Goal: Information Seeking & Learning: Learn about a topic

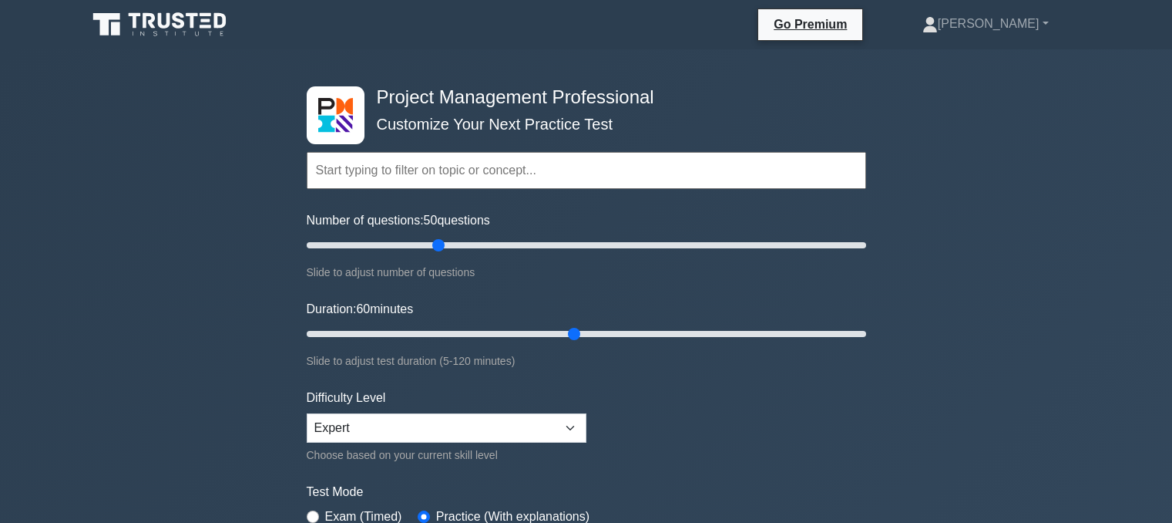
select select "expert"
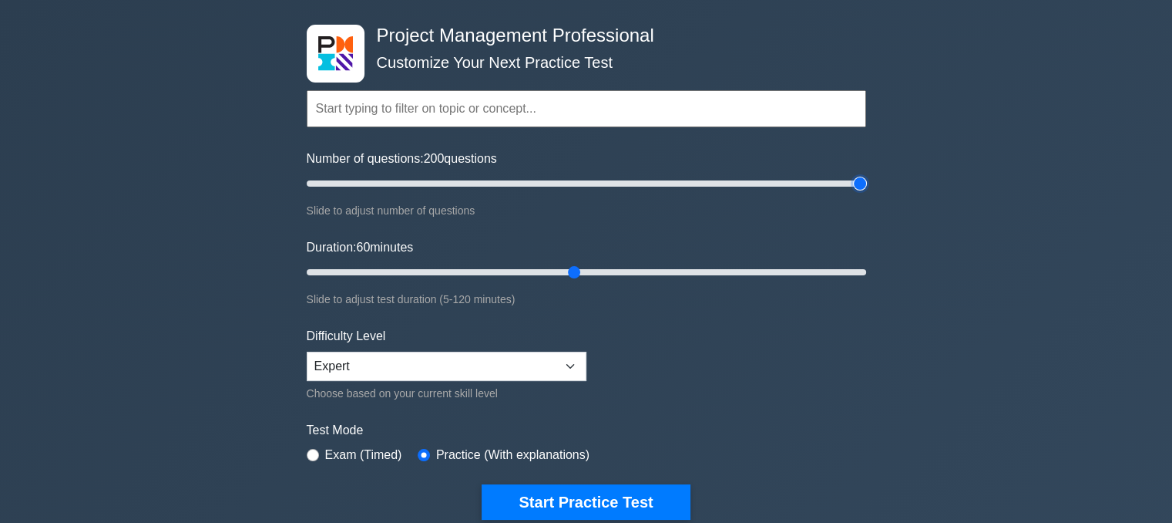
type input "200"
click at [853, 187] on input "Number of questions: 200 questions" at bounding box center [587, 183] width 560 height 18
type input "120"
click at [863, 268] on input "Duration: 120 minutes" at bounding box center [587, 272] width 560 height 18
click at [686, 187] on input "Number of questions: 140 questions" at bounding box center [587, 183] width 560 height 18
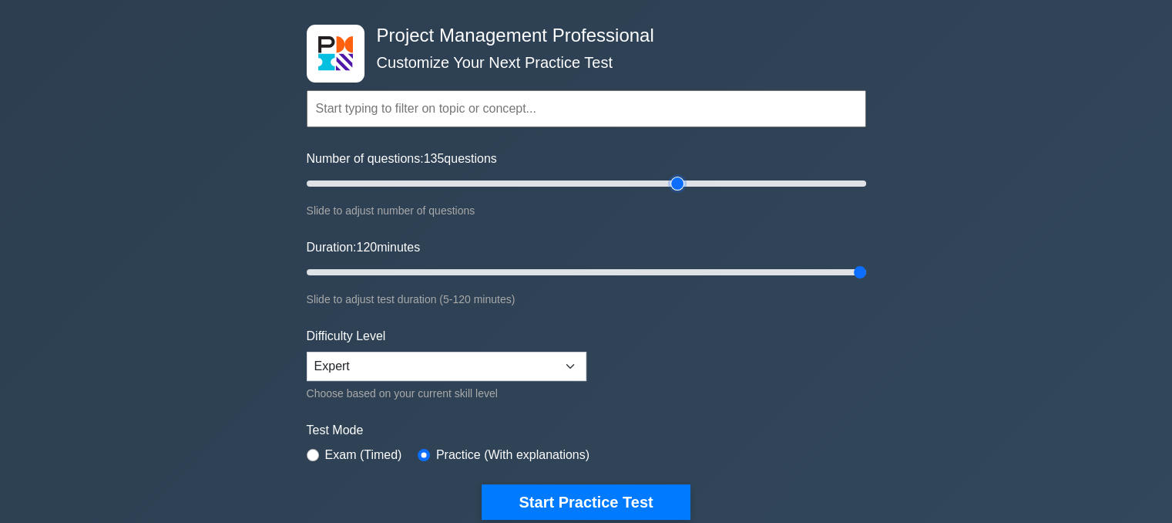
click at [674, 188] on input "Number of questions: 135 questions" at bounding box center [587, 183] width 560 height 18
click at [667, 187] on input "Number of questions: 130 questions" at bounding box center [587, 183] width 560 height 18
click at [660, 187] on input "Number of questions: 130 questions" at bounding box center [587, 183] width 560 height 18
click at [654, 187] on input "Number of questions: 125 questions" at bounding box center [587, 183] width 560 height 18
type input "120"
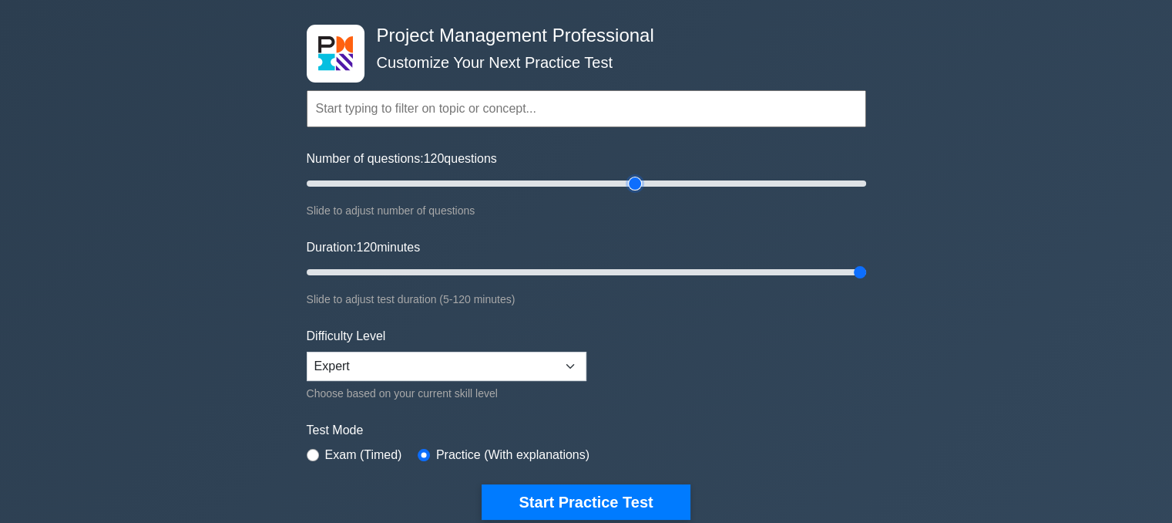
click at [641, 189] on input "Number of questions: 120 questions" at bounding box center [587, 183] width 560 height 18
click at [821, 273] on input "Duration: 120 minutes" at bounding box center [587, 272] width 560 height 18
click at [788, 274] on input "Duration: 105 minutes" at bounding box center [587, 272] width 560 height 18
click at [778, 277] on input "Duration: 105 minutes" at bounding box center [587, 272] width 560 height 18
click at [775, 273] on input "Duration: 105 minutes" at bounding box center [587, 272] width 560 height 18
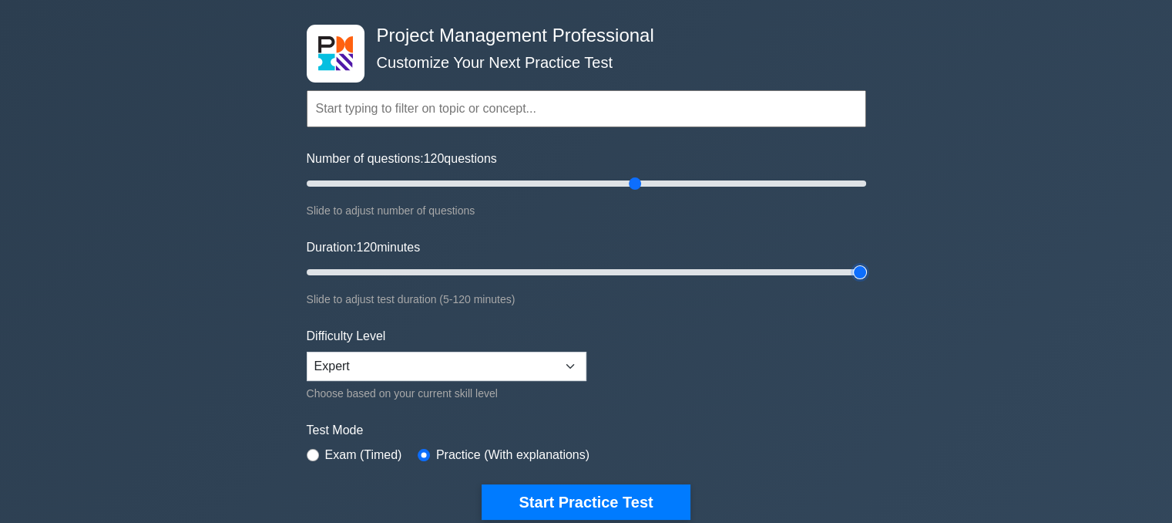
type input "120"
click at [857, 269] on input "Duration: 120 minutes" at bounding box center [587, 272] width 560 height 18
click at [626, 183] on input "Number of questions: 115 questions" at bounding box center [587, 183] width 560 height 18
click at [614, 182] on input "Number of questions: 115 questions" at bounding box center [587, 183] width 560 height 18
click at [610, 185] on input "Number of questions: 110 questions" at bounding box center [587, 183] width 560 height 18
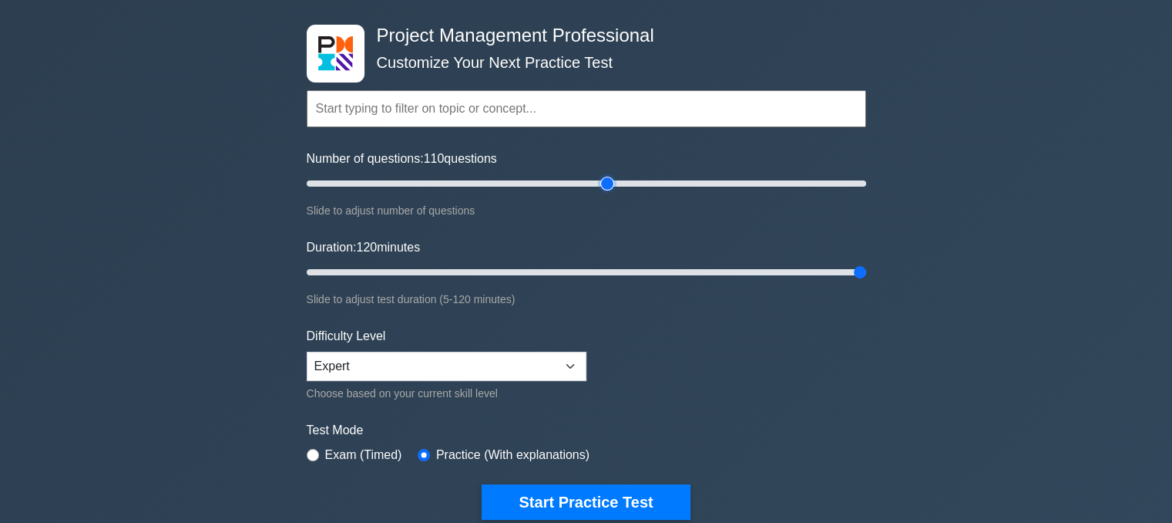
click at [604, 184] on input "Number of questions: 110 questions" at bounding box center [587, 183] width 560 height 18
click at [601, 184] on input "Number of questions: 110 questions" at bounding box center [587, 183] width 560 height 18
click at [597, 187] on input "Number of questions: 105 questions" at bounding box center [587, 183] width 560 height 18
type input "100"
click at [584, 188] on input "Number of questions: 100 questions" at bounding box center [587, 183] width 560 height 18
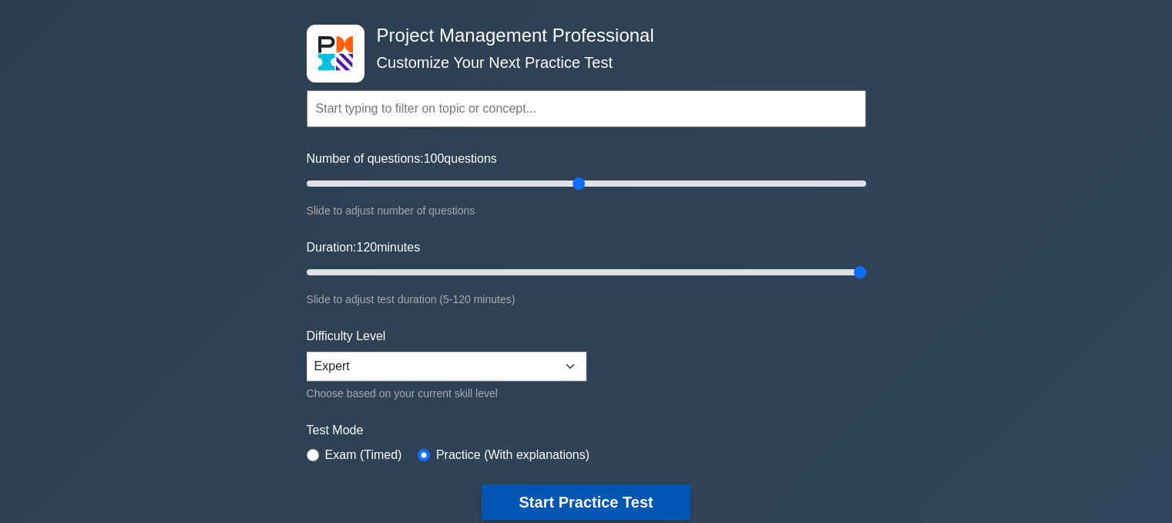
click at [570, 490] on button "Start Practice Test" at bounding box center [586, 501] width 208 height 35
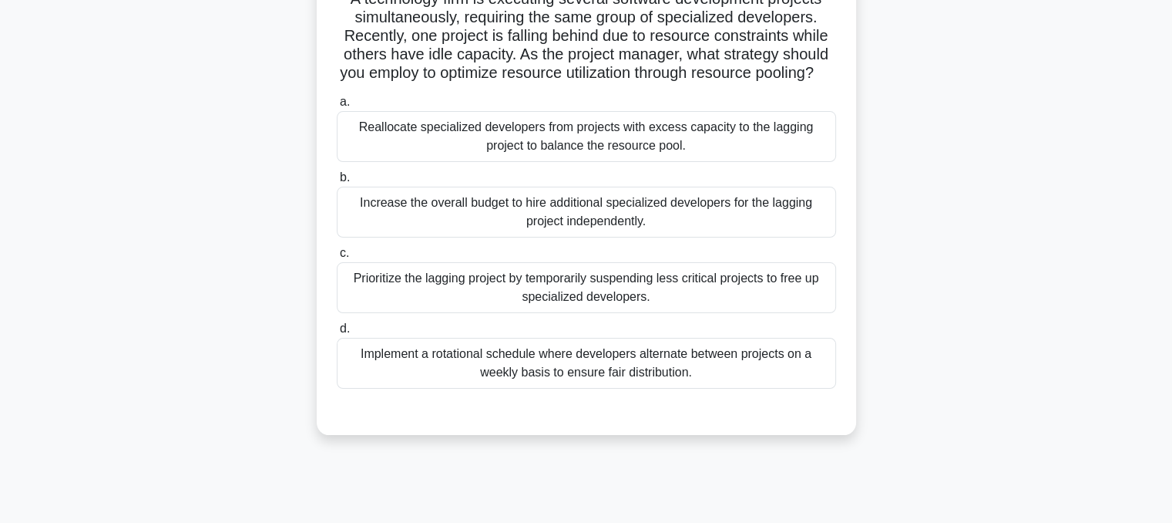
scroll to position [127, 0]
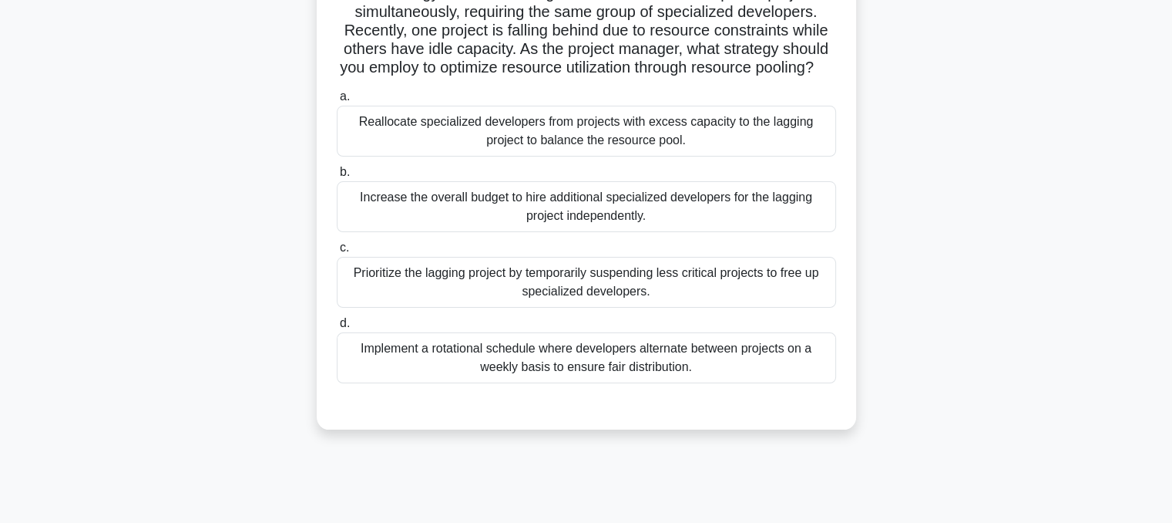
click at [583, 154] on div "Reallocate specialized developers from projects with excess capacity to the lag…" at bounding box center [586, 131] width 499 height 51
click at [337, 102] on input "a. Reallocate specialized developers from projects with excess capacity to the …" at bounding box center [337, 97] width 0 height 10
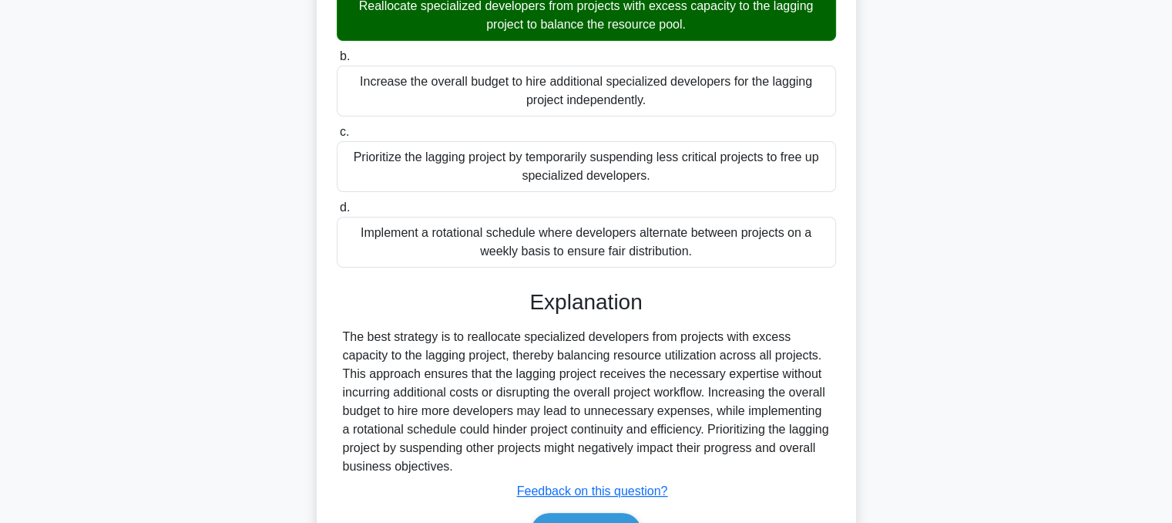
scroll to position [353, 0]
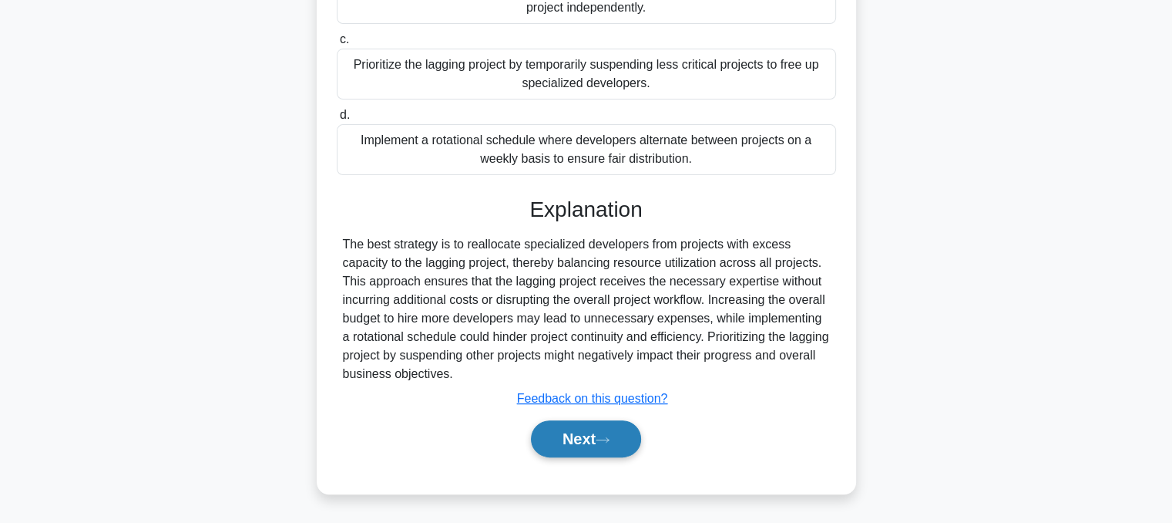
click at [580, 441] on button "Next" at bounding box center [586, 438] width 110 height 37
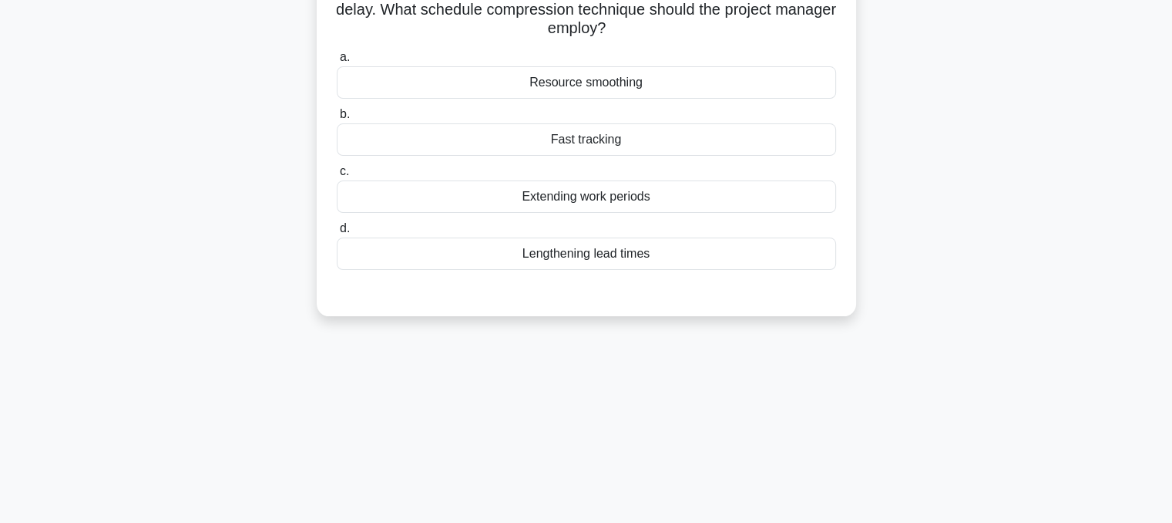
scroll to position [0, 0]
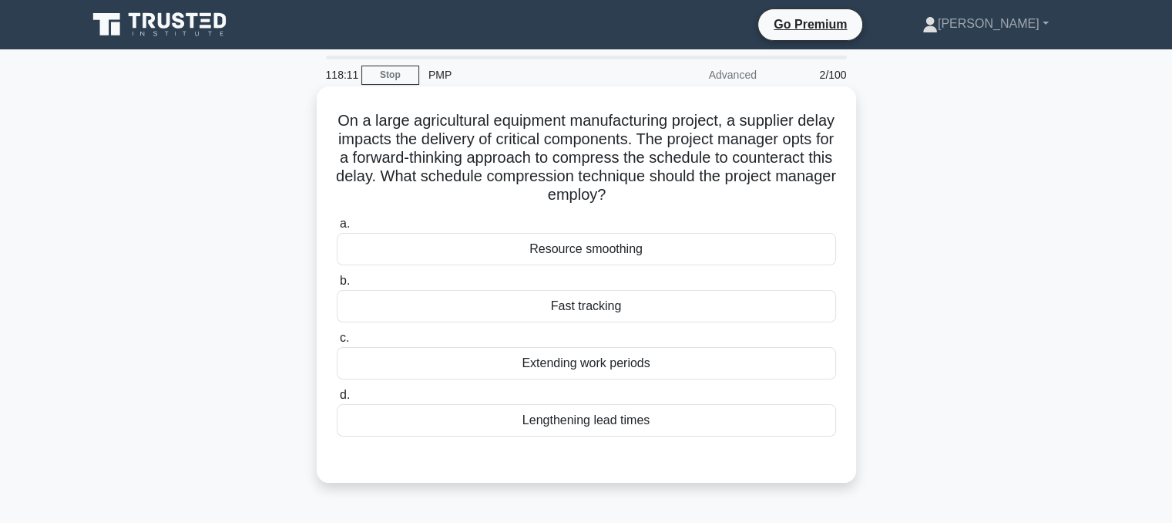
click at [564, 309] on div "Fast tracking" at bounding box center [586, 306] width 499 height 32
click at [337, 286] on input "b. Fast tracking" at bounding box center [337, 281] width 0 height 10
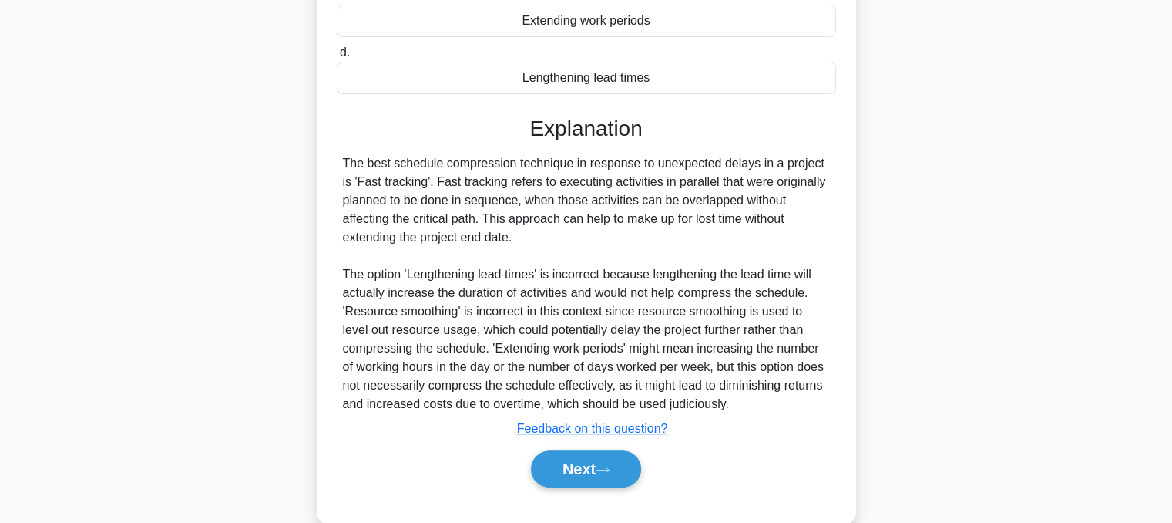
scroll to position [371, 0]
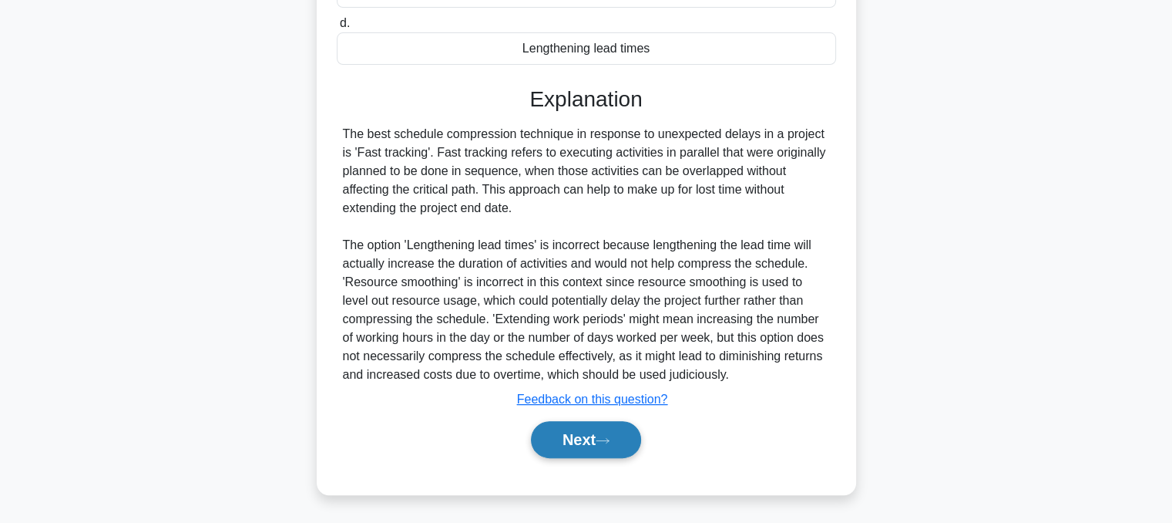
click at [599, 435] on button "Next" at bounding box center [586, 439] width 110 height 37
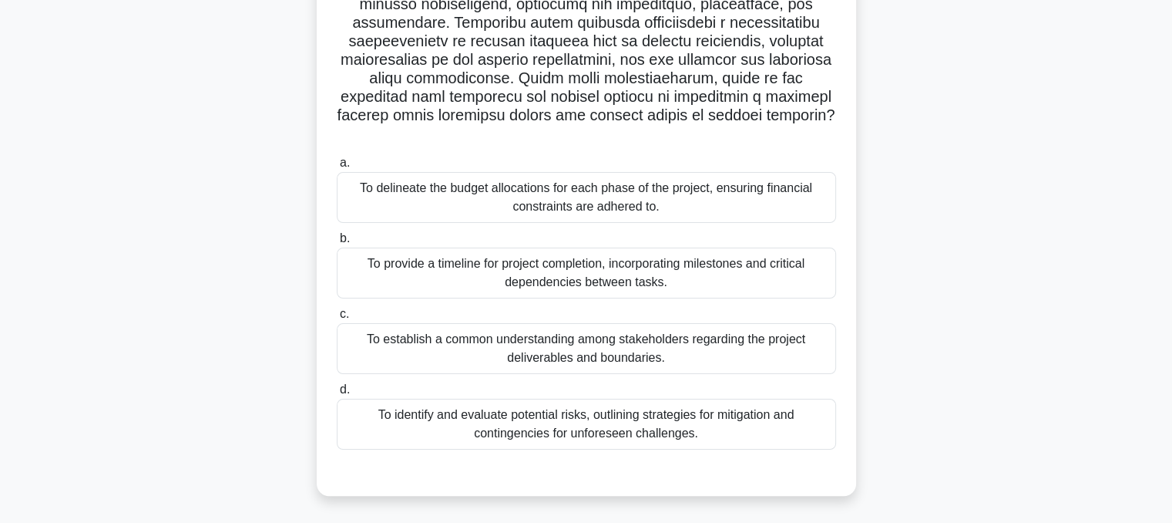
scroll to position [273, 0]
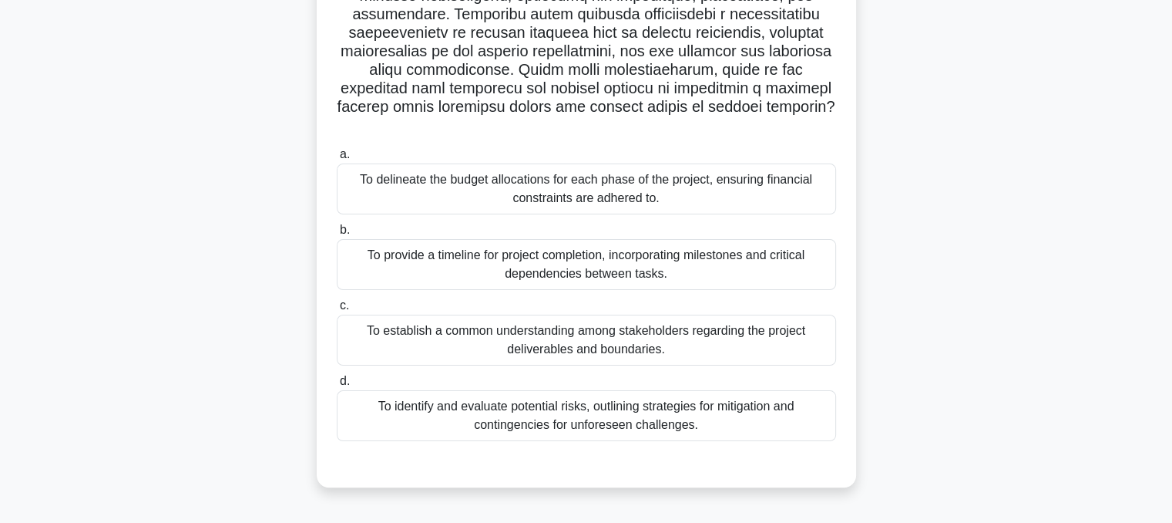
click at [735, 319] on div "To establish a common understanding among stakeholders regarding the project de…" at bounding box center [586, 339] width 499 height 51
click at [337, 311] on input "c. To establish a common understanding among stakeholders regarding the project…" at bounding box center [337, 306] width 0 height 10
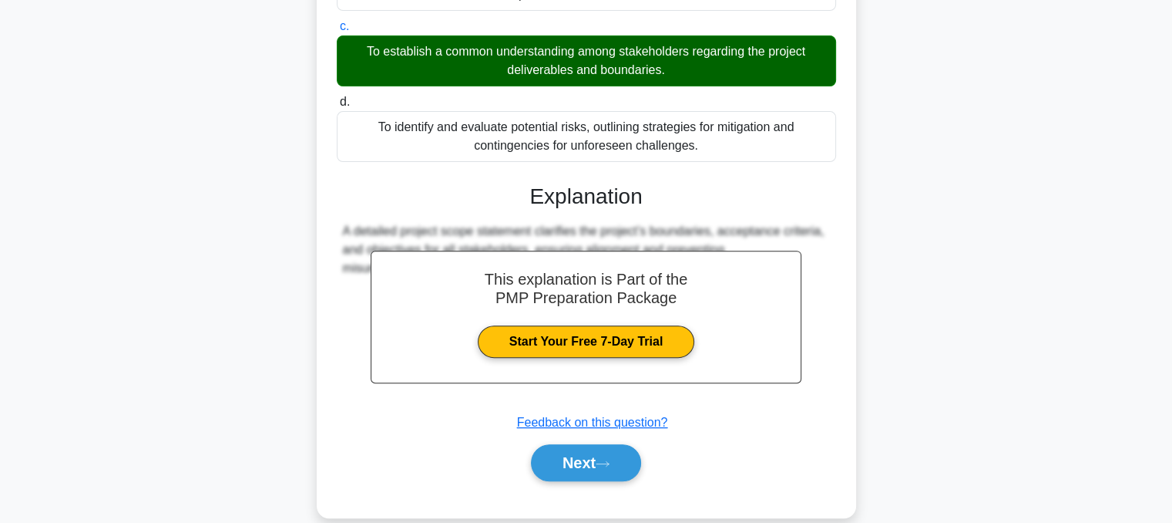
scroll to position [556, 0]
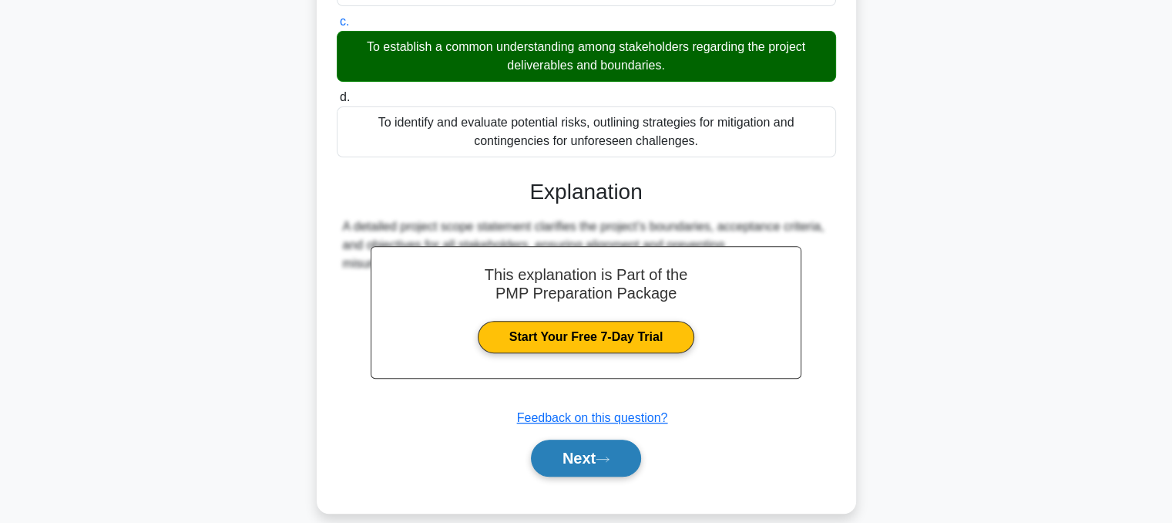
click at [600, 439] on button "Next" at bounding box center [586, 457] width 110 height 37
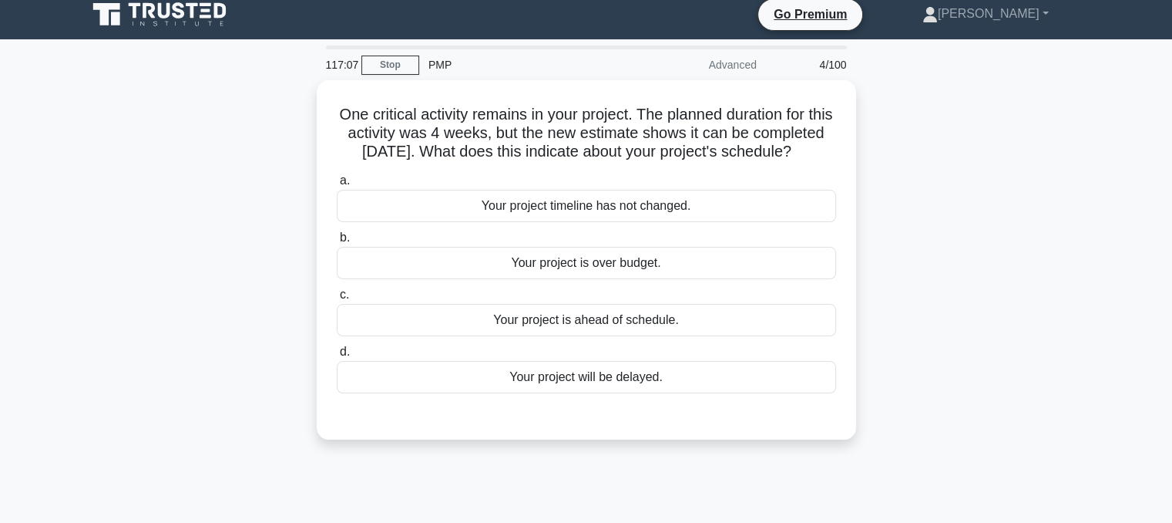
scroll to position [9, 0]
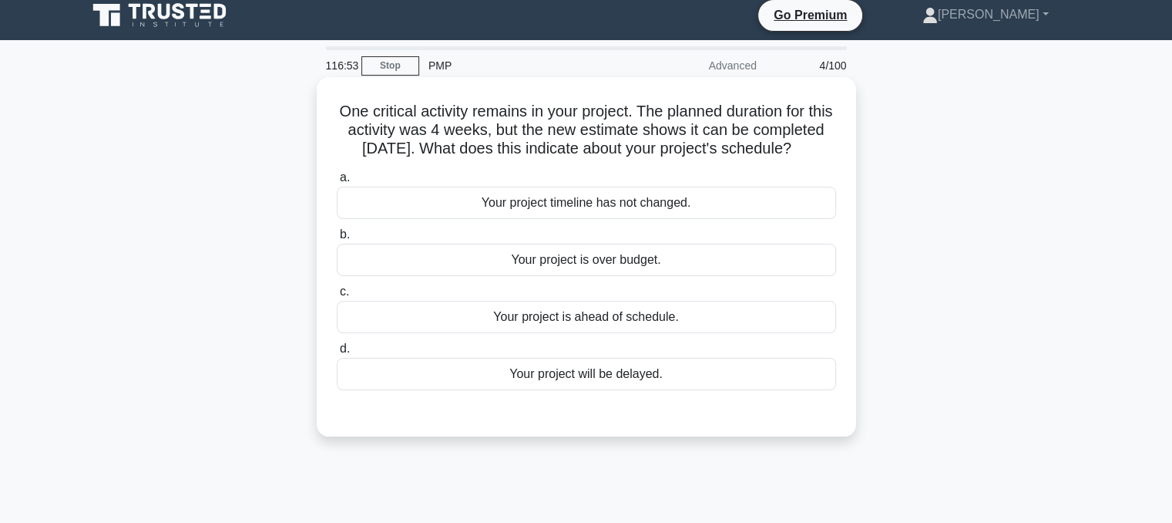
click at [768, 333] on div "Your project is ahead of schedule." at bounding box center [586, 317] width 499 height 32
click at [337, 297] on input "c. Your project is ahead of schedule." at bounding box center [337, 292] width 0 height 10
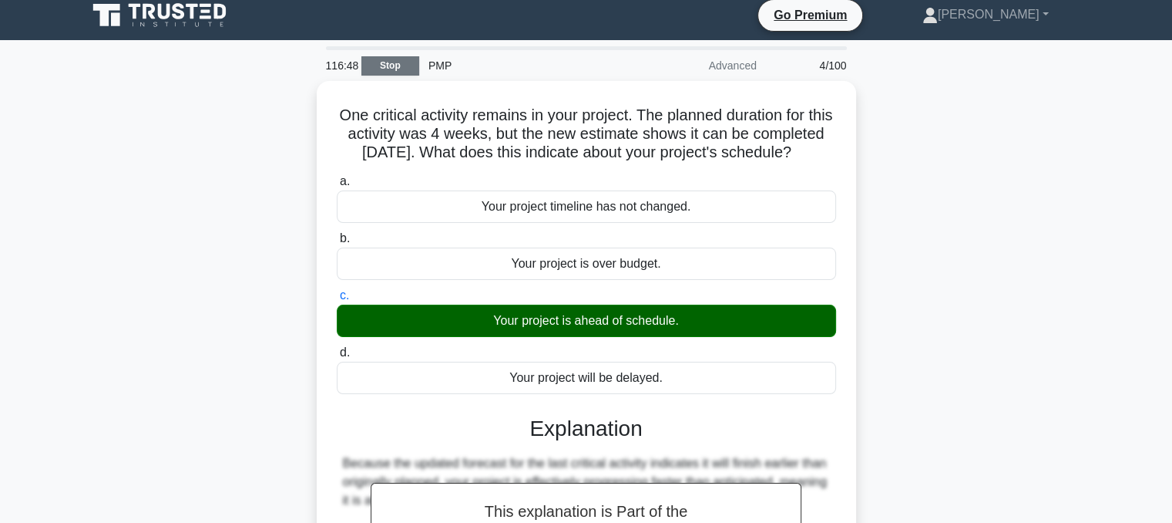
click at [392, 68] on link "Stop" at bounding box center [390, 65] width 58 height 19
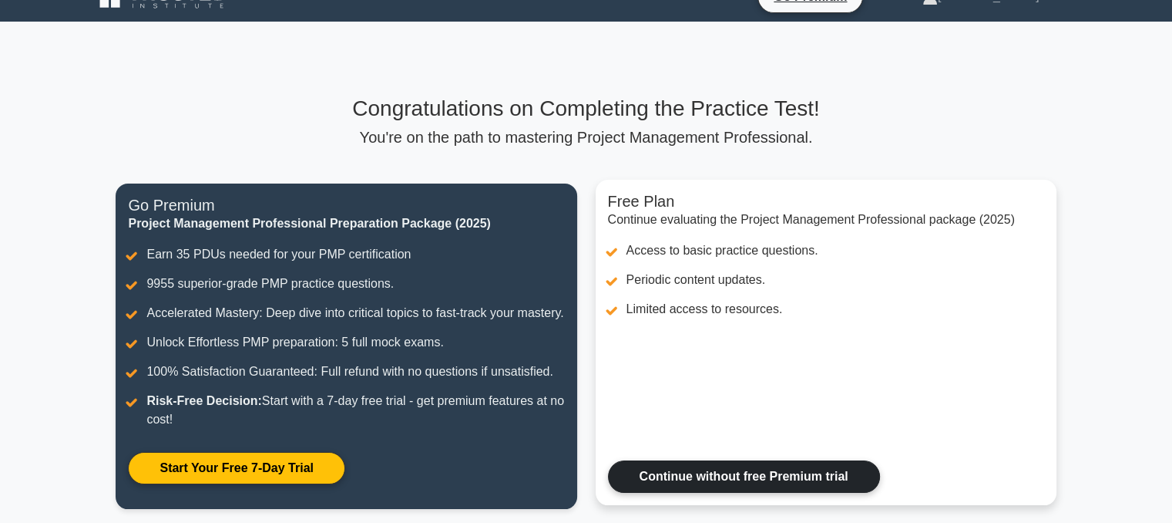
scroll to position [49, 0]
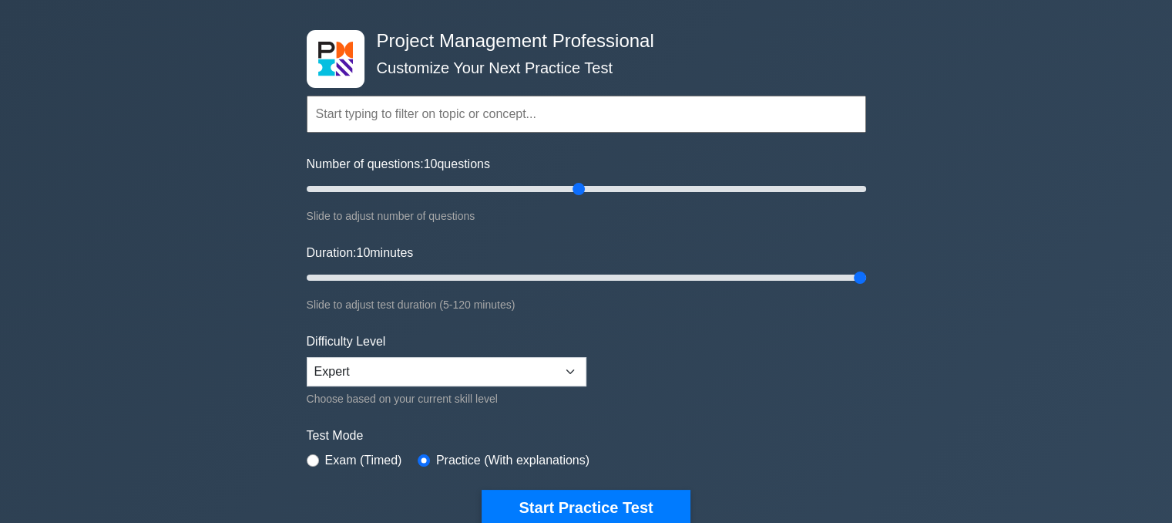
scroll to position [54, 0]
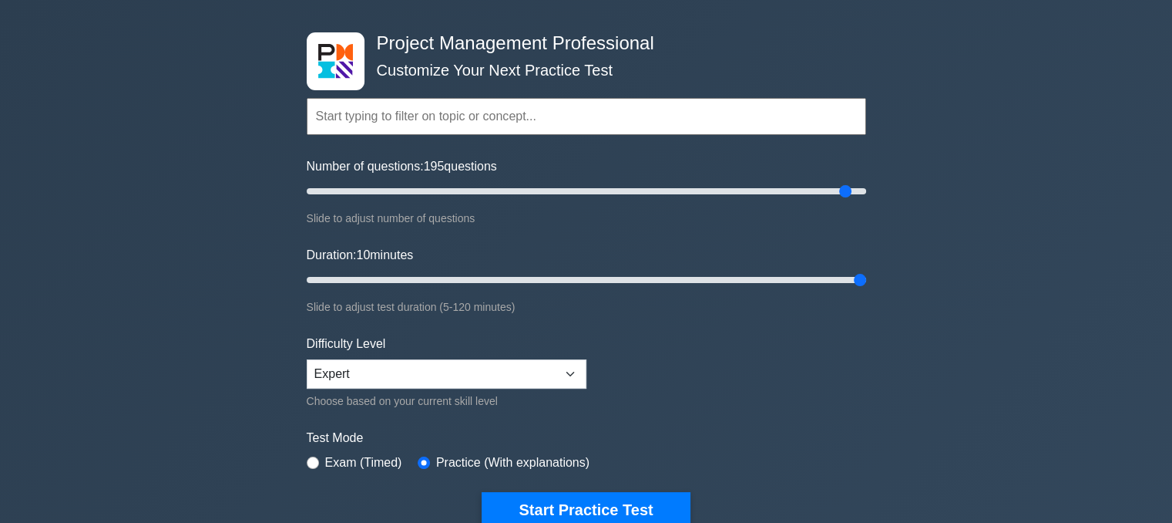
drag, startPoint x: 579, startPoint y: 186, endPoint x: 849, endPoint y: 180, distance: 269.8
type input "195"
click at [849, 182] on input "Number of questions: 195 questions" at bounding box center [587, 191] width 560 height 18
type input "120"
drag, startPoint x: 859, startPoint y: 277, endPoint x: 868, endPoint y: 270, distance: 12.0
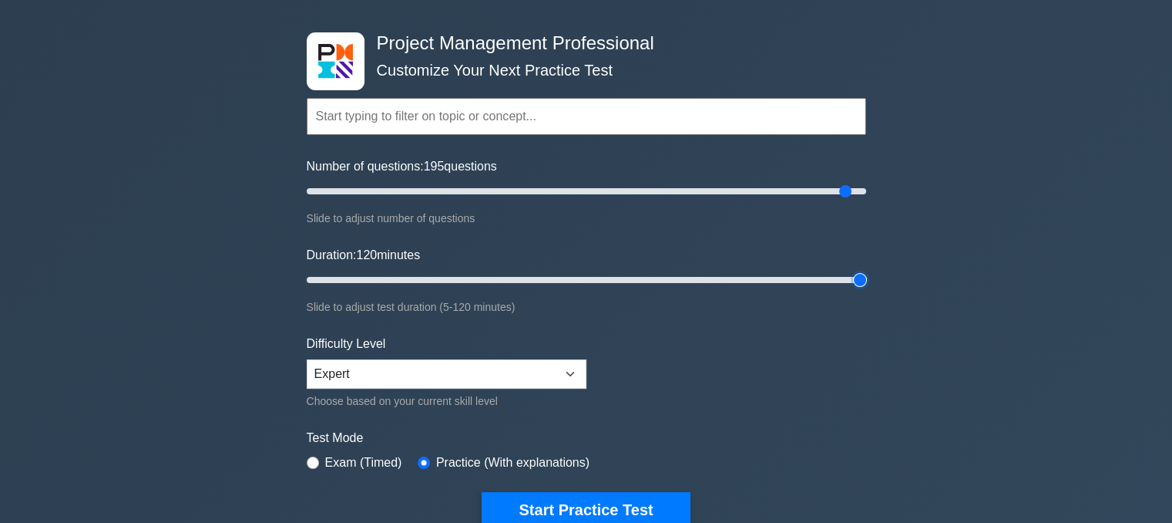
click at [866, 271] on input "Duration: 120 minutes" at bounding box center [587, 280] width 560 height 18
drag, startPoint x: 845, startPoint y: 191, endPoint x: 635, endPoint y: 183, distance: 210.6
click at [635, 183] on input "Number of questions: 120 questions" at bounding box center [587, 191] width 560 height 18
drag, startPoint x: 635, startPoint y: 186, endPoint x: 580, endPoint y: 188, distance: 55.5
type input "100"
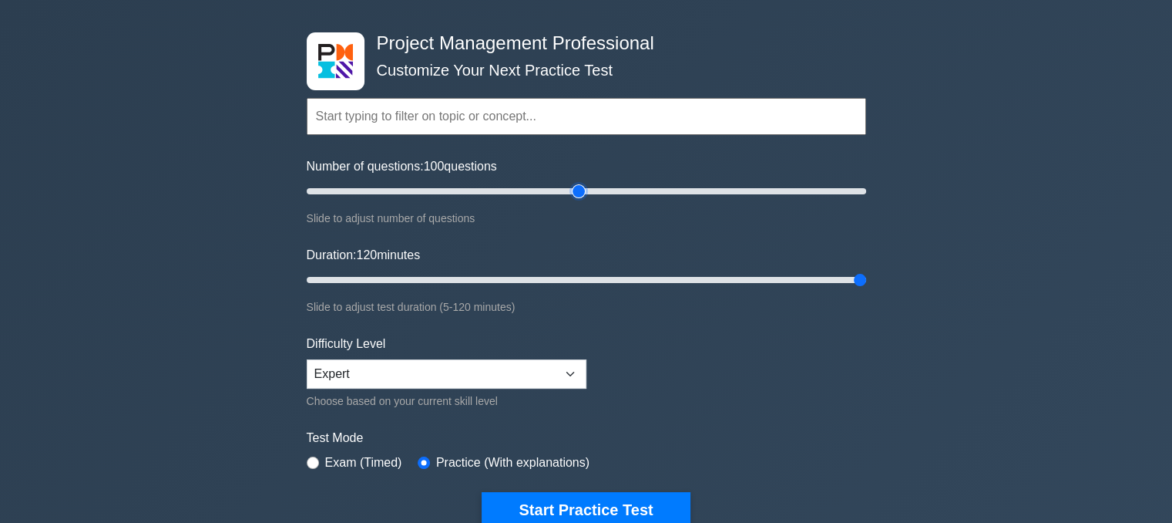
click at [580, 188] on input "Number of questions: 100 questions" at bounding box center [587, 191] width 560 height 18
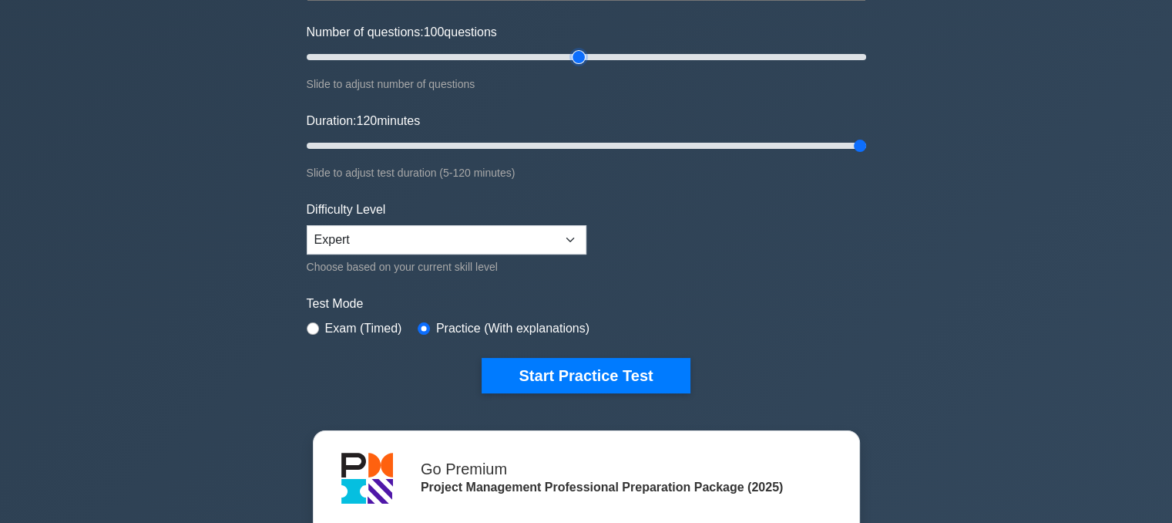
scroll to position [187, 0]
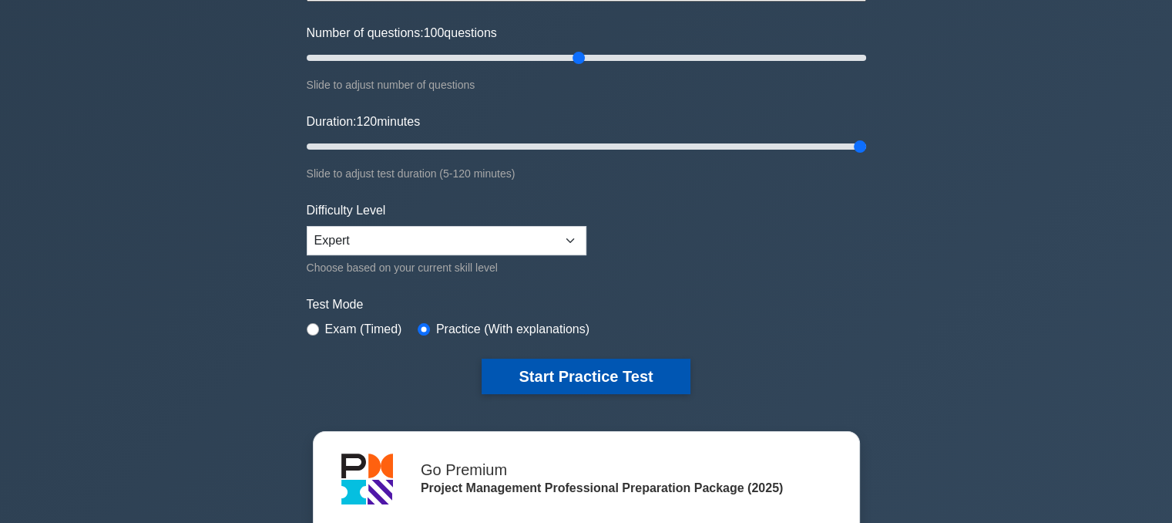
click at [567, 388] on button "Start Practice Test" at bounding box center [586, 375] width 208 height 35
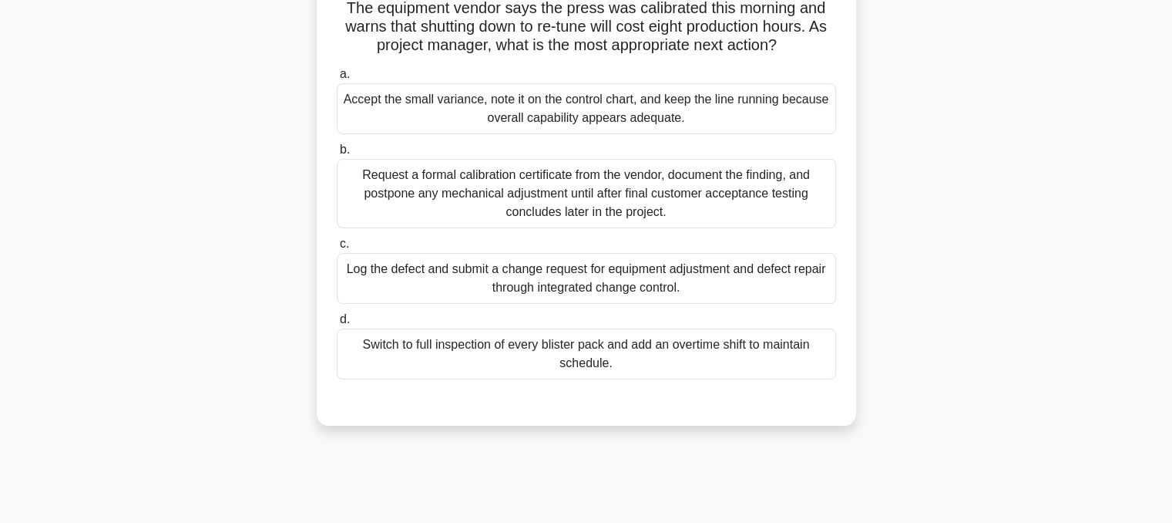
scroll to position [180, 0]
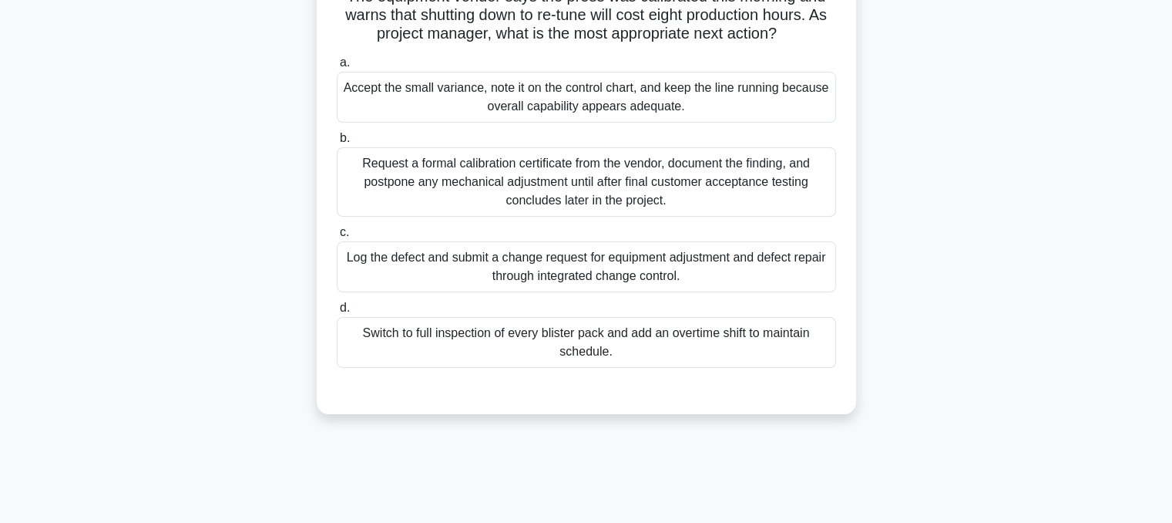
click at [728, 292] on div "Log the defect and submit a change request for equipment adjustment and defect …" at bounding box center [586, 266] width 499 height 51
click at [337, 237] on input "c. Log the defect and submit a change request for equipment adjustment and defe…" at bounding box center [337, 232] width 0 height 10
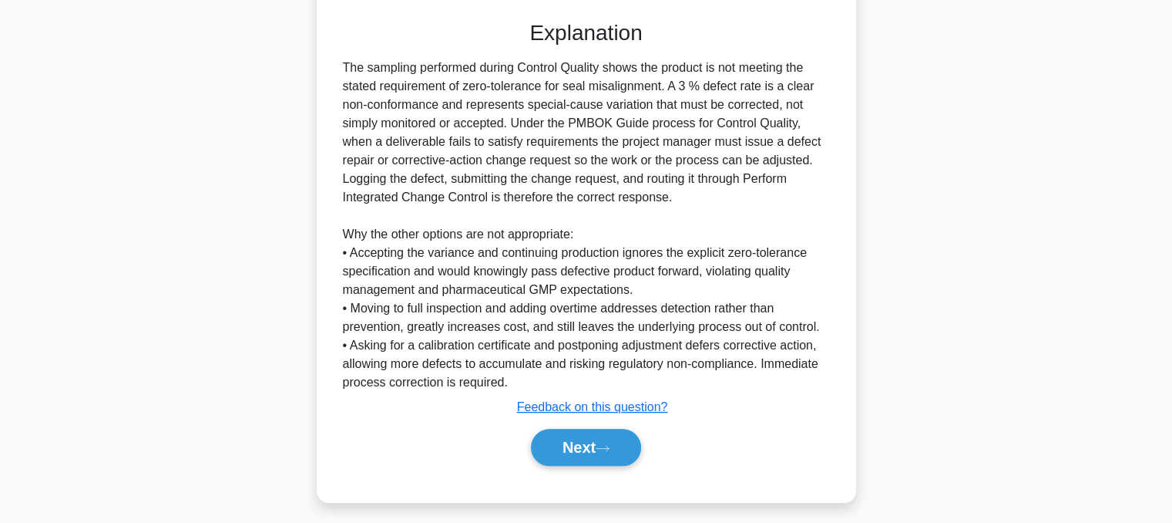
scroll to position [575, 0]
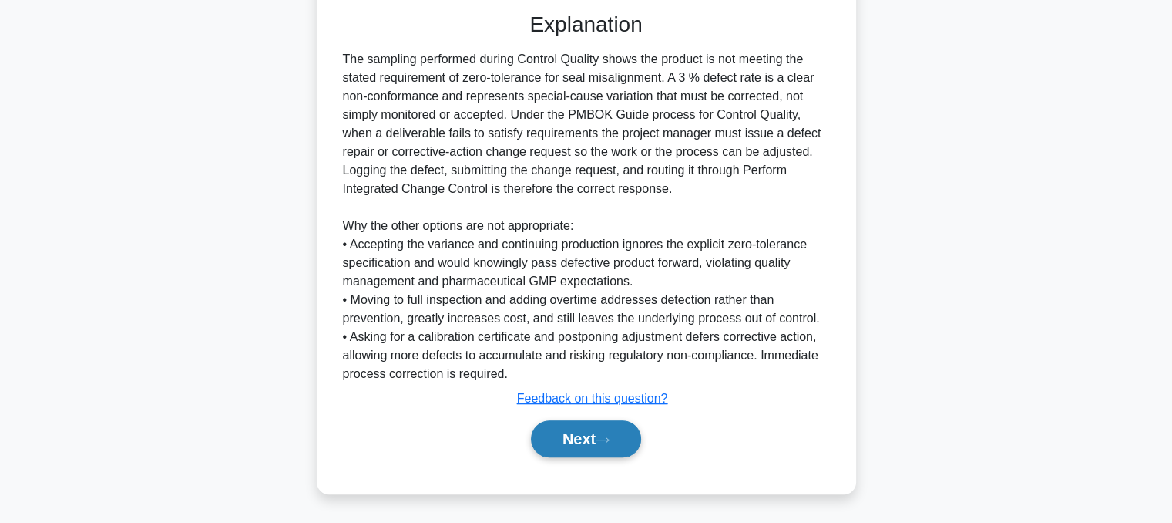
click at [603, 450] on button "Next" at bounding box center [586, 438] width 110 height 37
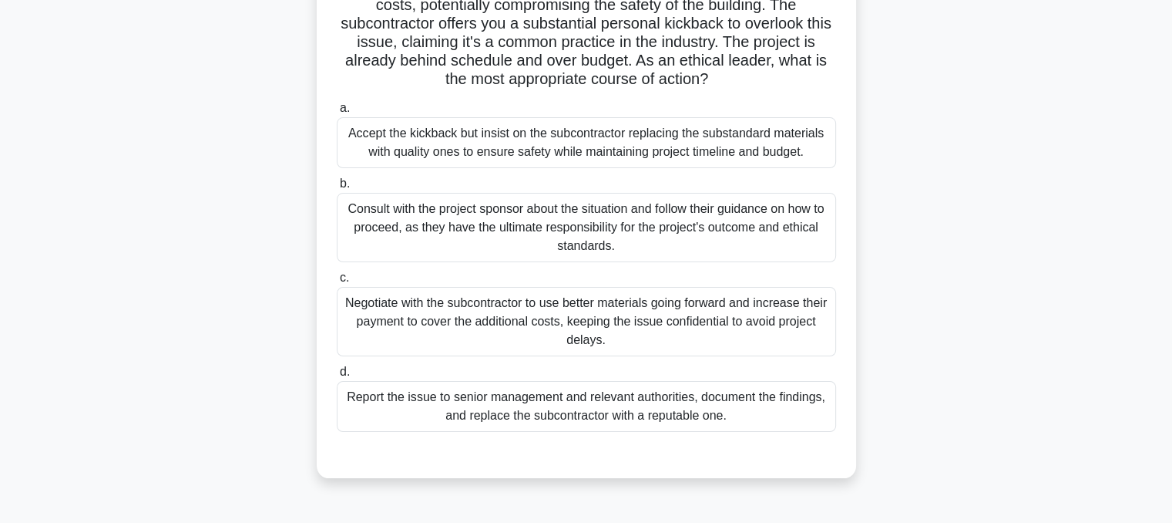
scroll to position [158, 0]
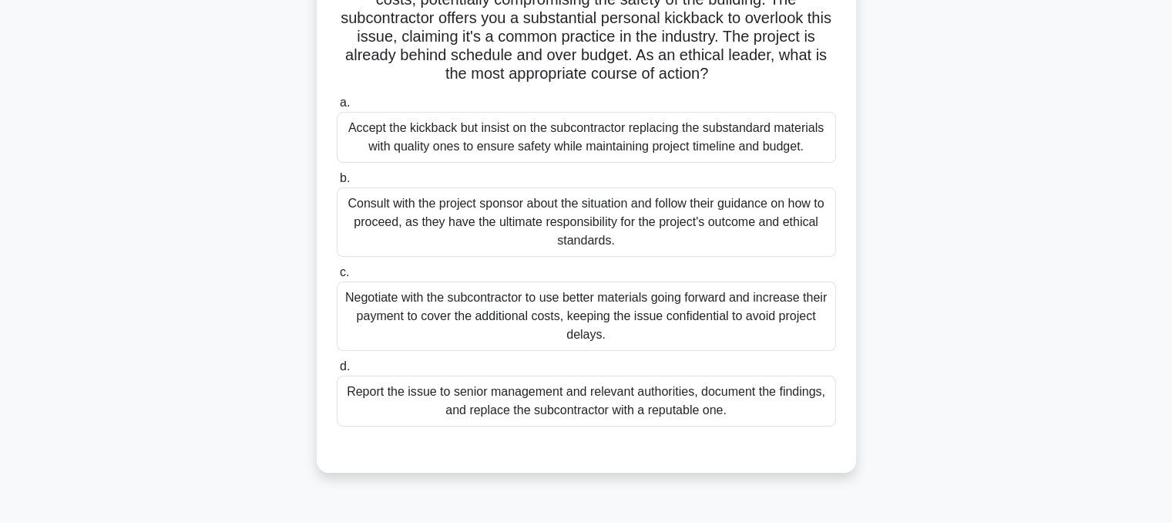
click at [728, 405] on div "Report the issue to senior management and relevant authorities, document the fi…" at bounding box center [586, 400] width 499 height 51
click at [337, 371] on input "d. Report the issue to senior management and relevant authorities, document the…" at bounding box center [337, 366] width 0 height 10
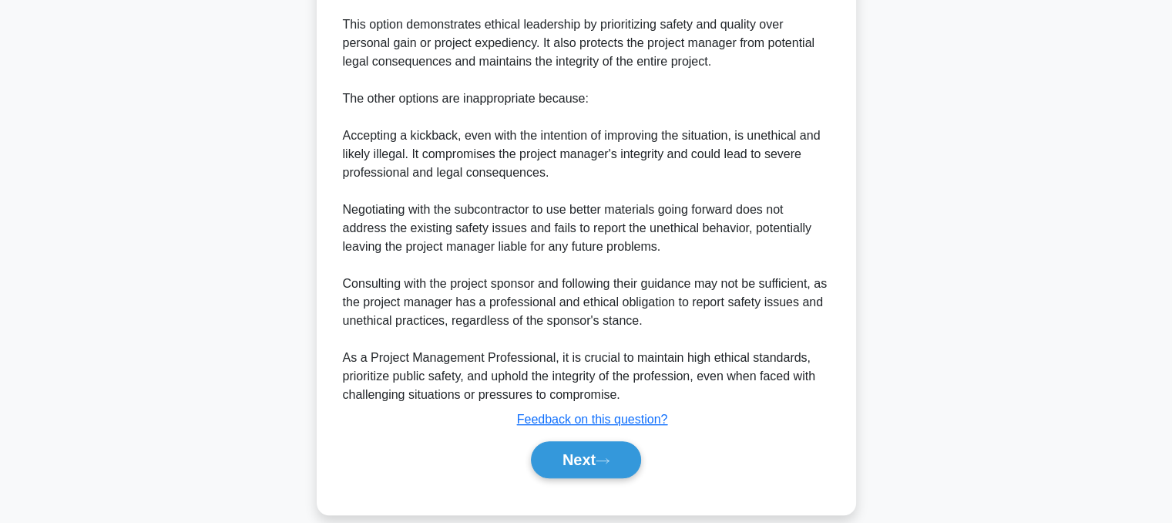
scroll to position [760, 0]
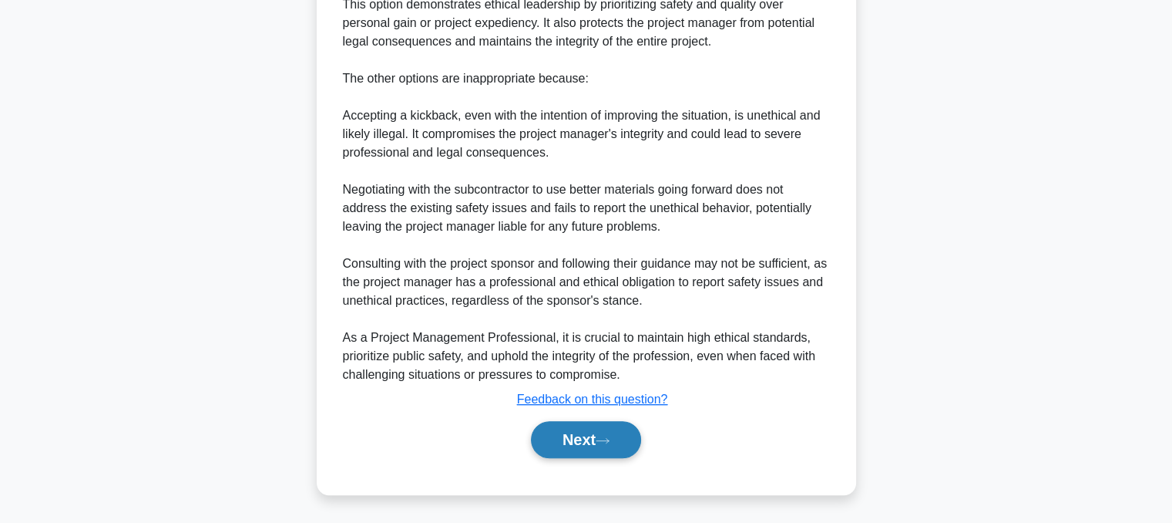
click at [604, 452] on button "Next" at bounding box center [586, 439] width 110 height 37
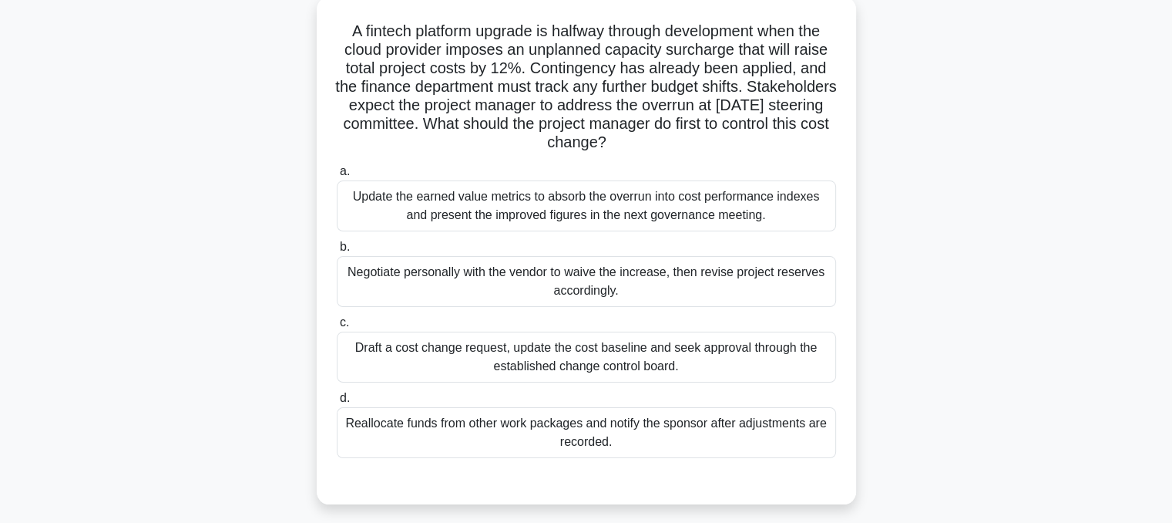
scroll to position [92, 0]
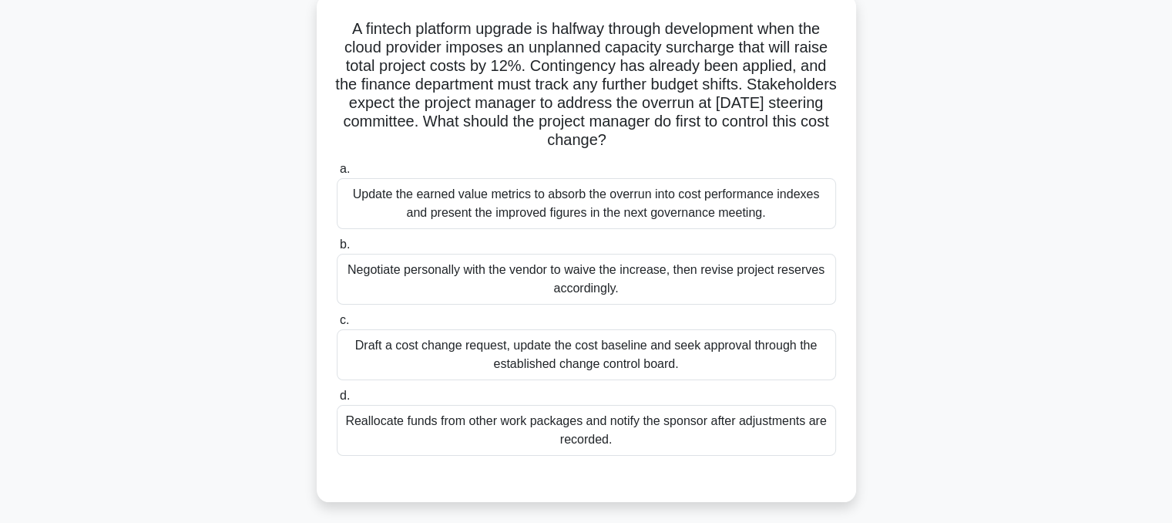
click at [731, 362] on div "Draft a cost change request, update the cost baseline and seek approval through…" at bounding box center [586, 354] width 499 height 51
click at [337, 325] on input "c. Draft a cost change request, update the cost baseline and seek approval thro…" at bounding box center [337, 320] width 0 height 10
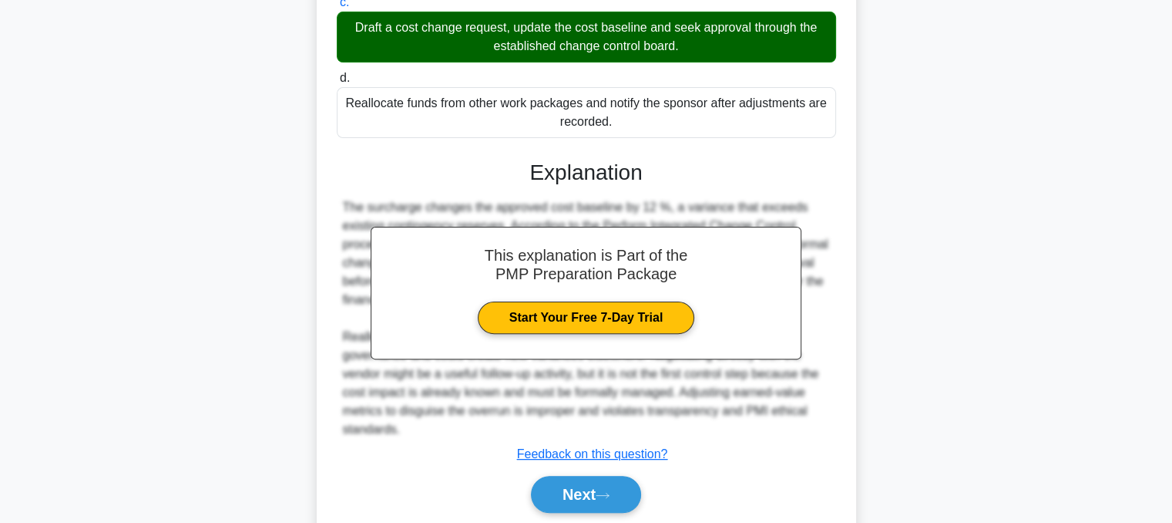
scroll to position [464, 0]
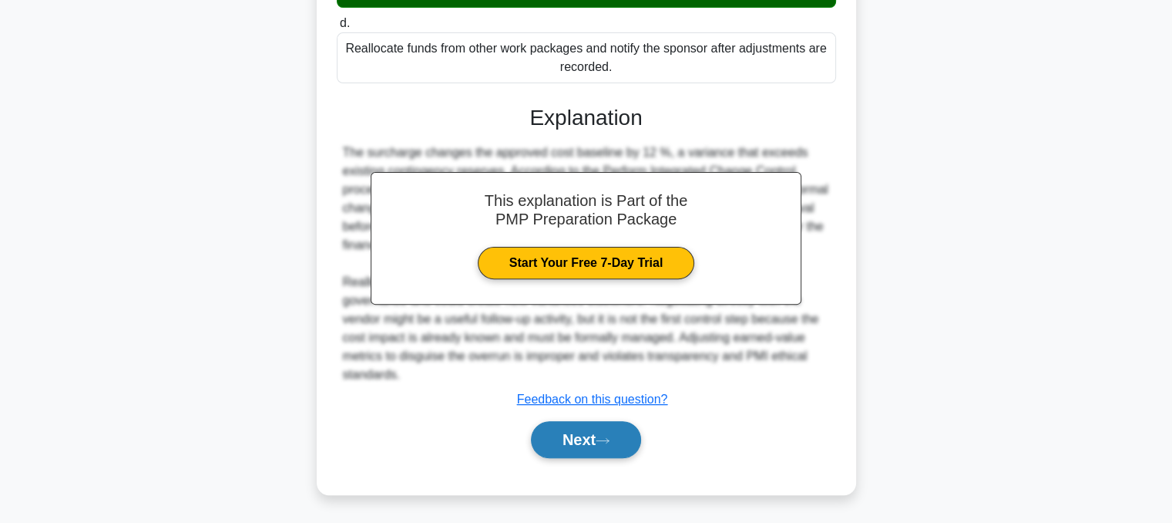
click at [603, 447] on button "Next" at bounding box center [586, 439] width 110 height 37
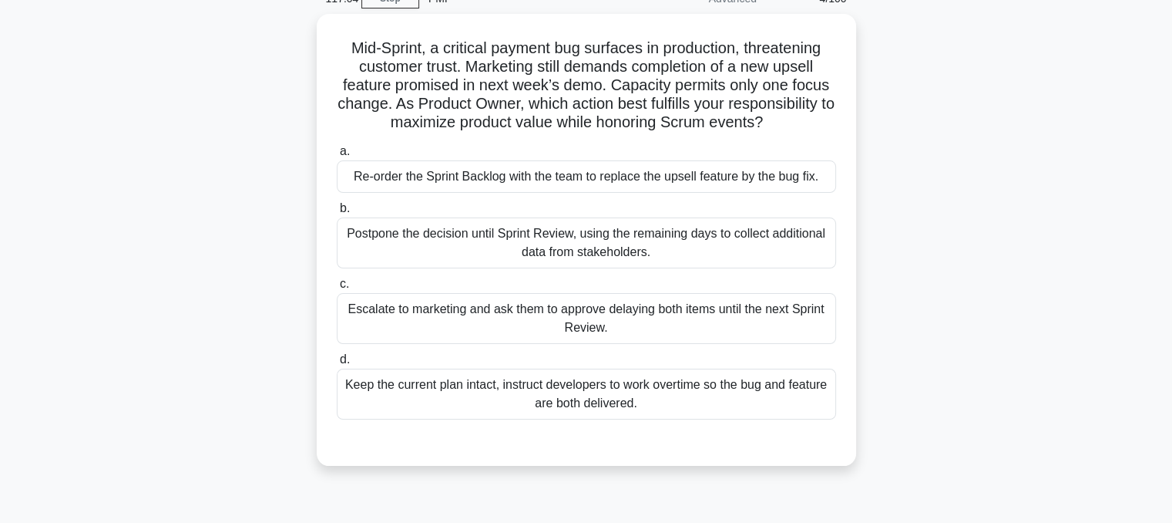
scroll to position [73, 0]
click at [616, 186] on div "Re-order the Sprint Backlog with the team to replace the upsell feature by the …" at bounding box center [586, 176] width 499 height 32
click at [337, 156] on input "a. Re-order the Sprint Backlog with the team to replace the upsell feature by t…" at bounding box center [337, 151] width 0 height 10
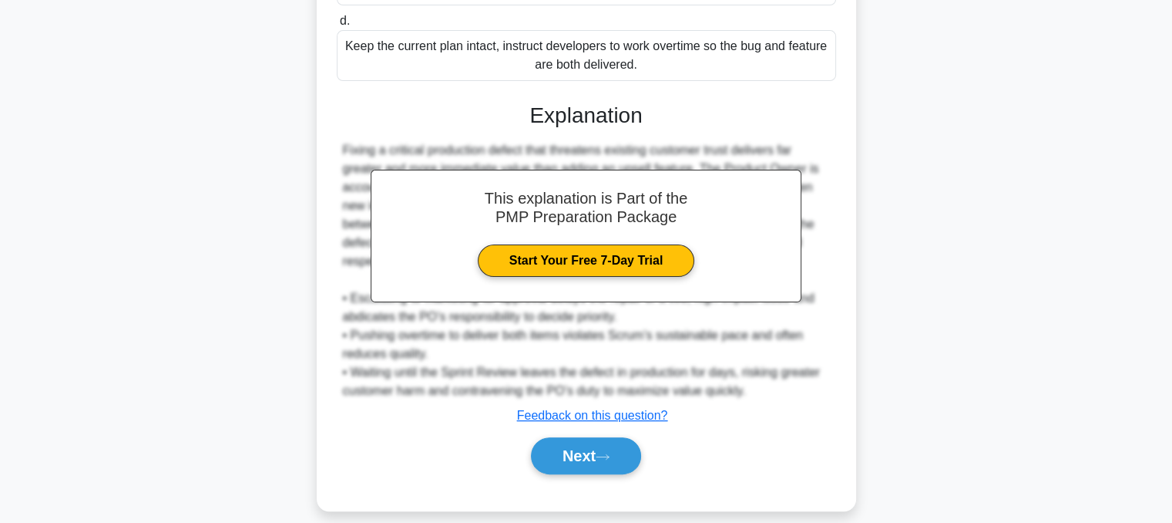
scroll to position [427, 0]
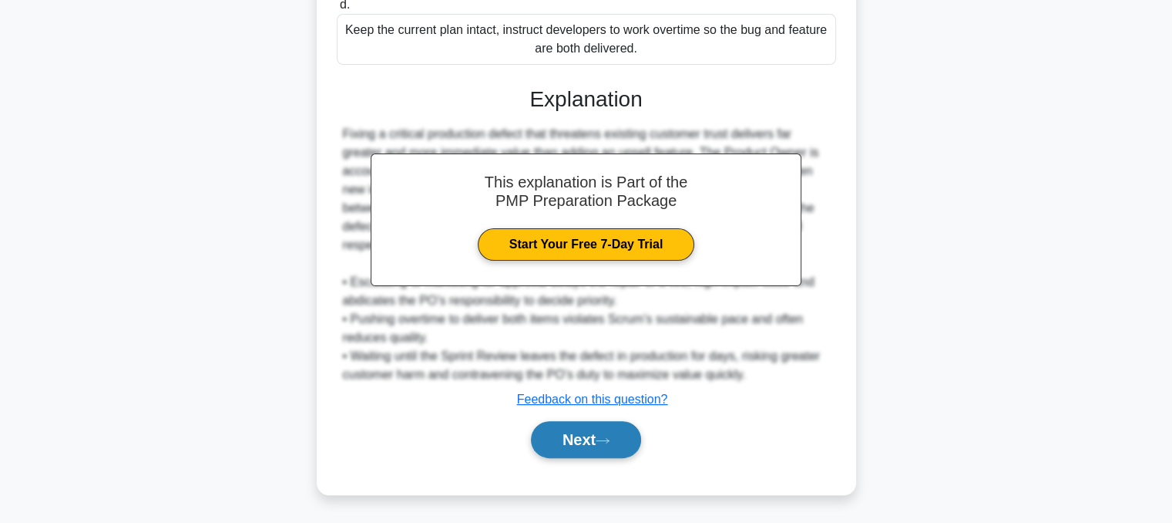
click at [604, 441] on icon at bounding box center [603, 440] width 14 height 8
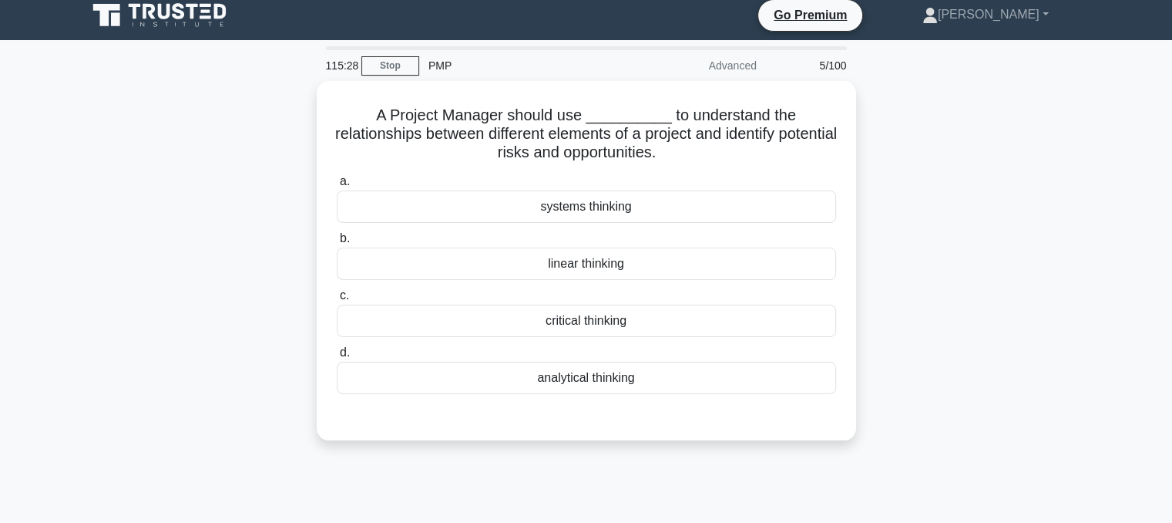
scroll to position [0, 0]
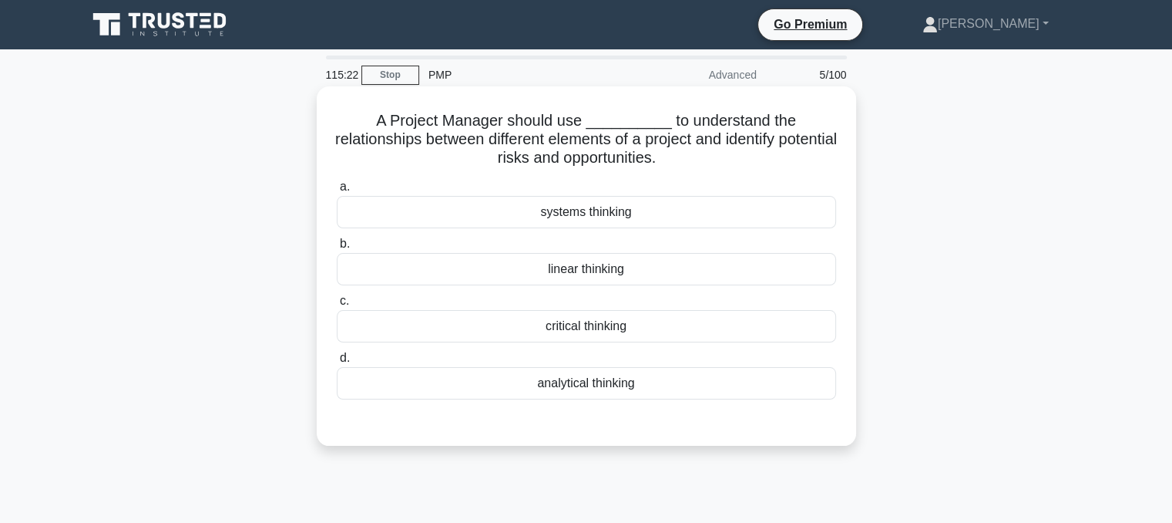
click at [638, 228] on div "systems thinking" at bounding box center [586, 212] width 499 height 32
click at [337, 192] on input "a. systems thinking" at bounding box center [337, 187] width 0 height 10
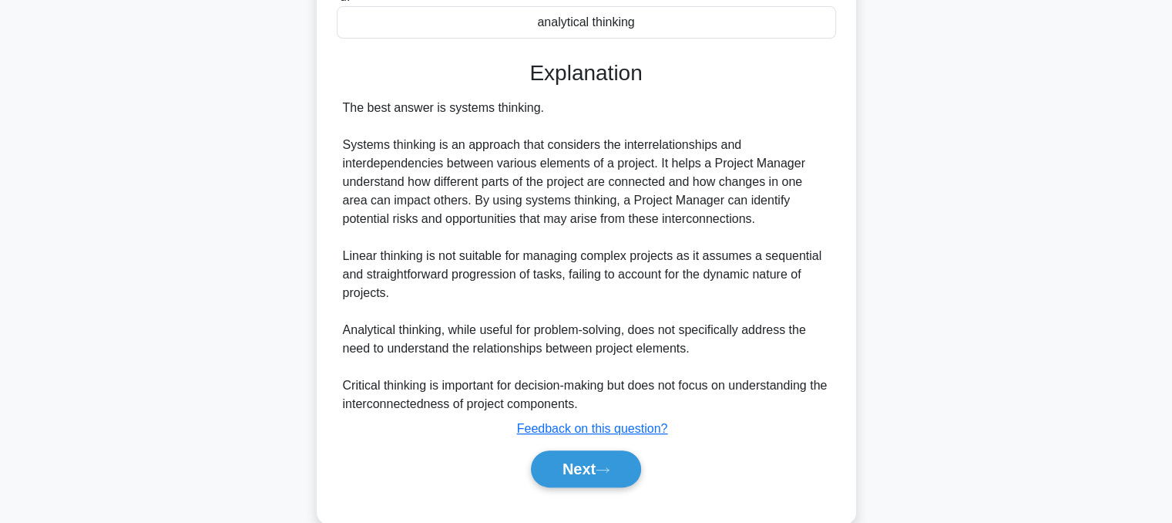
scroll to position [390, 0]
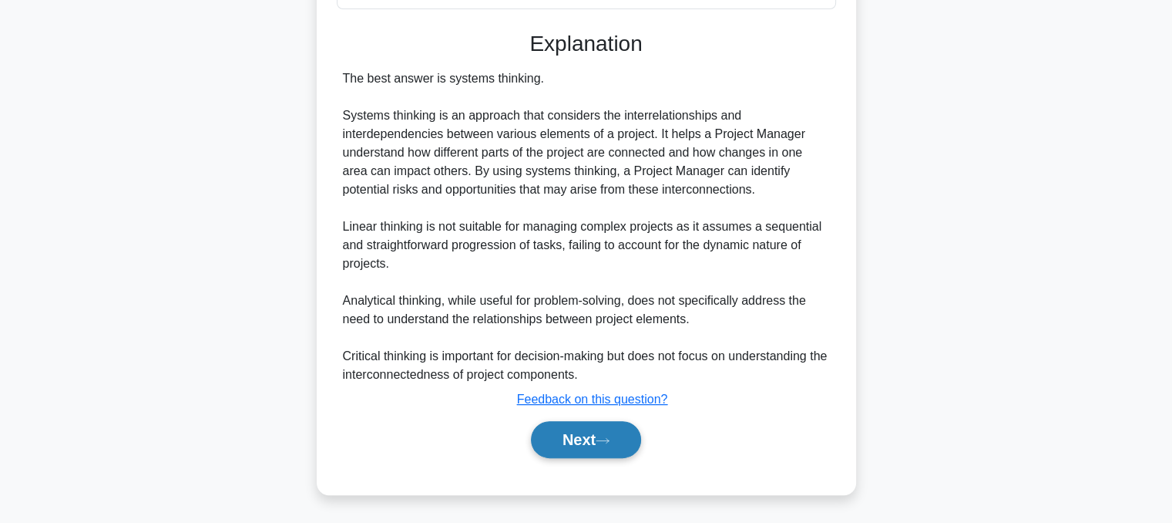
click at [595, 445] on button "Next" at bounding box center [586, 439] width 110 height 37
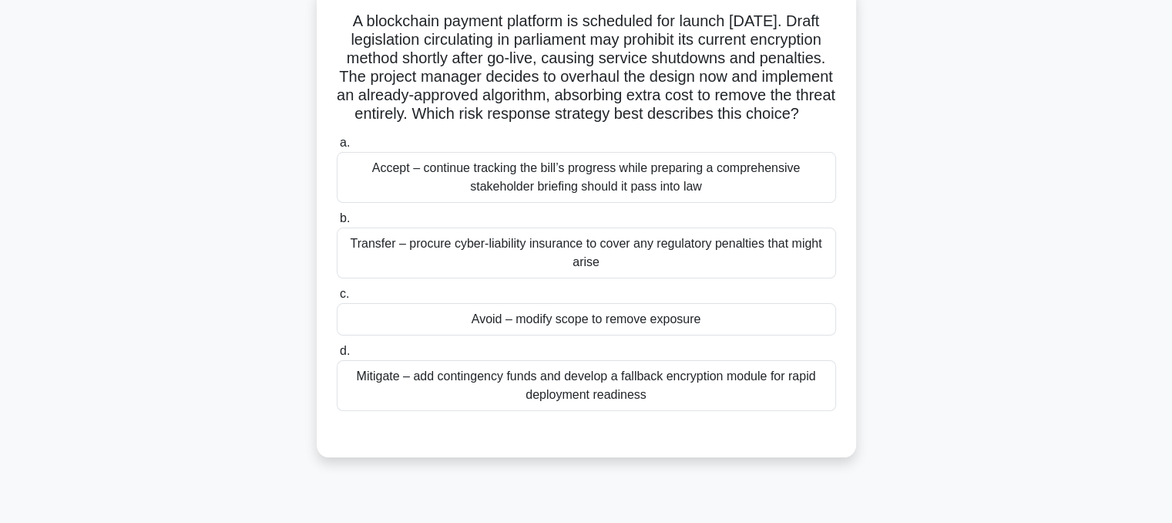
scroll to position [105, 0]
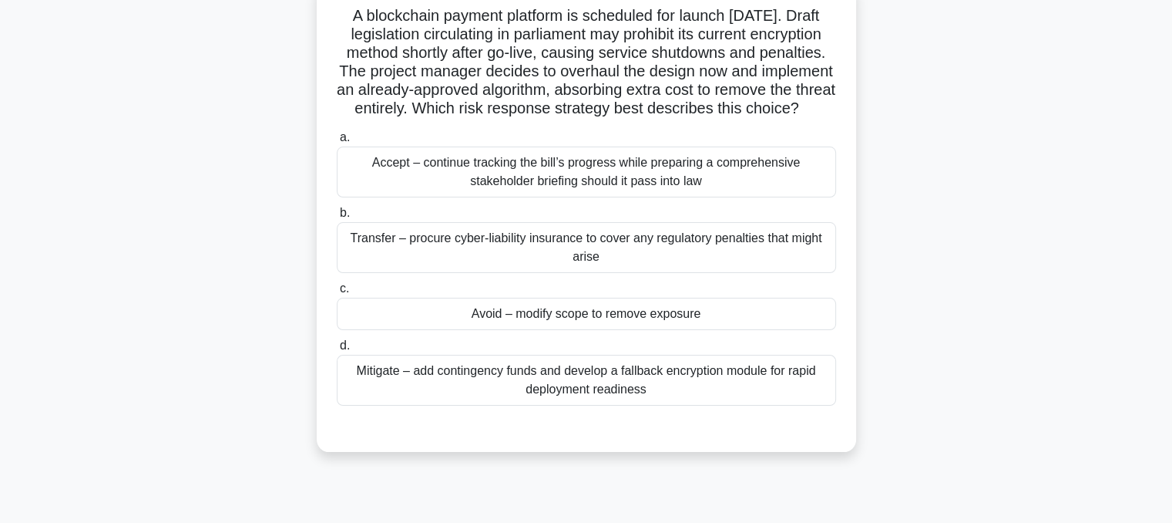
click at [686, 405] on div "Mitigate – add contingency funds and develop a fallback encryption module for r…" at bounding box center [586, 380] width 499 height 51
click at [337, 351] on input "d. Mitigate – add contingency funds and develop a fallback encryption module fo…" at bounding box center [337, 346] width 0 height 10
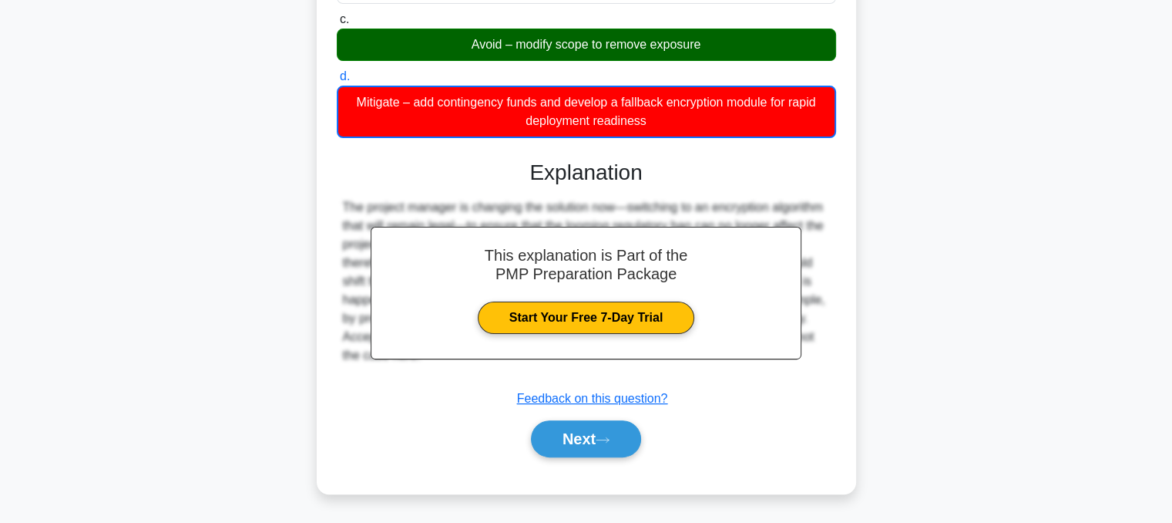
scroll to position [392, 0]
click at [589, 439] on button "Next" at bounding box center [586, 438] width 110 height 37
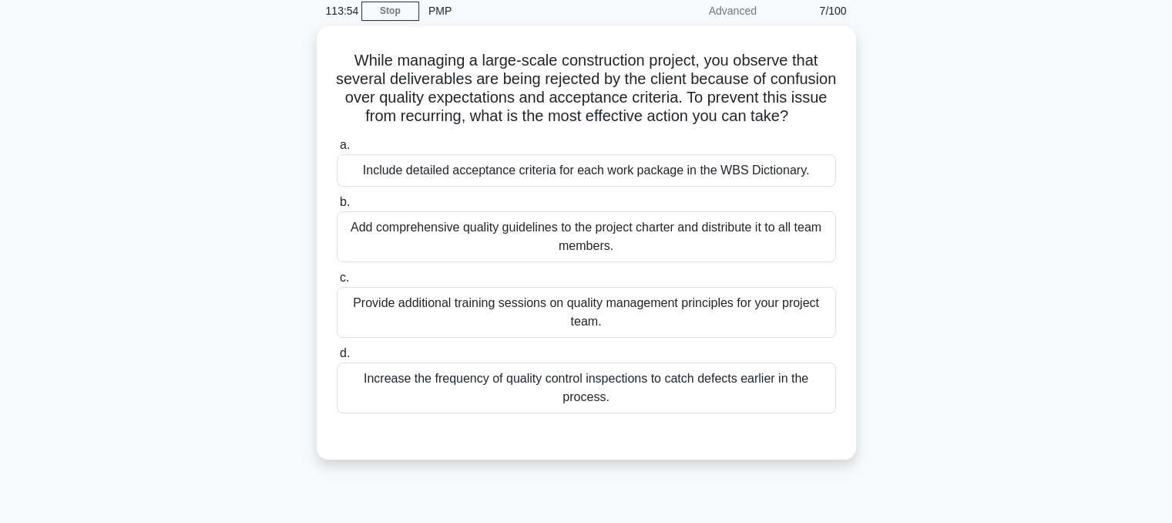
scroll to position [65, 0]
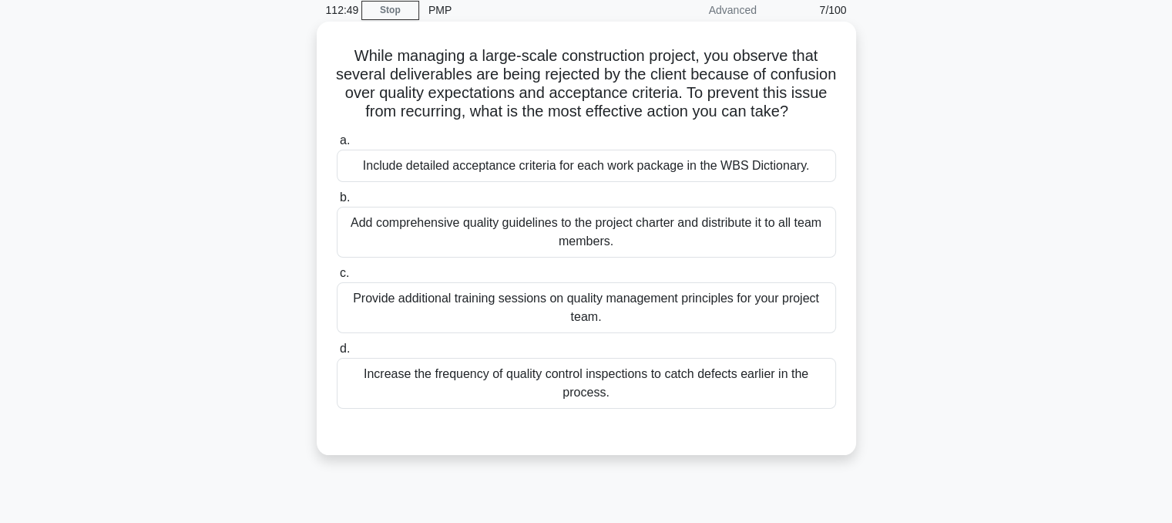
click at [691, 179] on div "Include detailed acceptance criteria for each work package in the WBS Dictionar…" at bounding box center [586, 166] width 499 height 32
click at [337, 146] on input "a. Include detailed acceptance criteria for each work package in the WBS Dictio…" at bounding box center [337, 141] width 0 height 10
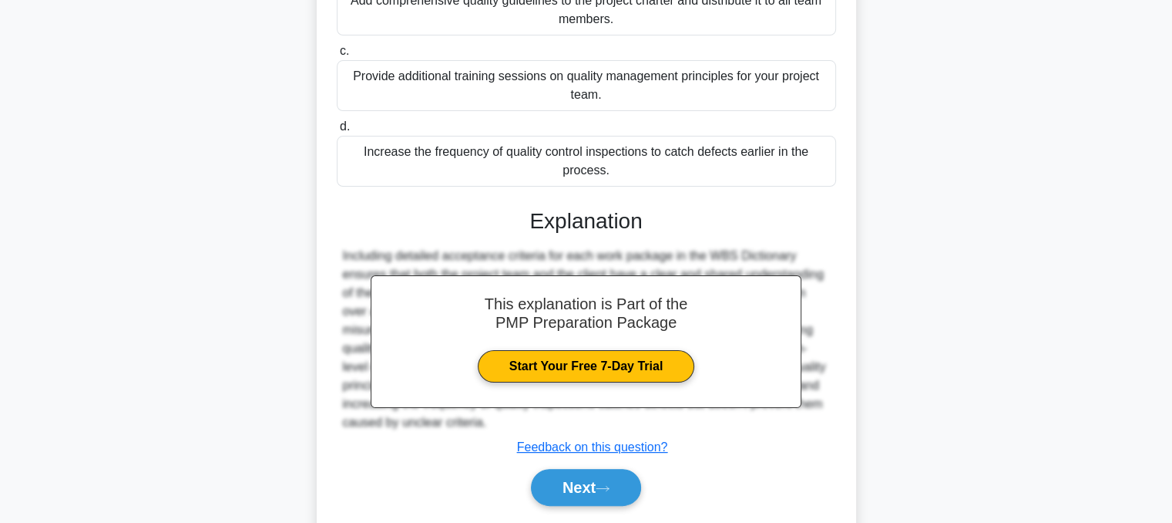
scroll to position [353, 0]
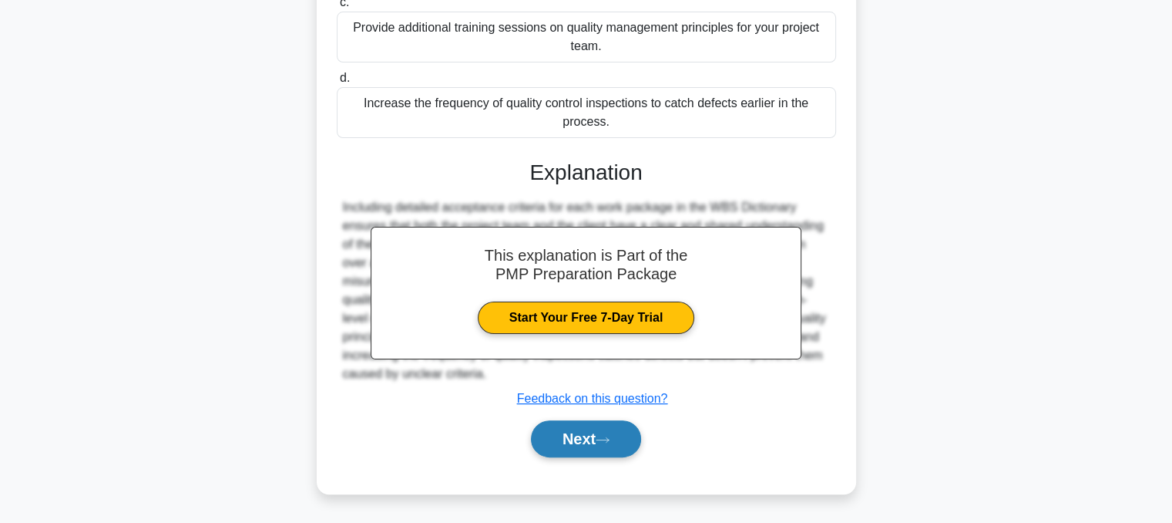
click at [593, 447] on button "Next" at bounding box center [586, 438] width 110 height 37
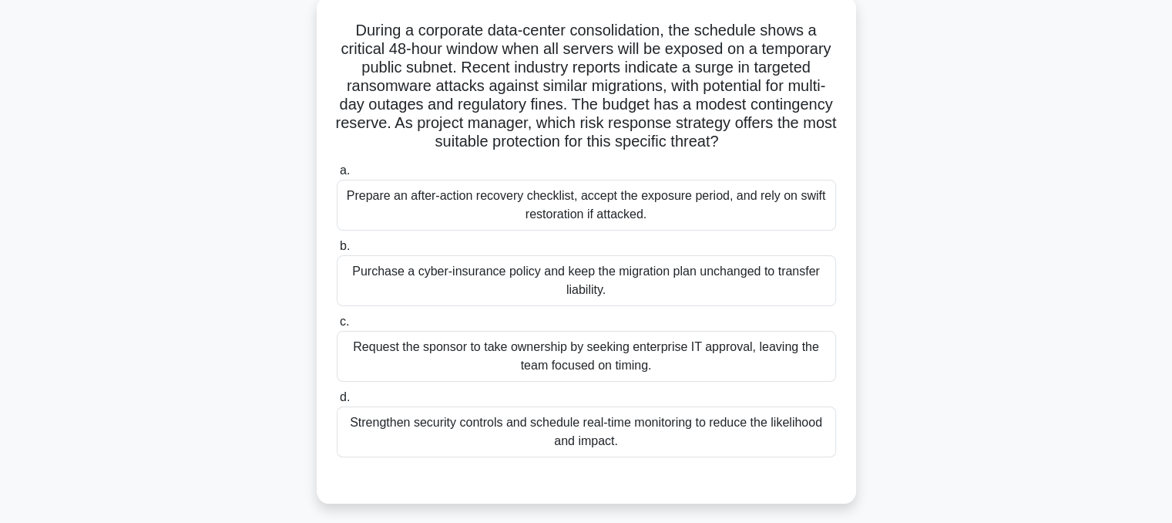
scroll to position [88, 0]
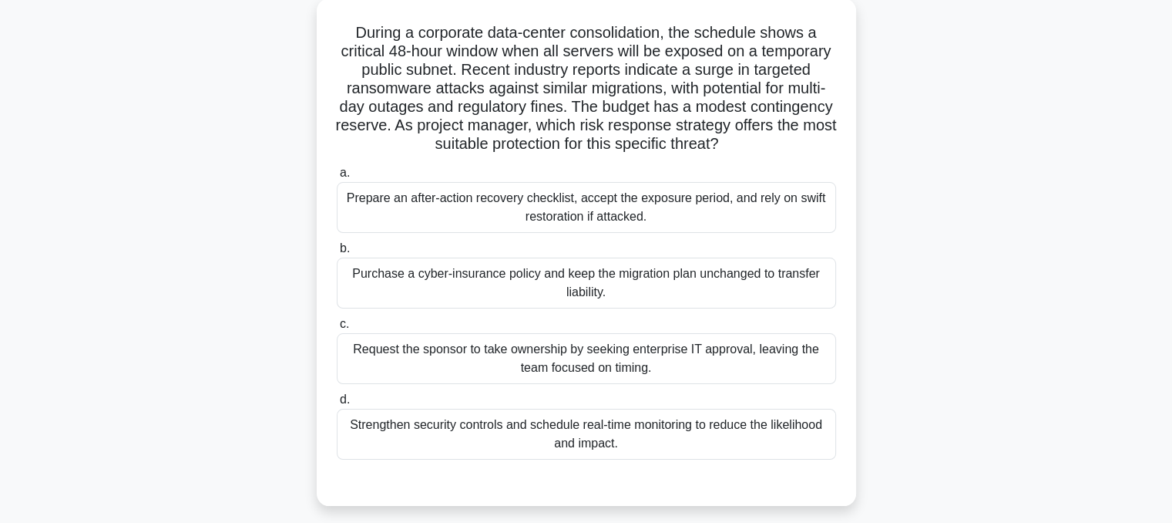
click at [573, 439] on div "Strengthen security controls and schedule real-time monitoring to reduce the li…" at bounding box center [586, 433] width 499 height 51
click at [337, 405] on input "d. Strengthen security controls and schedule real-time monitoring to reduce the…" at bounding box center [337, 400] width 0 height 10
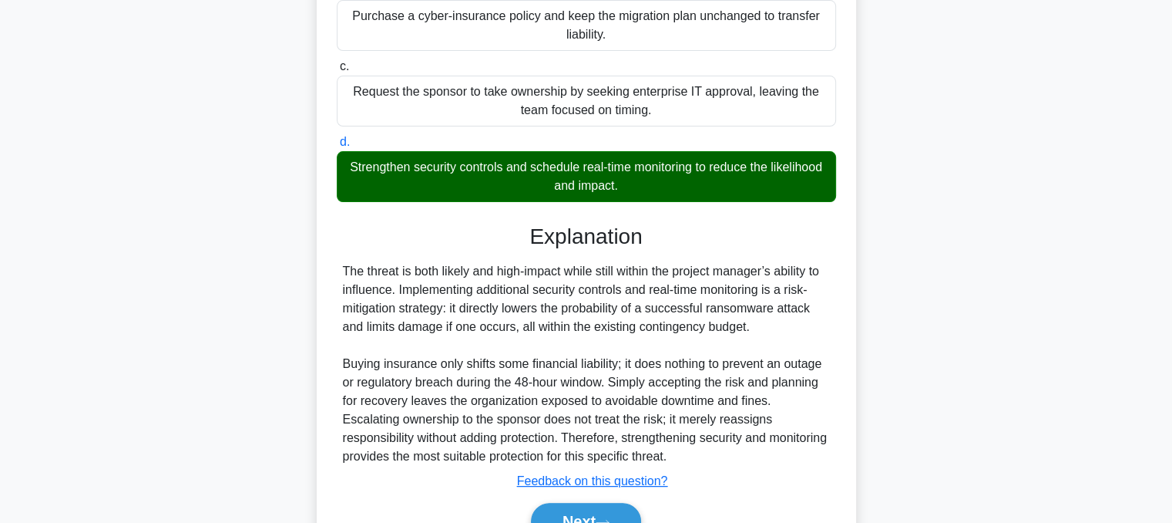
scroll to position [427, 0]
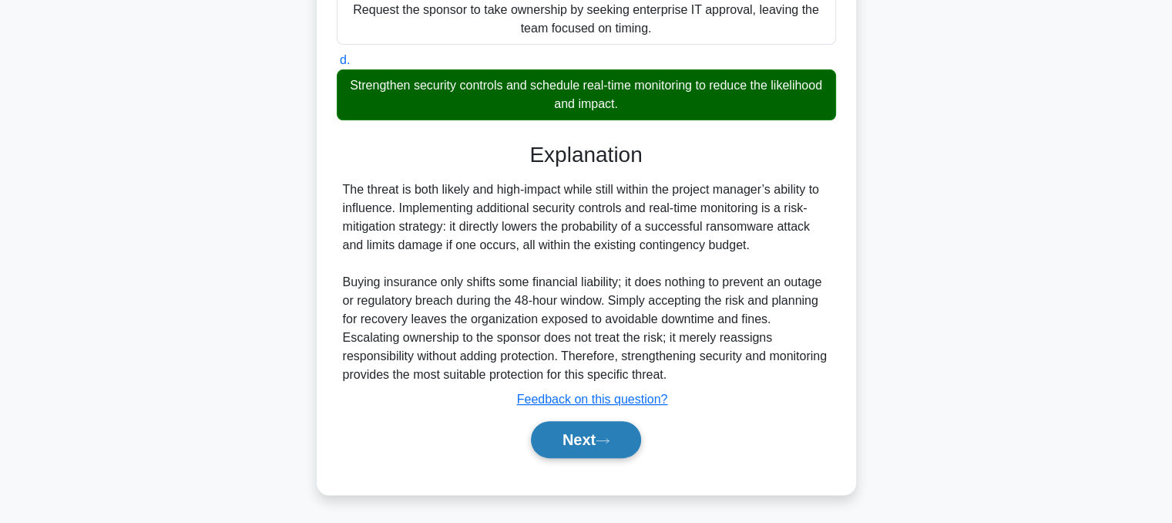
click at [587, 453] on button "Next" at bounding box center [586, 439] width 110 height 37
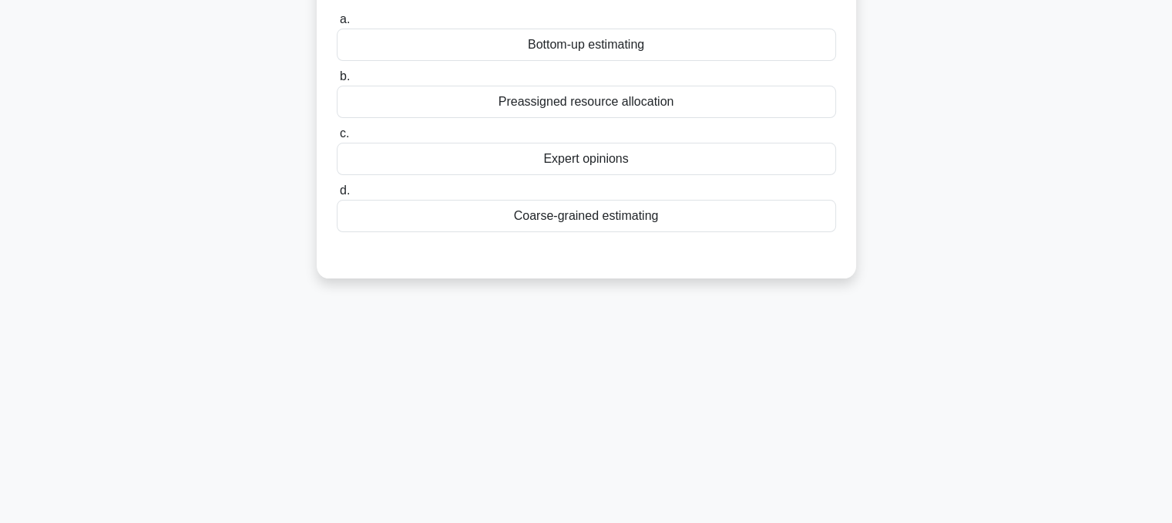
scroll to position [0, 0]
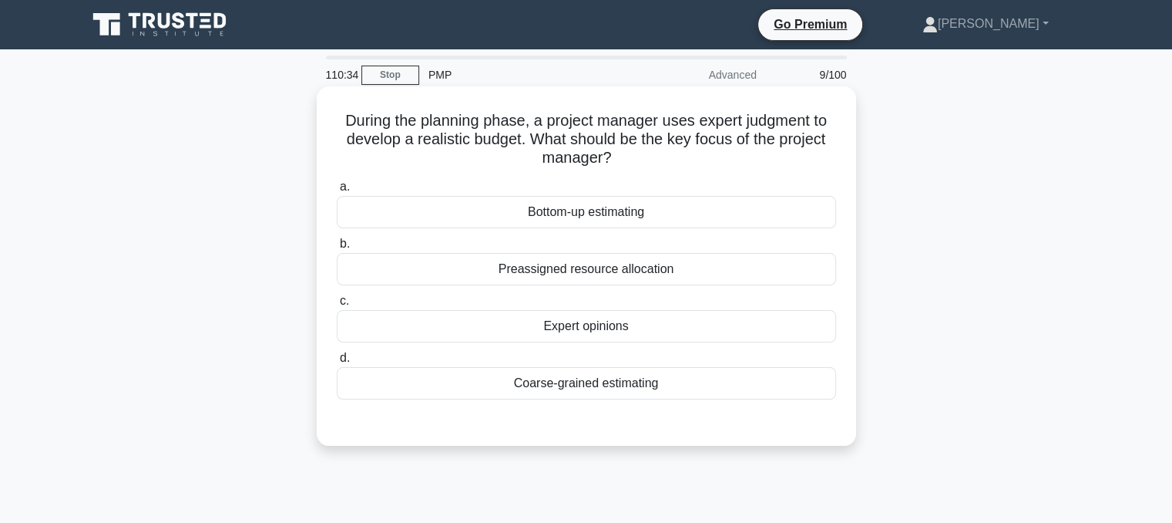
click at [608, 341] on div "Expert opinions" at bounding box center [586, 326] width 499 height 32
click at [337, 306] on input "c. Expert opinions" at bounding box center [337, 301] width 0 height 10
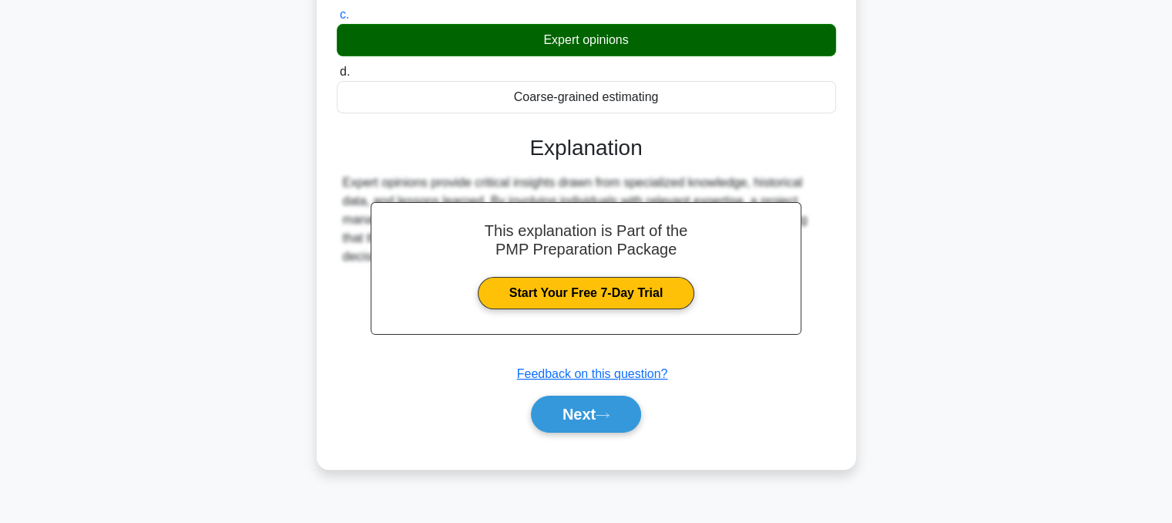
scroll to position [311, 0]
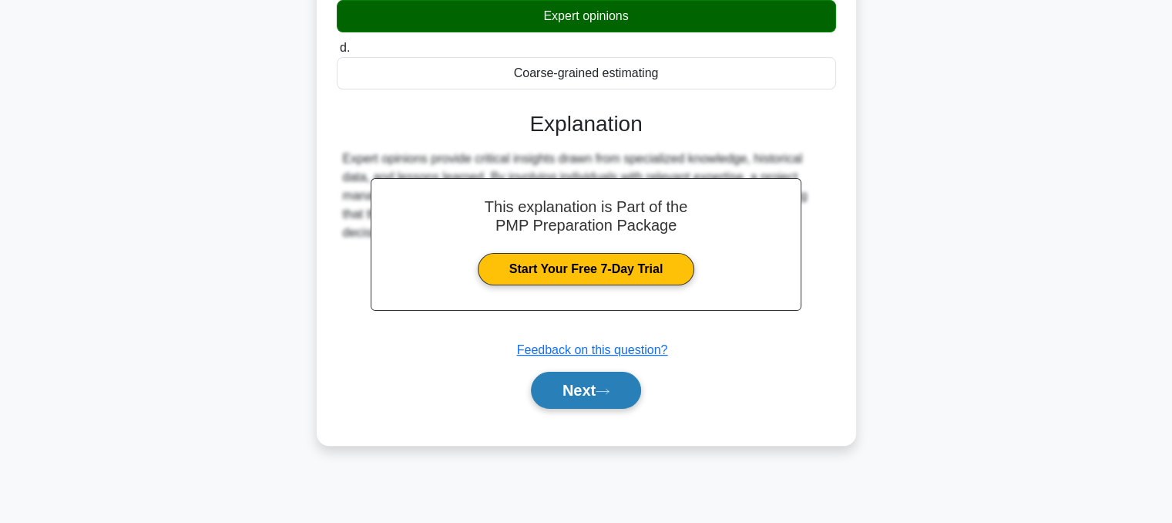
click at [592, 398] on button "Next" at bounding box center [586, 389] width 110 height 37
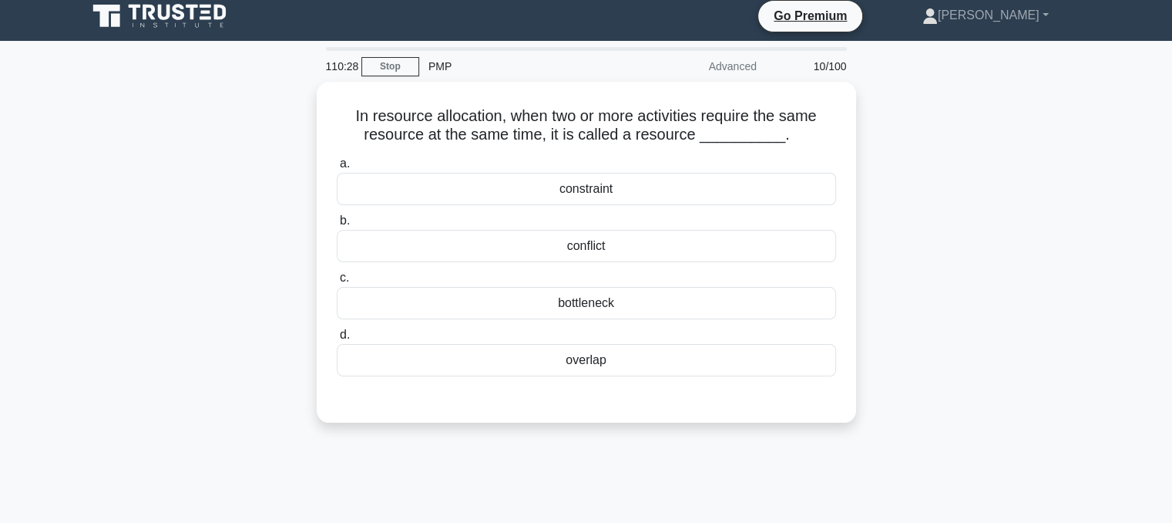
scroll to position [6, 0]
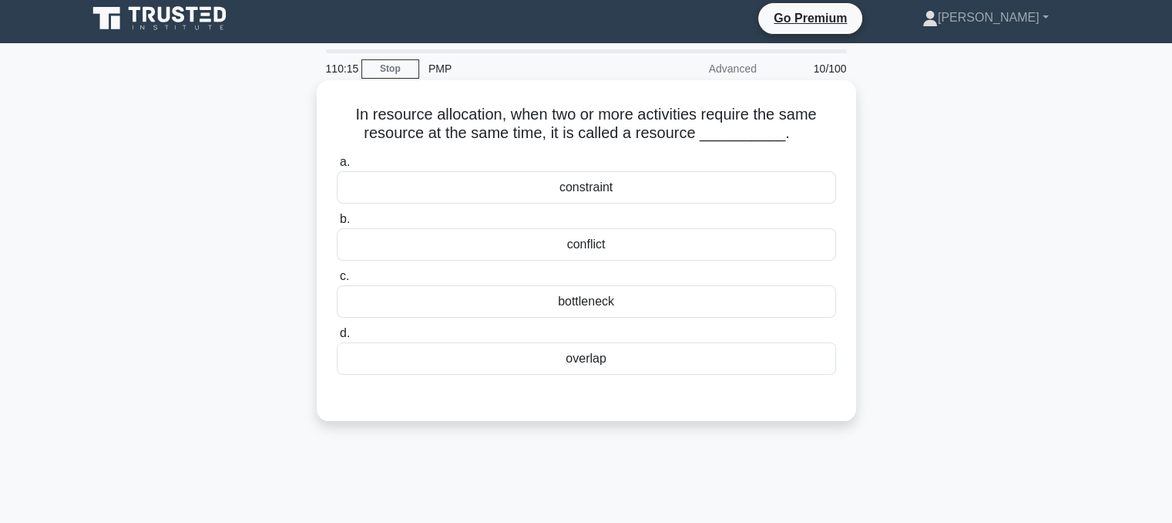
click at [631, 314] on div "bottleneck" at bounding box center [586, 301] width 499 height 32
click at [337, 281] on input "c. bottleneck" at bounding box center [337, 276] width 0 height 10
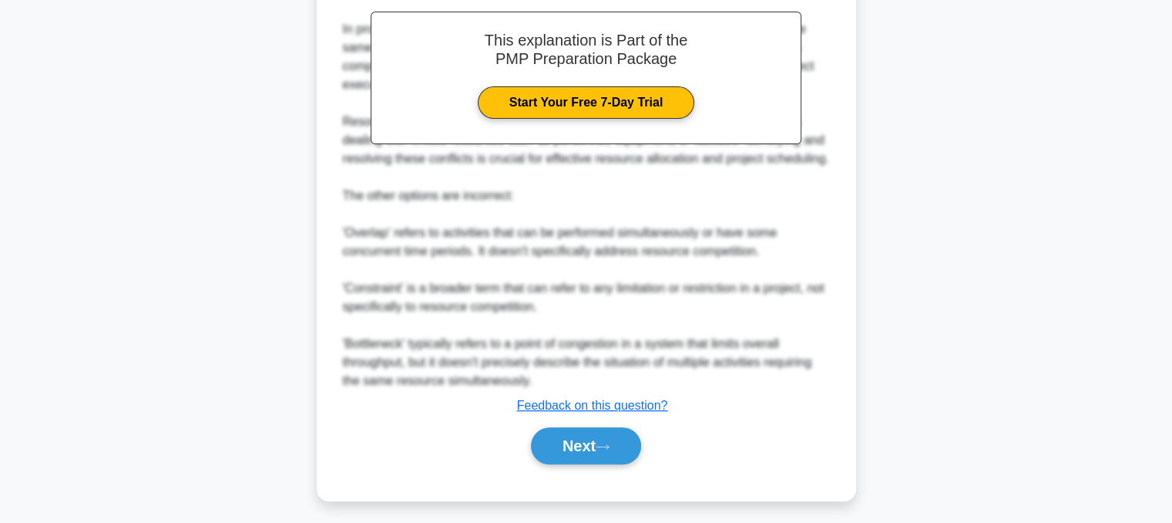
scroll to position [461, 0]
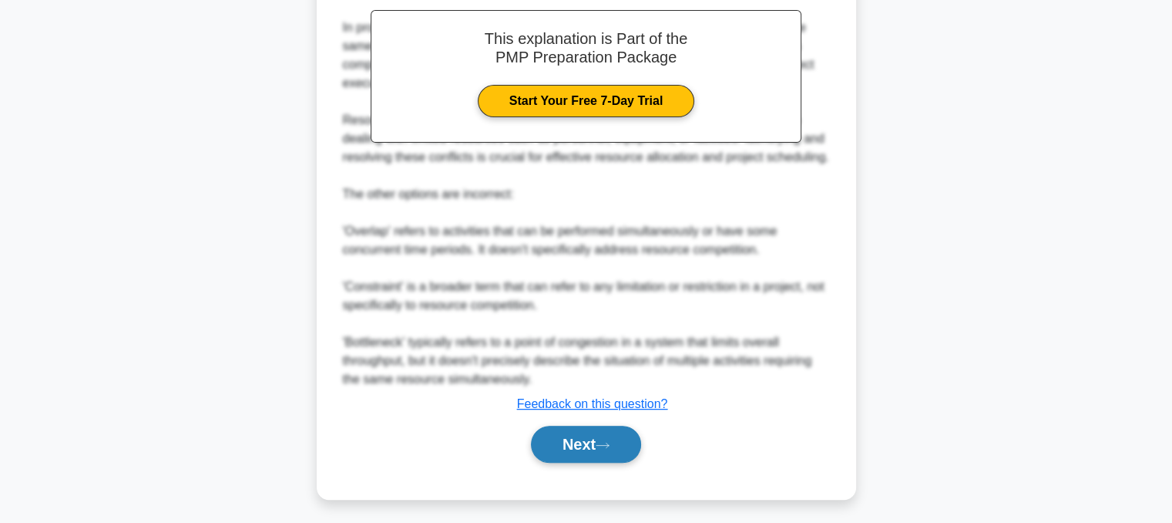
click at [592, 449] on button "Next" at bounding box center [586, 443] width 110 height 37
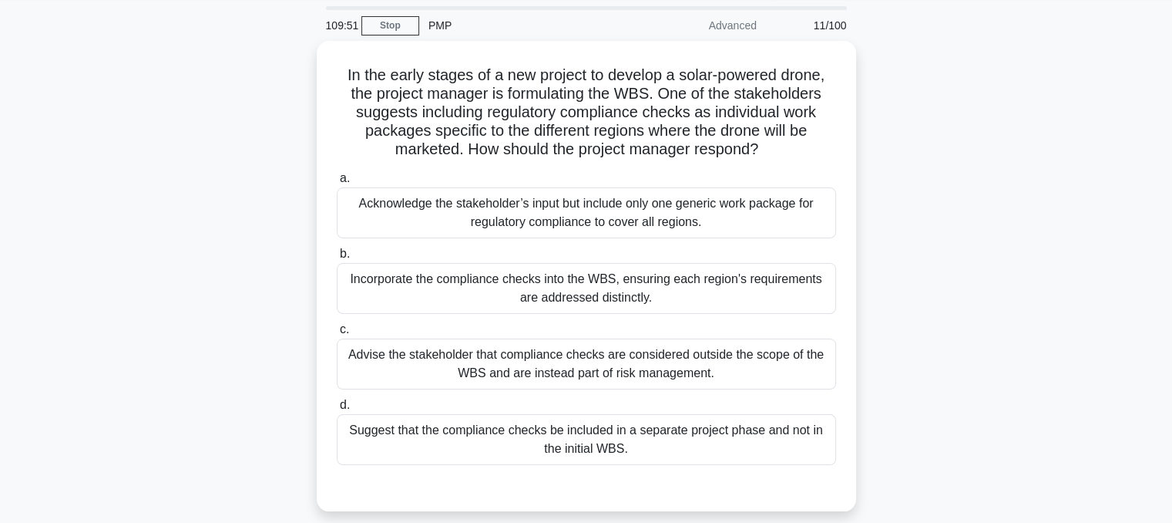
scroll to position [77, 0]
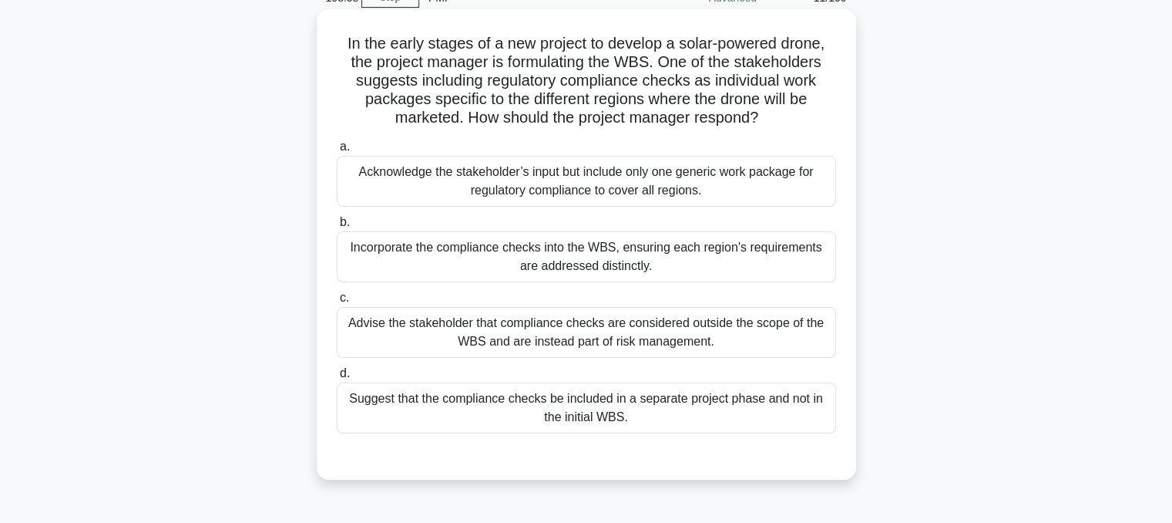
click at [672, 271] on div "Incorporate the compliance checks into the WBS, ensuring each region's requirem…" at bounding box center [586, 256] width 499 height 51
click at [337, 227] on input "b. Incorporate the compliance checks into the WBS, ensuring each region's requi…" at bounding box center [337, 222] width 0 height 10
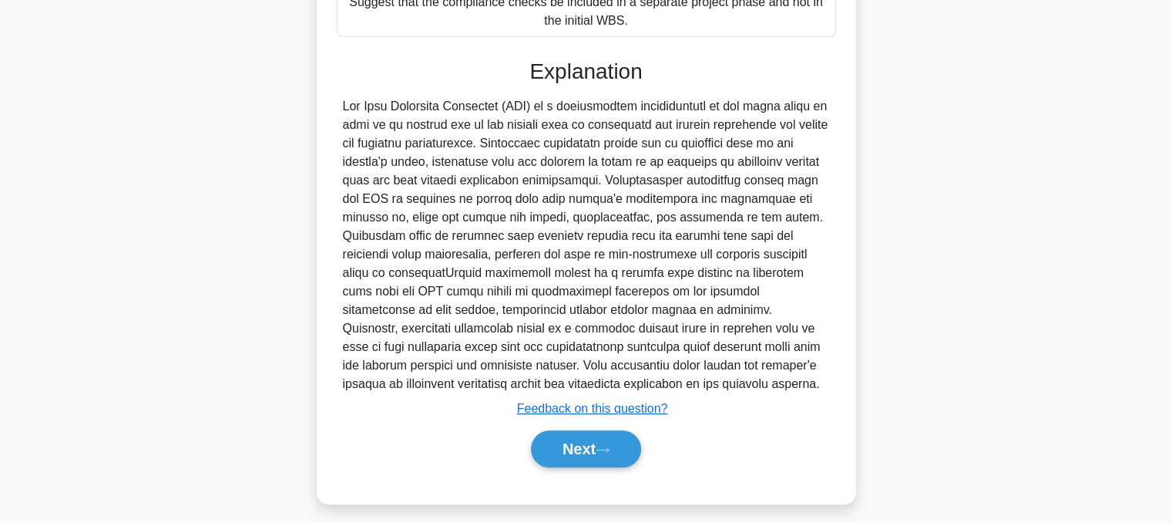
scroll to position [474, 0]
click at [607, 447] on icon at bounding box center [603, 449] width 14 height 8
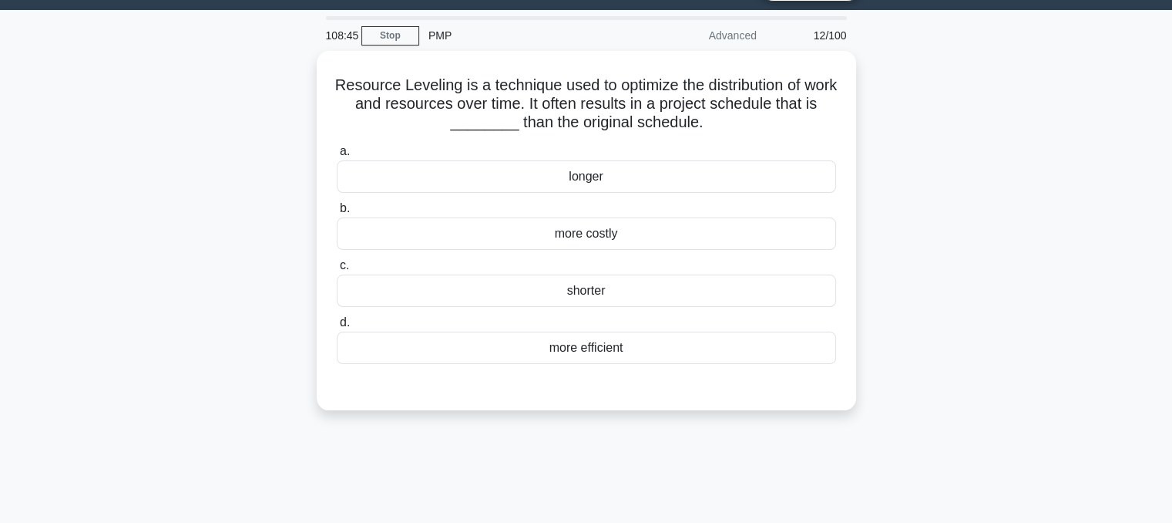
scroll to position [34, 0]
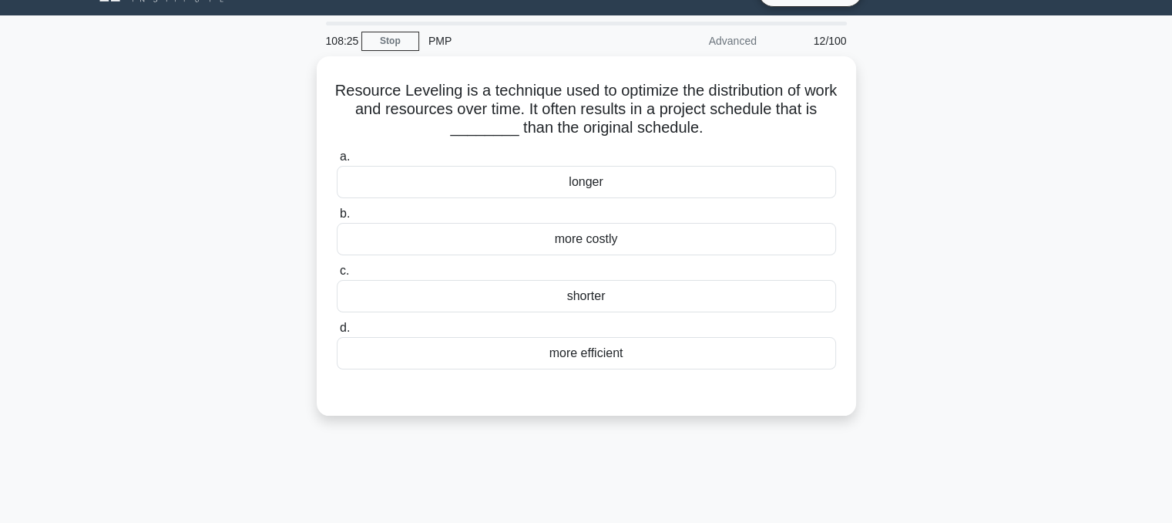
click at [656, 190] on div "longer" at bounding box center [586, 182] width 499 height 32
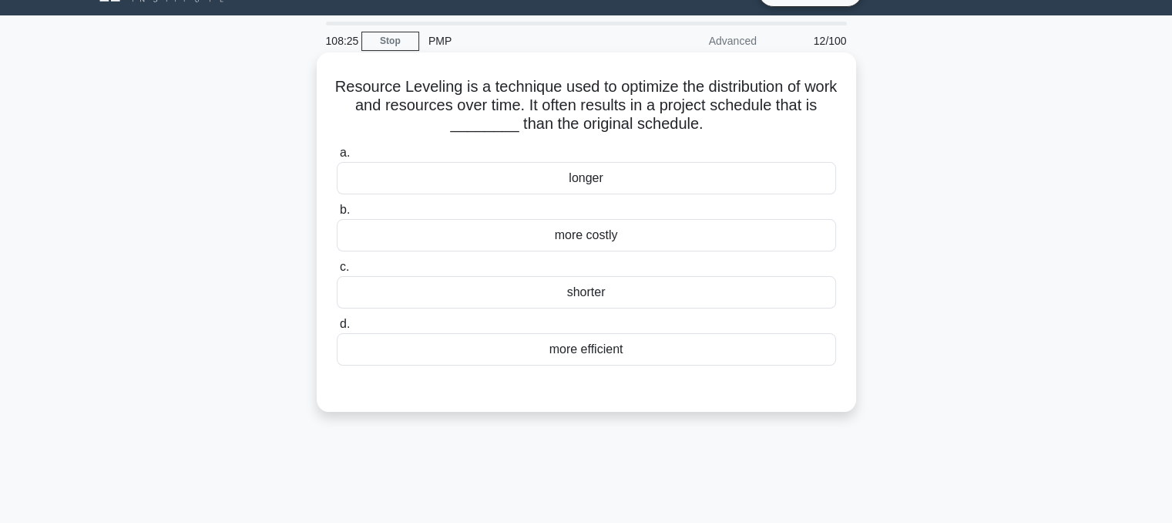
click at [337, 158] on input "a. longer" at bounding box center [337, 153] width 0 height 10
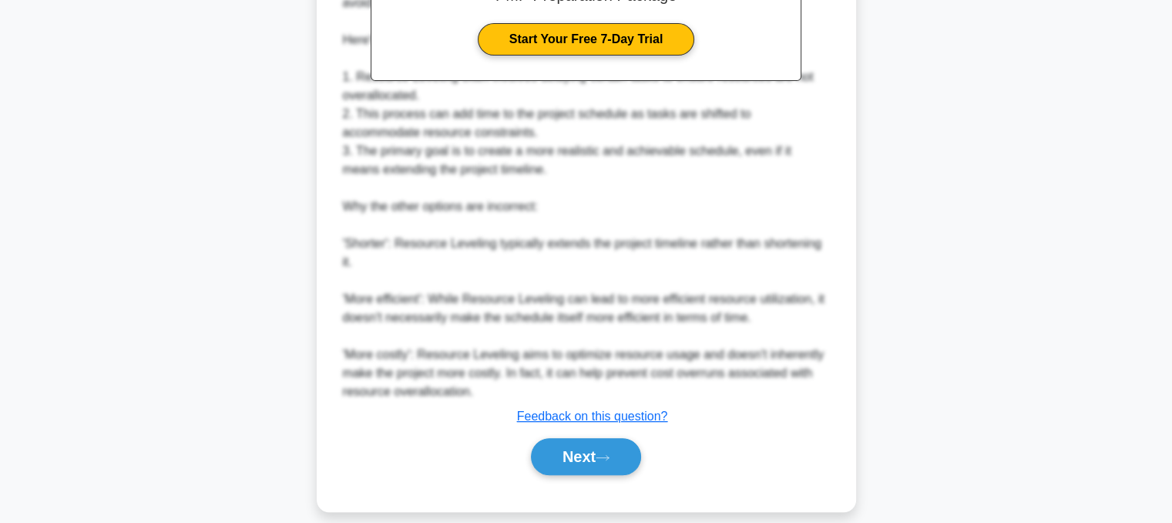
scroll to position [556, 0]
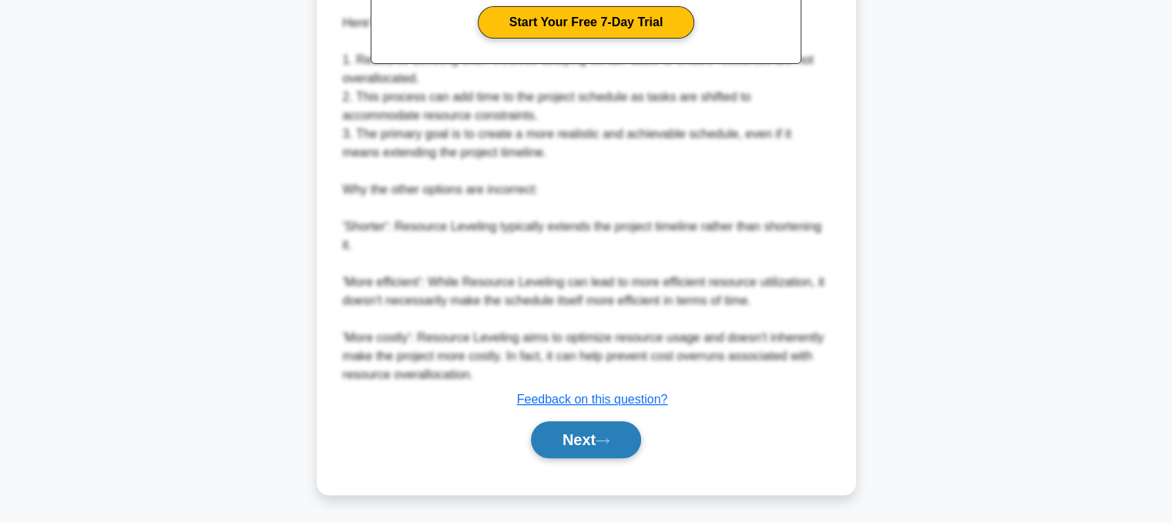
click at [610, 445] on button "Next" at bounding box center [586, 439] width 110 height 37
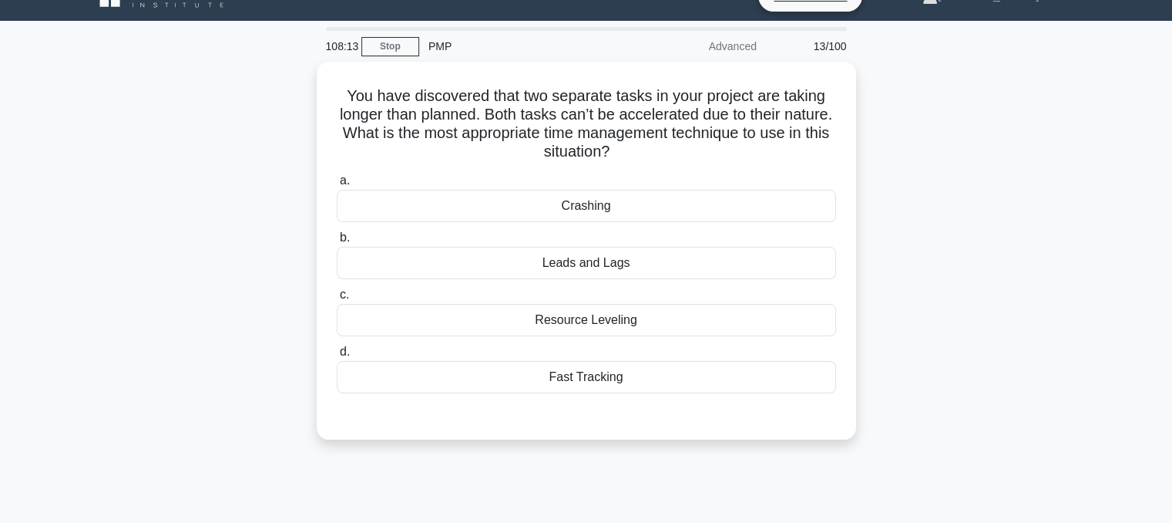
scroll to position [12, 0]
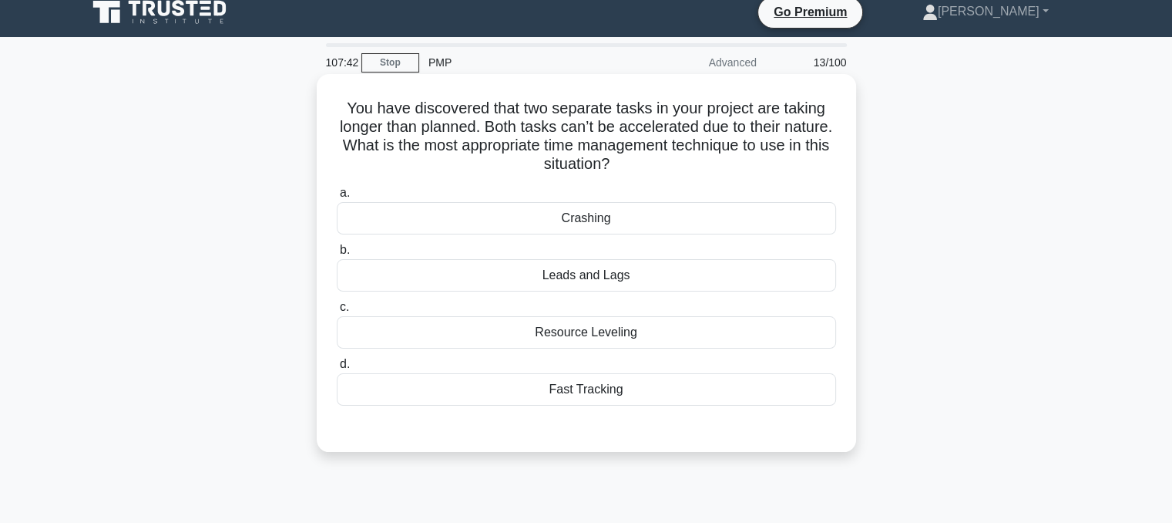
click at [630, 398] on div "Fast Tracking" at bounding box center [586, 389] width 499 height 32
click at [337, 369] on input "d. Fast Tracking" at bounding box center [337, 364] width 0 height 10
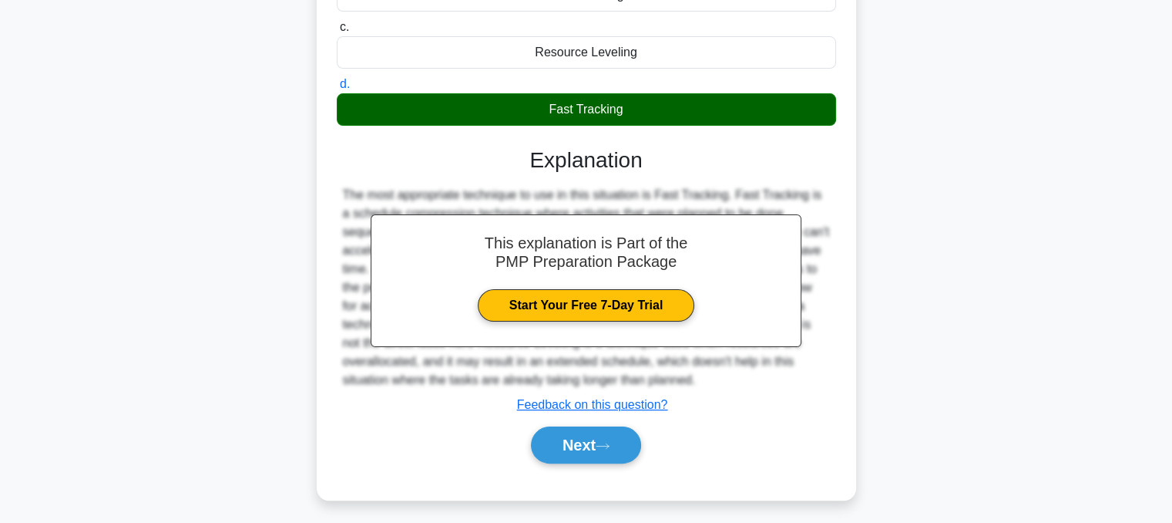
scroll to position [311, 0]
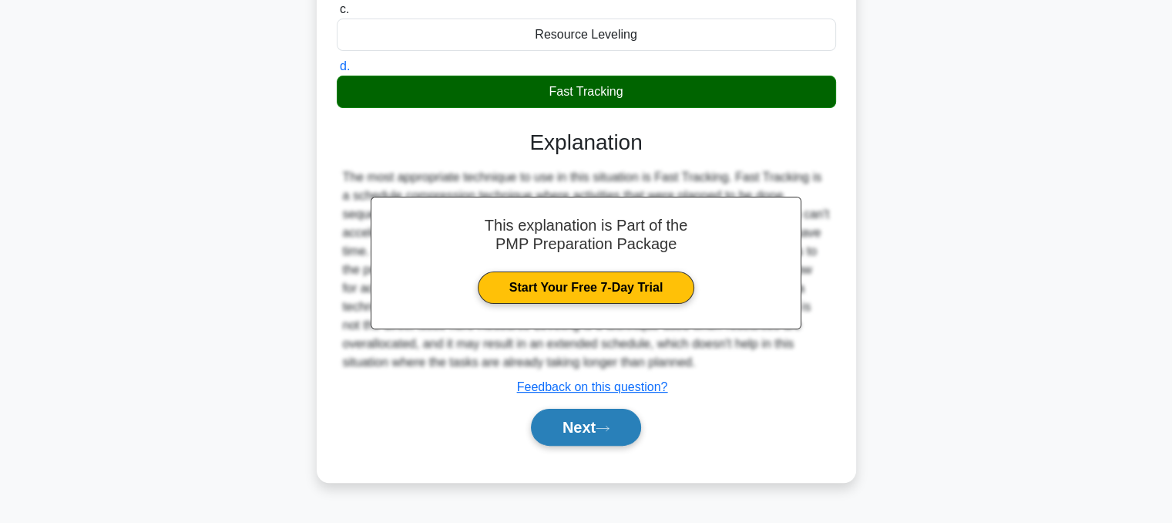
click at [610, 432] on button "Next" at bounding box center [586, 426] width 110 height 37
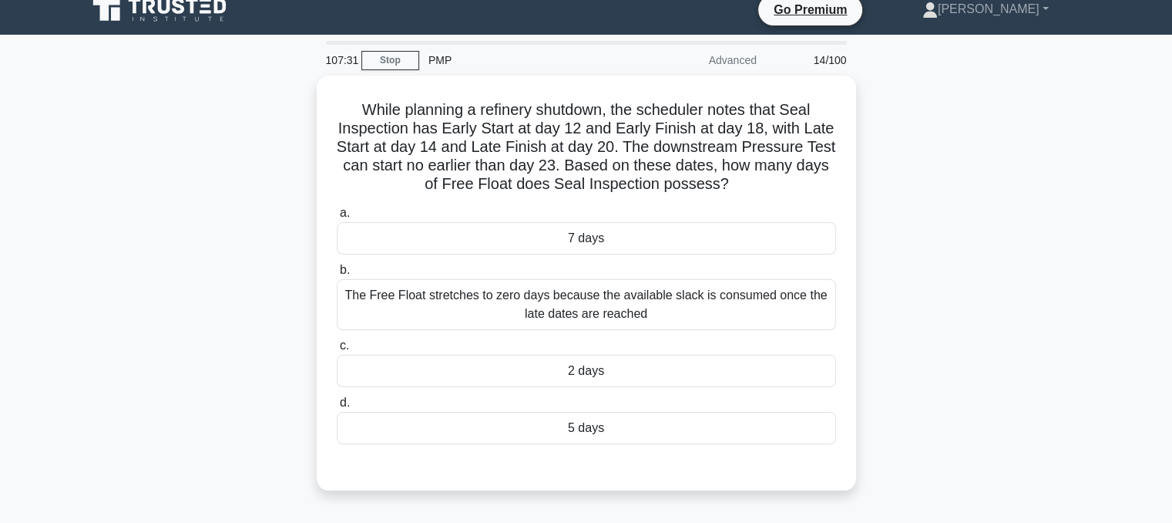
scroll to position [14, 0]
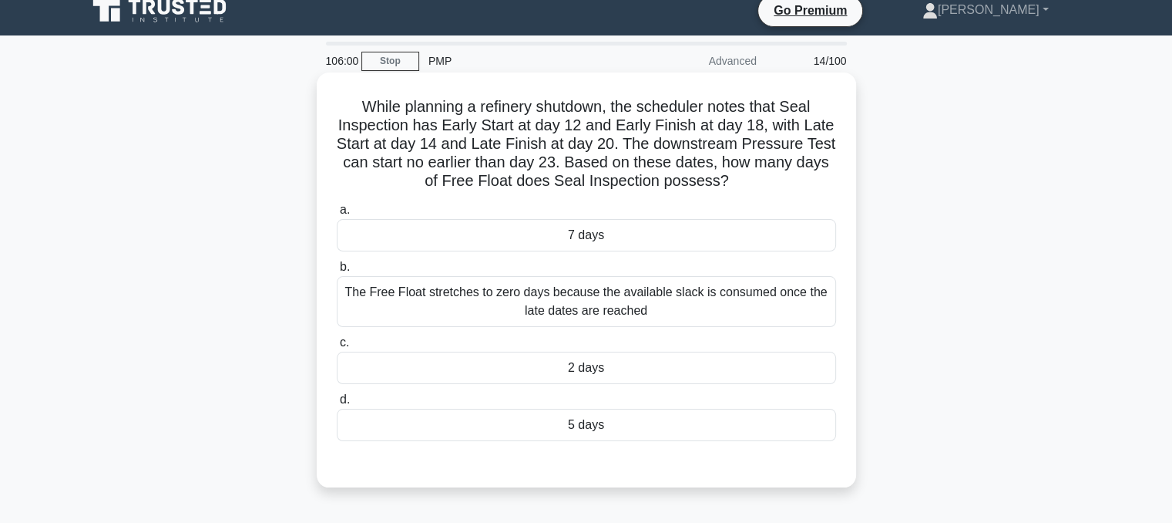
click at [654, 358] on div "2 days" at bounding box center [586, 367] width 499 height 32
click at [337, 348] on input "c. 2 days" at bounding box center [337, 343] width 0 height 10
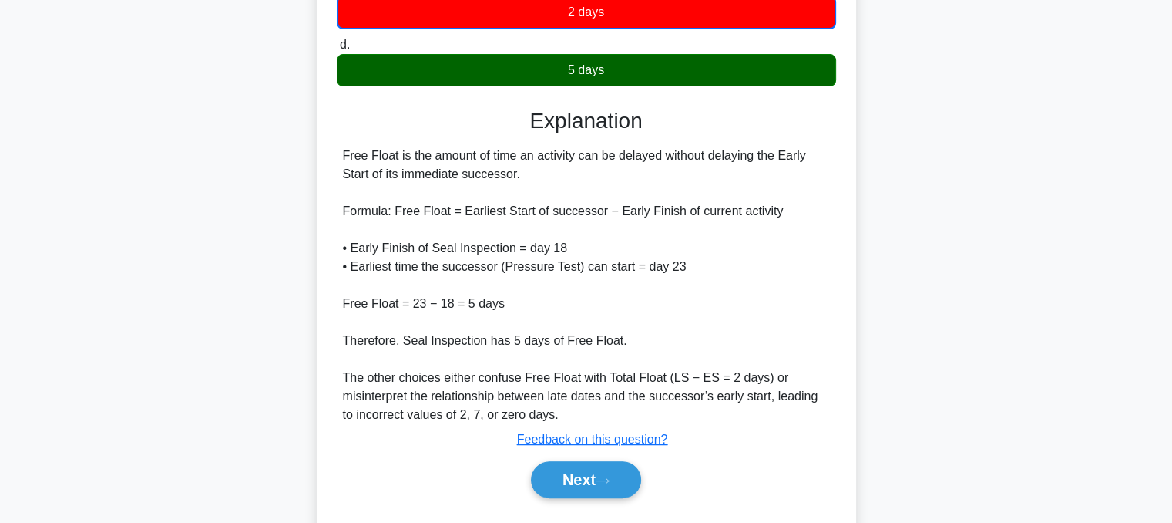
scroll to position [410, 0]
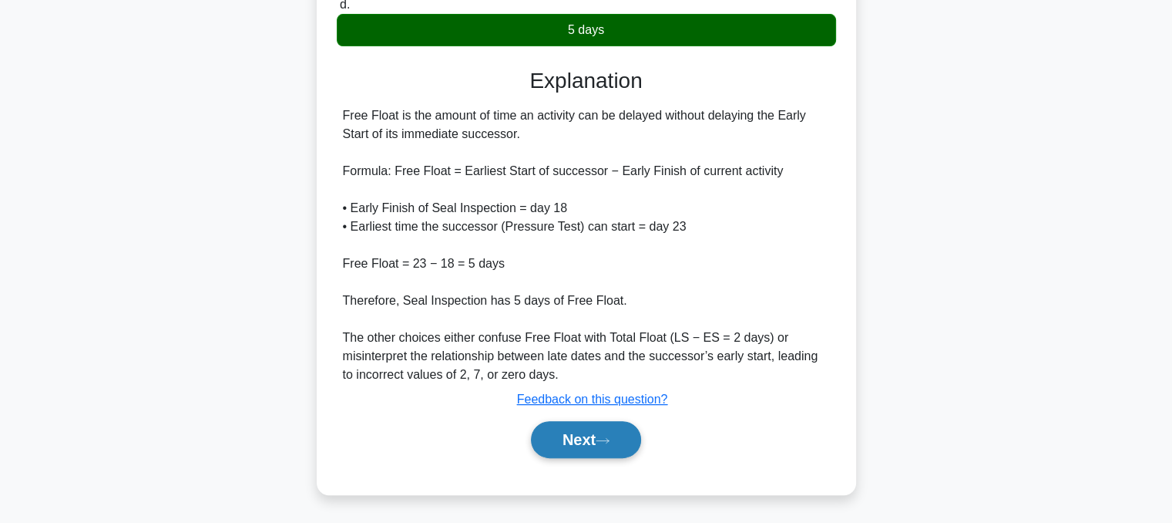
click at [586, 432] on button "Next" at bounding box center [586, 439] width 110 height 37
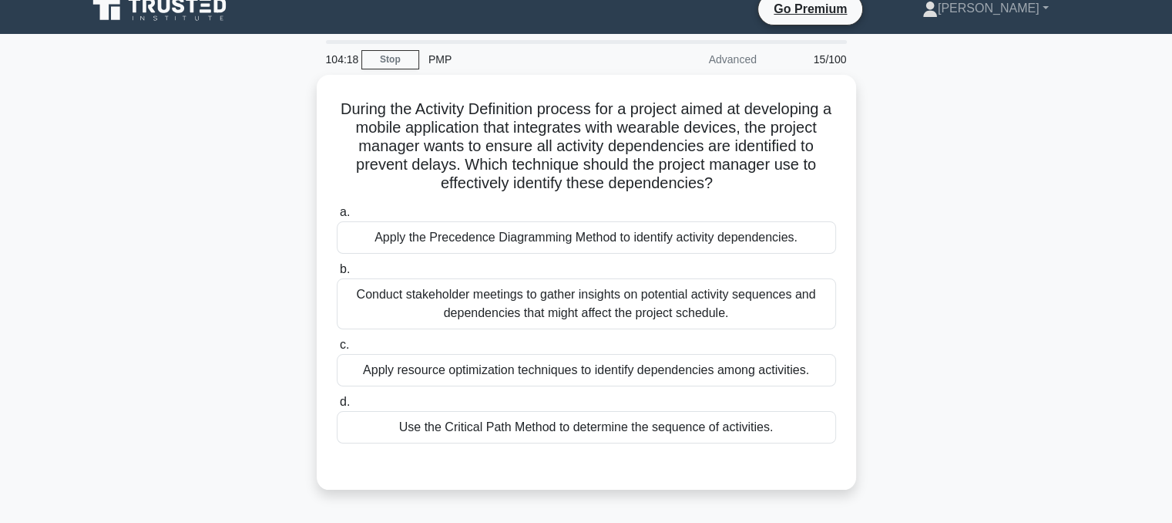
scroll to position [25, 0]
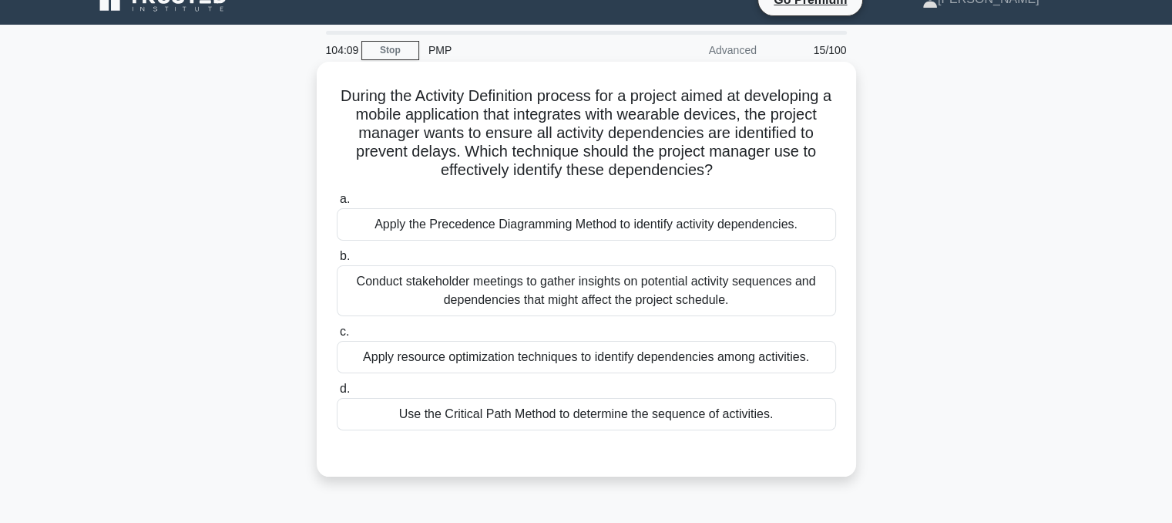
click at [785, 422] on div "Use the Critical Path Method to determine the sequence of activities." at bounding box center [586, 414] width 499 height 32
click at [337, 394] on input "d. Use the Critical Path Method to determine the sequence of activities." at bounding box center [337, 389] width 0 height 10
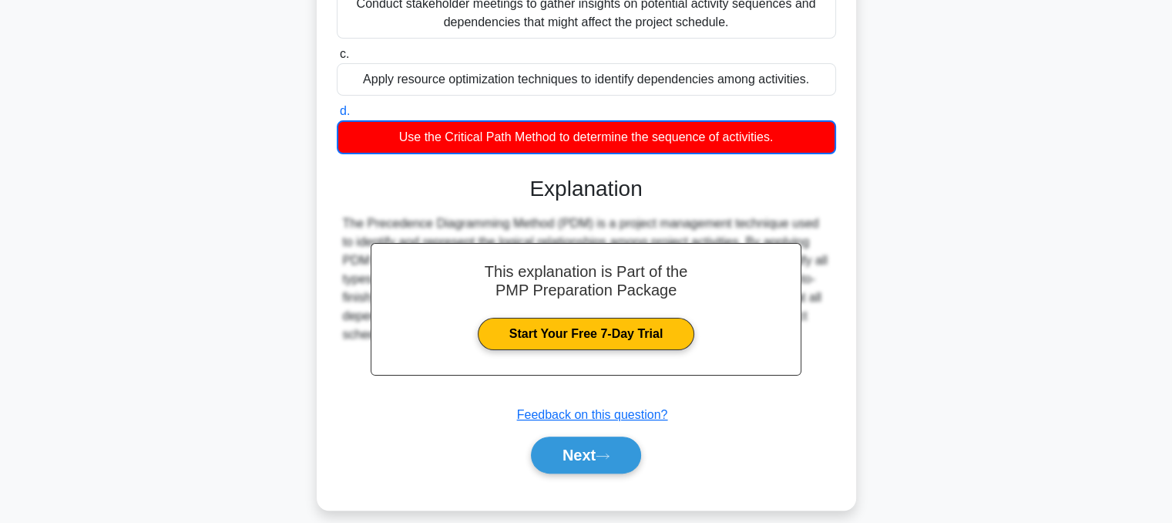
scroll to position [318, 0]
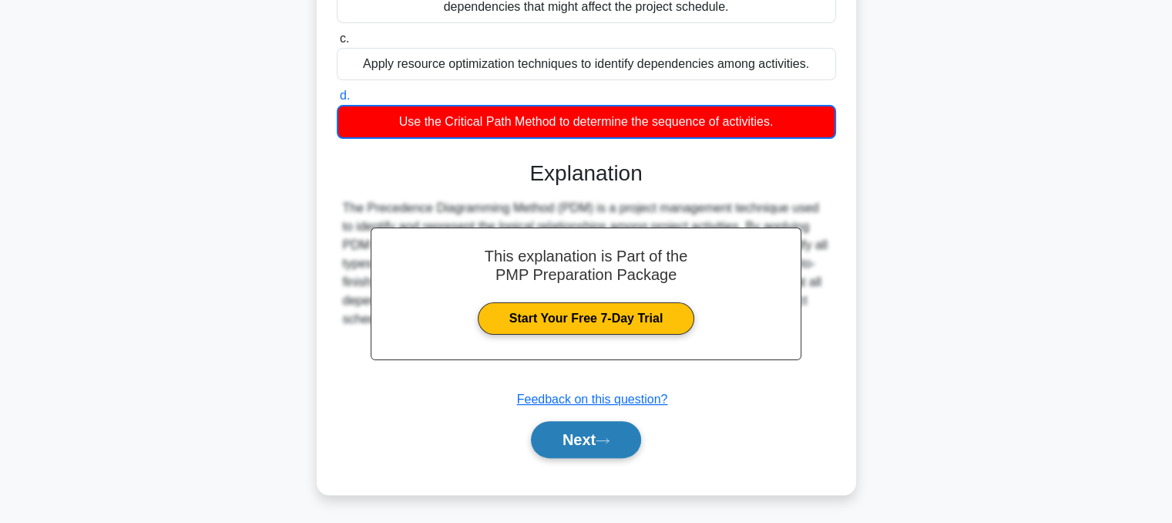
click at [597, 439] on button "Next" at bounding box center [586, 439] width 110 height 37
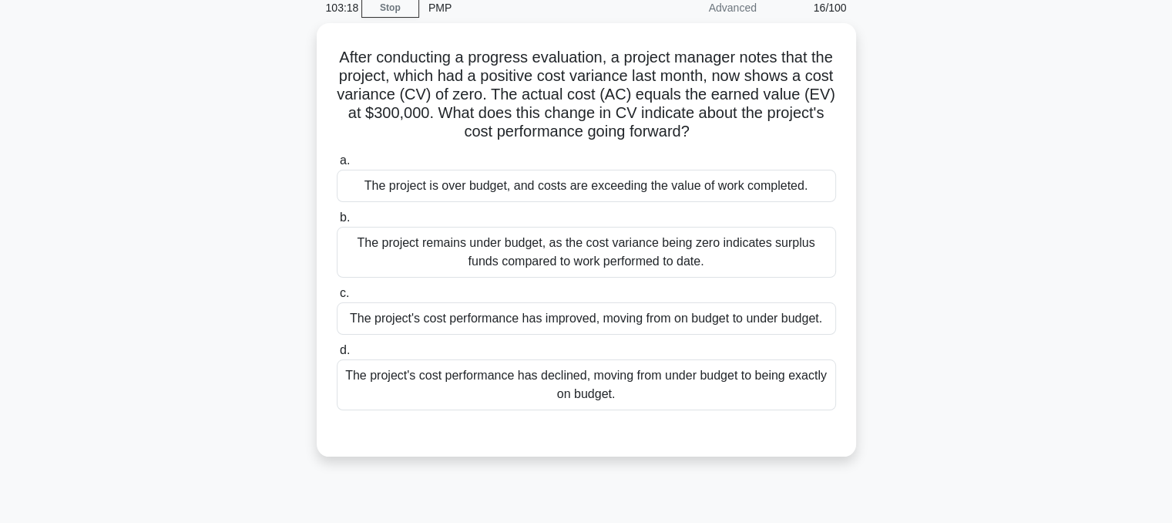
scroll to position [72, 0]
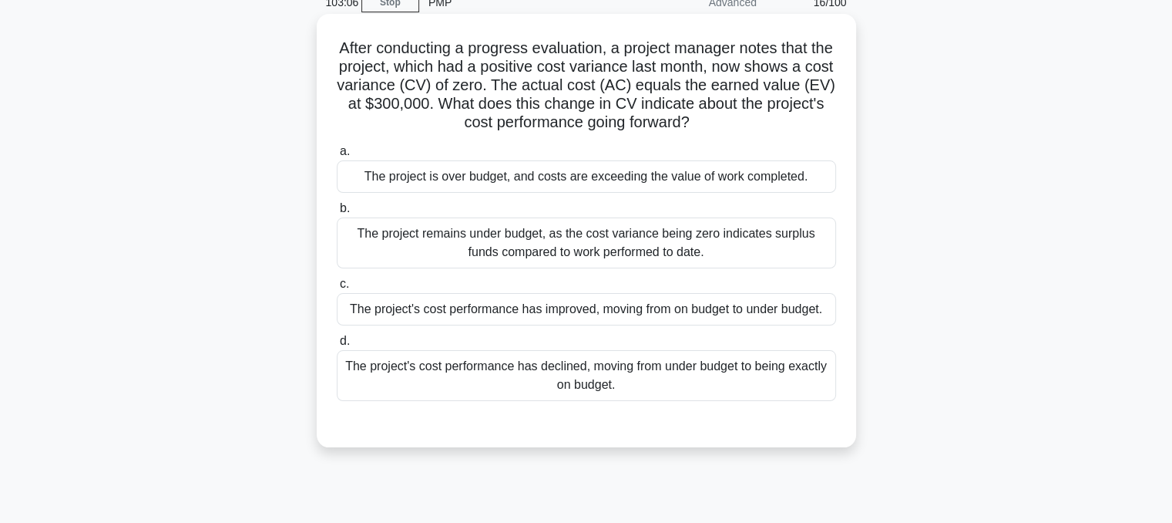
click at [745, 389] on div "The project's cost performance has declined, moving from under budget to being …" at bounding box center [586, 375] width 499 height 51
click at [337, 346] on input "d. The project's cost performance has declined, moving from under budget to bei…" at bounding box center [337, 341] width 0 height 10
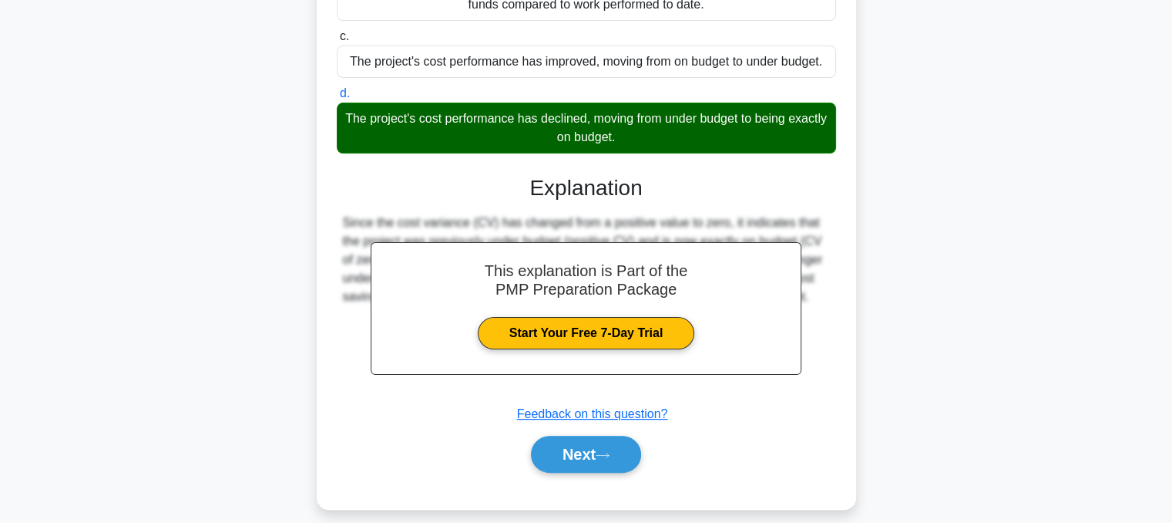
scroll to position [334, 0]
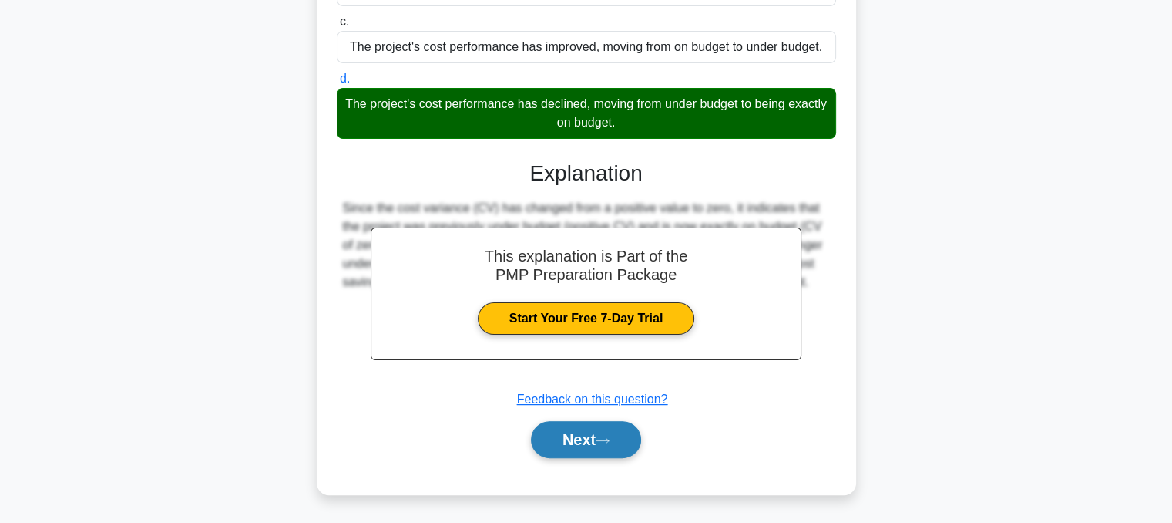
click at [598, 441] on button "Next" at bounding box center [586, 439] width 110 height 37
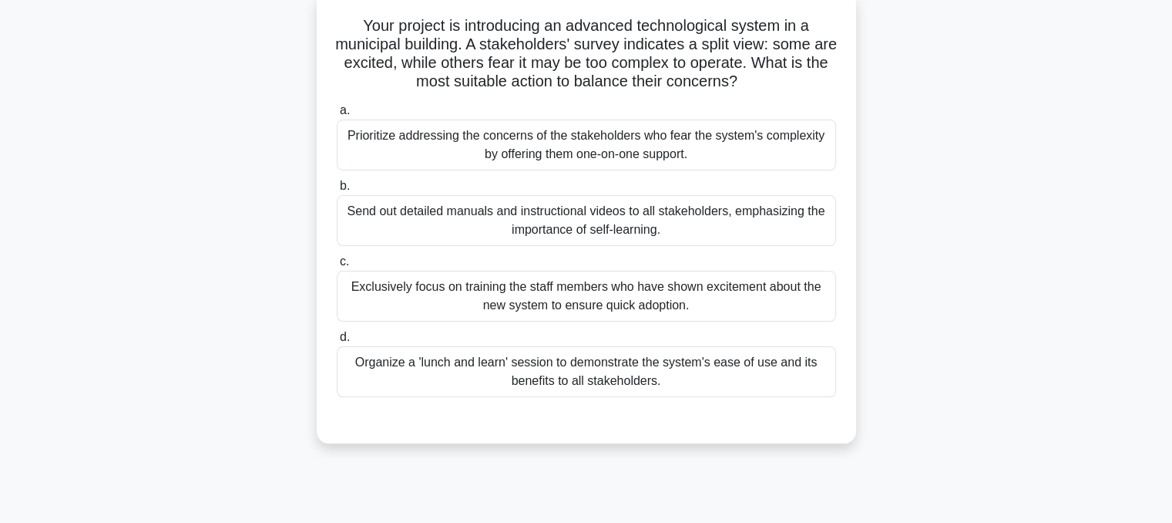
scroll to position [105, 0]
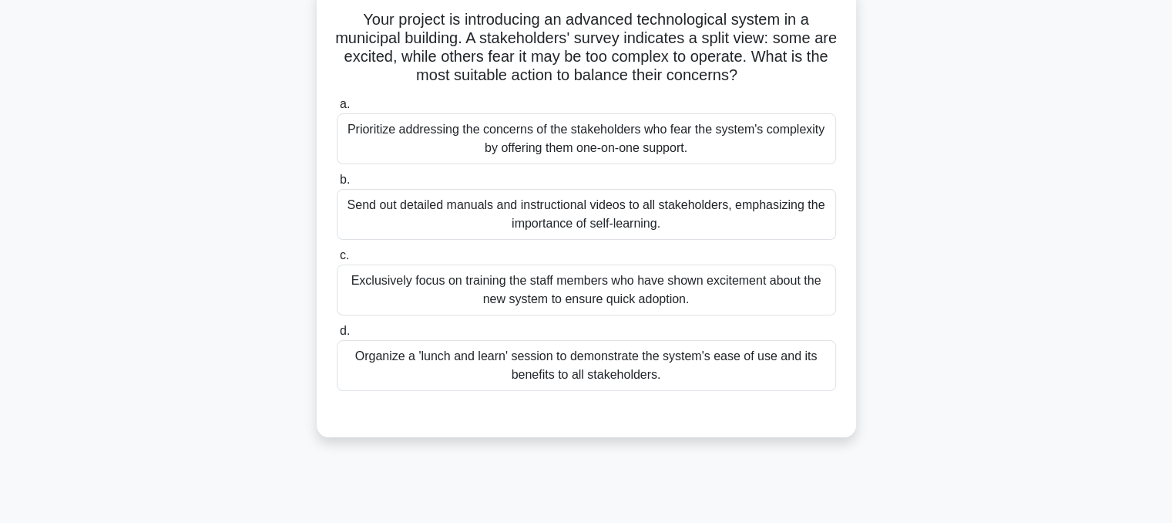
click at [678, 375] on div "Organize a 'lunch and learn' session to demonstrate the system's ease of use an…" at bounding box center [586, 365] width 499 height 51
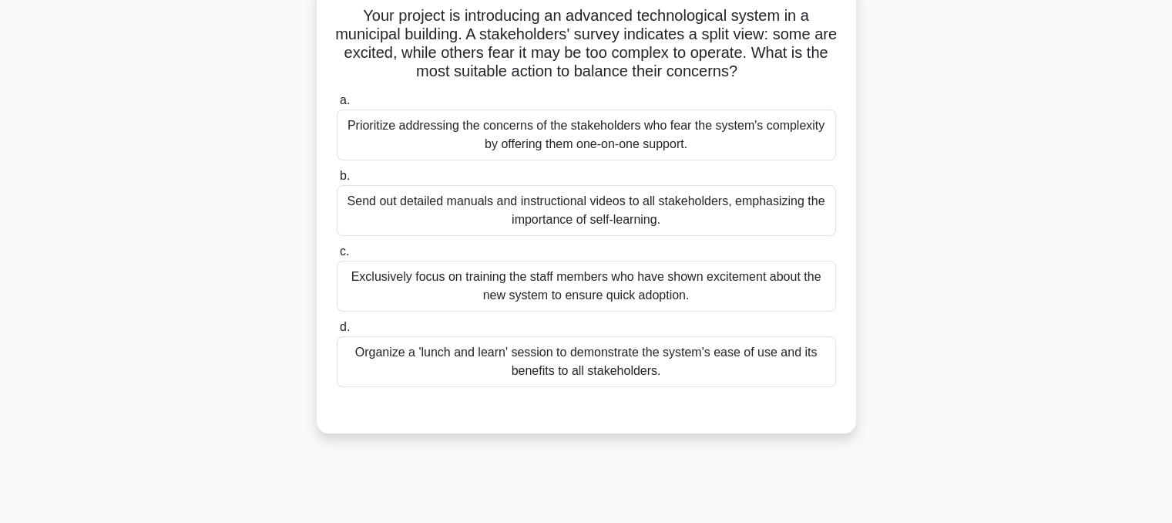
click at [337, 332] on input "d. Organize a 'lunch and learn' session to demonstrate the system's ease of use…" at bounding box center [337, 327] width 0 height 10
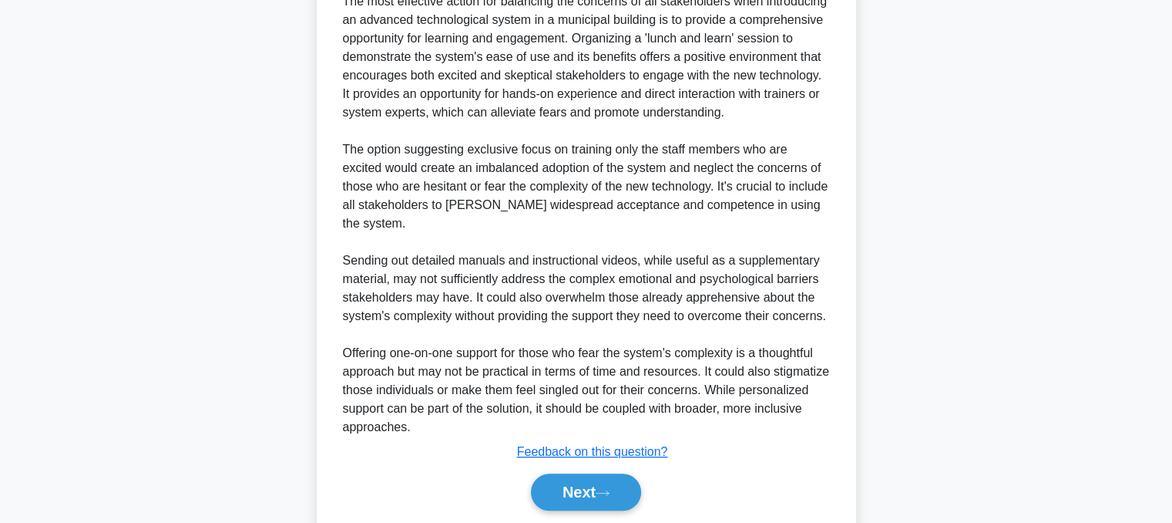
scroll to position [612, 0]
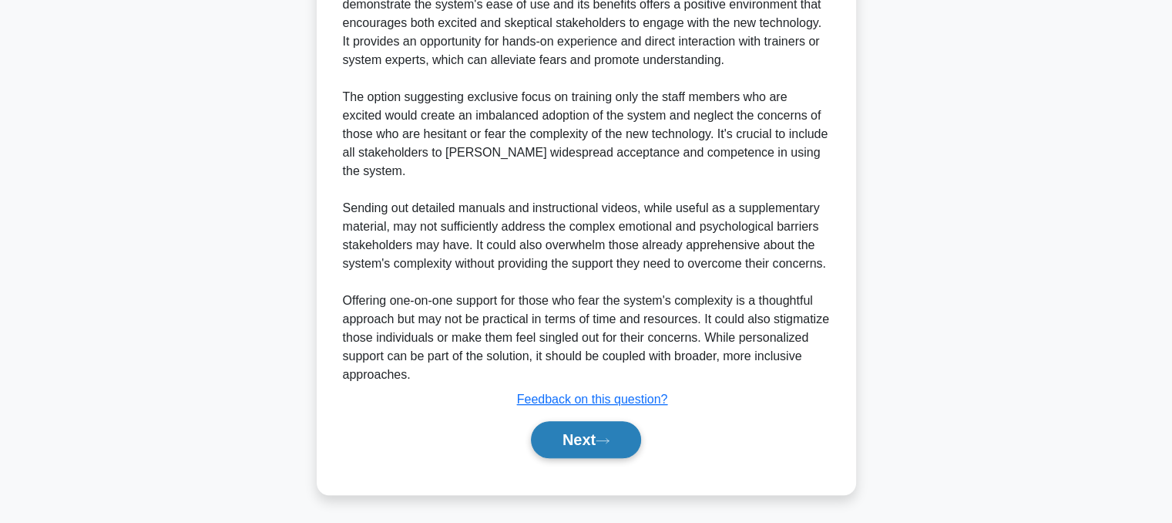
click at [613, 456] on button "Next" at bounding box center [586, 439] width 110 height 37
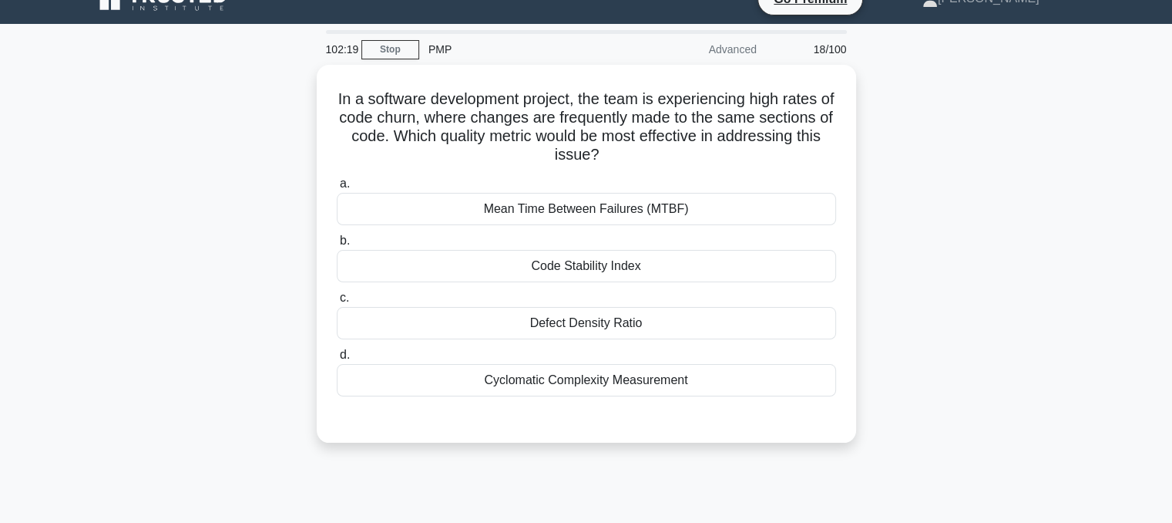
scroll to position [18, 0]
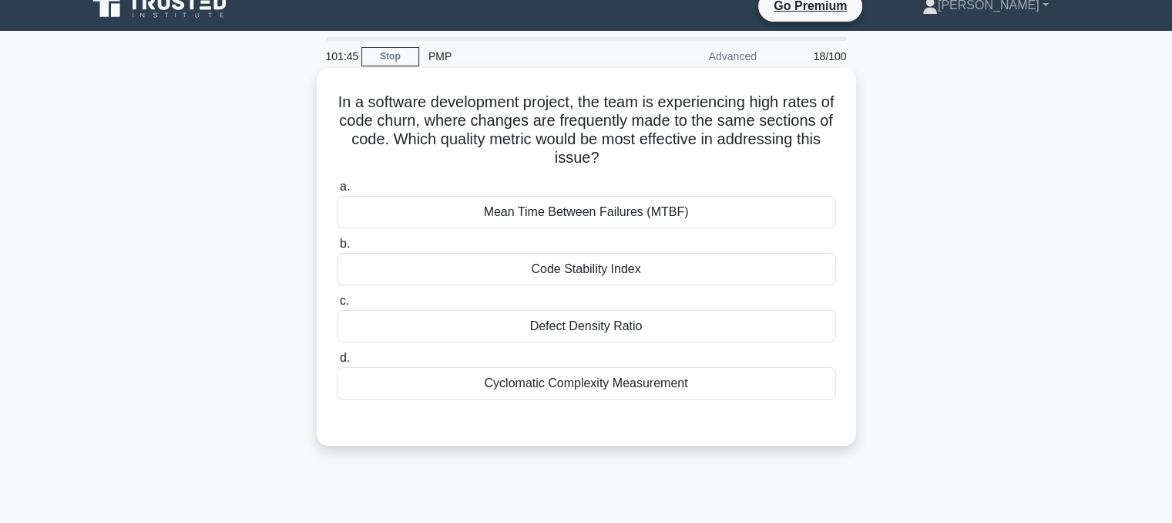
click at [624, 342] on div "Defect Density Ratio" at bounding box center [586, 326] width 499 height 32
click at [337, 306] on input "c. Defect Density Ratio" at bounding box center [337, 301] width 0 height 10
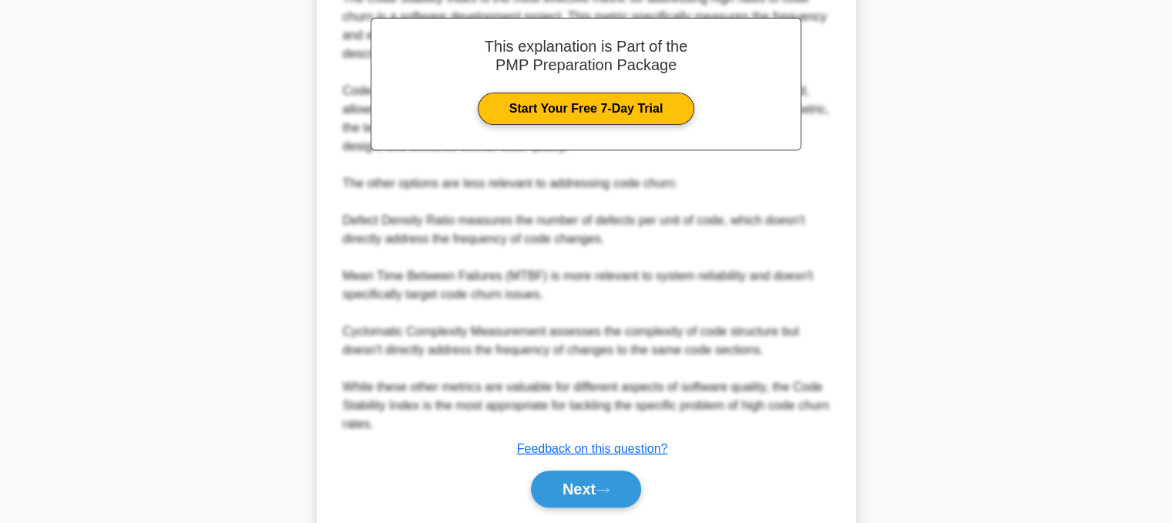
scroll to position [540, 0]
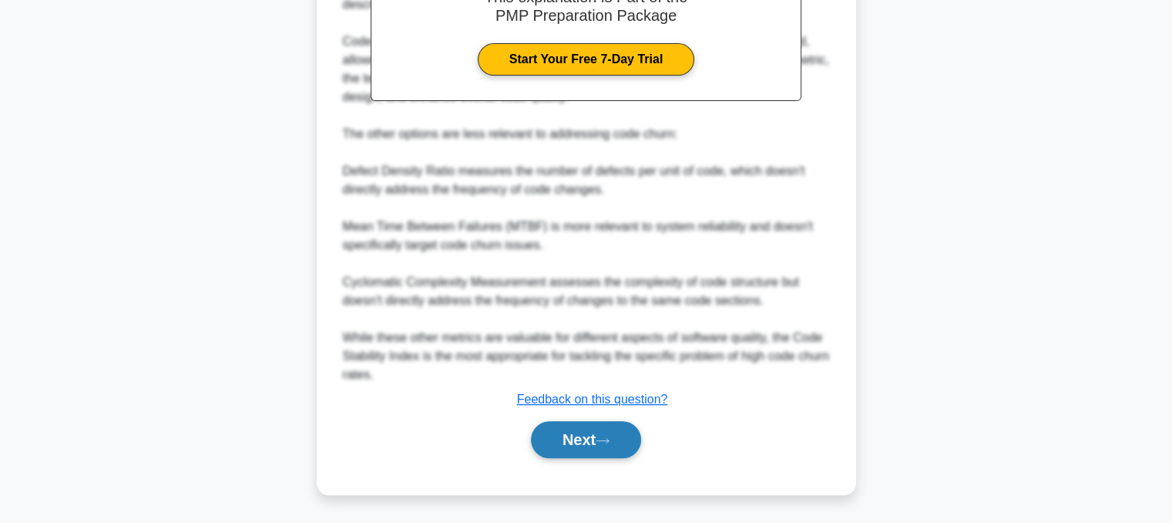
click at [592, 451] on button "Next" at bounding box center [586, 439] width 110 height 37
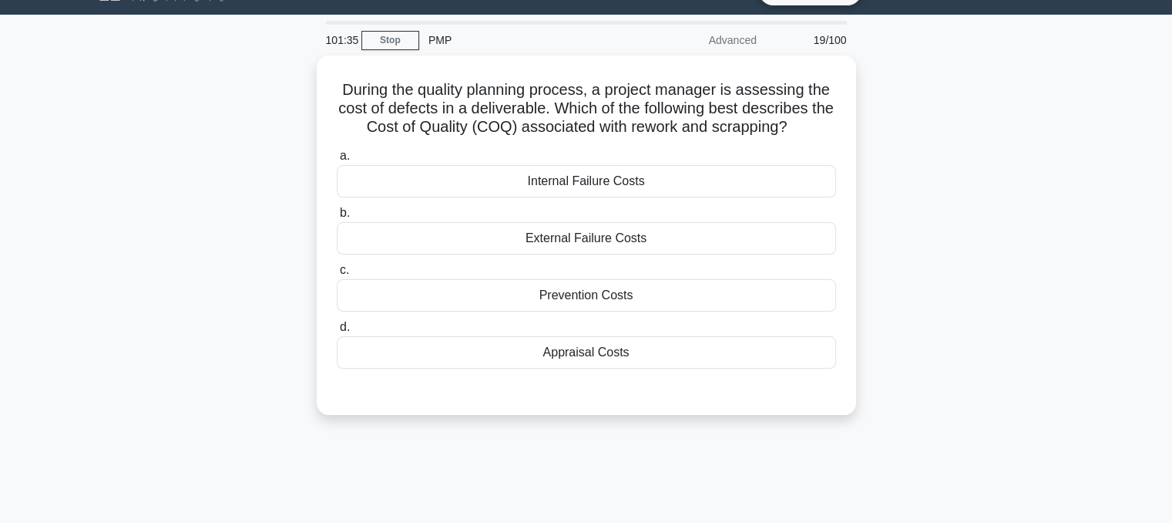
scroll to position [0, 0]
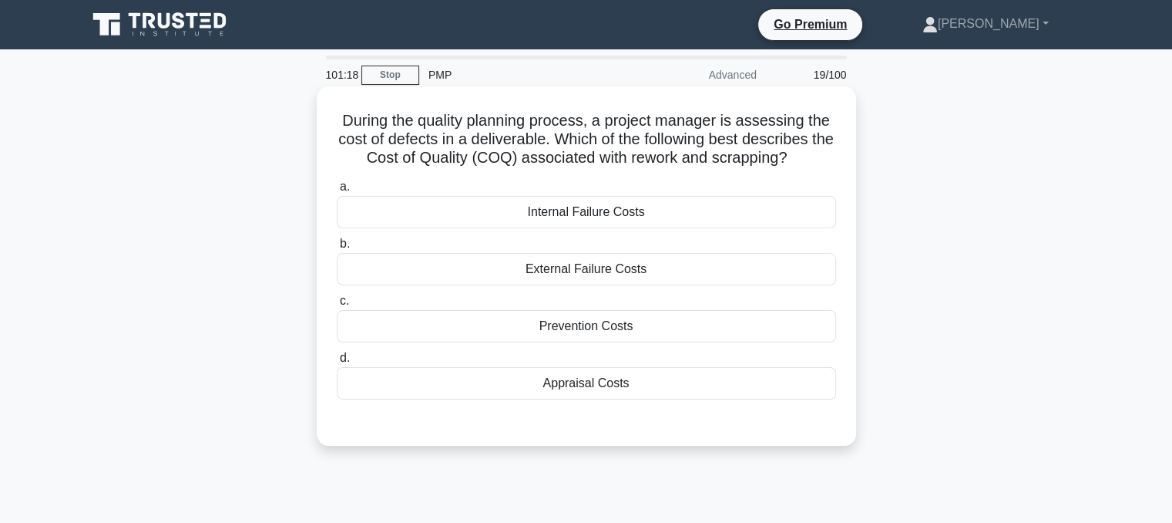
click at [656, 277] on div "External Failure Costs" at bounding box center [586, 269] width 499 height 32
click at [337, 249] on input "b. External Failure Costs" at bounding box center [337, 244] width 0 height 10
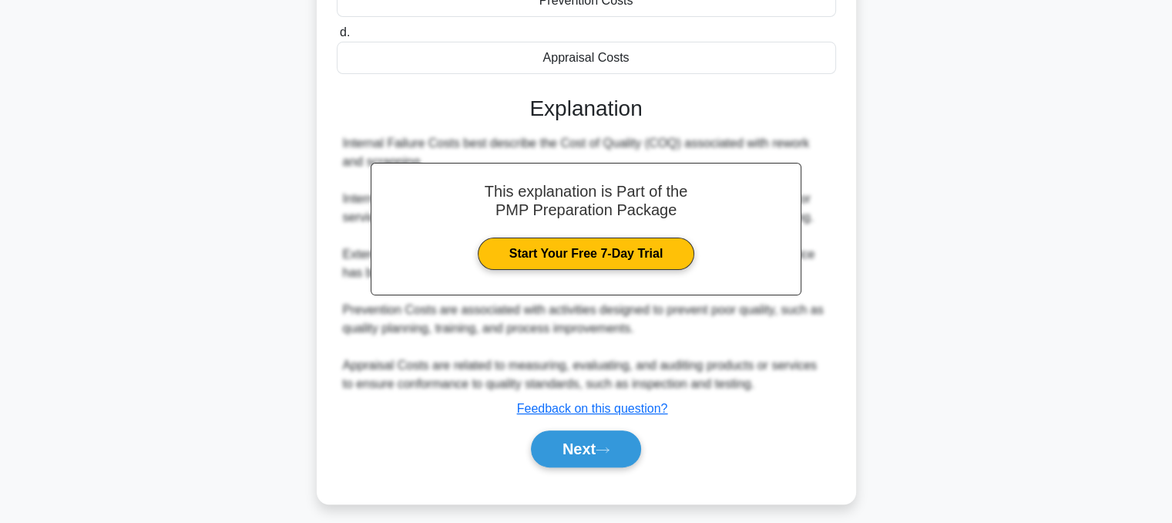
scroll to position [330, 0]
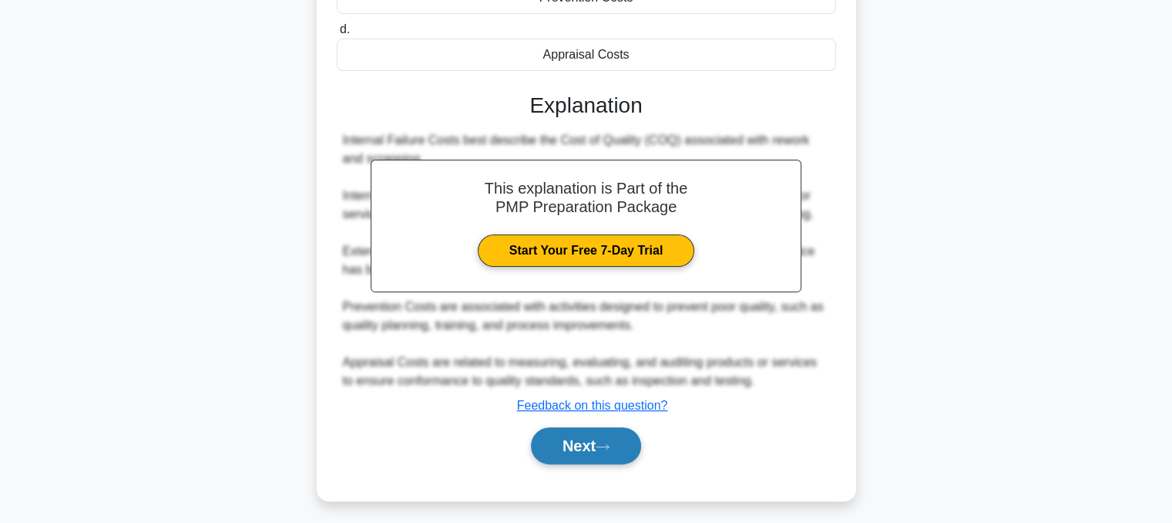
click at [590, 456] on button "Next" at bounding box center [586, 445] width 110 height 37
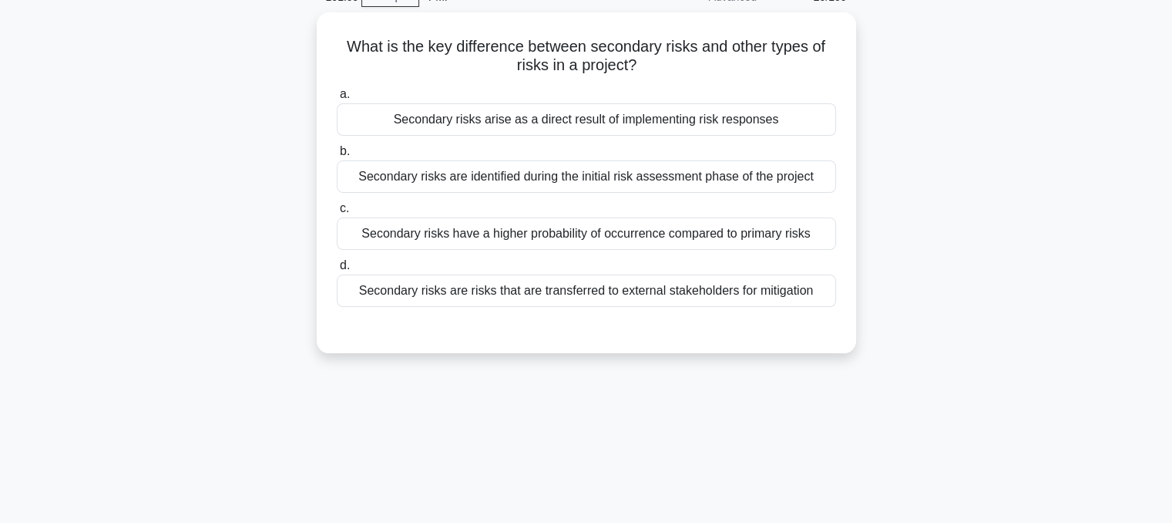
scroll to position [0, 0]
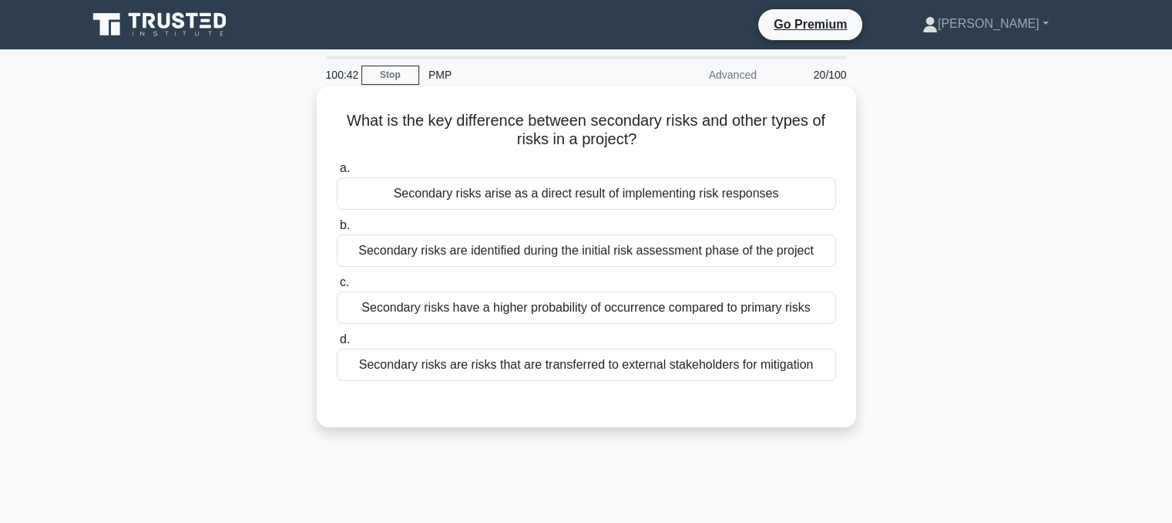
click at [725, 207] on div "Secondary risks arise as a direct result of implementing risk responses" at bounding box center [586, 193] width 499 height 32
click at [337, 173] on input "a. Secondary risks arise as a direct result of implementing risk responses" at bounding box center [337, 168] width 0 height 10
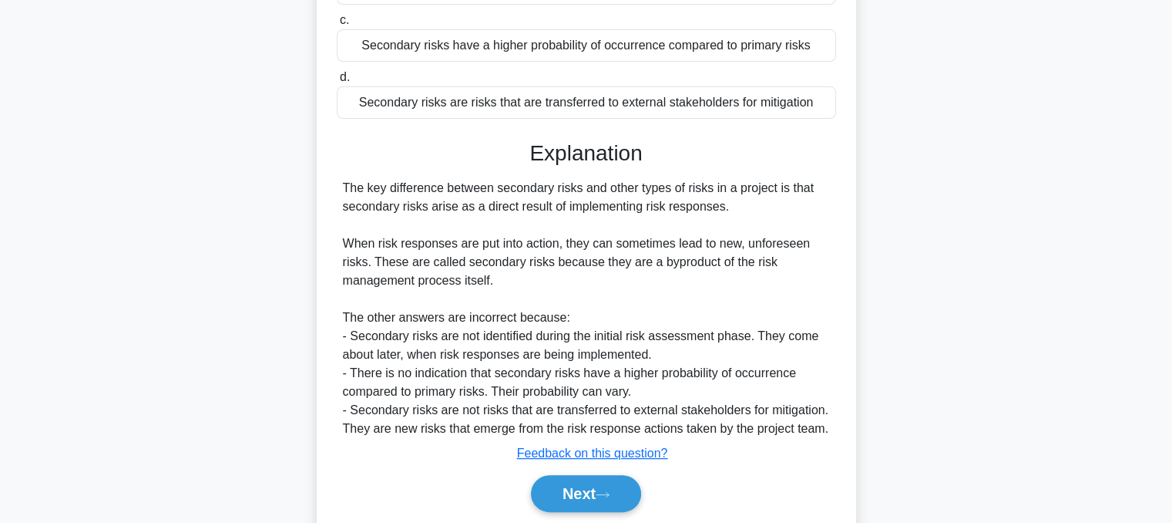
scroll to position [316, 0]
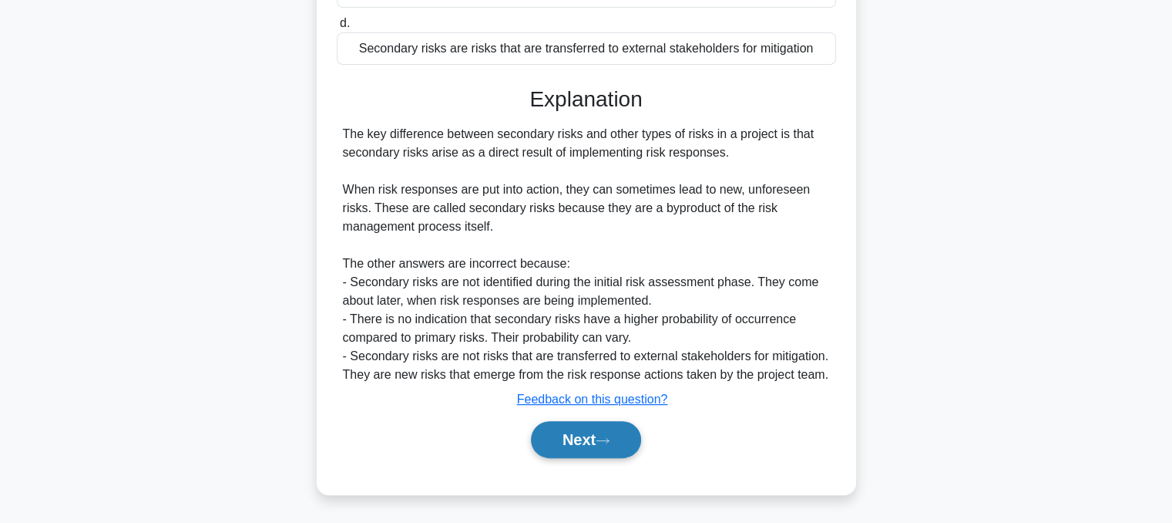
click at [586, 450] on button "Next" at bounding box center [586, 439] width 110 height 37
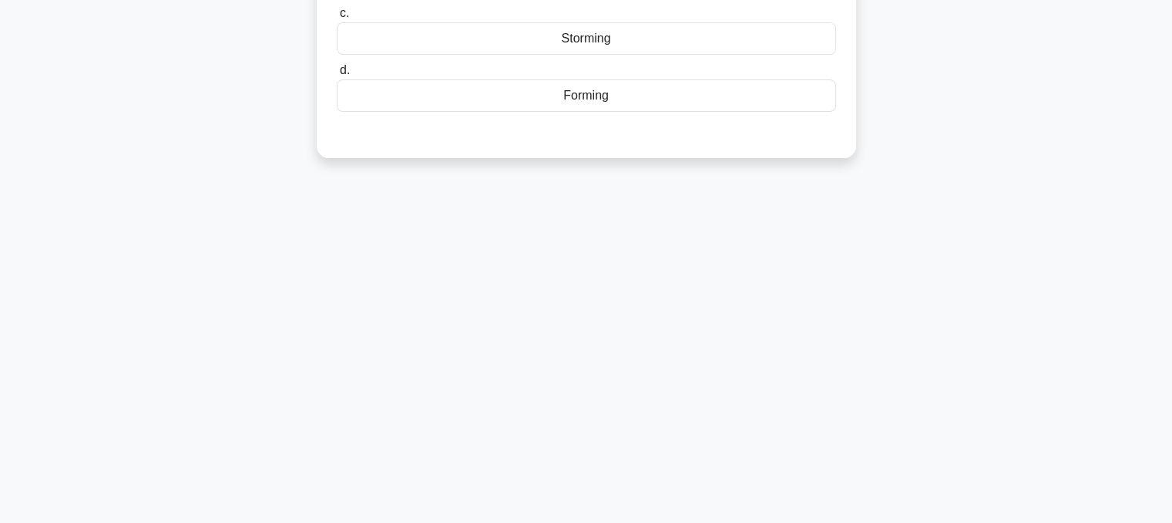
scroll to position [0, 0]
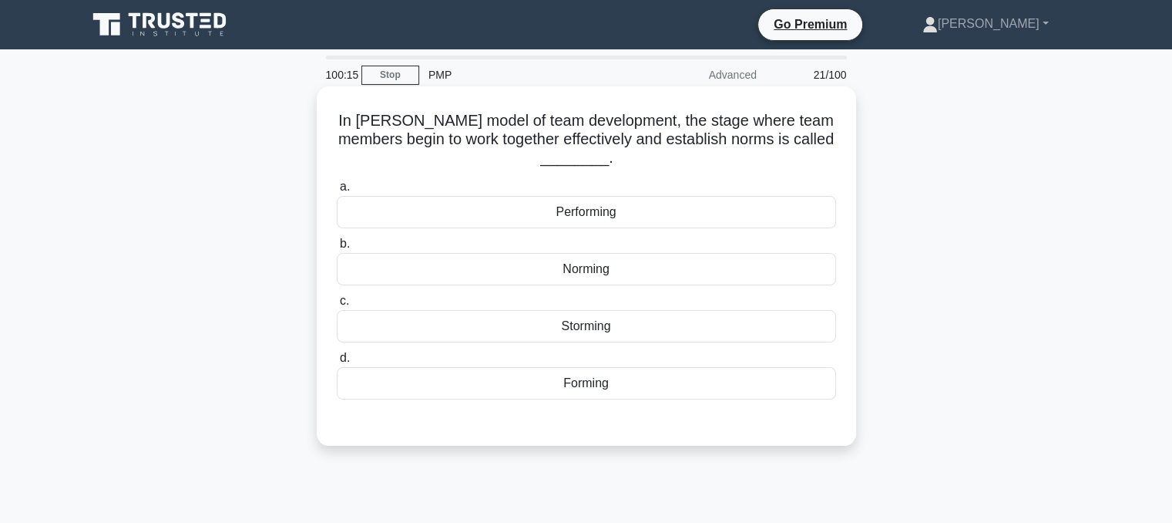
click at [627, 285] on div "Norming" at bounding box center [586, 269] width 499 height 32
click at [337, 249] on input "b. Norming" at bounding box center [337, 244] width 0 height 10
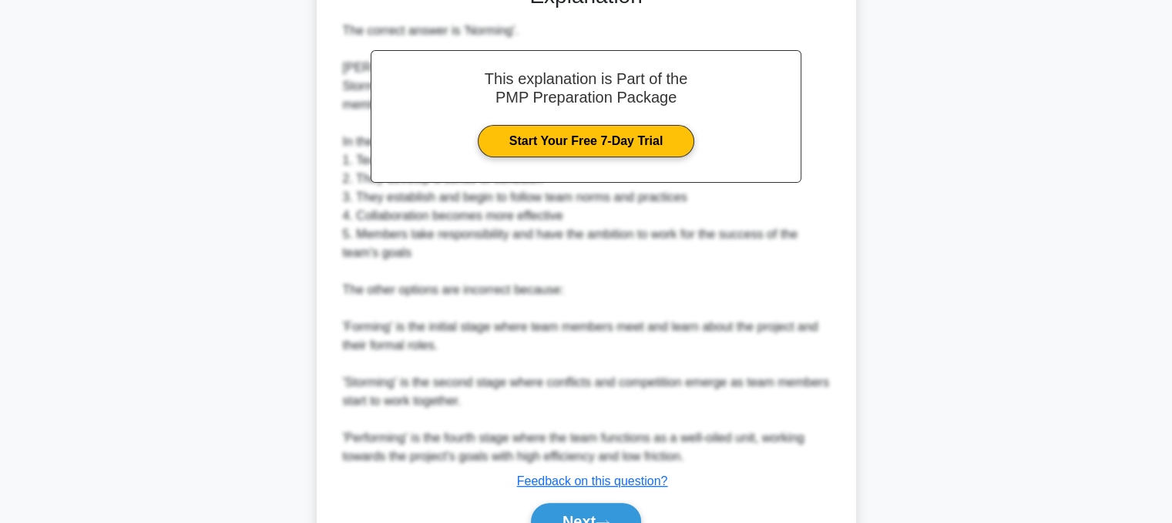
scroll to position [519, 0]
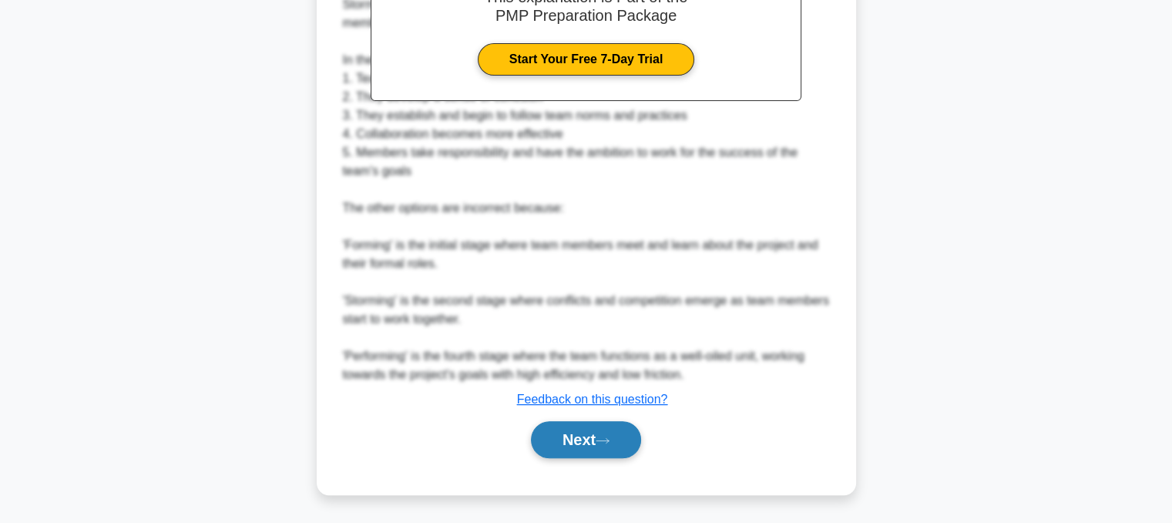
click at [575, 440] on button "Next" at bounding box center [586, 439] width 110 height 37
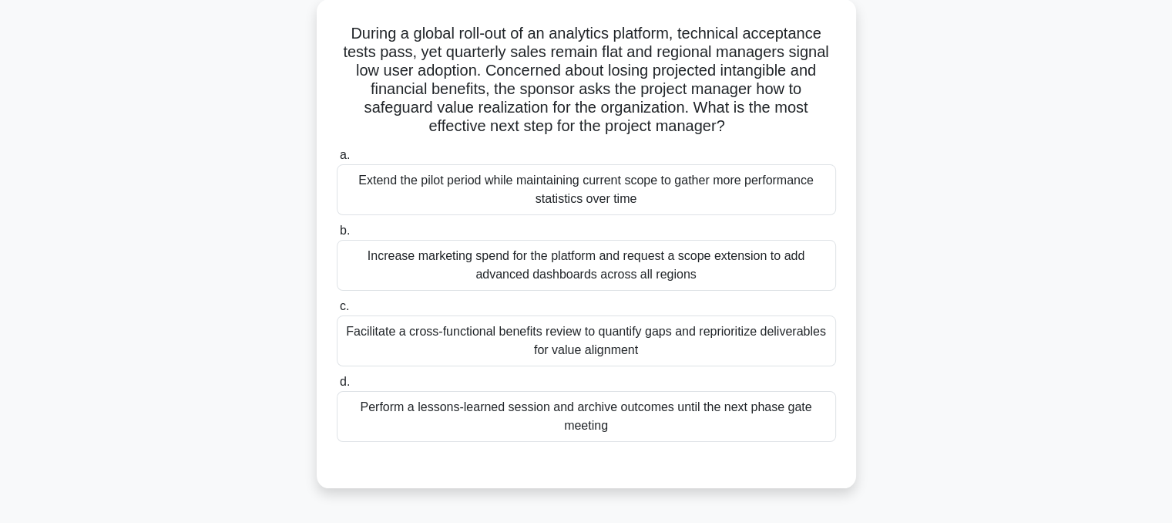
scroll to position [90, 0]
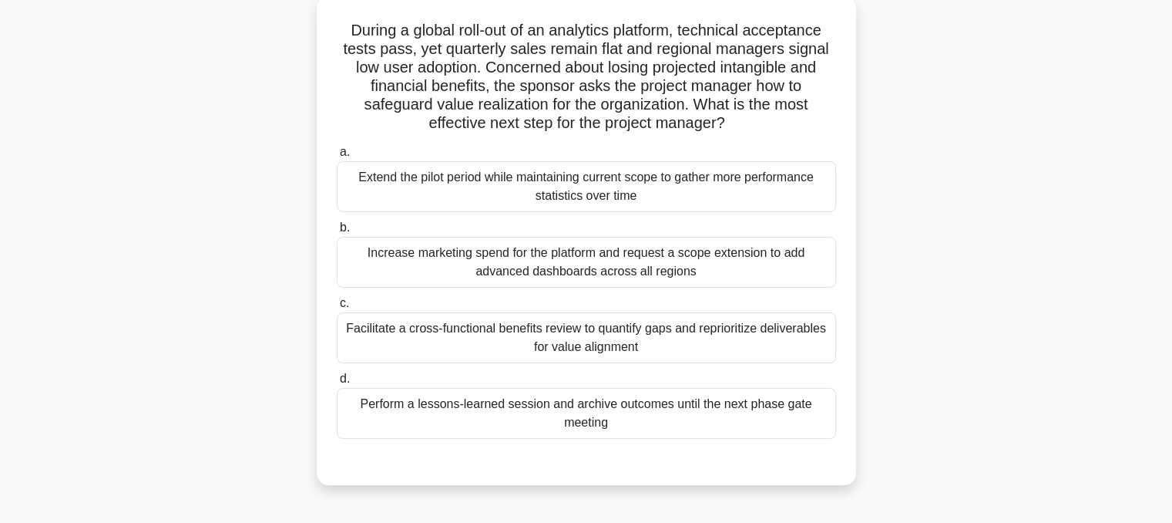
click at [765, 349] on div "Facilitate a cross-functional benefits review to quantify gaps and reprioritize…" at bounding box center [586, 337] width 499 height 51
click at [337, 308] on input "c. Facilitate a cross-functional benefits review to quantify gaps and repriorit…" at bounding box center [337, 303] width 0 height 10
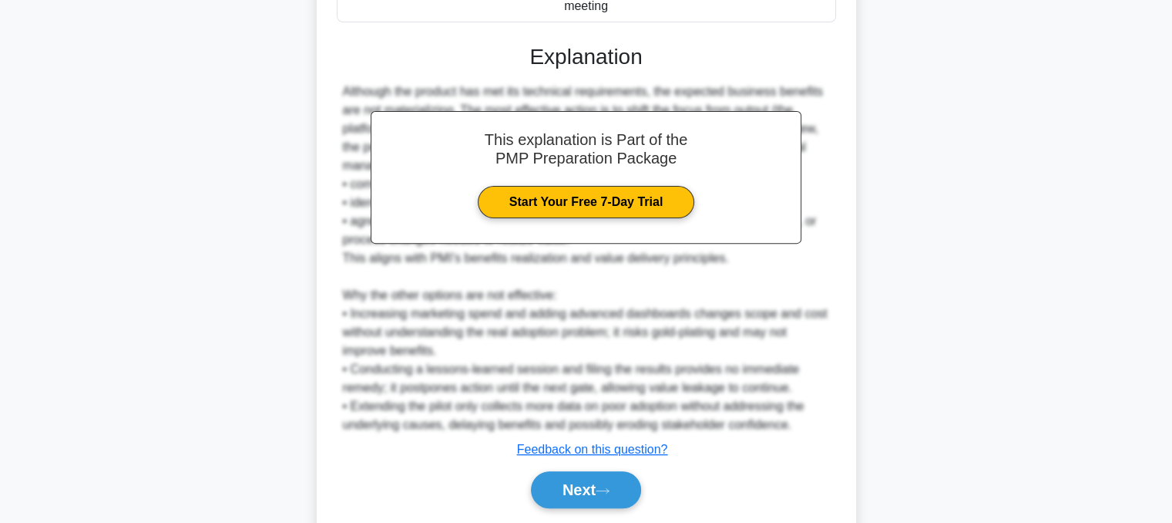
scroll to position [556, 0]
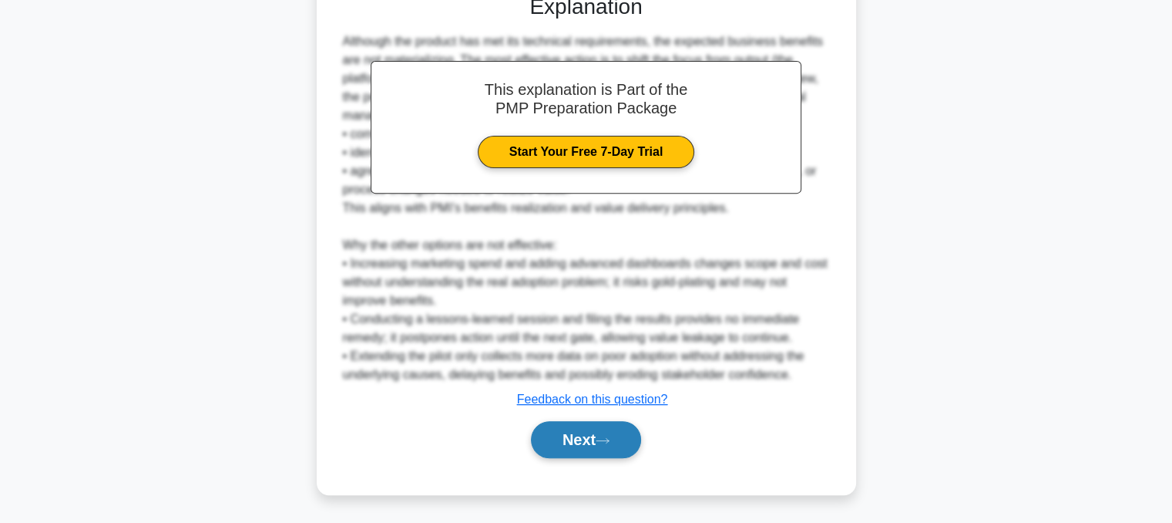
click at [575, 448] on button "Next" at bounding box center [586, 439] width 110 height 37
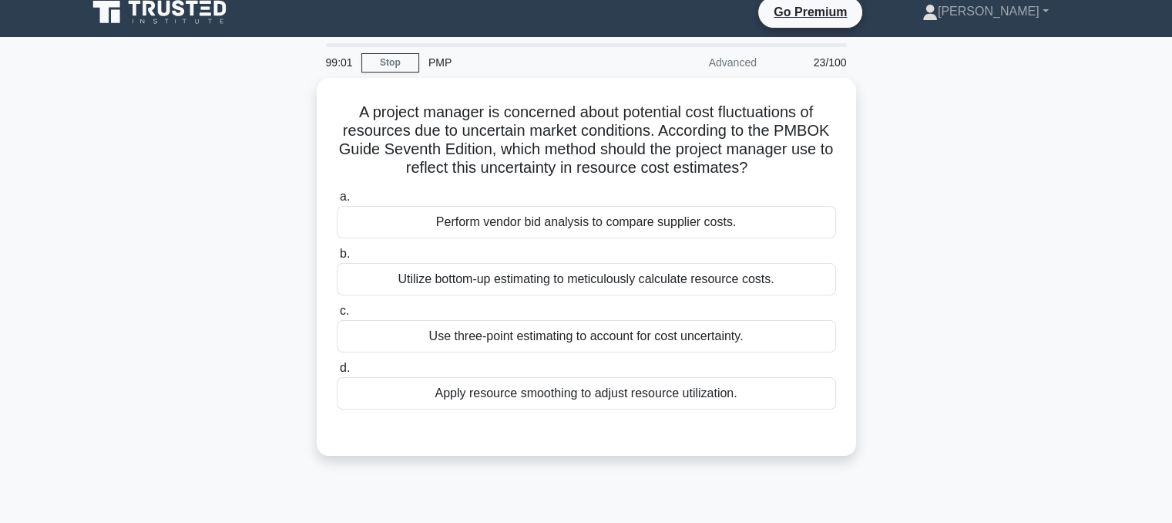
scroll to position [0, 0]
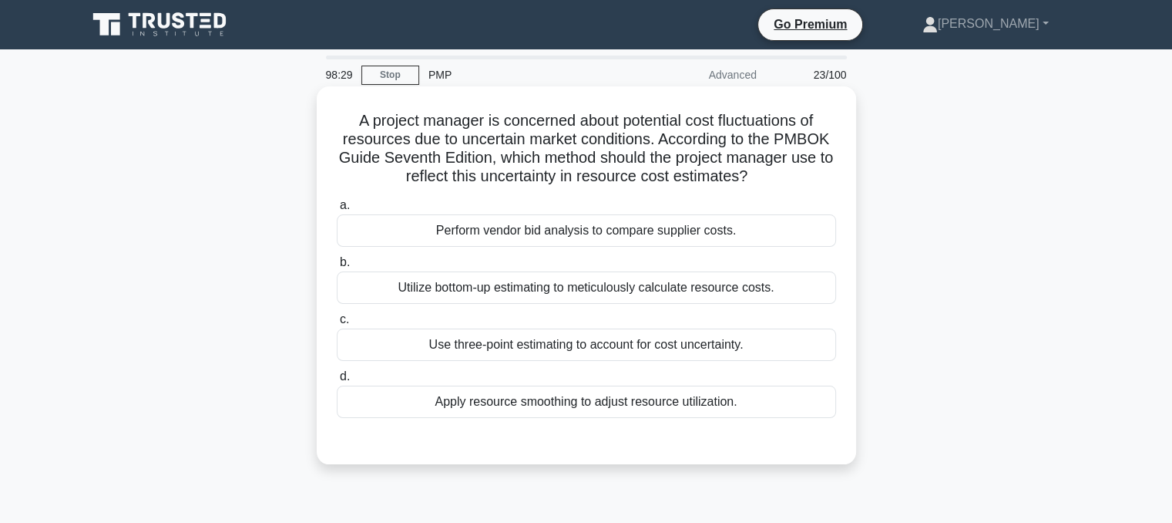
click at [743, 358] on div "Use three-point estimating to account for cost uncertainty." at bounding box center [586, 344] width 499 height 32
click at [337, 324] on input "c. Use three-point estimating to account for cost uncertainty." at bounding box center [337, 319] width 0 height 10
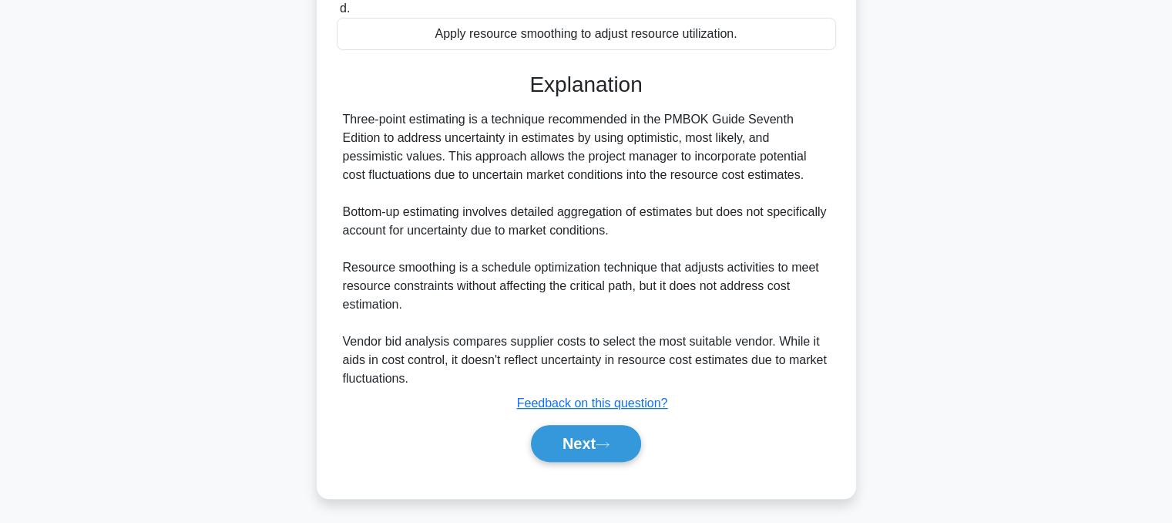
scroll to position [371, 0]
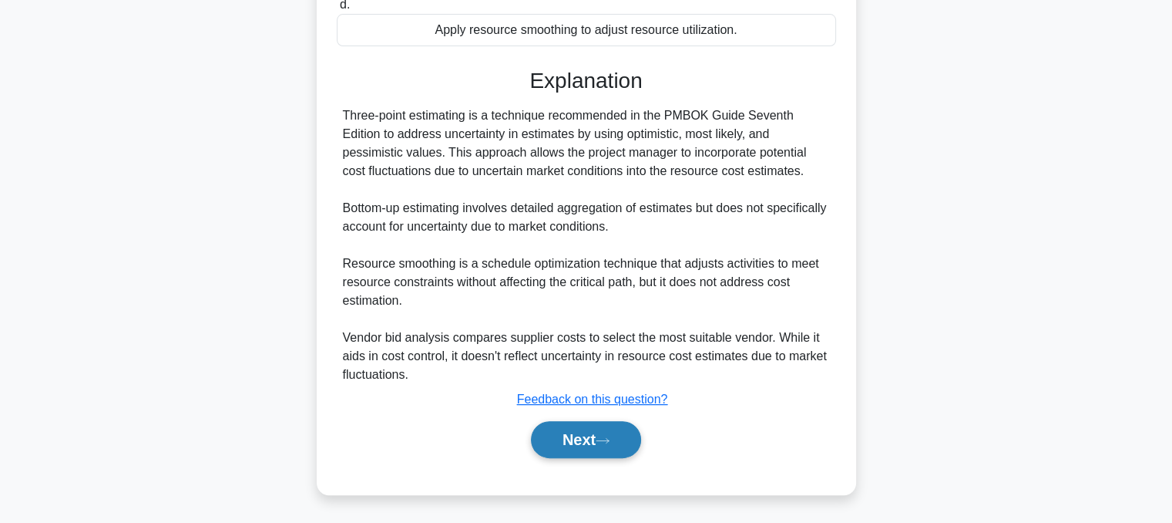
click at [577, 440] on button "Next" at bounding box center [586, 439] width 110 height 37
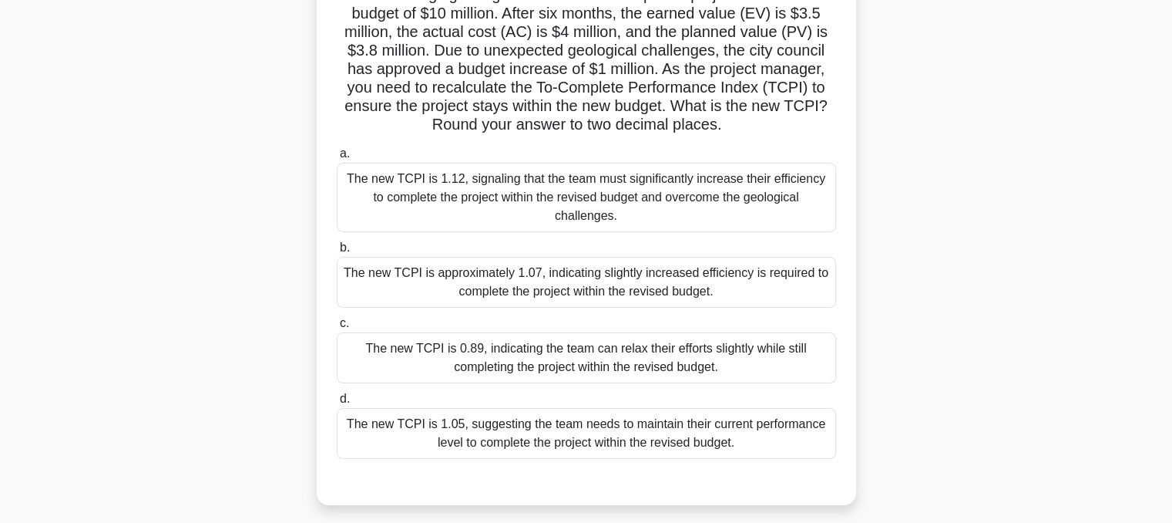
scroll to position [130, 0]
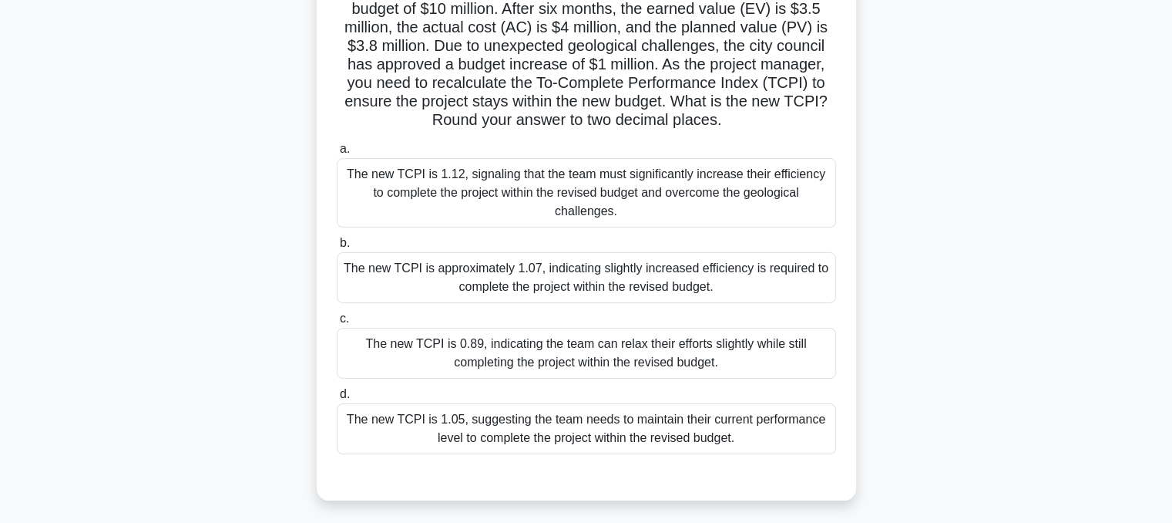
click at [751, 419] on div "The new TCPI is 1.05, suggesting the team needs to maintain their current perfo…" at bounding box center [586, 428] width 499 height 51
click at [337, 399] on input "d. The new TCPI is 1.05, suggesting the team needs to maintain their current pe…" at bounding box center [337, 394] width 0 height 10
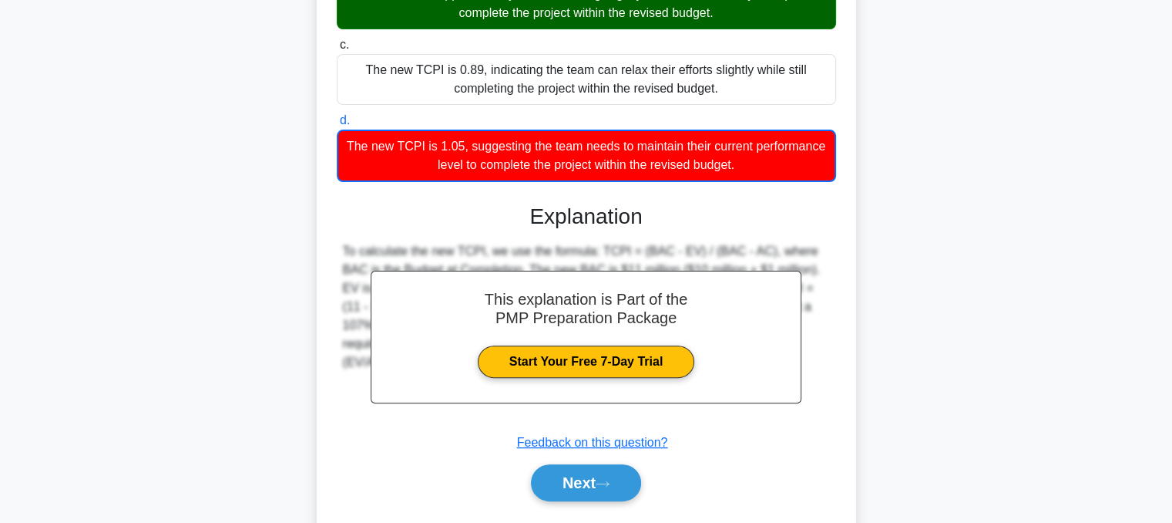
scroll to position [405, 0]
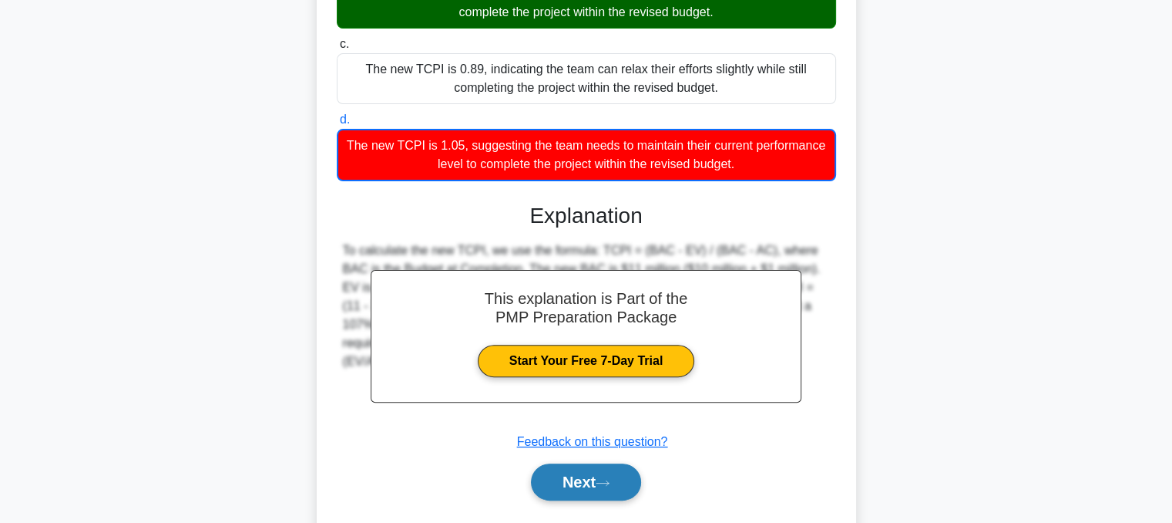
click at [584, 463] on button "Next" at bounding box center [586, 481] width 110 height 37
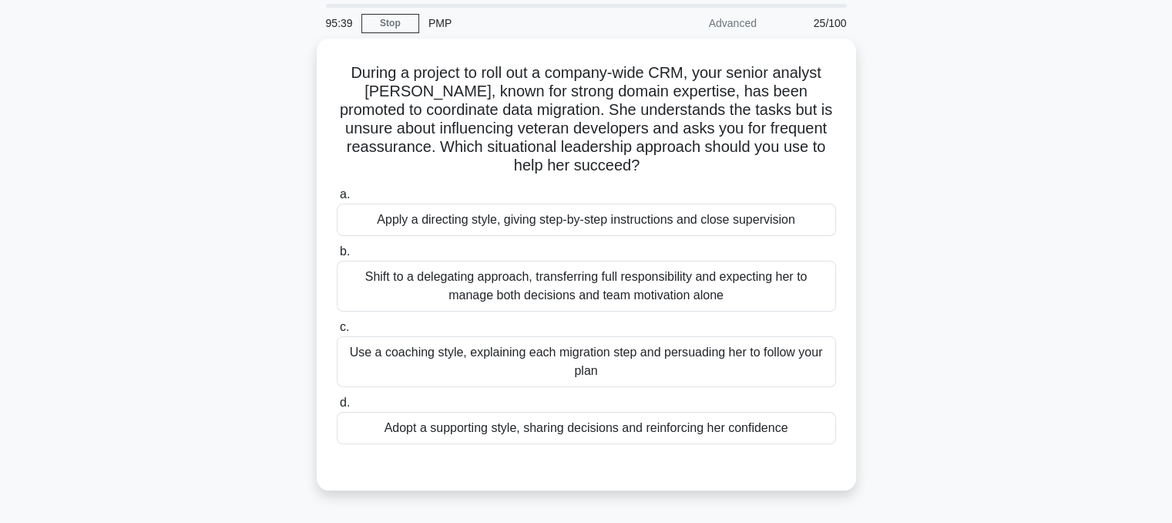
scroll to position [52, 0]
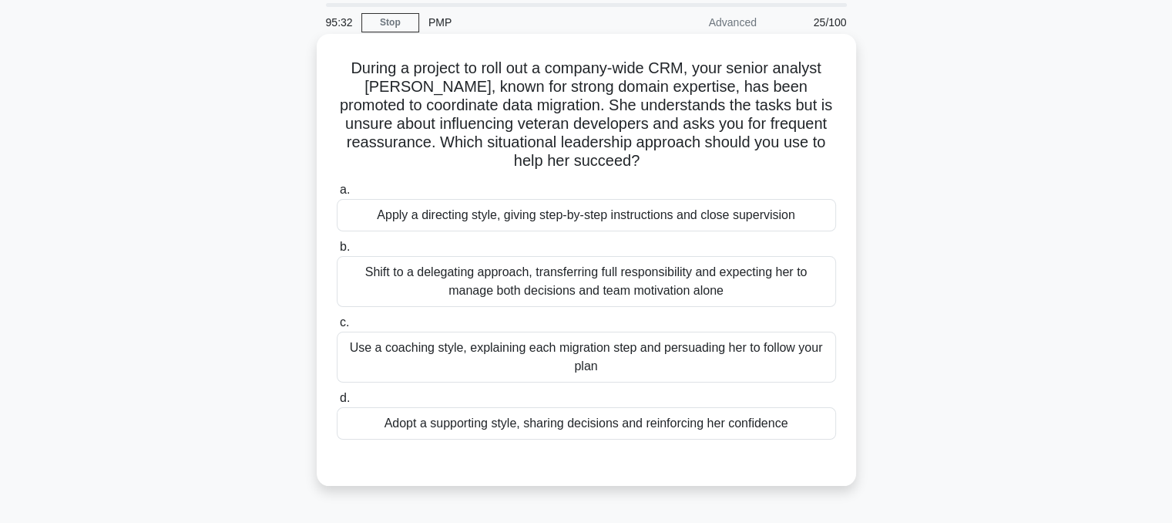
click at [785, 432] on div "Adopt a supporting style, sharing decisions and reinforcing her confidence" at bounding box center [586, 423] width 499 height 32
click at [337, 403] on input "d. Adopt a supporting style, sharing decisions and reinforcing her confidence" at bounding box center [337, 398] width 0 height 10
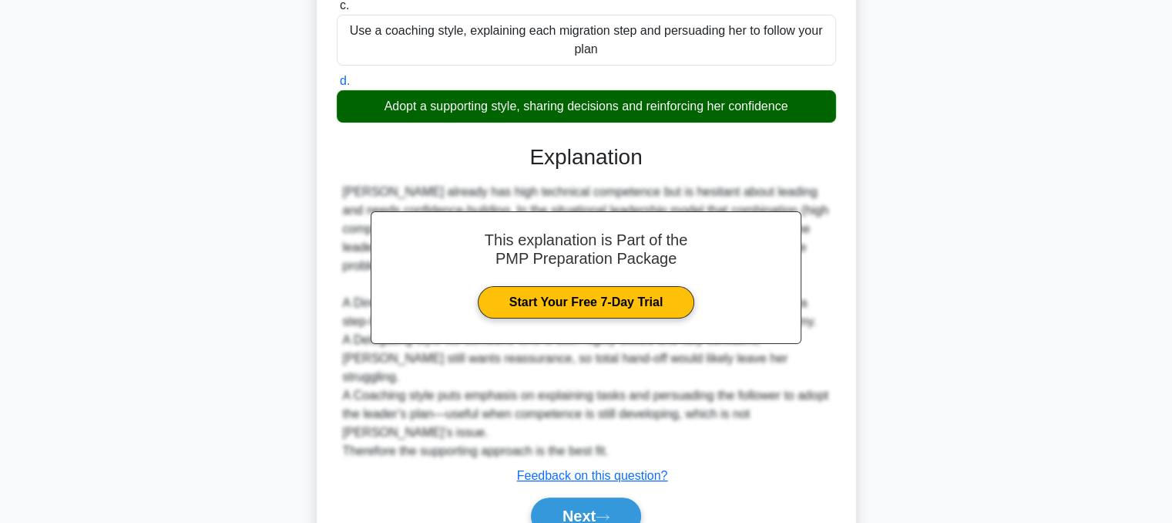
scroll to position [408, 0]
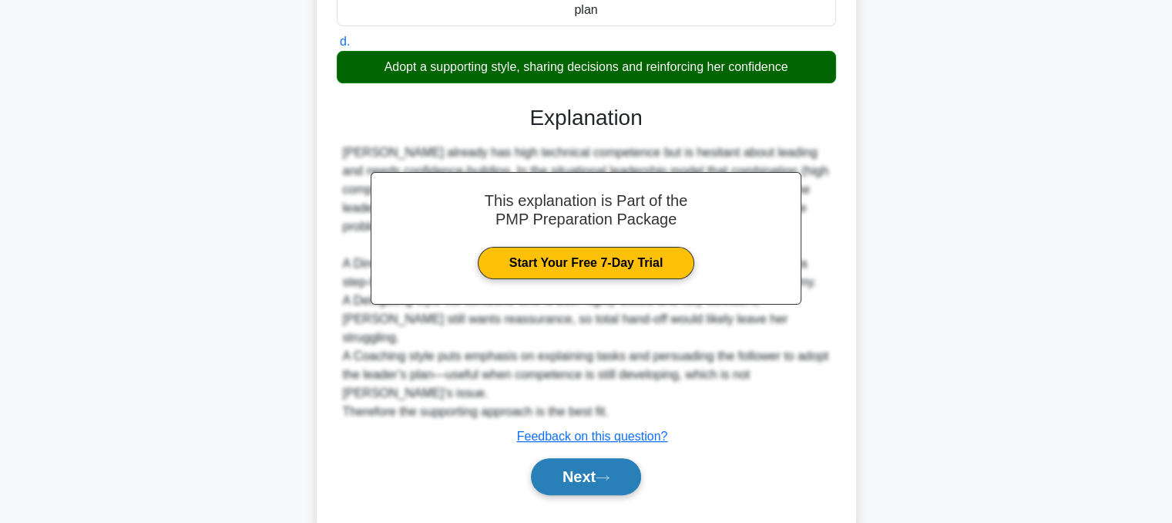
click at [583, 458] on button "Next" at bounding box center [586, 476] width 110 height 37
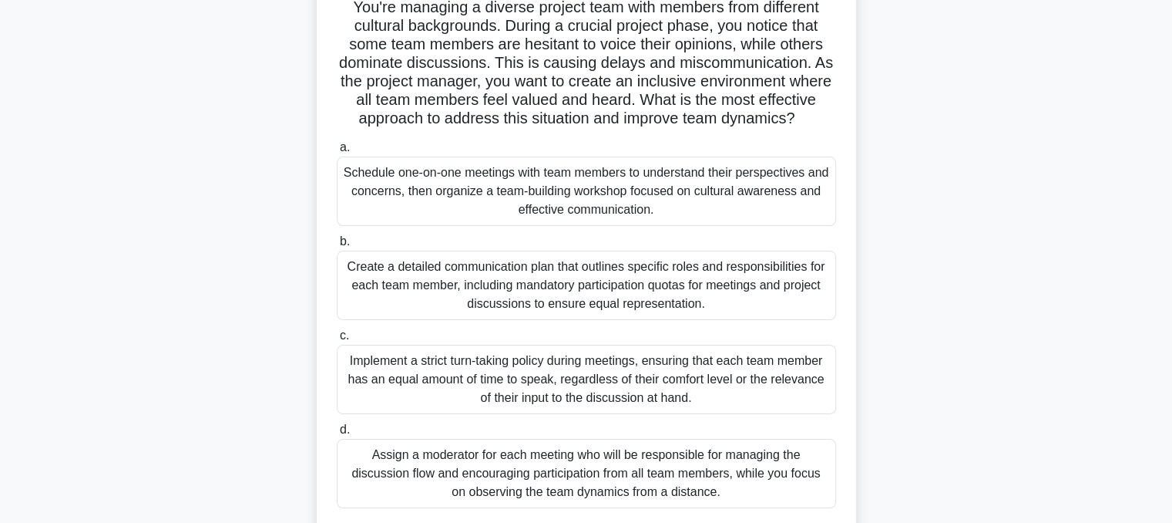
scroll to position [126, 0]
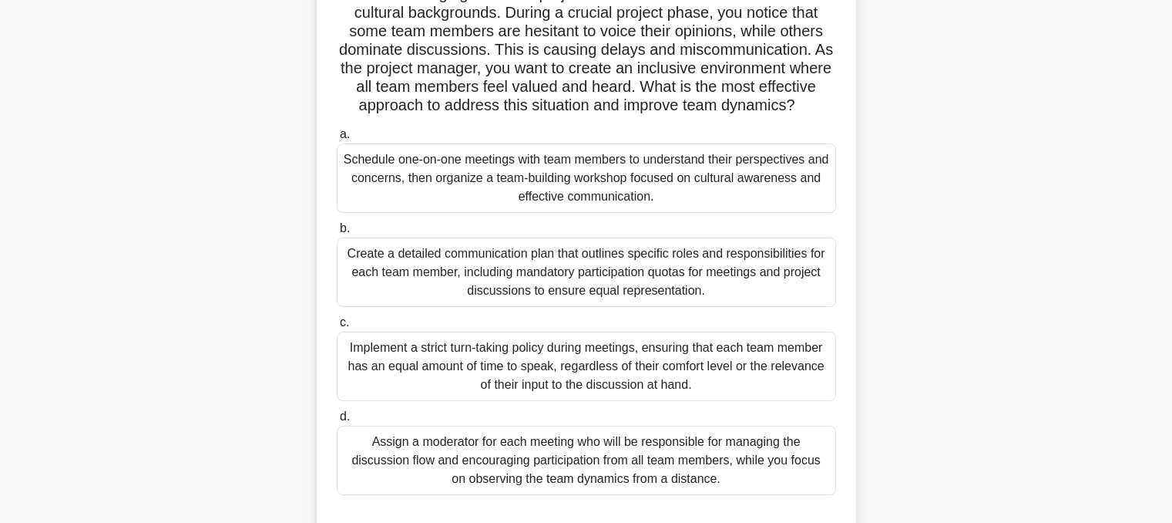
click at [752, 194] on div "Schedule one-on-one meetings with team members to understand their perspectives…" at bounding box center [586, 177] width 499 height 69
click at [337, 140] on input "a. Schedule one-on-one meetings with team members to understand their perspecti…" at bounding box center [337, 134] width 0 height 10
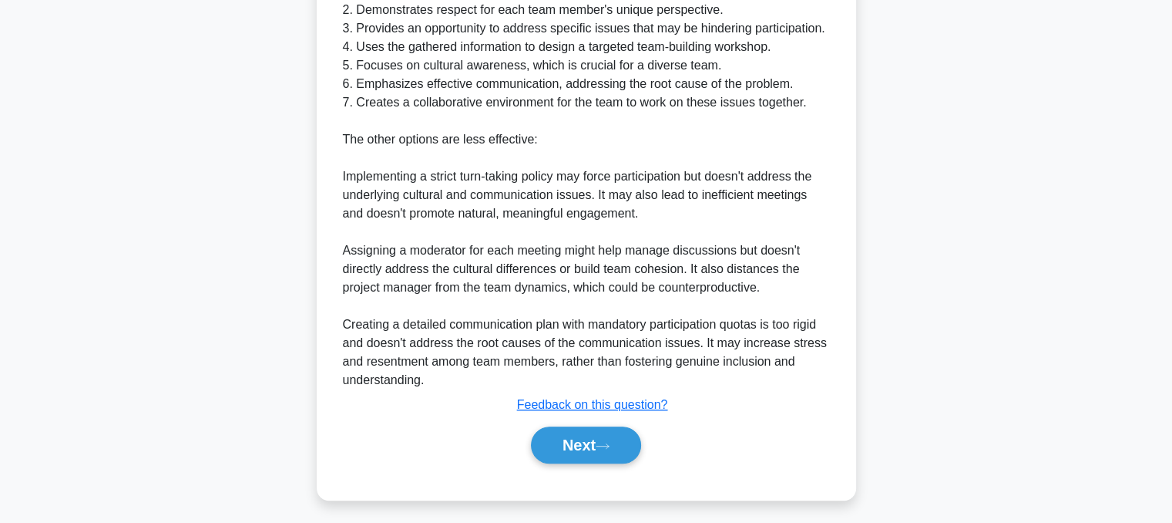
scroll to position [833, 0]
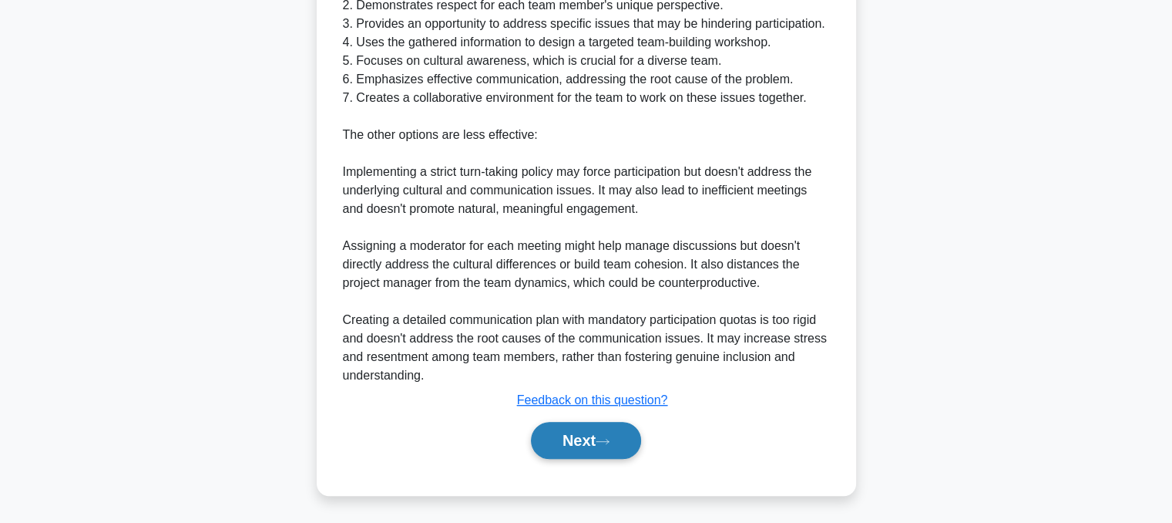
click at [593, 456] on button "Next" at bounding box center [586, 440] width 110 height 37
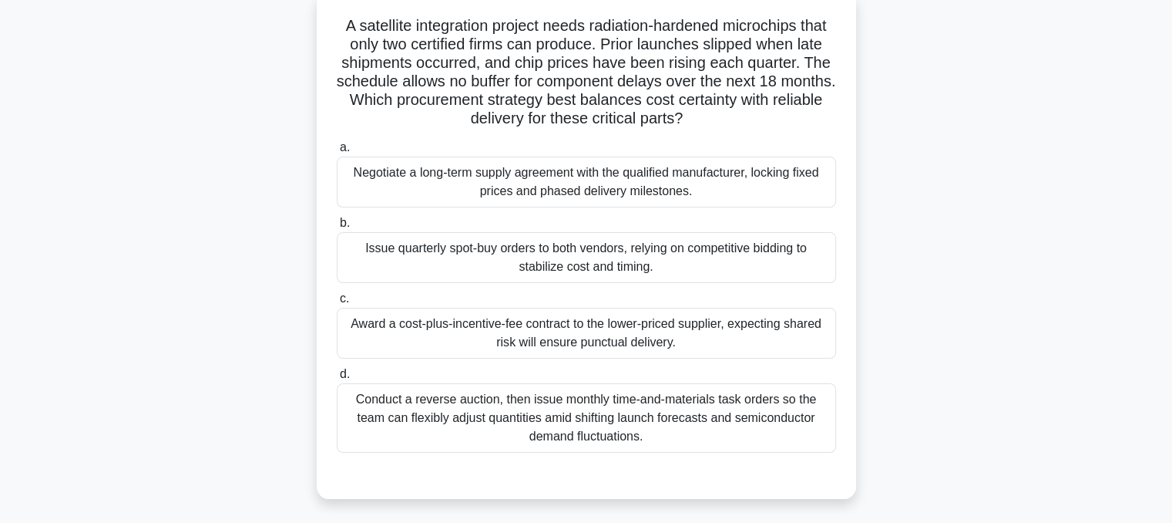
scroll to position [101, 0]
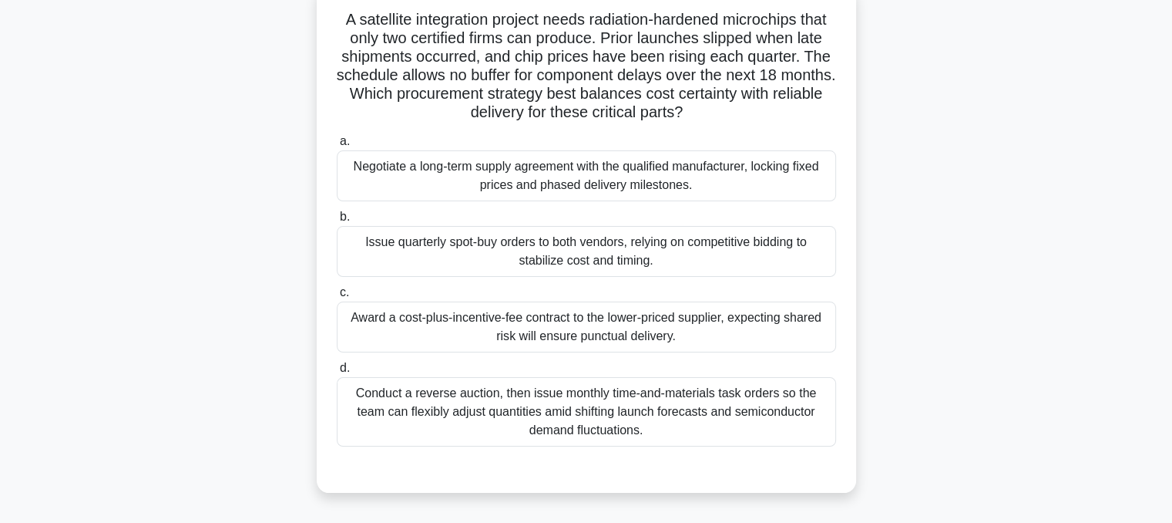
click at [665, 185] on div "Negotiate a long-term supply agreement with the qualified manufacturer, locking…" at bounding box center [586, 175] width 499 height 51
click at [337, 146] on input "a. Negotiate a long-term supply agreement with the qualified manufacturer, lock…" at bounding box center [337, 141] width 0 height 10
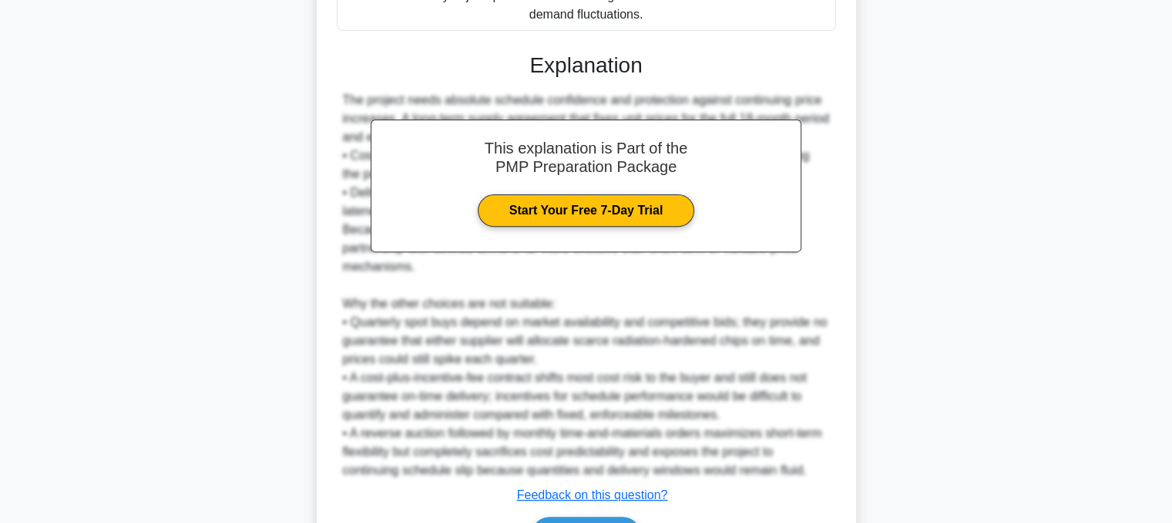
scroll to position [612, 0]
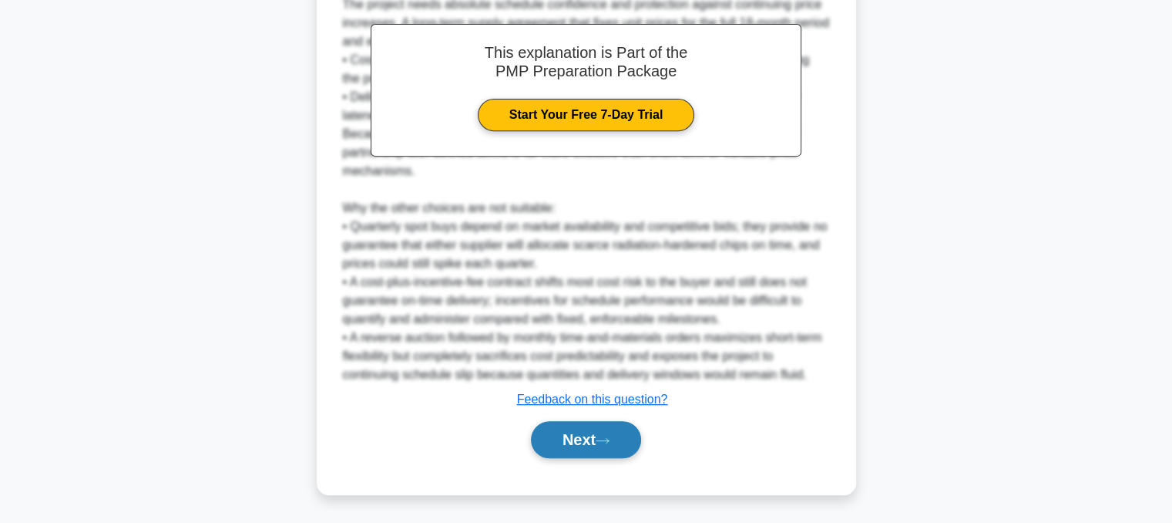
click at [597, 449] on button "Next" at bounding box center [586, 439] width 110 height 37
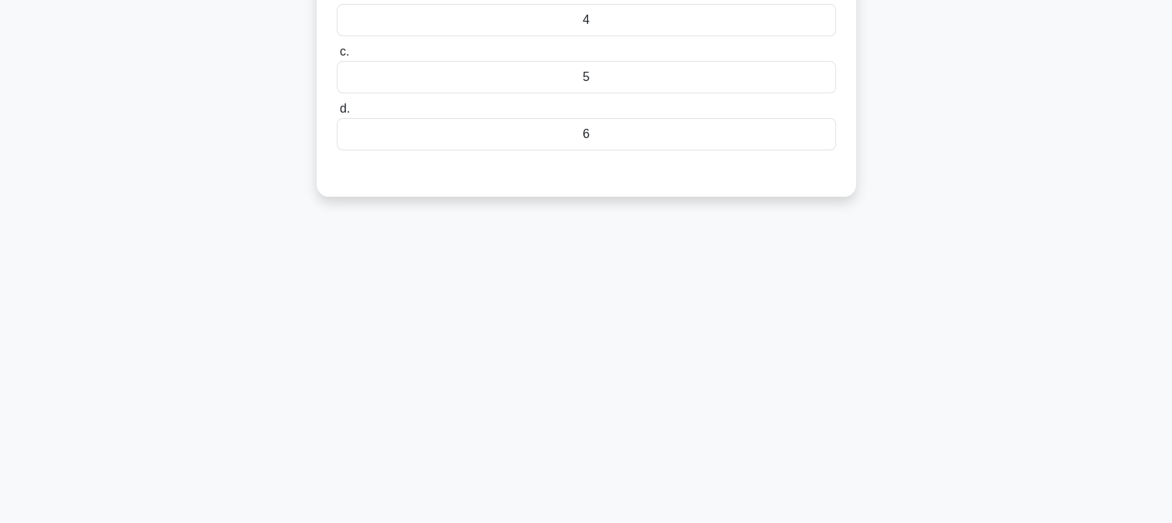
scroll to position [0, 0]
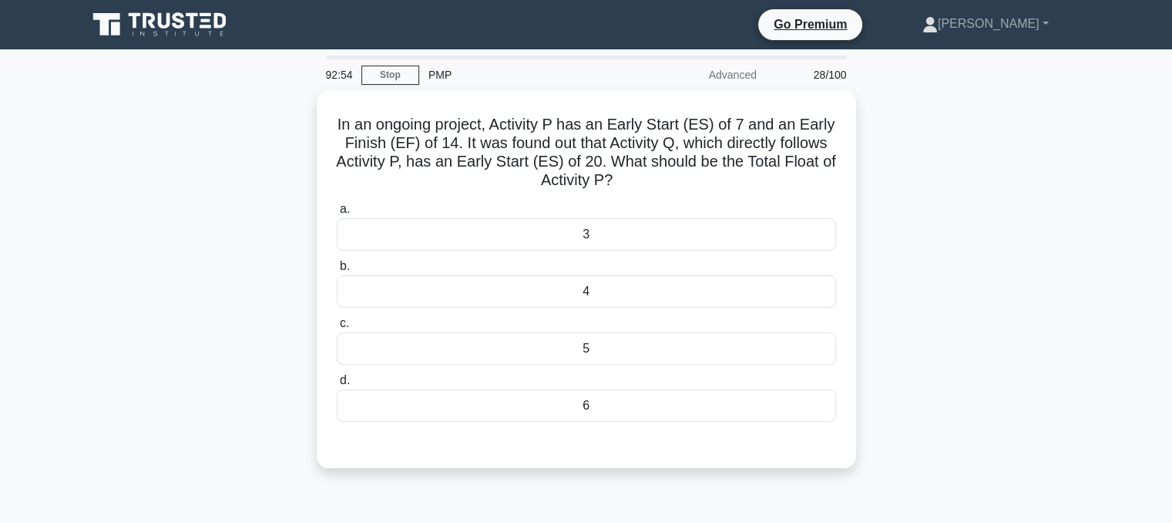
click at [636, 414] on div "6" at bounding box center [586, 405] width 499 height 32
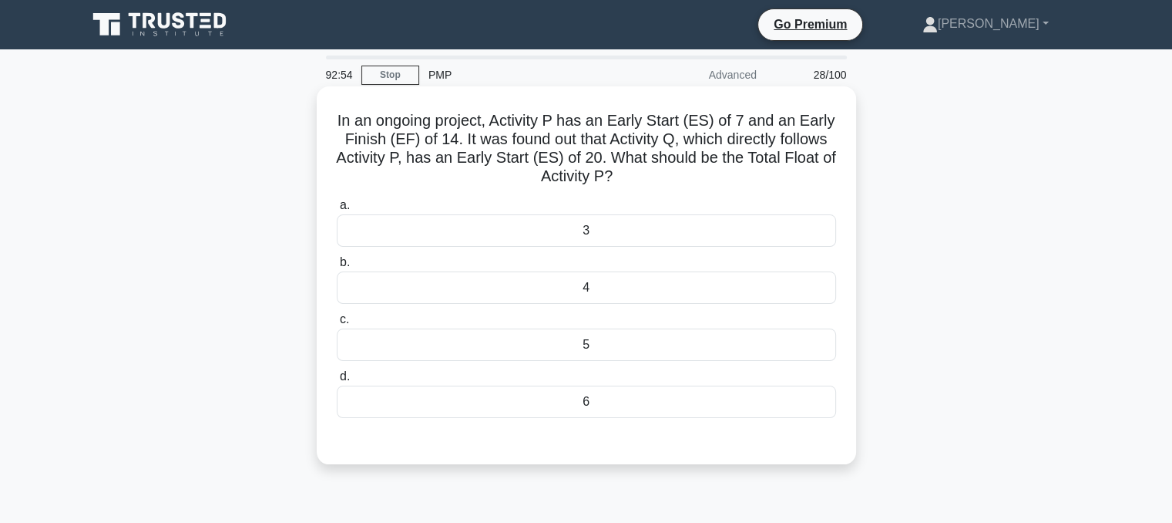
click at [337, 382] on input "d. 6" at bounding box center [337, 376] width 0 height 10
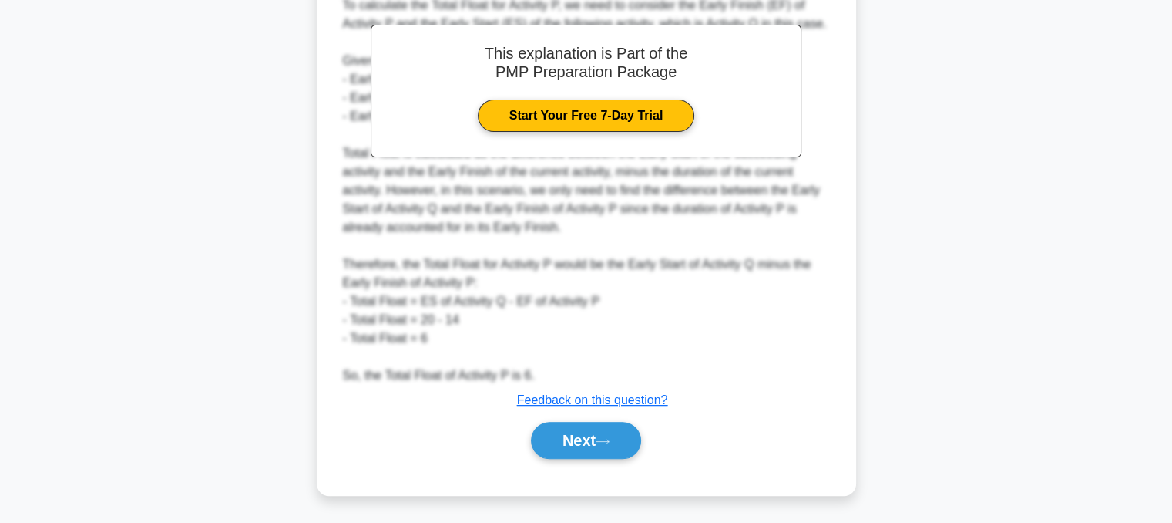
scroll to position [482, 0]
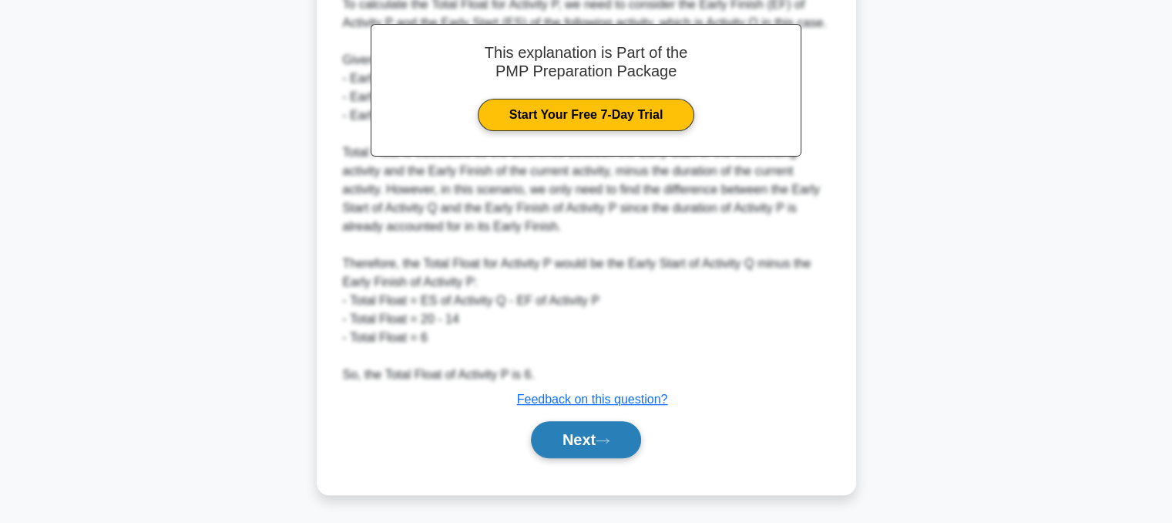
click at [568, 446] on button "Next" at bounding box center [586, 439] width 110 height 37
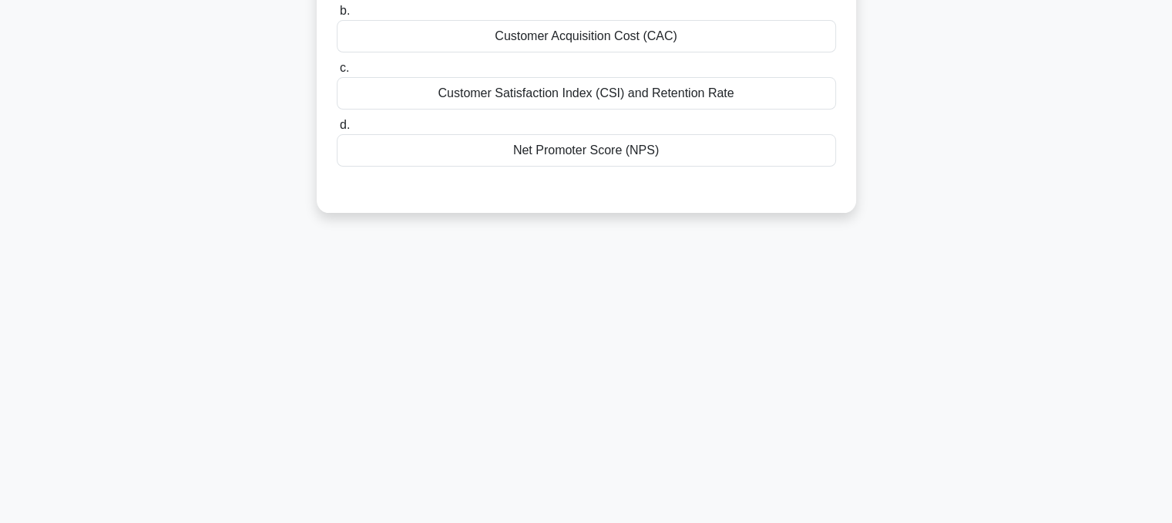
scroll to position [0, 0]
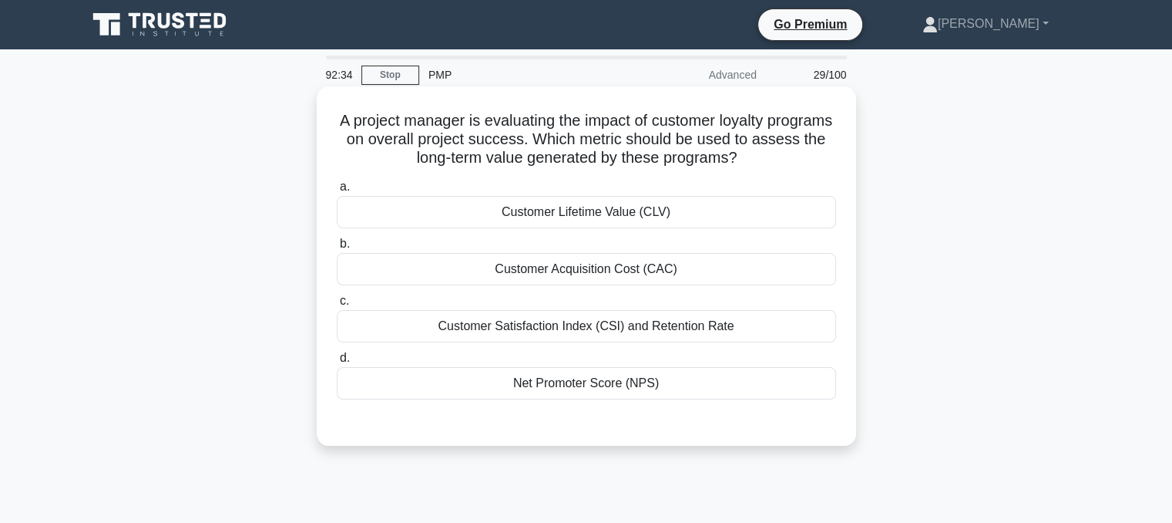
click at [644, 380] on div "Net Promoter Score (NPS)" at bounding box center [586, 383] width 499 height 32
click at [337, 363] on input "d. Net Promoter Score (NPS)" at bounding box center [337, 358] width 0 height 10
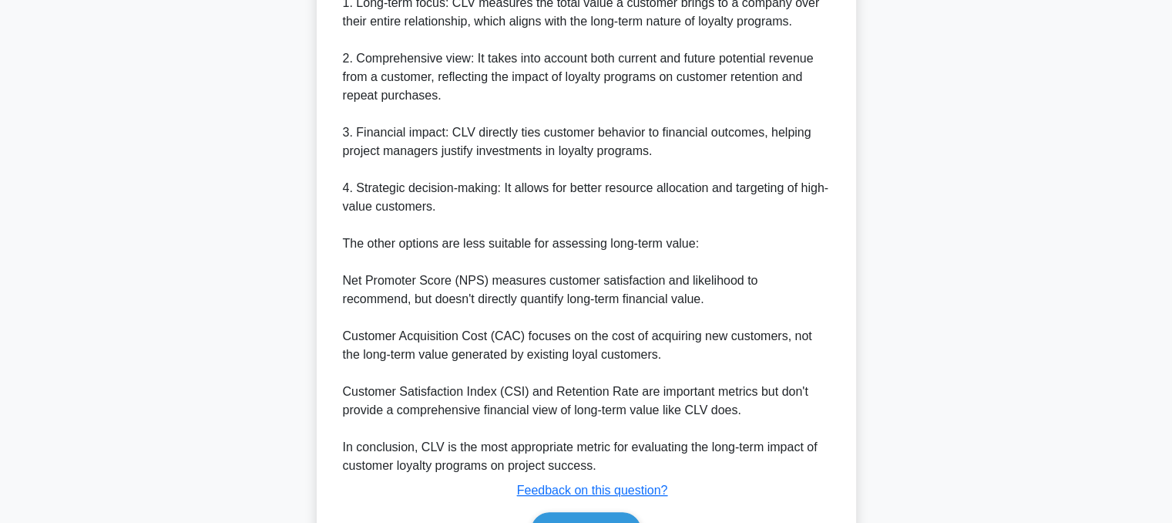
scroll to position [614, 0]
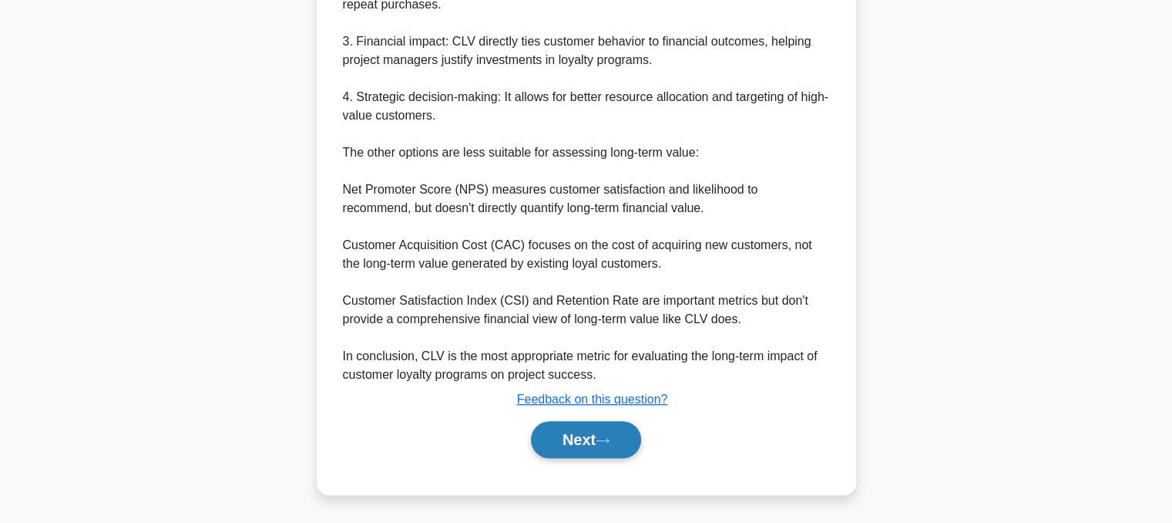
click at [583, 452] on button "Next" at bounding box center [586, 439] width 110 height 37
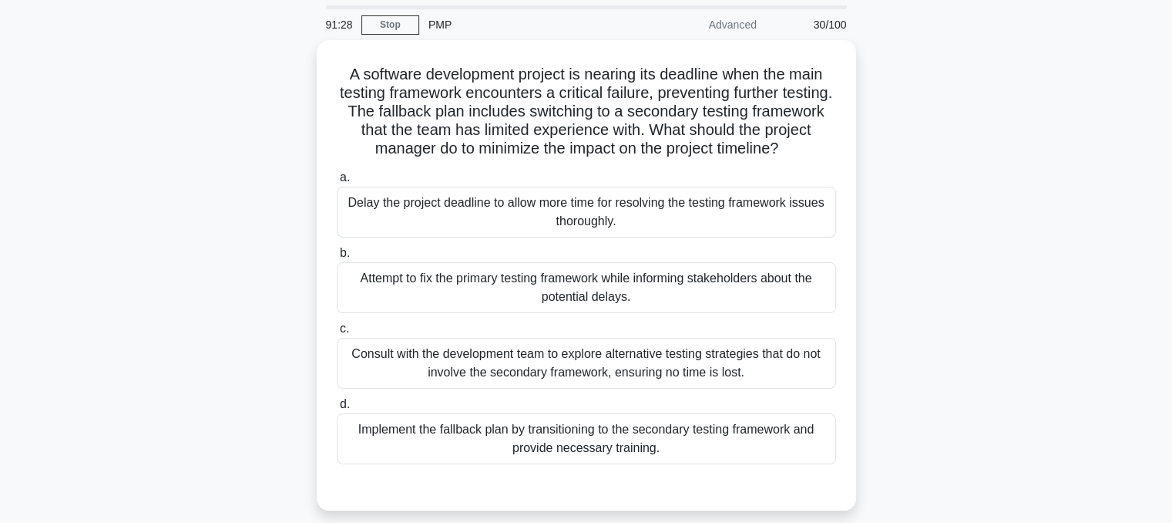
scroll to position [83, 0]
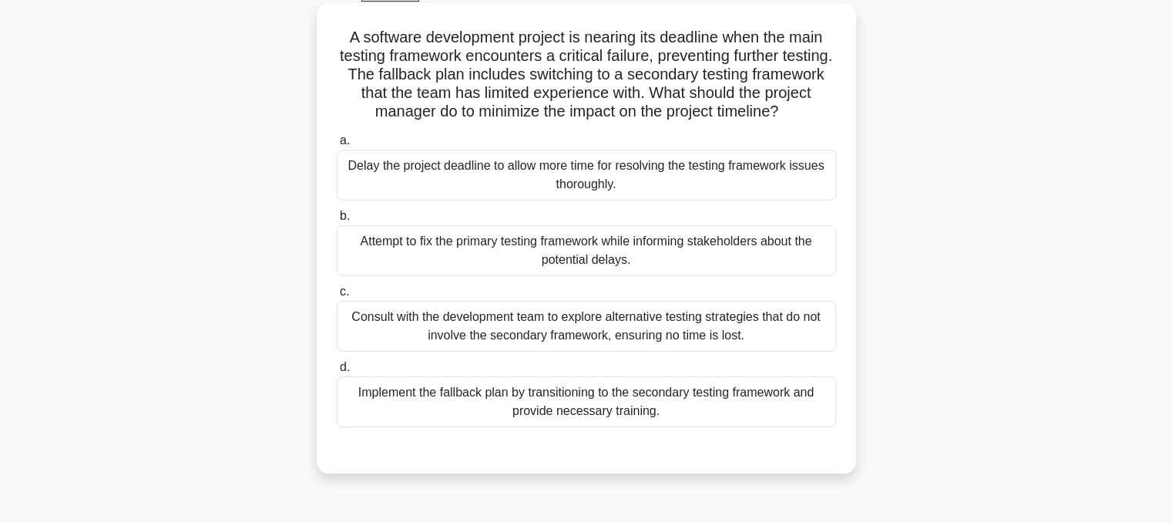
click at [772, 323] on div "Consult with the development team to explore alternative testing strategies tha…" at bounding box center [586, 326] width 499 height 51
click at [337, 297] on input "c. Consult with the development team to explore alternative testing strategies …" at bounding box center [337, 292] width 0 height 10
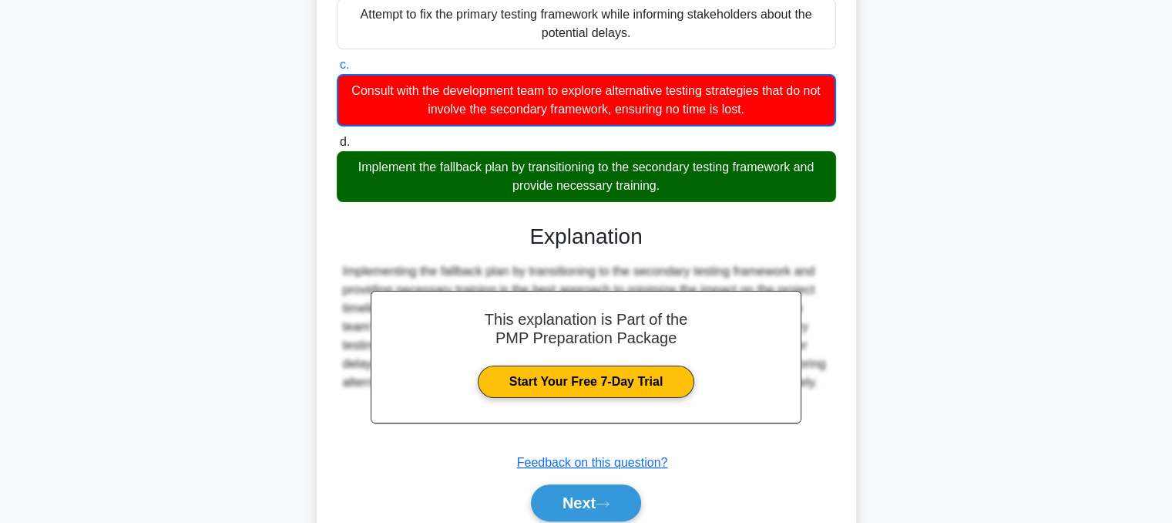
scroll to position [373, 0]
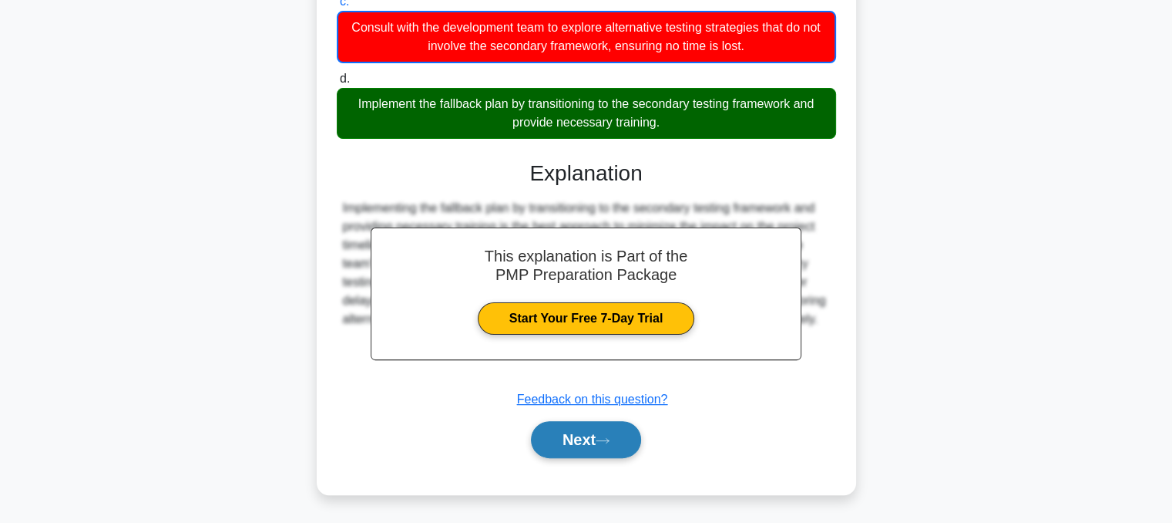
click at [593, 440] on button "Next" at bounding box center [586, 439] width 110 height 37
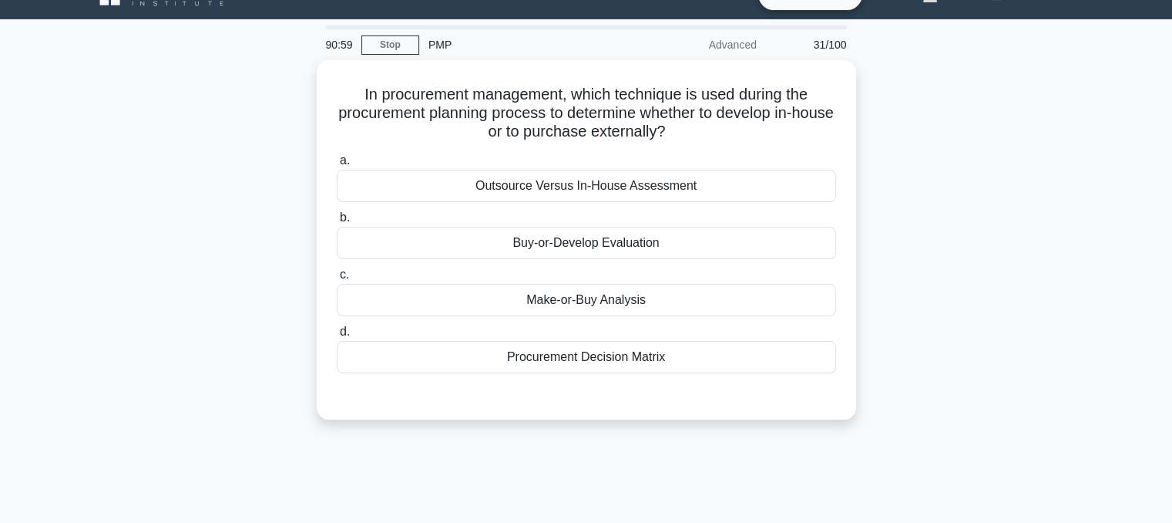
scroll to position [0, 0]
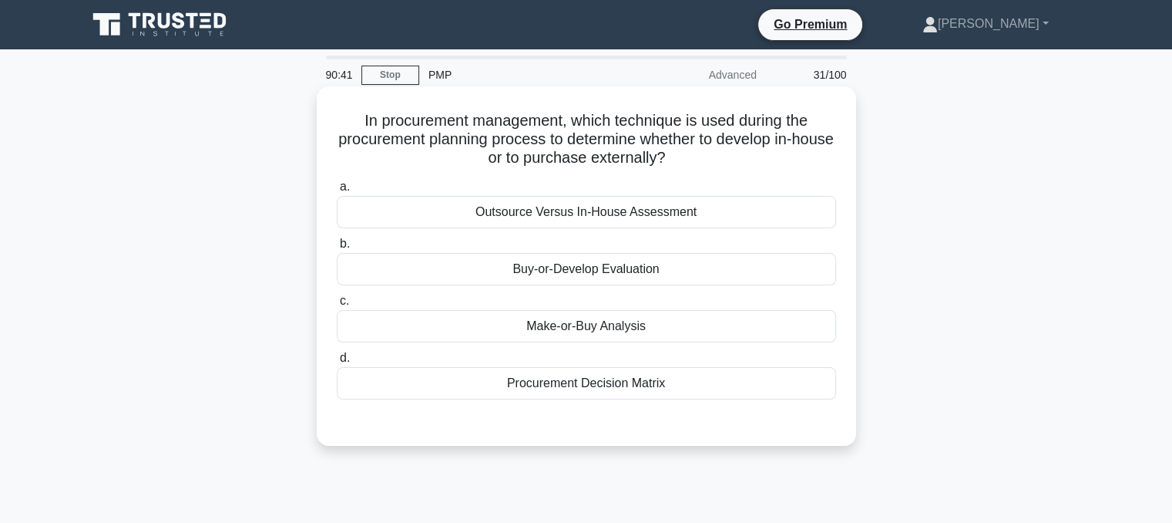
click at [655, 337] on div "Make-or-Buy Analysis" at bounding box center [586, 326] width 499 height 32
click at [337, 306] on input "c. Make-or-Buy Analysis" at bounding box center [337, 301] width 0 height 10
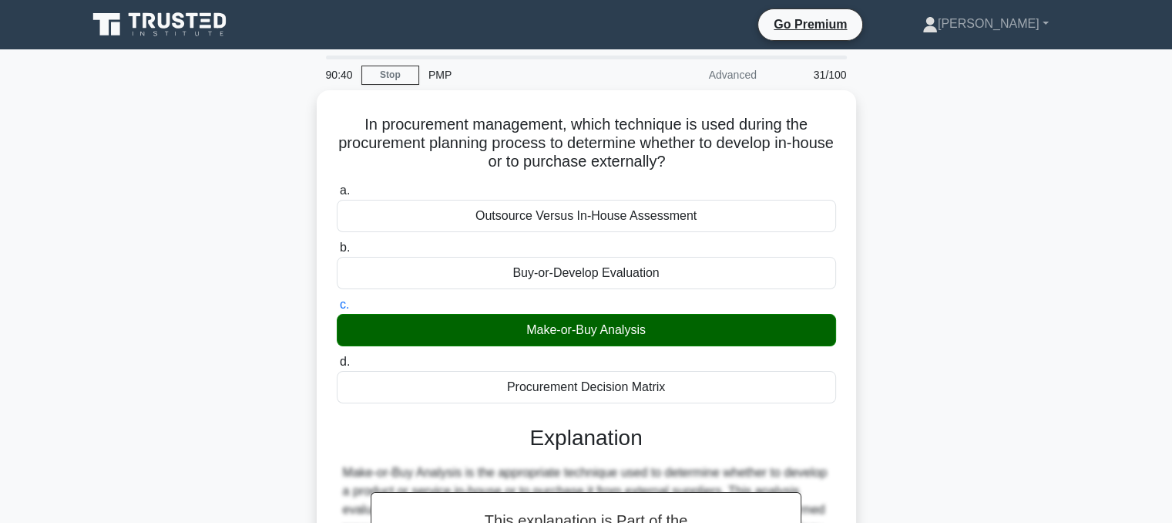
click at [946, 330] on div "In procurement management, which technique is used during the procurement plann…" at bounding box center [586, 433] width 1017 height 687
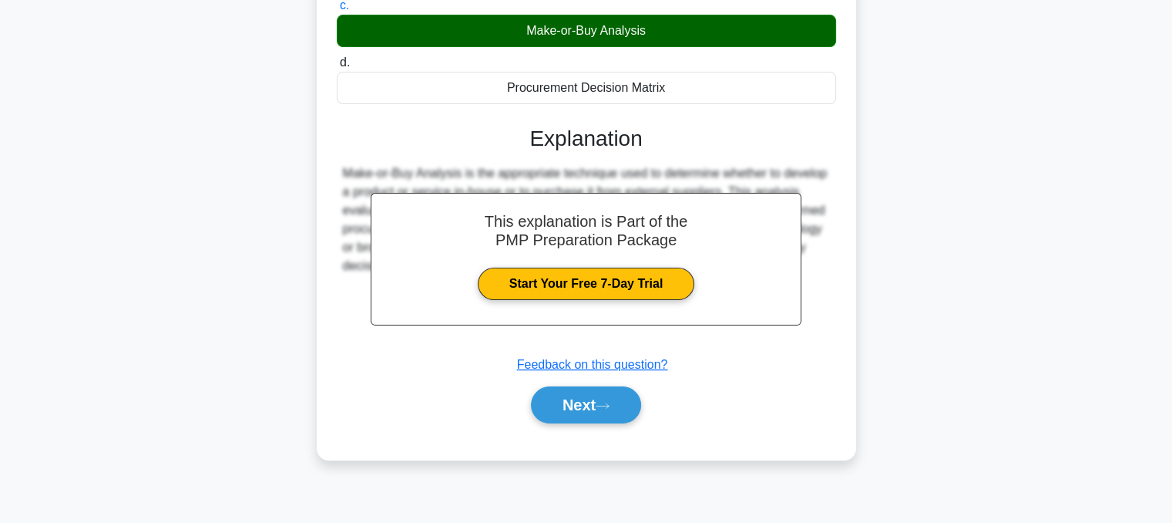
scroll to position [311, 0]
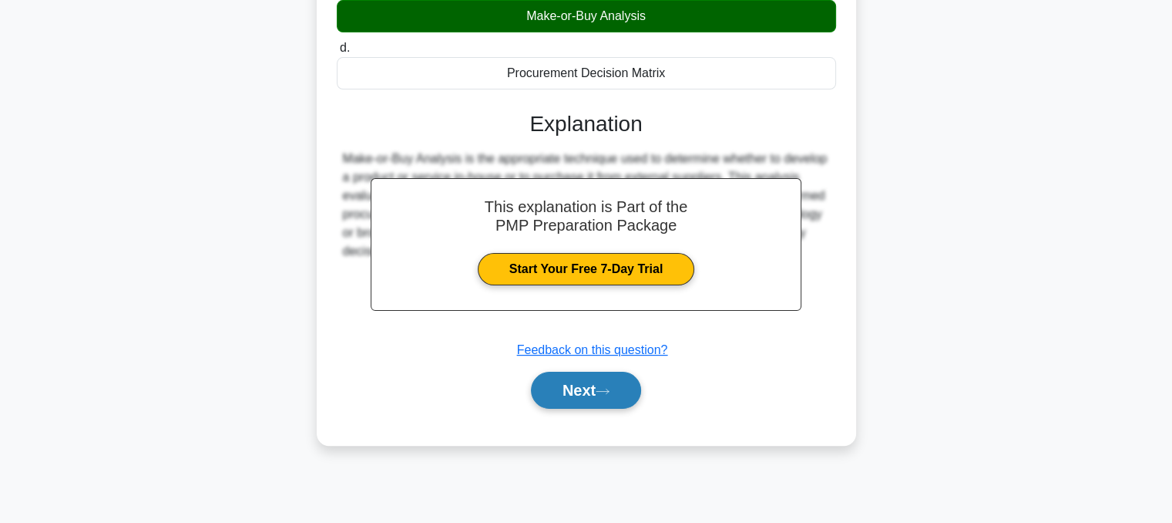
click at [604, 406] on button "Next" at bounding box center [586, 389] width 110 height 37
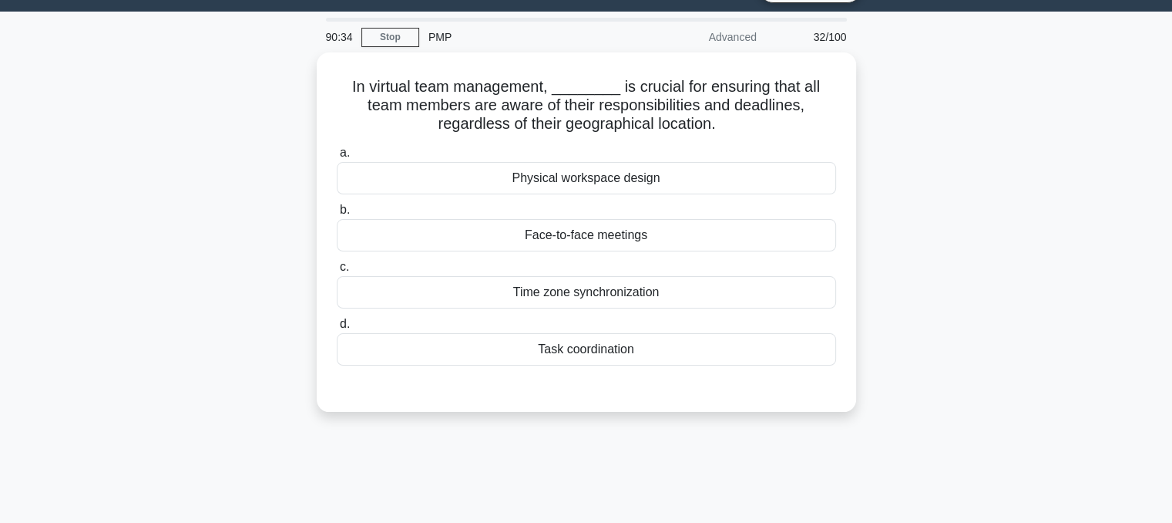
scroll to position [37, 0]
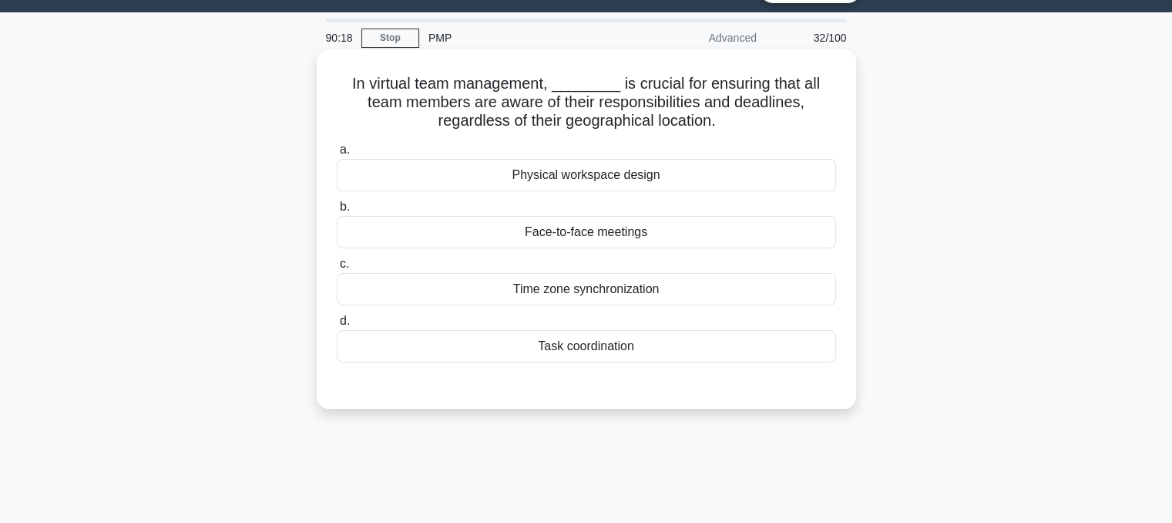
click at [647, 304] on div "Time zone synchronization" at bounding box center [586, 289] width 499 height 32
click at [337, 269] on input "c. Time zone synchronization" at bounding box center [337, 264] width 0 height 10
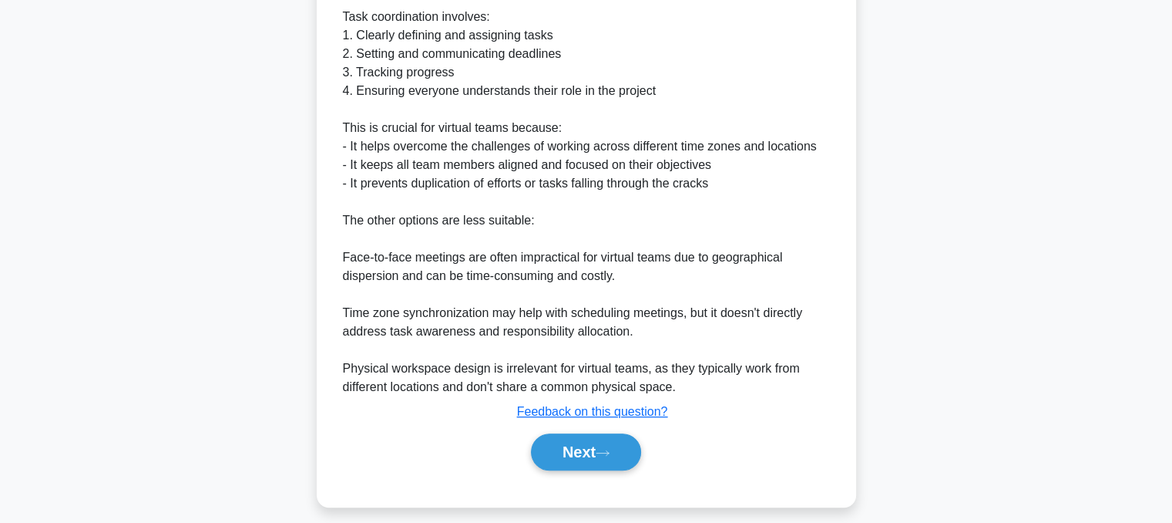
scroll to position [521, 0]
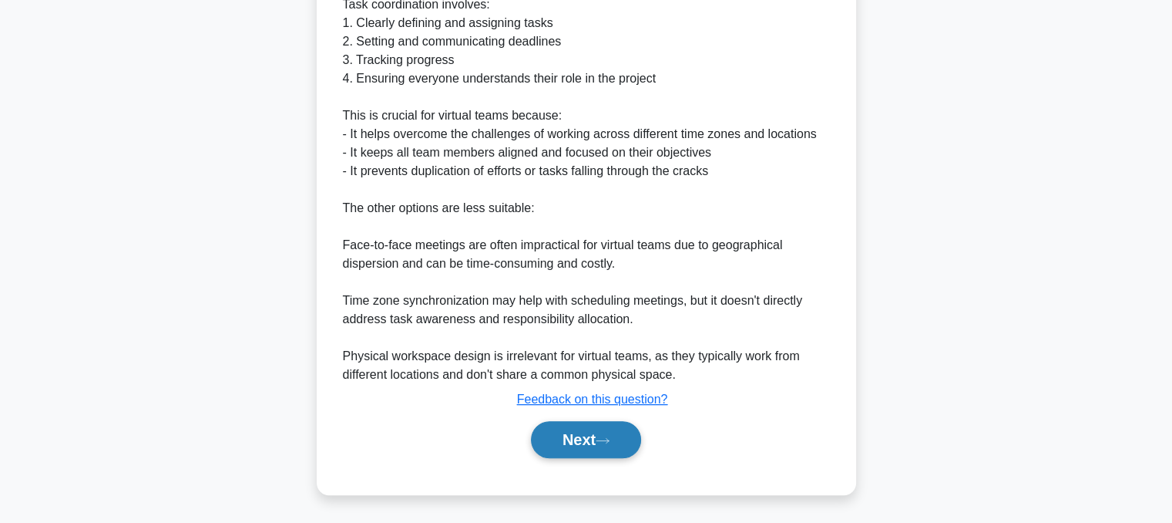
click at [602, 447] on button "Next" at bounding box center [586, 439] width 110 height 37
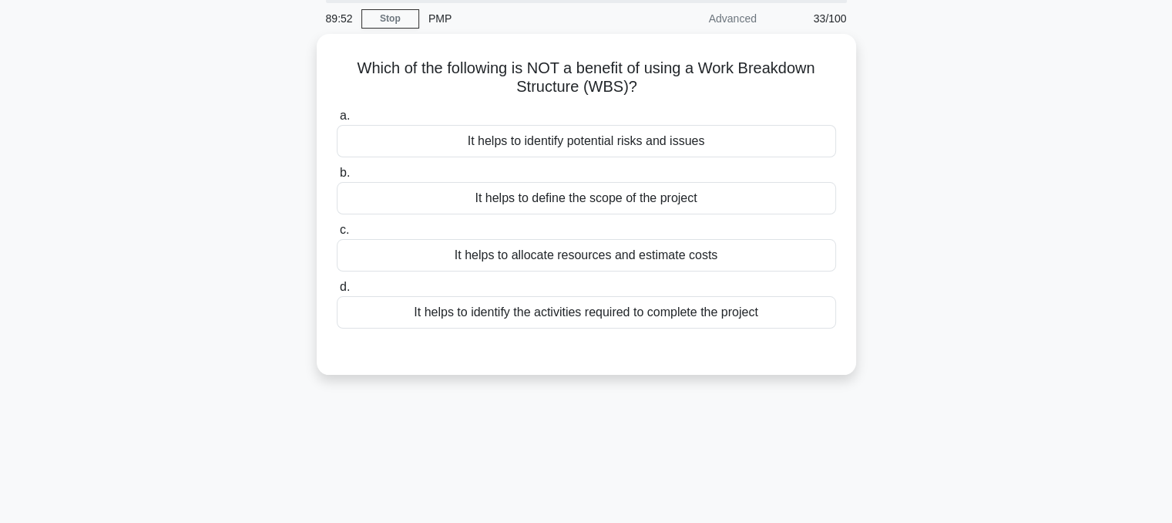
scroll to position [40, 0]
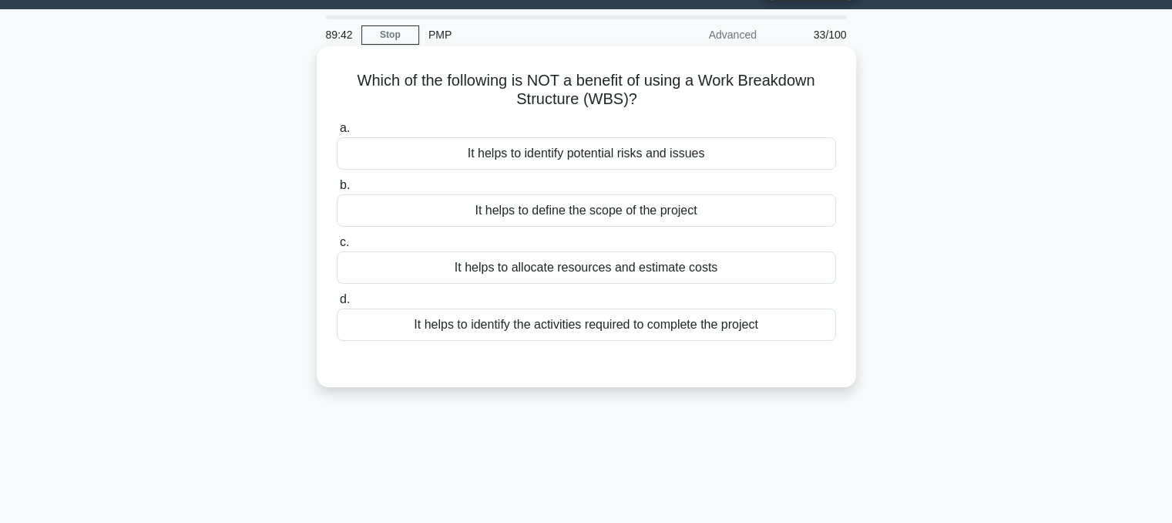
click at [714, 284] on div "It helps to allocate resources and estimate costs" at bounding box center [586, 267] width 499 height 32
click at [337, 247] on input "c. It helps to allocate resources and estimate costs" at bounding box center [337, 242] width 0 height 10
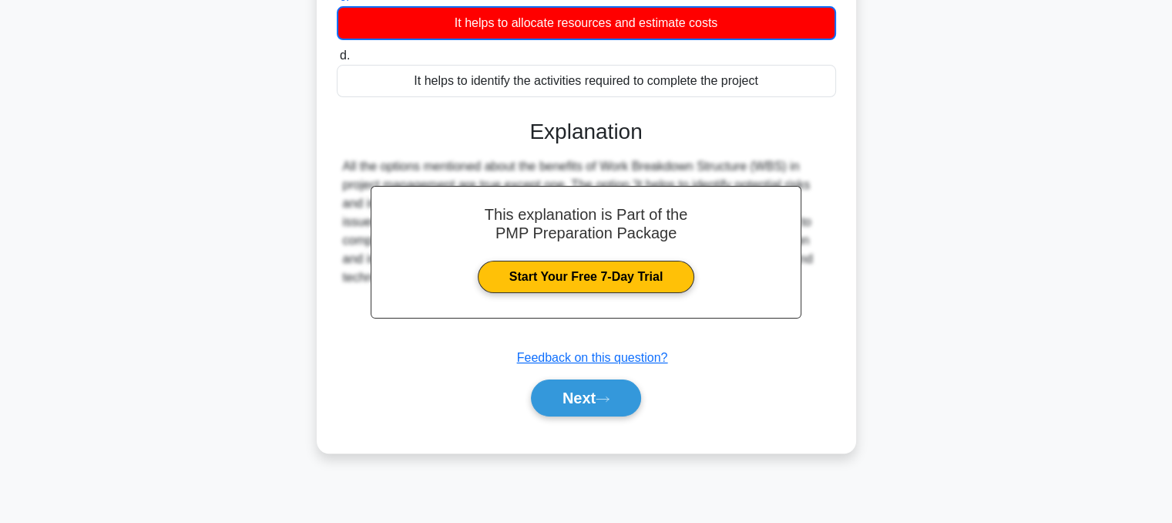
scroll to position [298, 0]
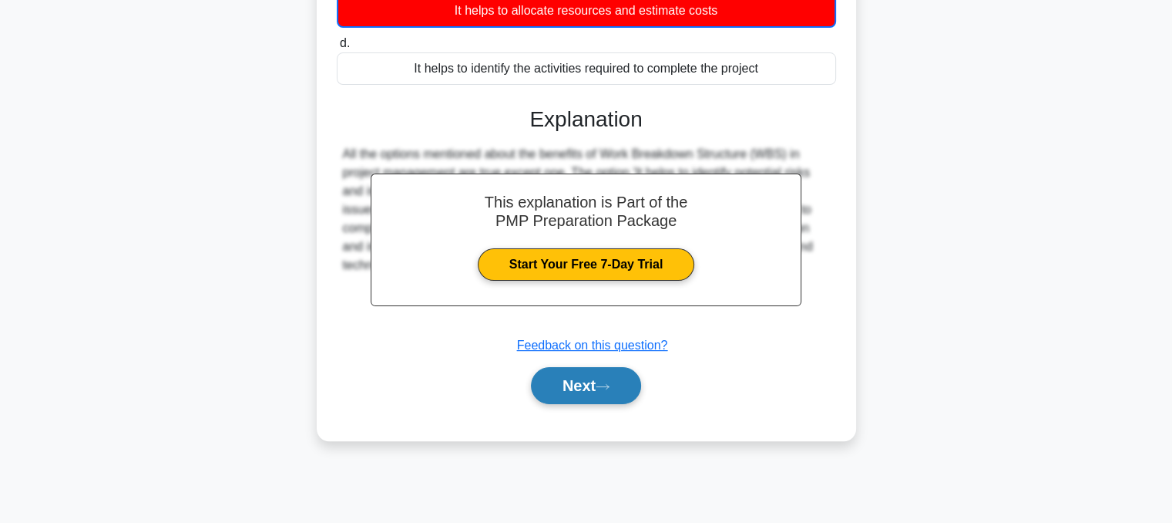
click at [597, 398] on button "Next" at bounding box center [586, 385] width 110 height 37
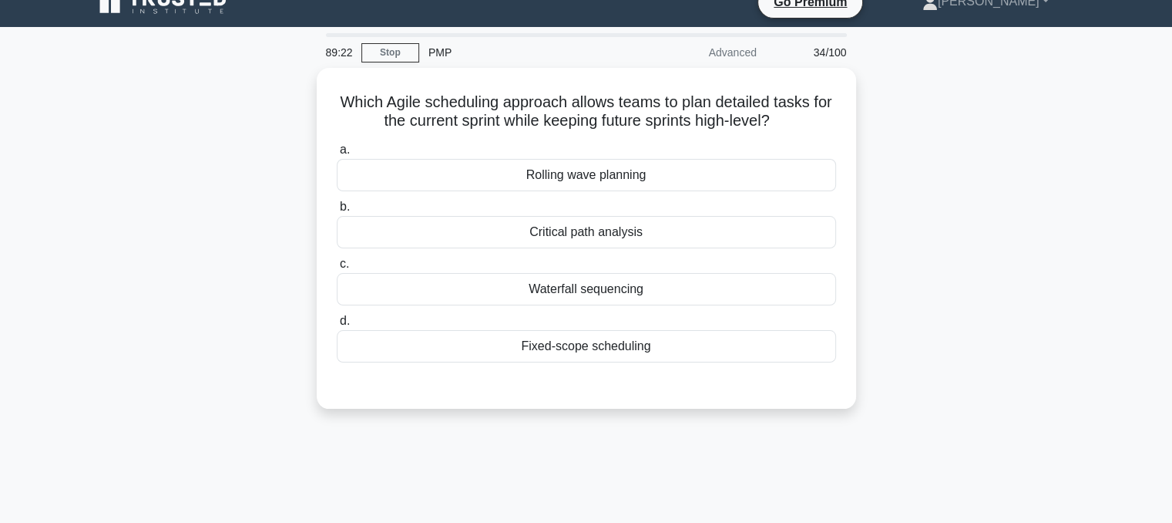
scroll to position [26, 0]
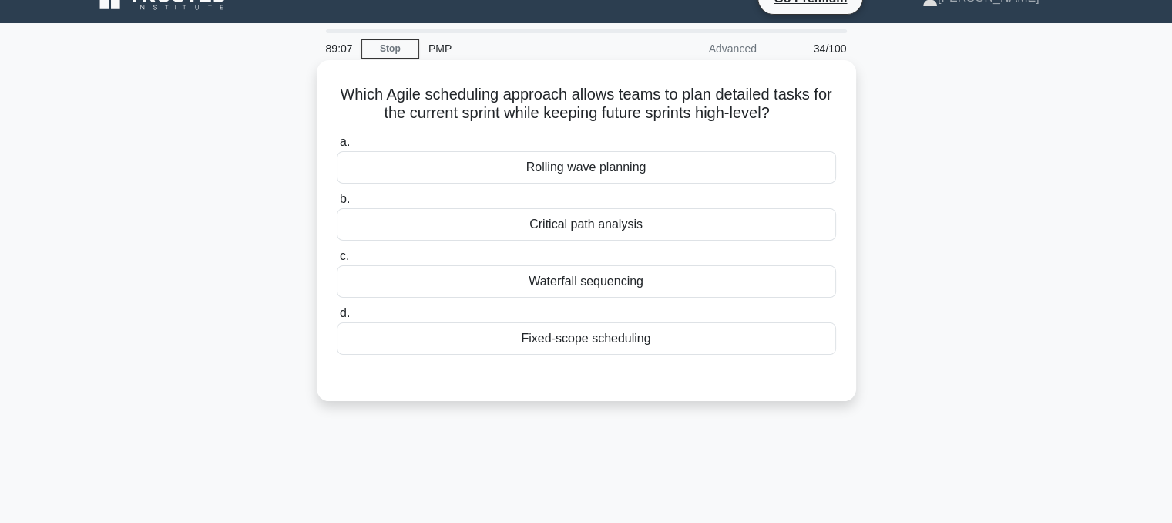
click at [718, 183] on div "Rolling wave planning" at bounding box center [586, 167] width 499 height 32
click at [337, 147] on input "a. Rolling wave planning" at bounding box center [337, 142] width 0 height 10
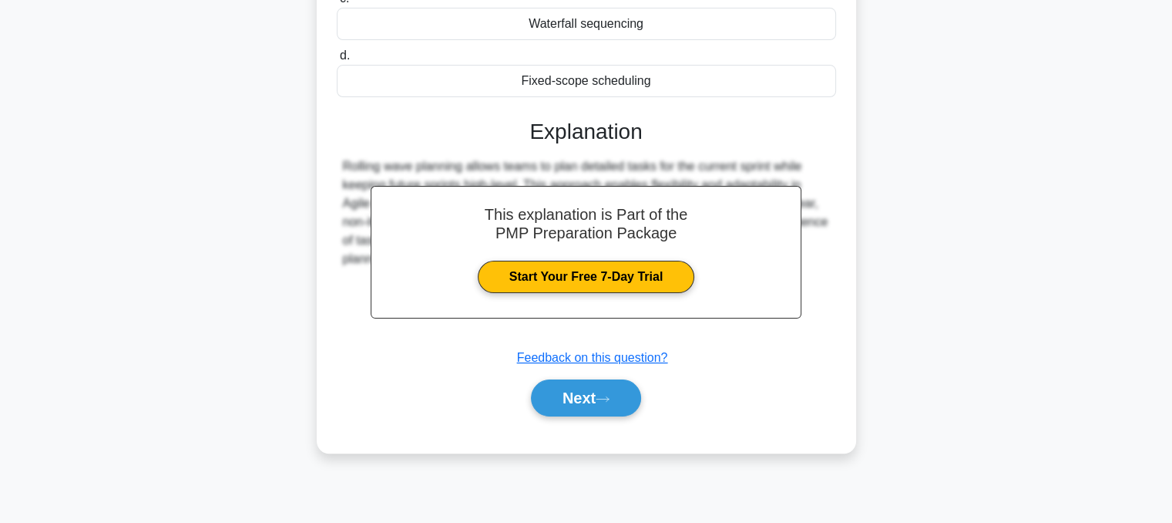
scroll to position [311, 0]
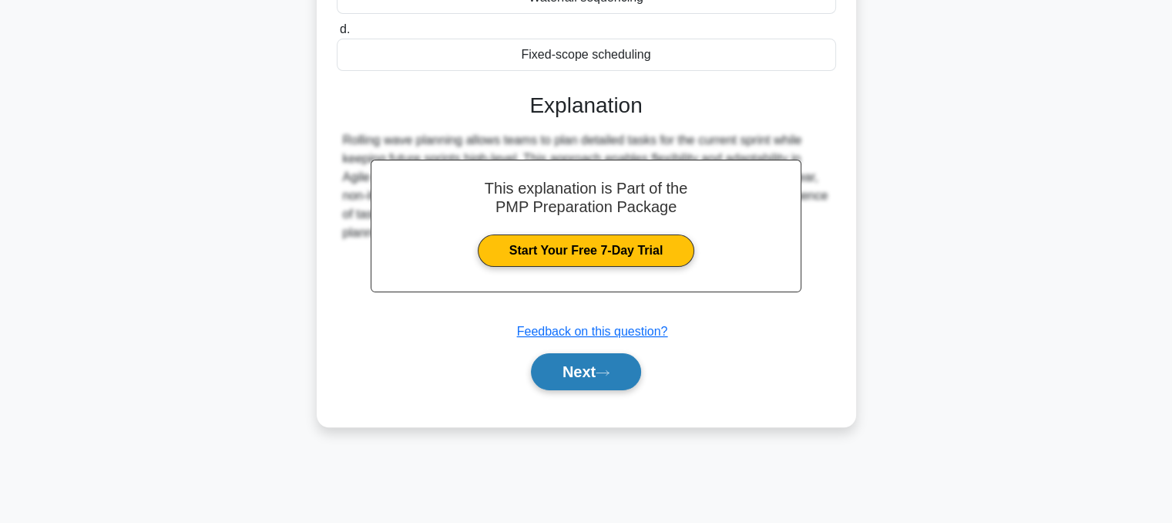
click at [617, 386] on button "Next" at bounding box center [586, 371] width 110 height 37
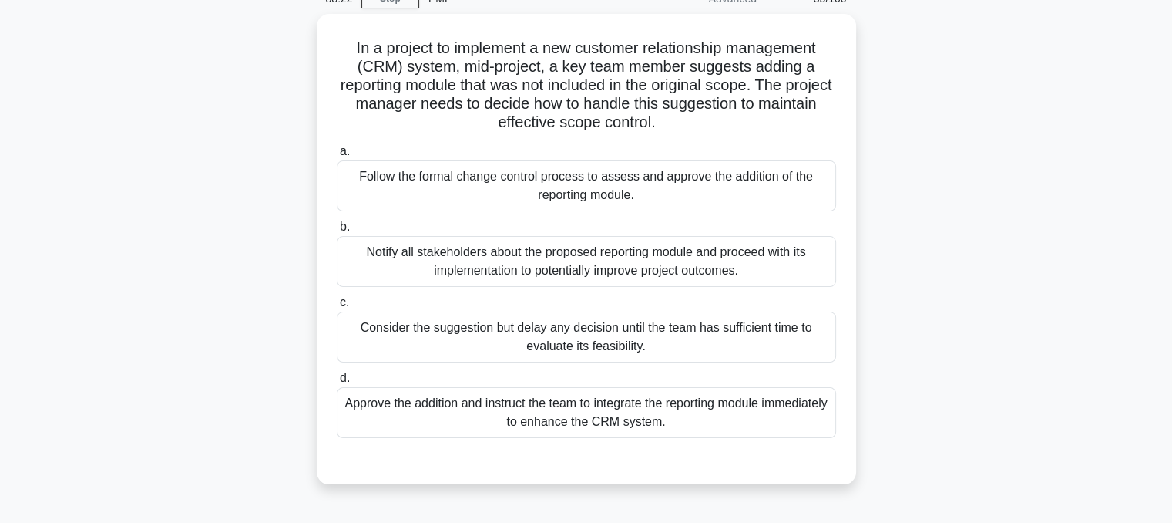
scroll to position [62, 0]
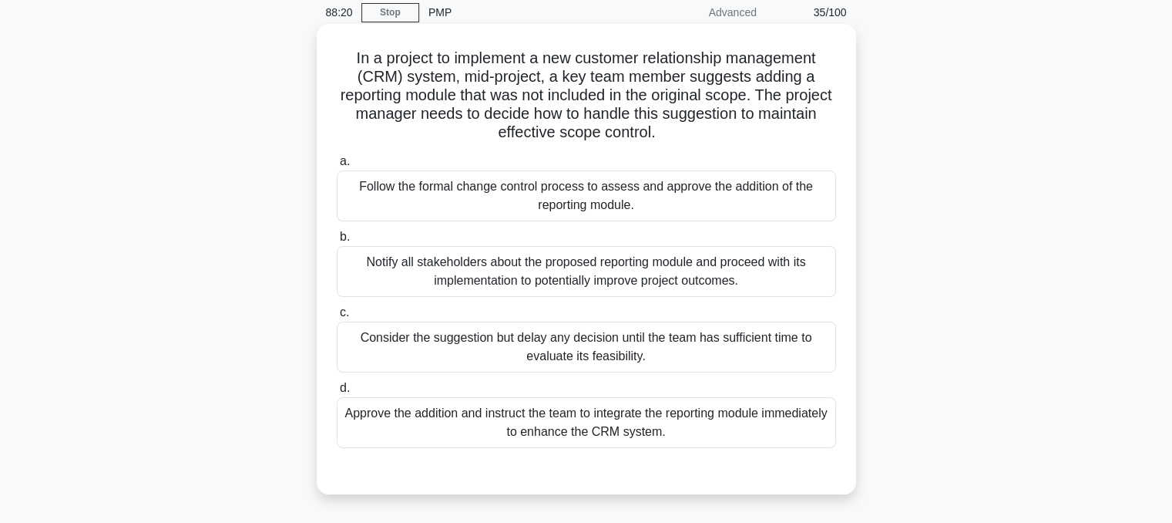
click at [740, 210] on div "Follow the formal change control process to assess and approve the addition of …" at bounding box center [586, 195] width 499 height 51
click at [337, 166] on input "a. Follow the formal change control process to assess and approve the addition …" at bounding box center [337, 161] width 0 height 10
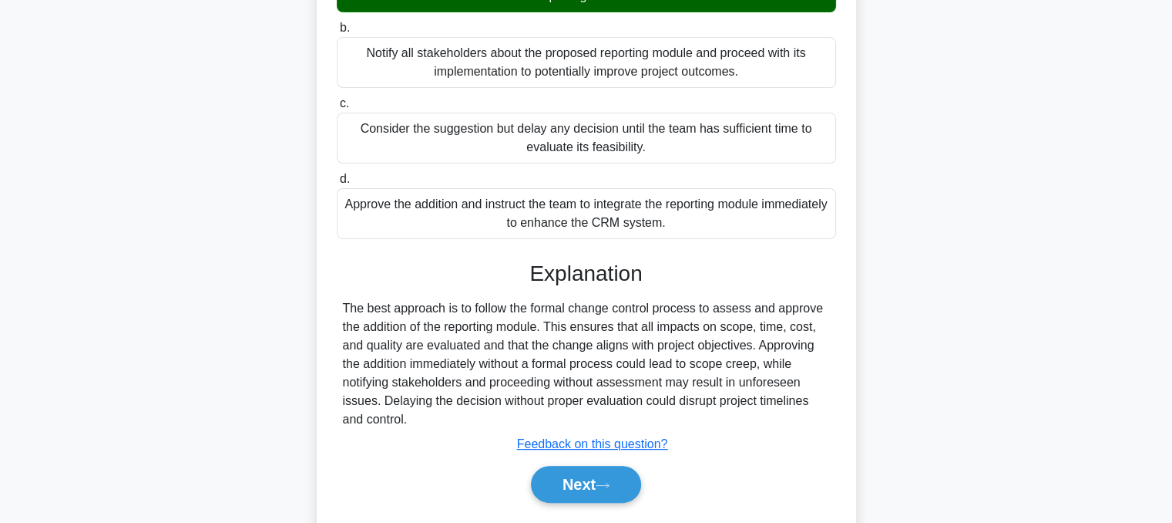
scroll to position [316, 0]
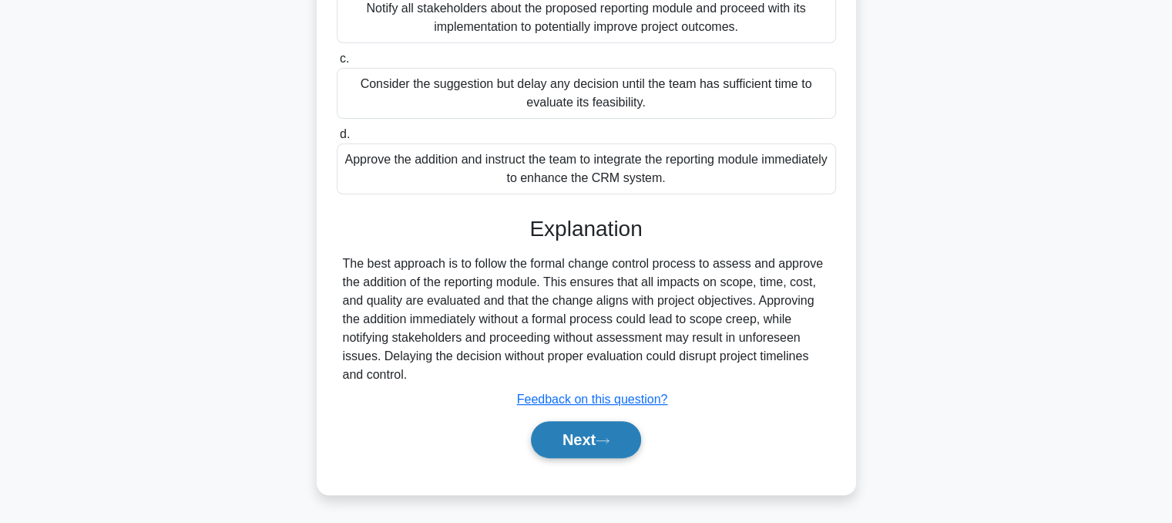
click at [603, 442] on icon at bounding box center [603, 440] width 14 height 8
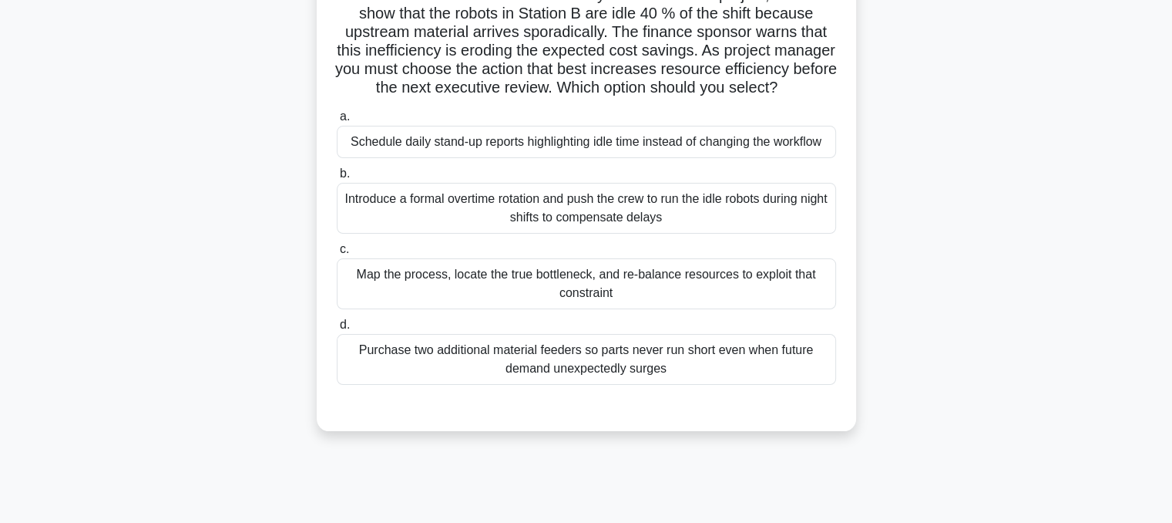
scroll to position [140, 0]
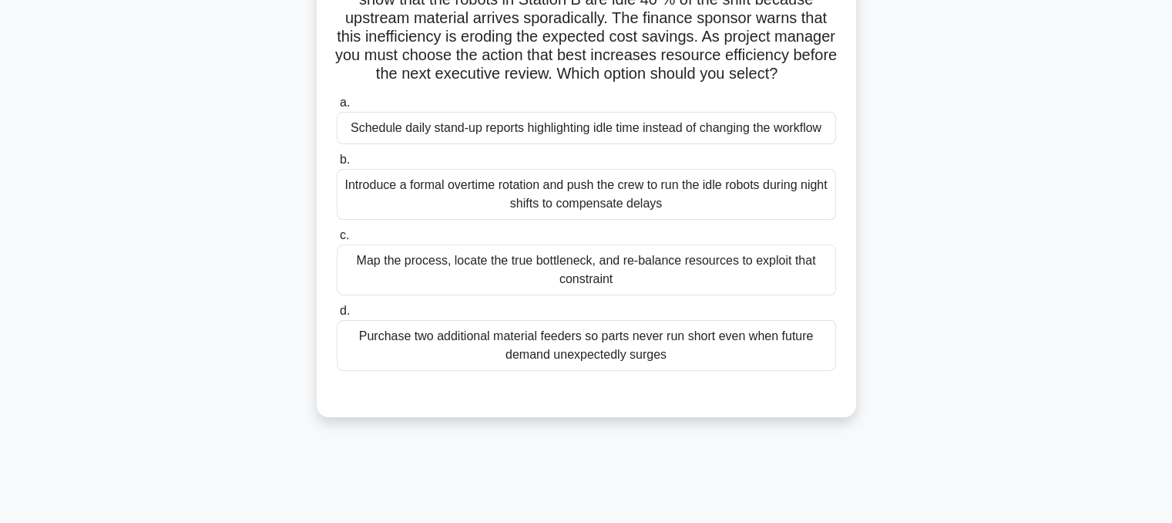
click at [743, 282] on div "Map the process, locate the true bottleneck, and re-balance resources to exploi…" at bounding box center [586, 269] width 499 height 51
click at [337, 240] on input "c. Map the process, locate the true bottleneck, and re-balance resources to exp…" at bounding box center [337, 235] width 0 height 10
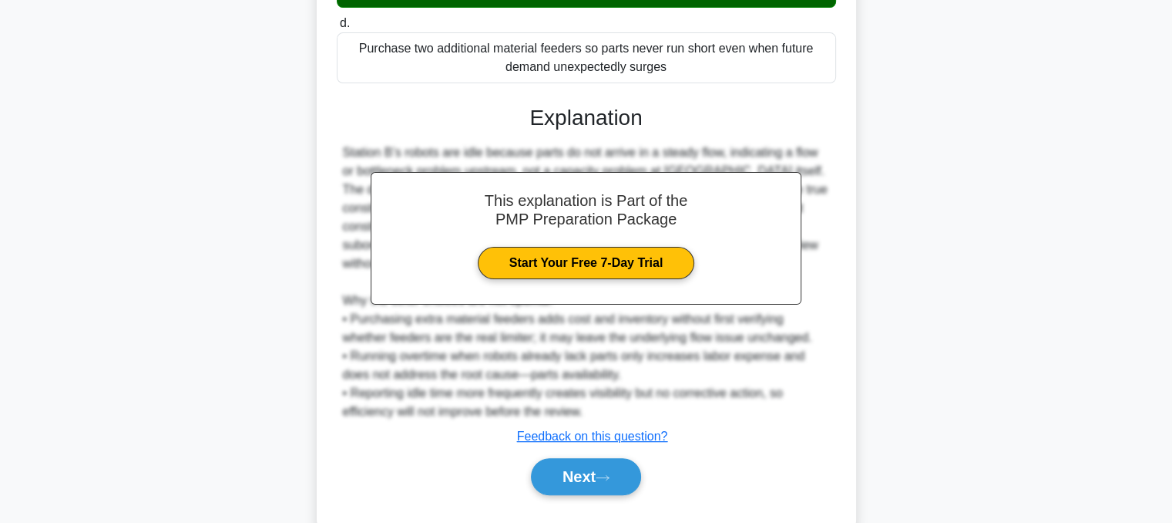
scroll to position [482, 0]
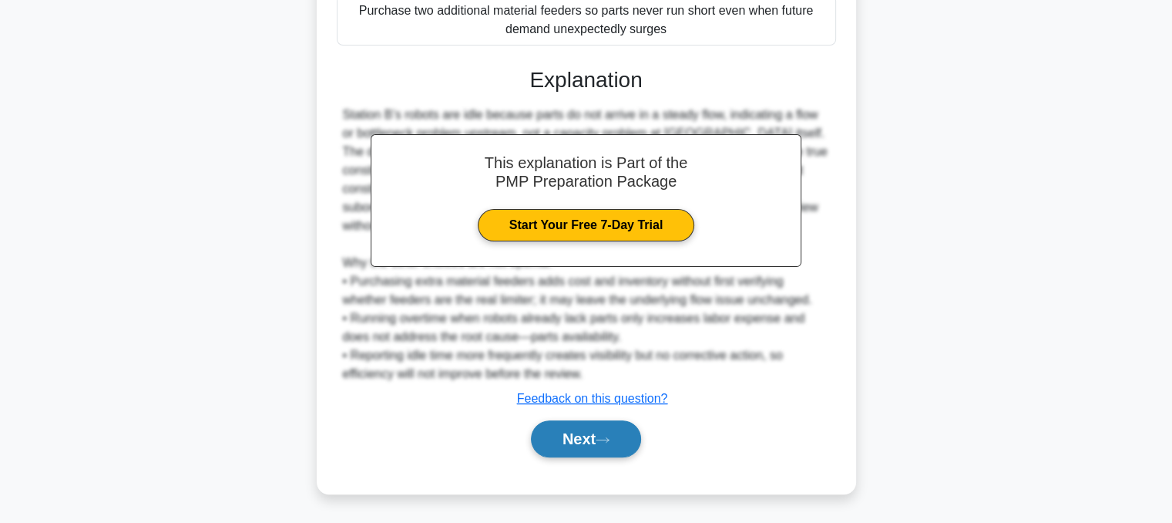
click at [585, 443] on button "Next" at bounding box center [586, 438] width 110 height 37
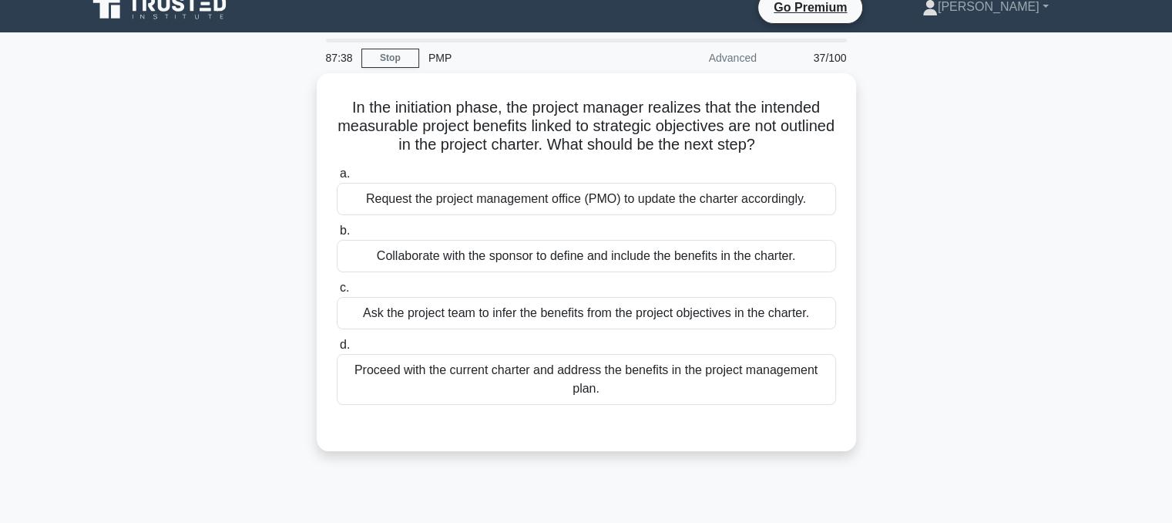
scroll to position [0, 0]
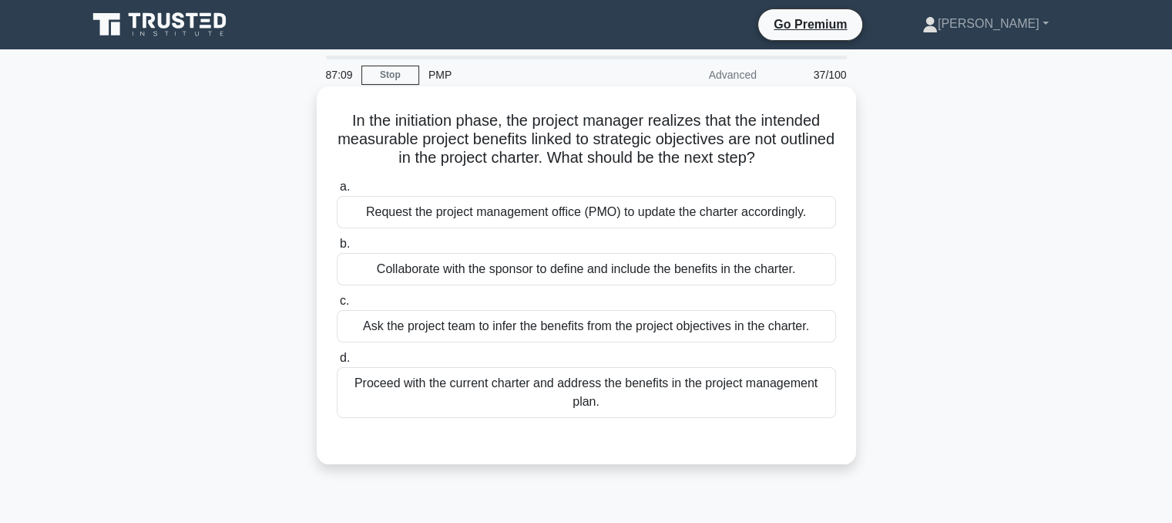
click at [789, 213] on div "Request the project management office (PMO) to update the charter accordingly." at bounding box center [586, 212] width 499 height 32
click at [337, 192] on input "a. Request the project management office (PMO) to update the charter accordingl…" at bounding box center [337, 187] width 0 height 10
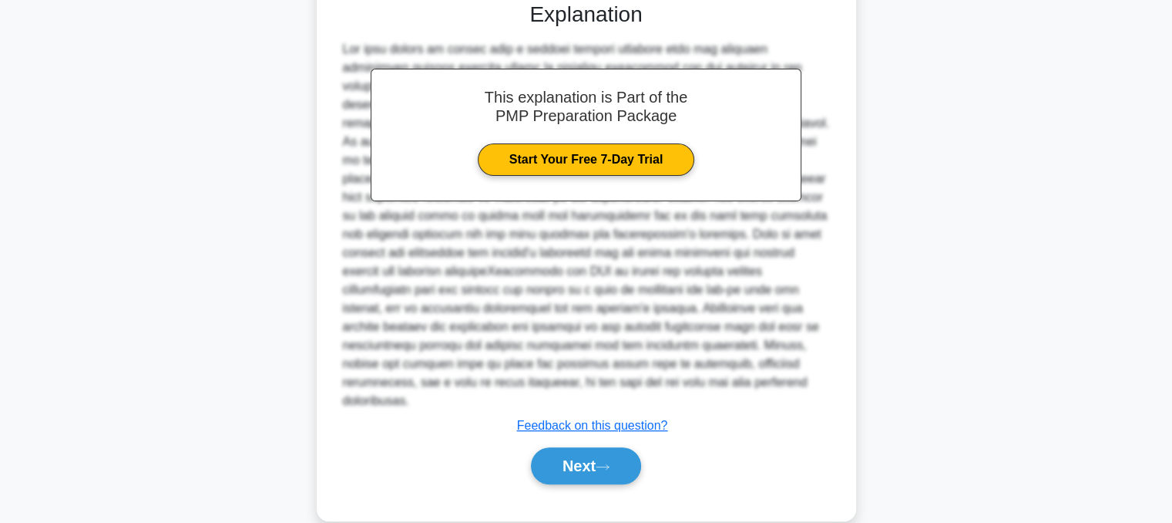
scroll to position [440, 0]
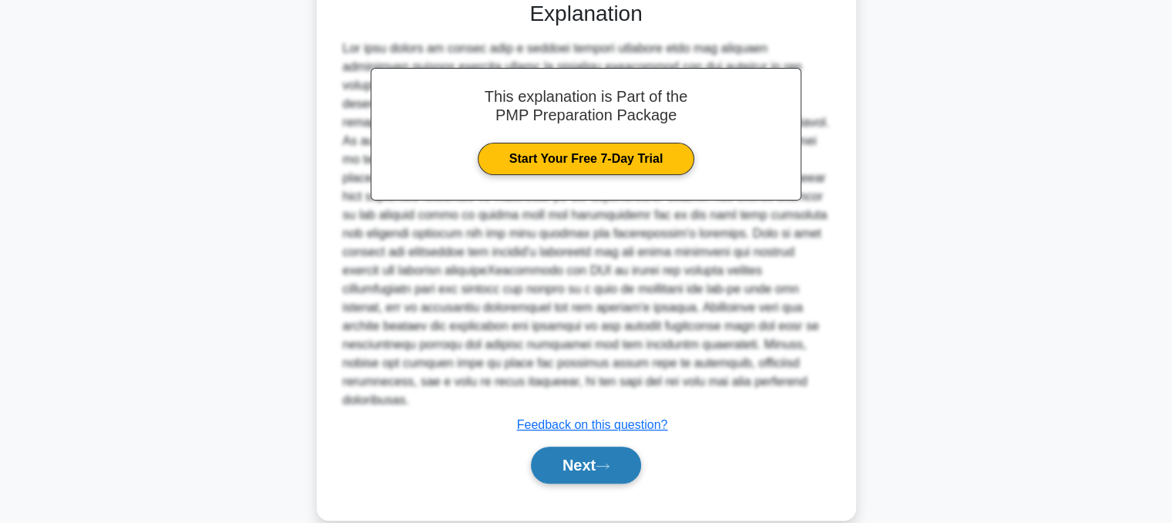
click at [580, 446] on button "Next" at bounding box center [586, 464] width 110 height 37
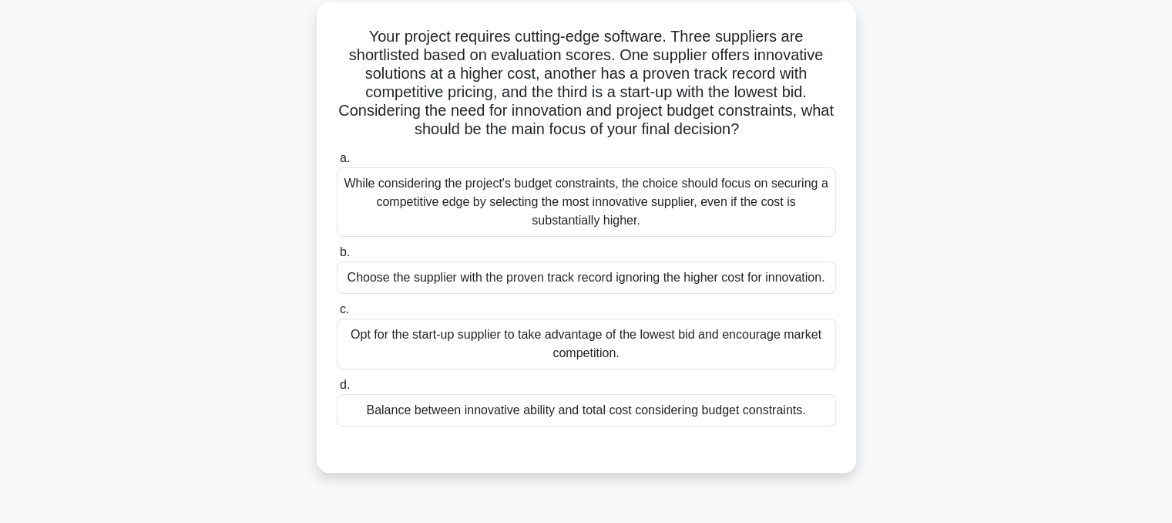
scroll to position [83, 0]
click at [668, 412] on div "Balance between innovative ability and total cost considering budget constraint…" at bounding box center [586, 411] width 499 height 32
click at [337, 391] on input "d. Balance between innovative ability and total cost considering budget constra…" at bounding box center [337, 386] width 0 height 10
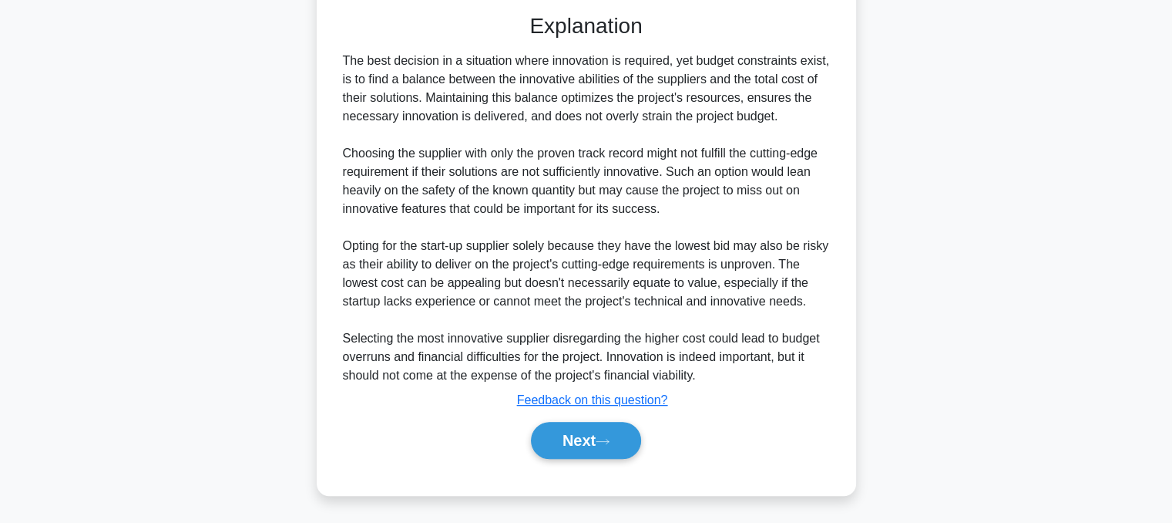
scroll to position [519, 0]
click at [610, 436] on icon at bounding box center [603, 440] width 14 height 8
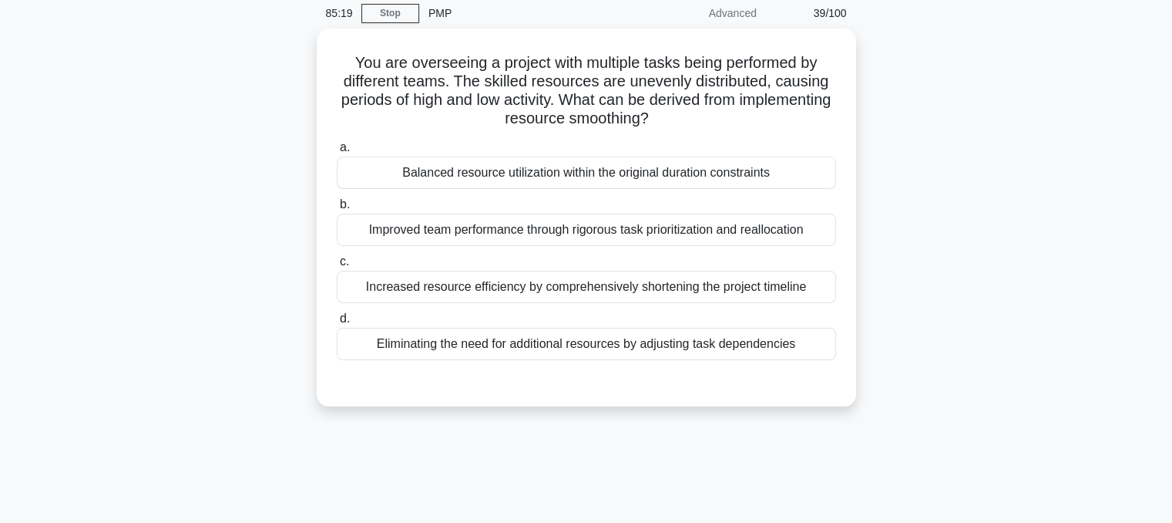
scroll to position [0, 0]
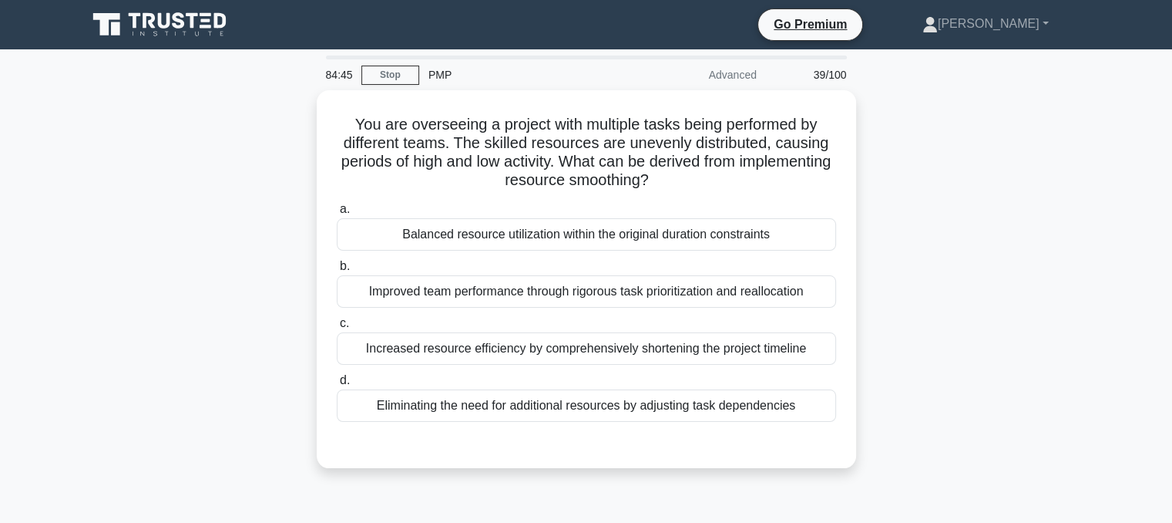
click at [770, 247] on div "Balanced resource utilization within the original duration constraints" at bounding box center [586, 234] width 499 height 32
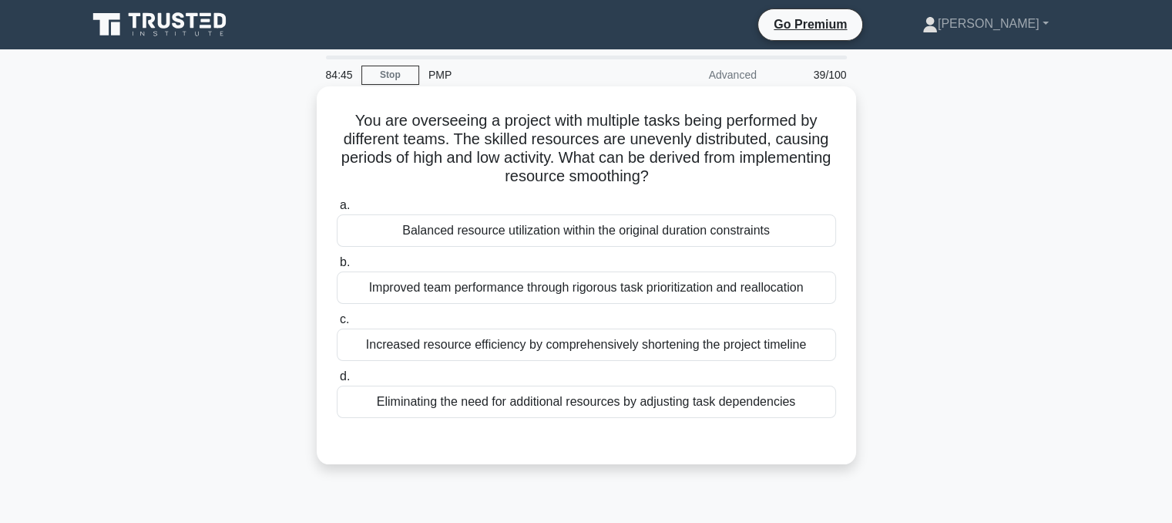
click at [337, 210] on input "a. Balanced resource utilization within the original duration constraints" at bounding box center [337, 205] width 0 height 10
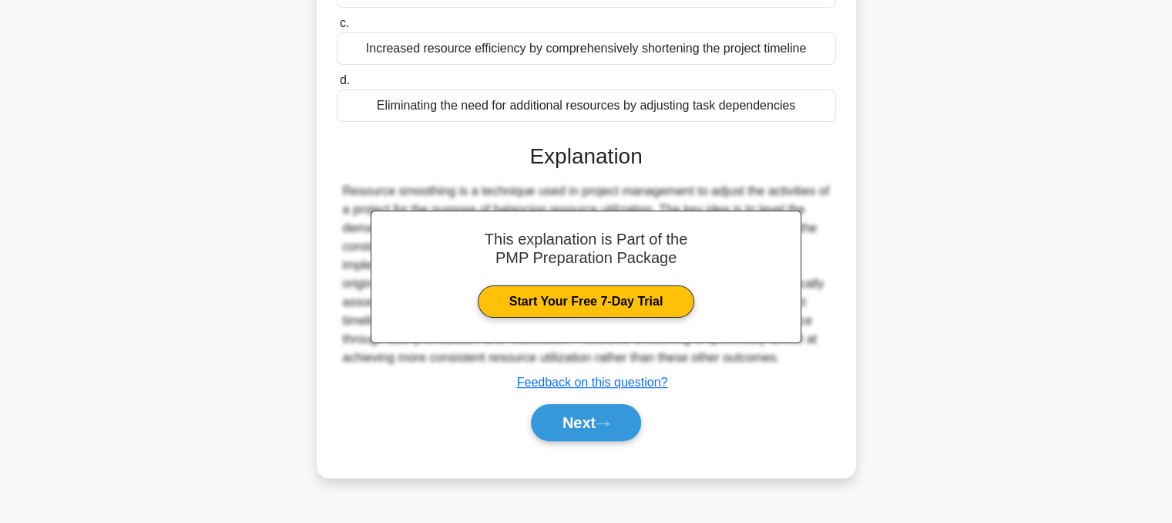
scroll to position [311, 0]
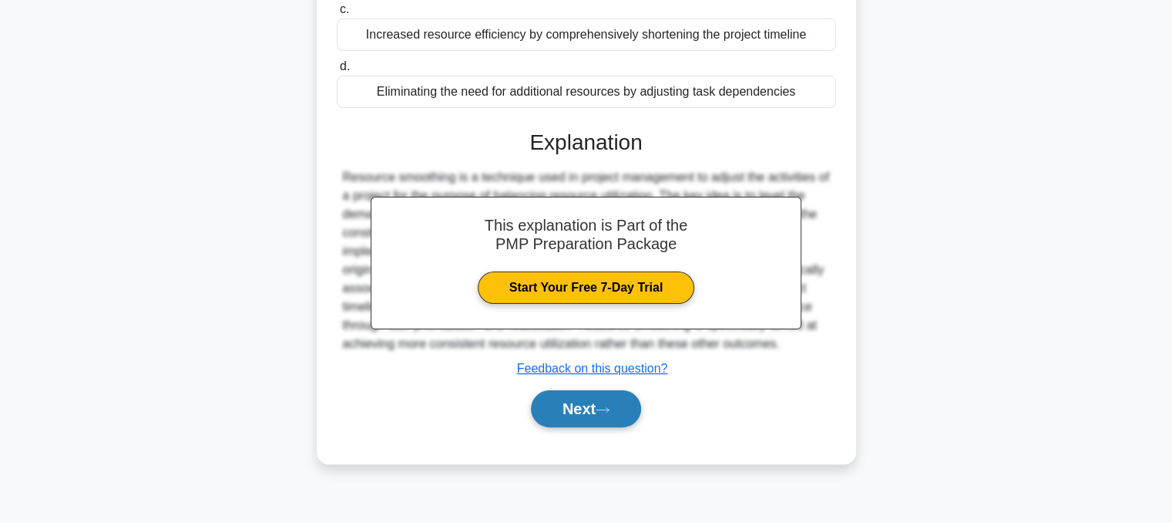
click at [586, 419] on button "Next" at bounding box center [586, 408] width 110 height 37
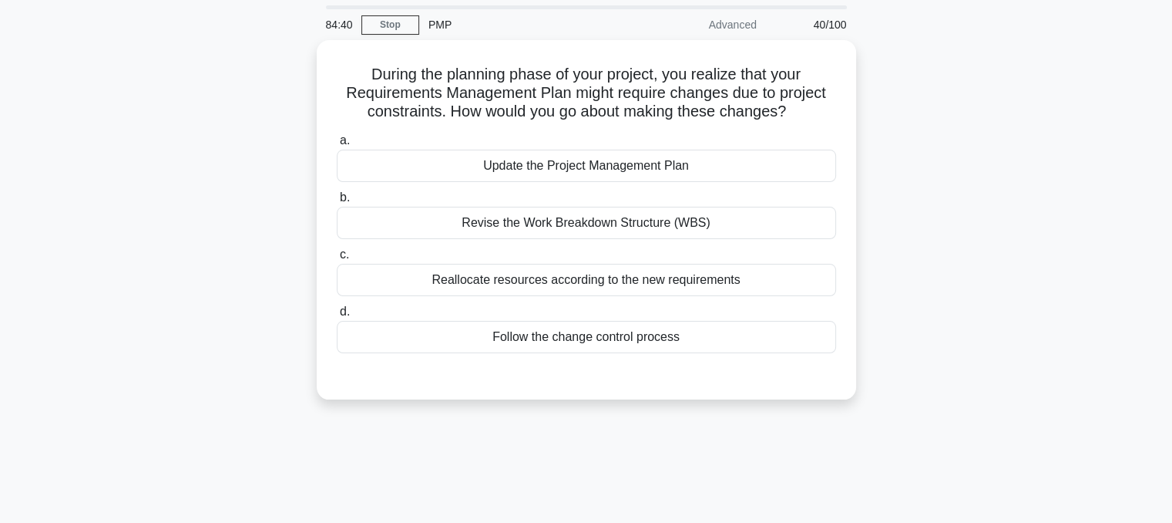
scroll to position [48, 0]
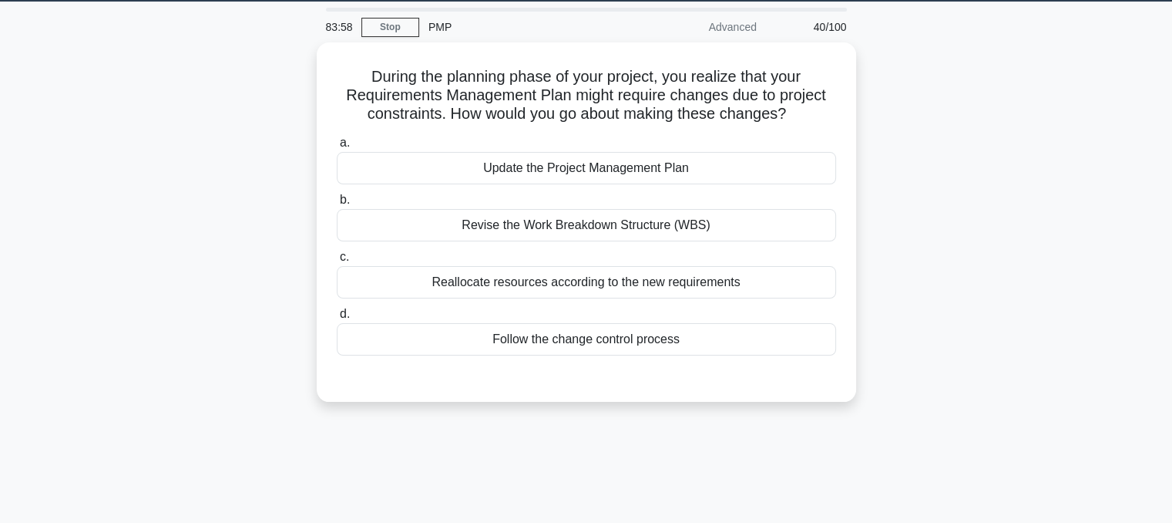
click at [666, 351] on div "Follow the change control process" at bounding box center [586, 339] width 499 height 32
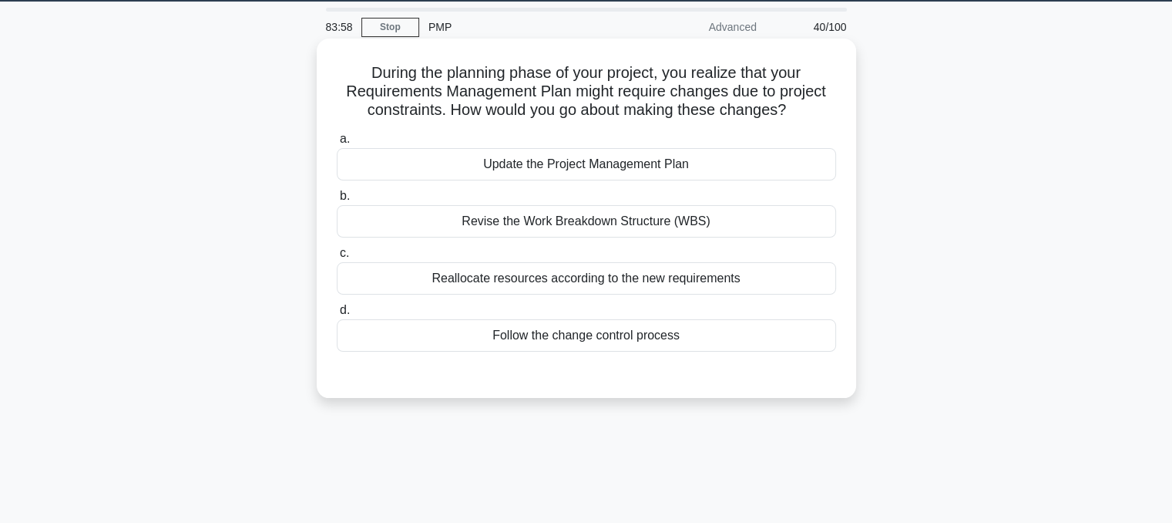
click at [337, 315] on input "d. Follow the change control process" at bounding box center [337, 310] width 0 height 10
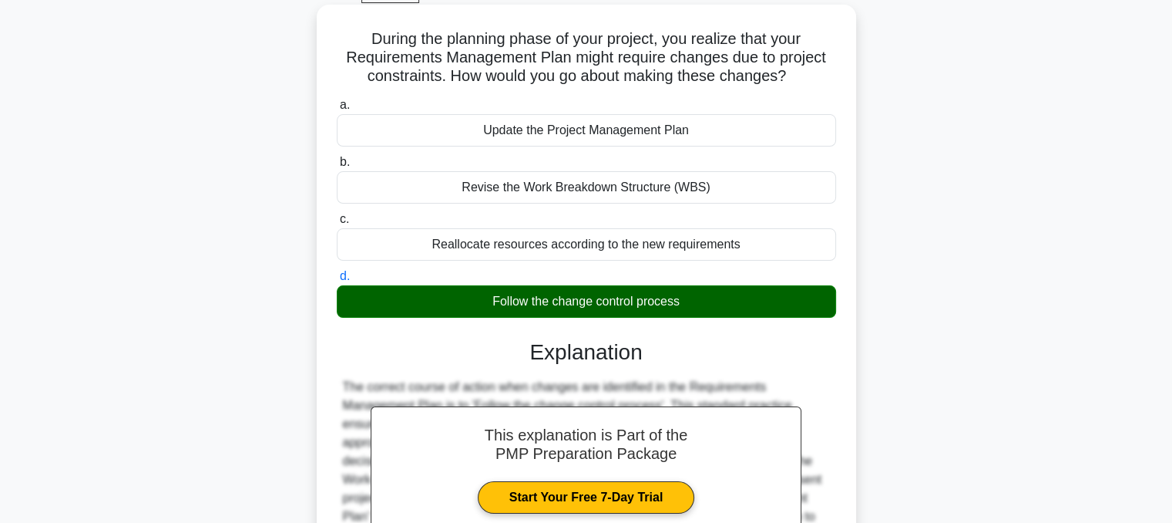
scroll to position [311, 0]
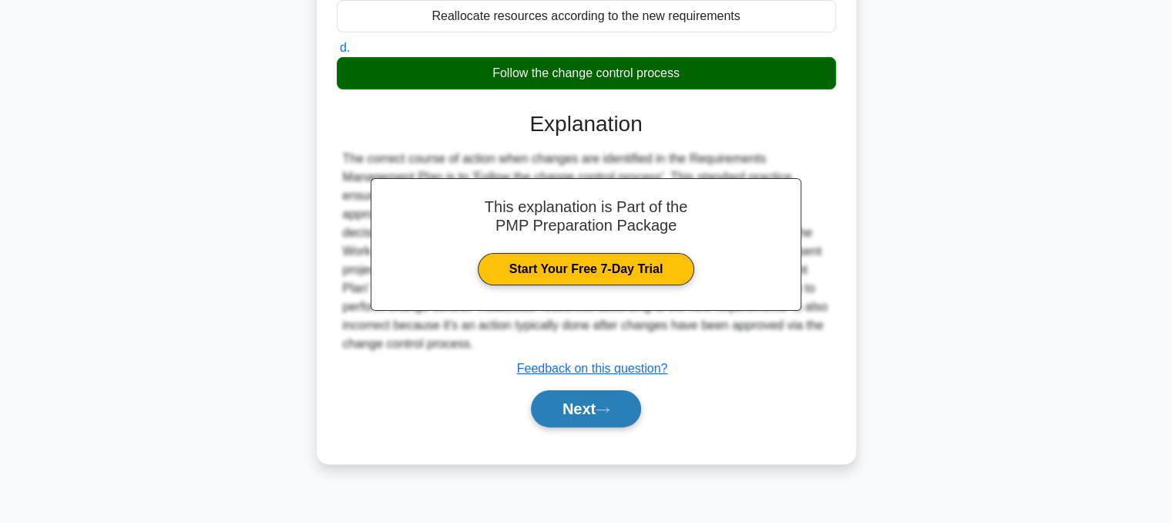
click at [582, 422] on button "Next" at bounding box center [586, 408] width 110 height 37
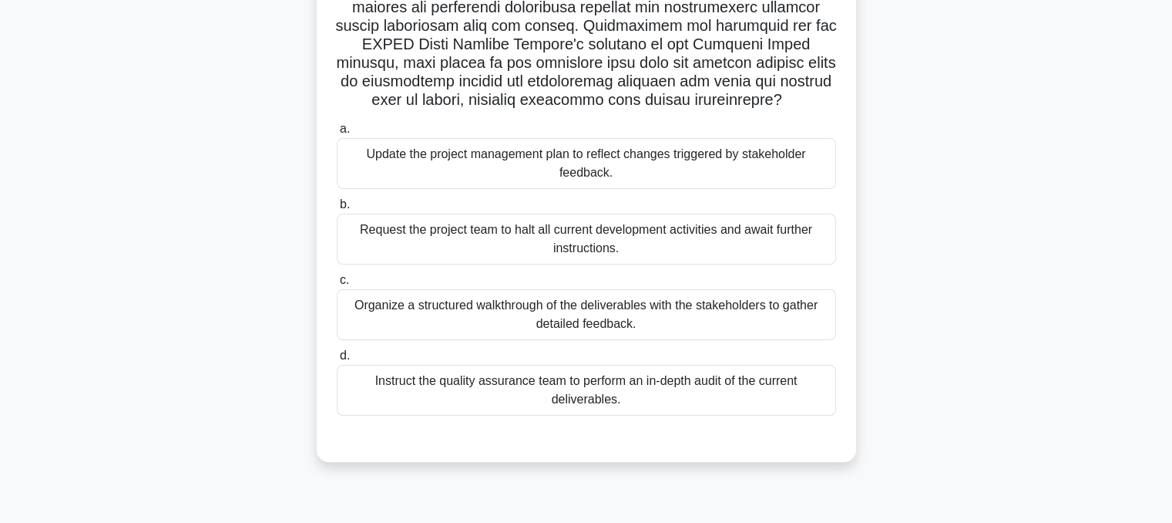
scroll to position [303, 0]
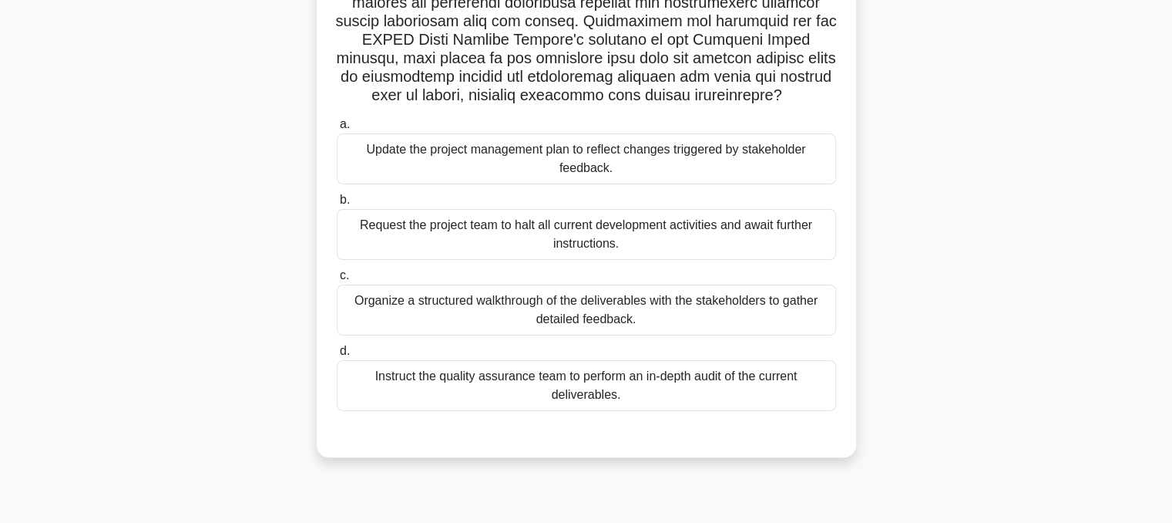
click at [772, 312] on div "Organize a structured walkthrough of the deliverables with the stakeholders to …" at bounding box center [586, 309] width 499 height 51
click at [337, 281] on input "c. Organize a structured walkthrough of the deliverables with the stakeholders …" at bounding box center [337, 276] width 0 height 10
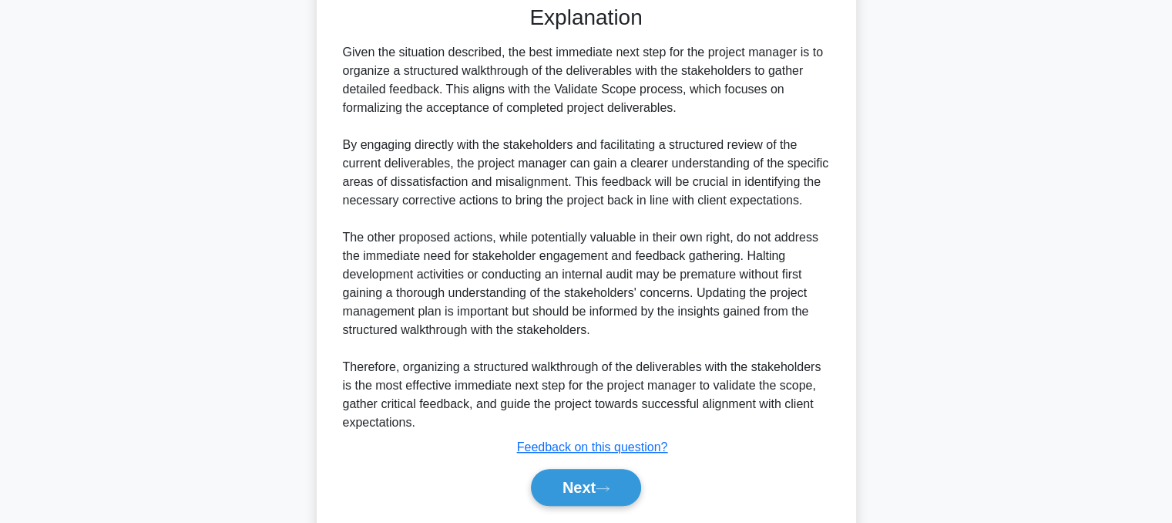
scroll to position [778, 0]
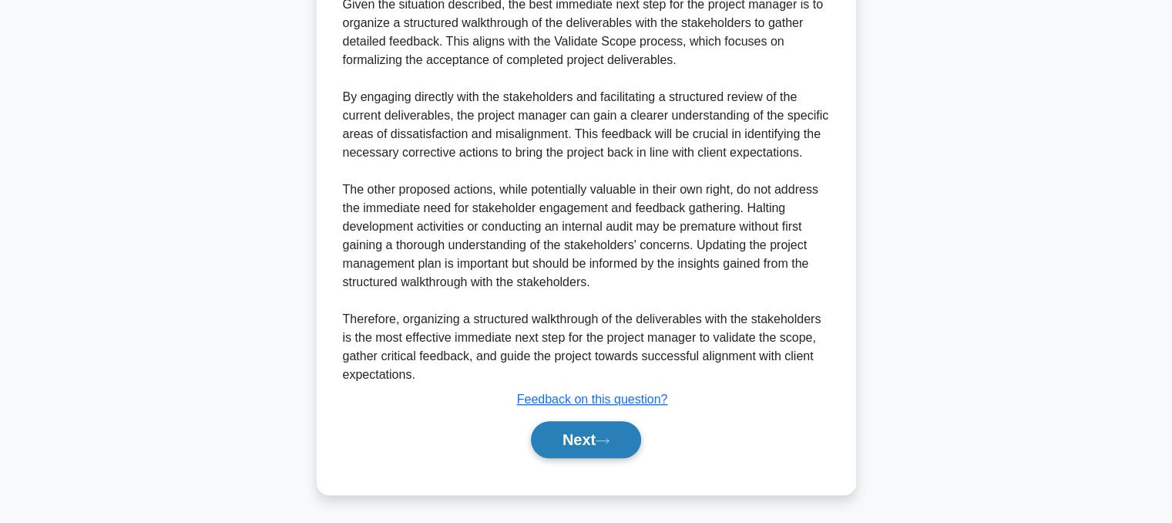
click at [609, 444] on button "Next" at bounding box center [586, 439] width 110 height 37
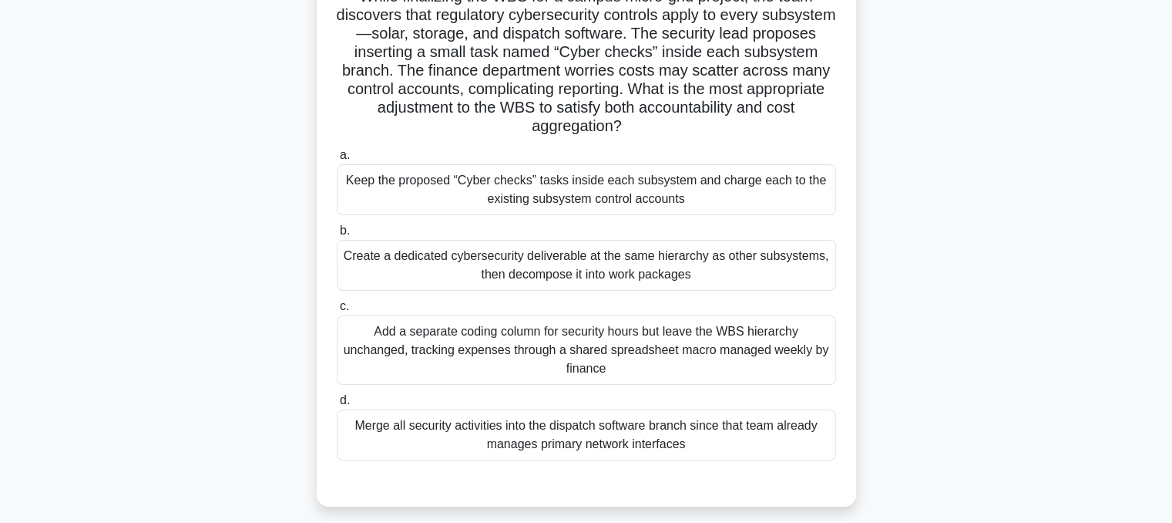
scroll to position [129, 0]
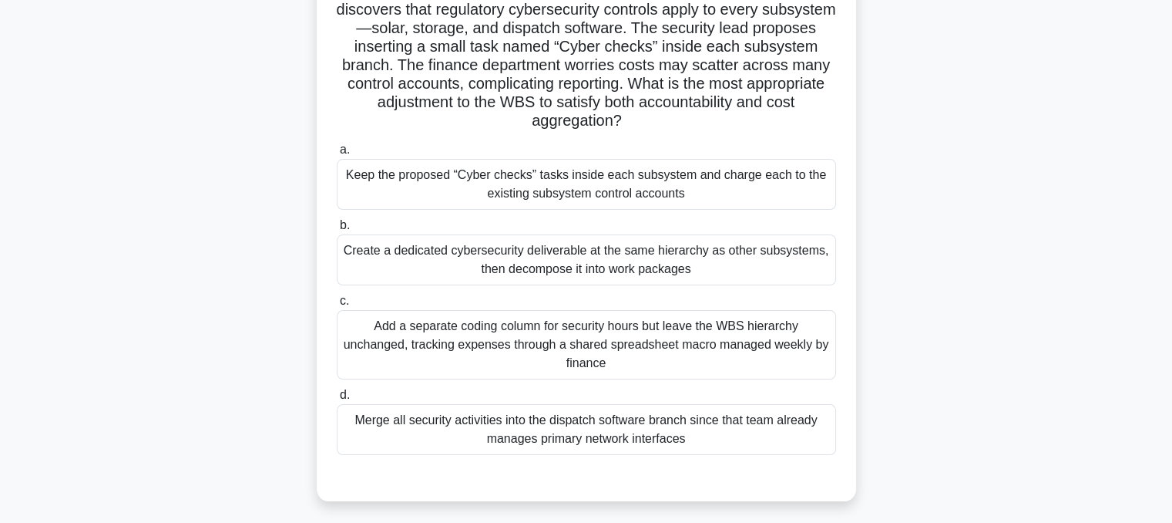
click at [760, 348] on div "Add a separate coding column for security hours but leave the WBS hierarchy unc…" at bounding box center [586, 344] width 499 height 69
click at [337, 306] on input "c. Add a separate coding column for security hours but leave the WBS hierarchy …" at bounding box center [337, 301] width 0 height 10
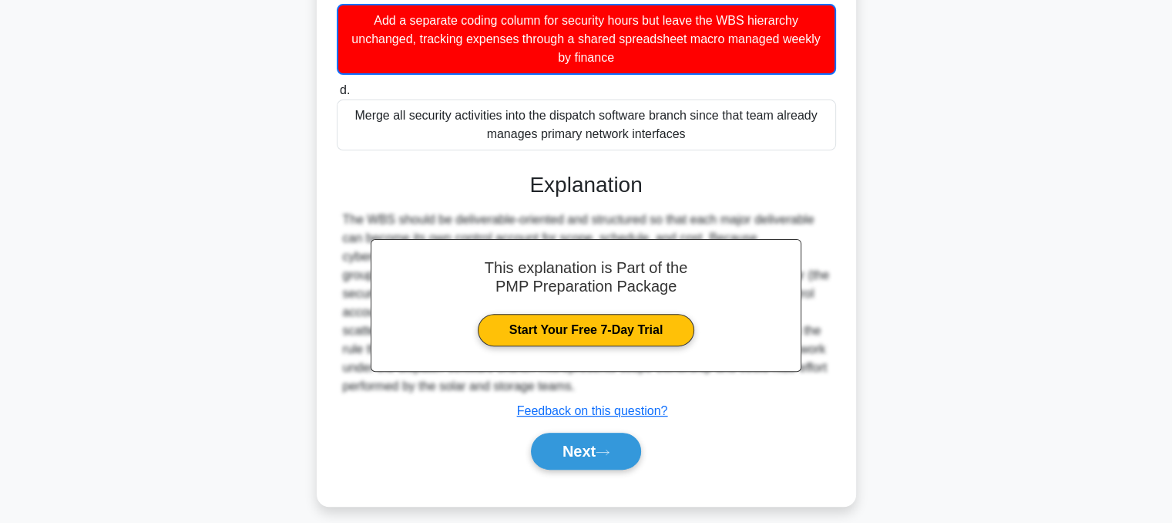
scroll to position [447, 0]
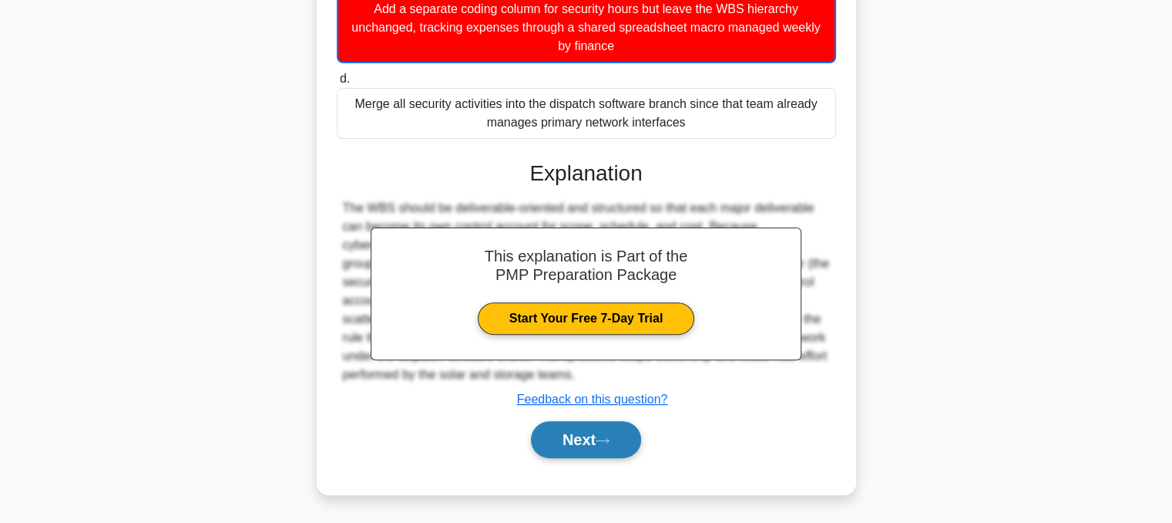
click at [620, 442] on button "Next" at bounding box center [586, 439] width 110 height 37
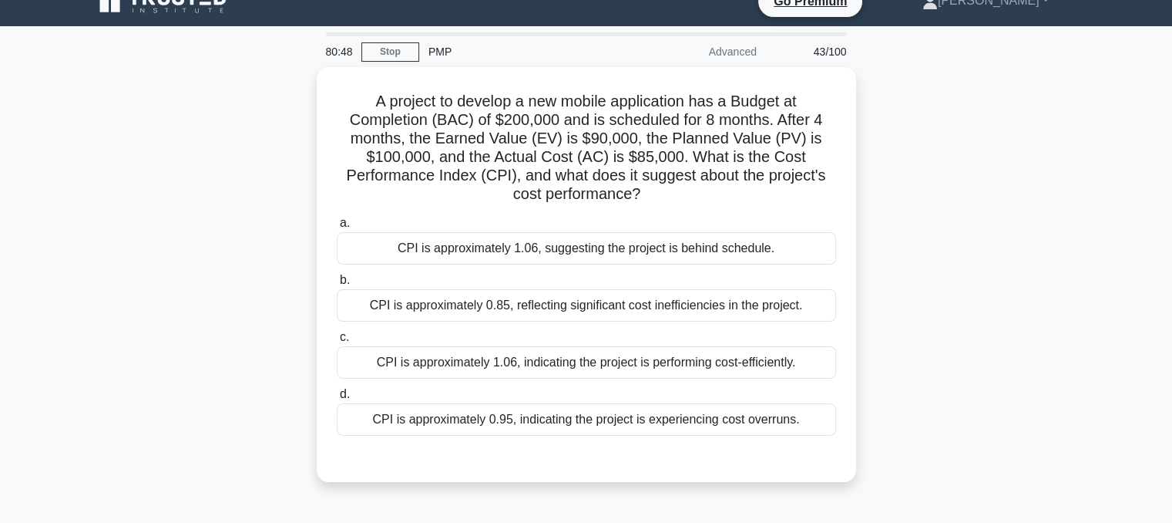
scroll to position [15, 0]
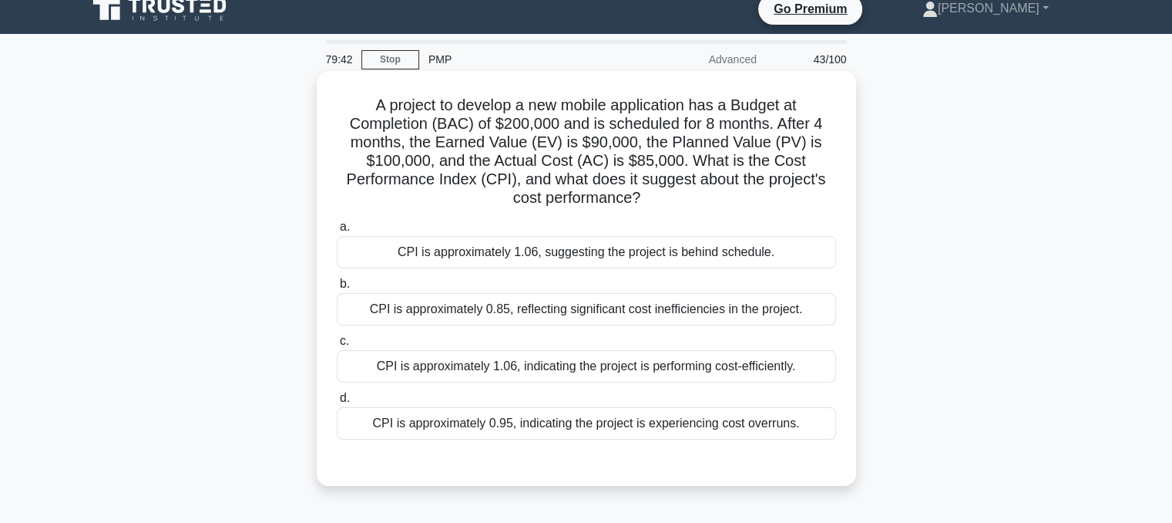
click at [681, 303] on div "CPI is approximately 0.85, reflecting significant cost inefficiencies in the pr…" at bounding box center [586, 309] width 499 height 32
click at [337, 289] on input "b. CPI is approximately 0.85, reflecting significant cost inefficiencies in the…" at bounding box center [337, 284] width 0 height 10
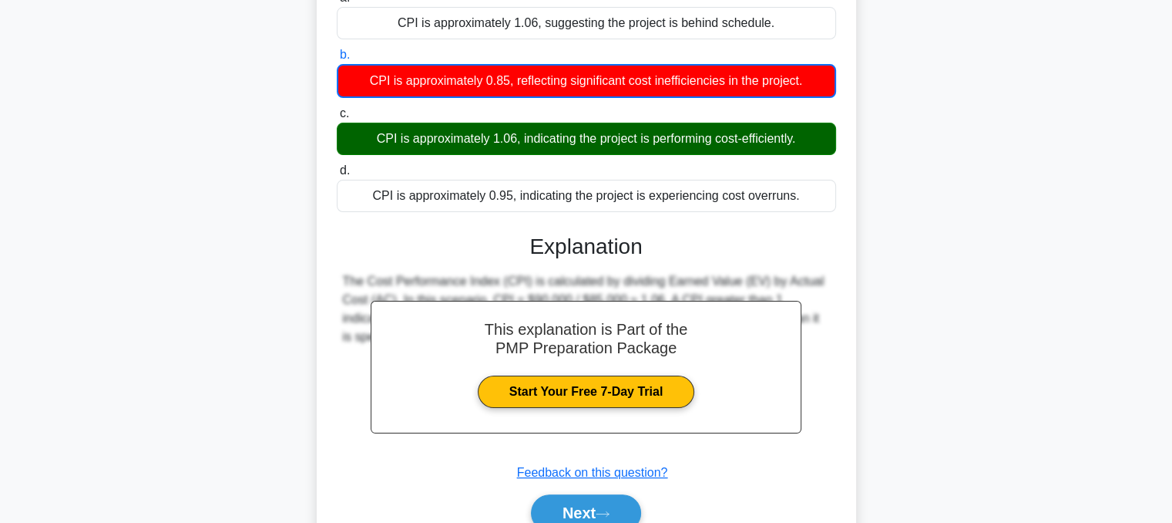
scroll to position [318, 0]
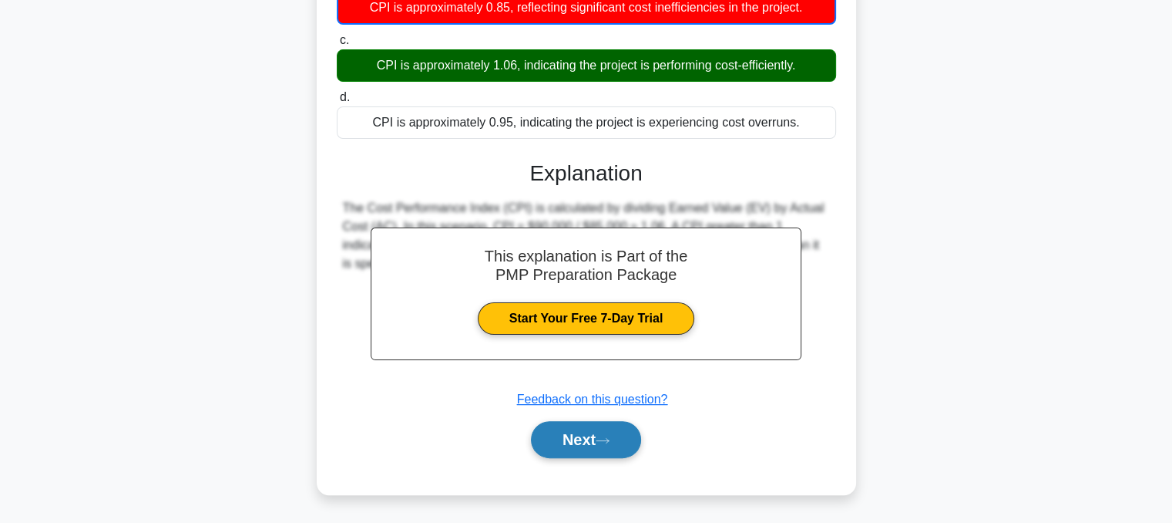
click at [600, 441] on button "Next" at bounding box center [586, 439] width 110 height 37
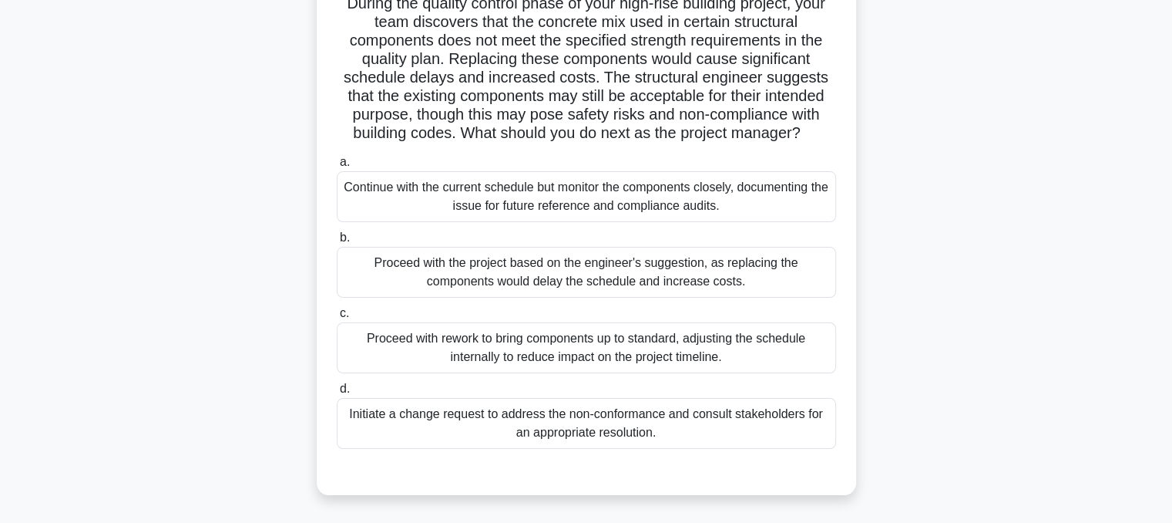
scroll to position [123, 0]
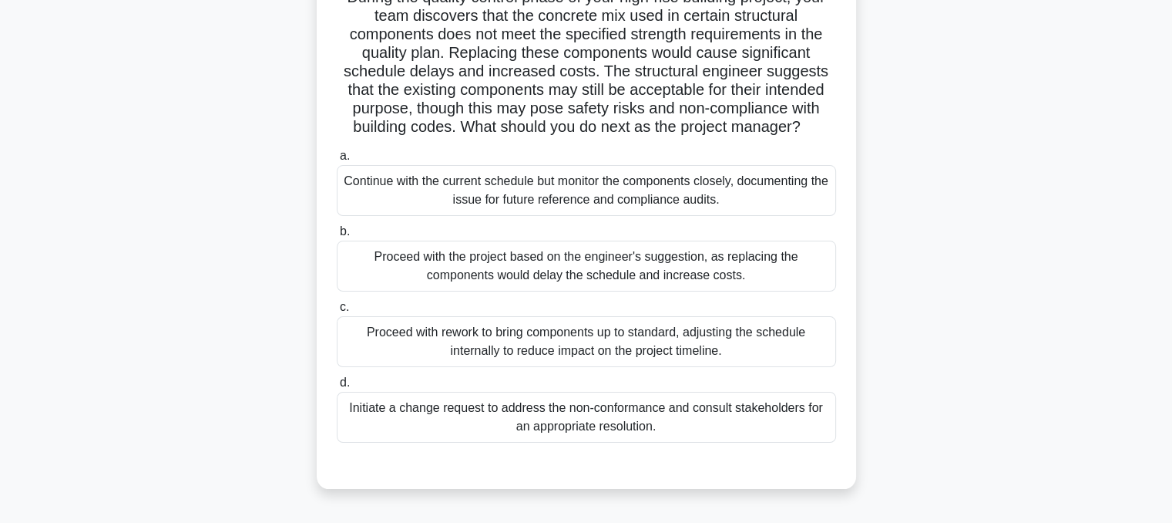
click at [733, 435] on div "Initiate a change request to address the non-conformance and consult stakeholde…" at bounding box center [586, 417] width 499 height 51
click at [337, 388] on input "d. Initiate a change request to address the non-conformance and consult stakeho…" at bounding box center [337, 383] width 0 height 10
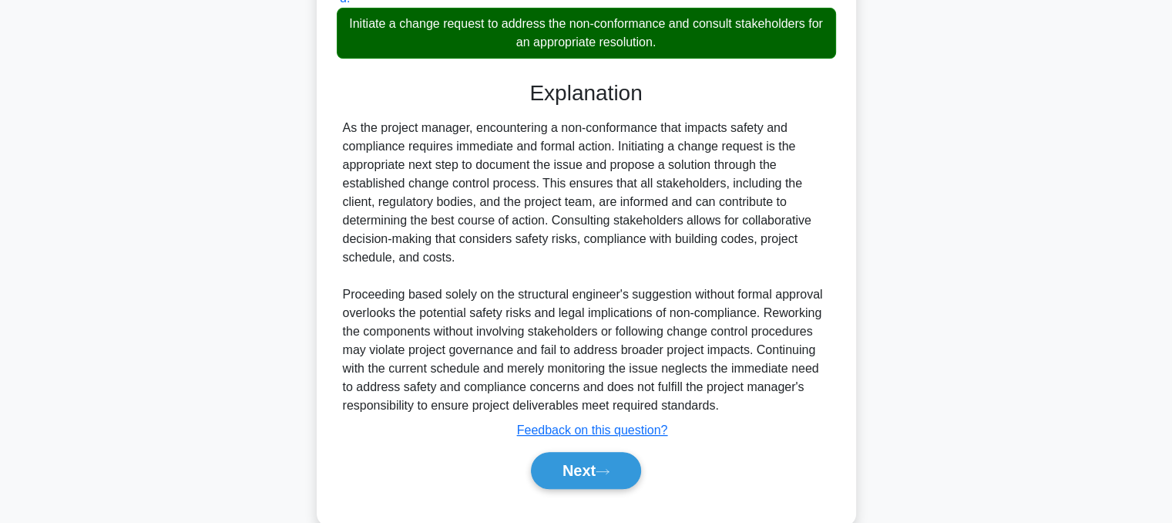
scroll to position [538, 0]
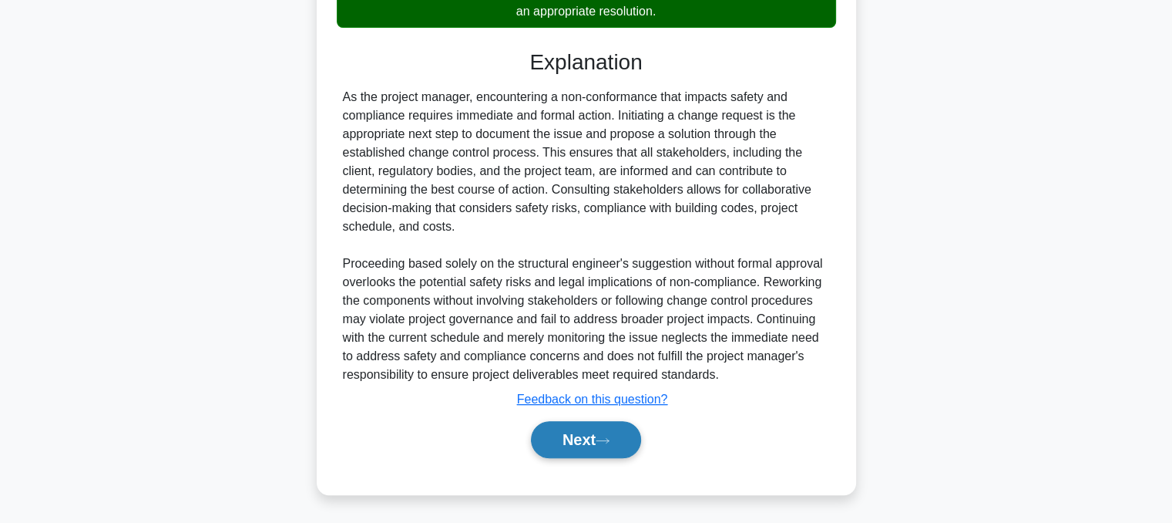
click at [599, 453] on button "Next" at bounding box center [586, 439] width 110 height 37
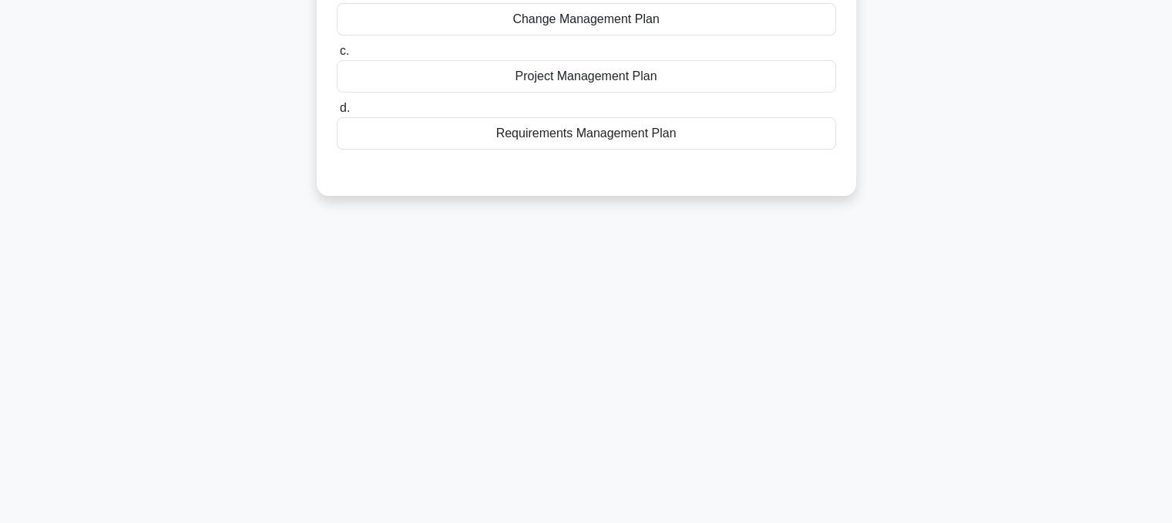
scroll to position [0, 0]
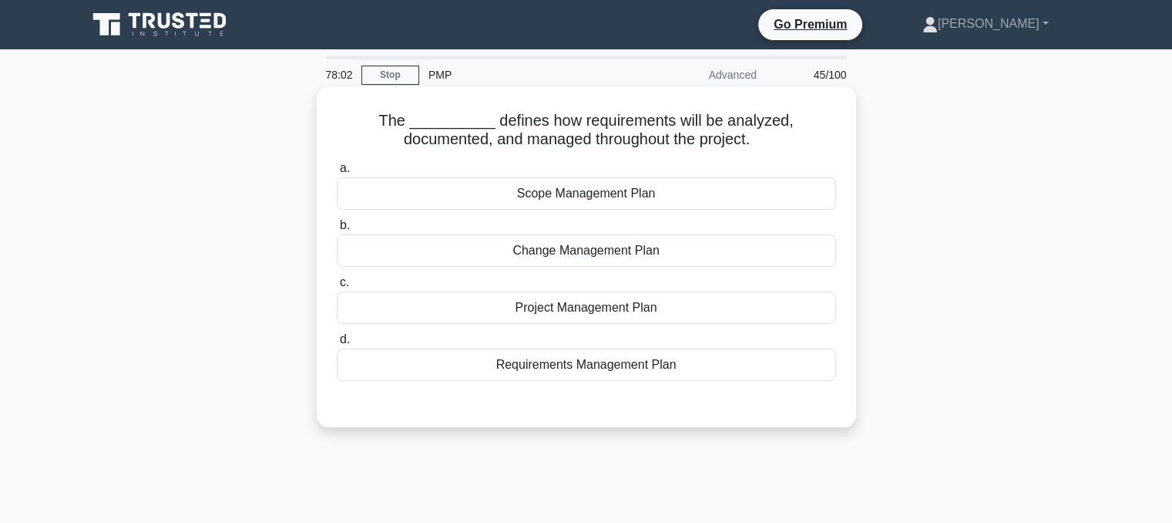
click at [667, 379] on div "Requirements Management Plan" at bounding box center [586, 364] width 499 height 32
click at [337, 345] on input "d. Requirements Management Plan" at bounding box center [337, 339] width 0 height 10
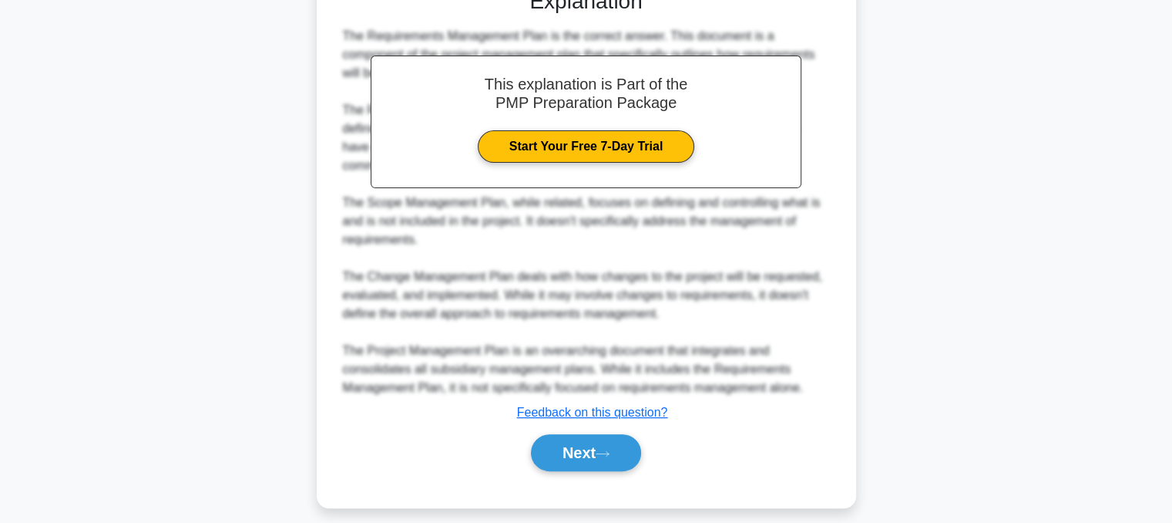
scroll to position [427, 0]
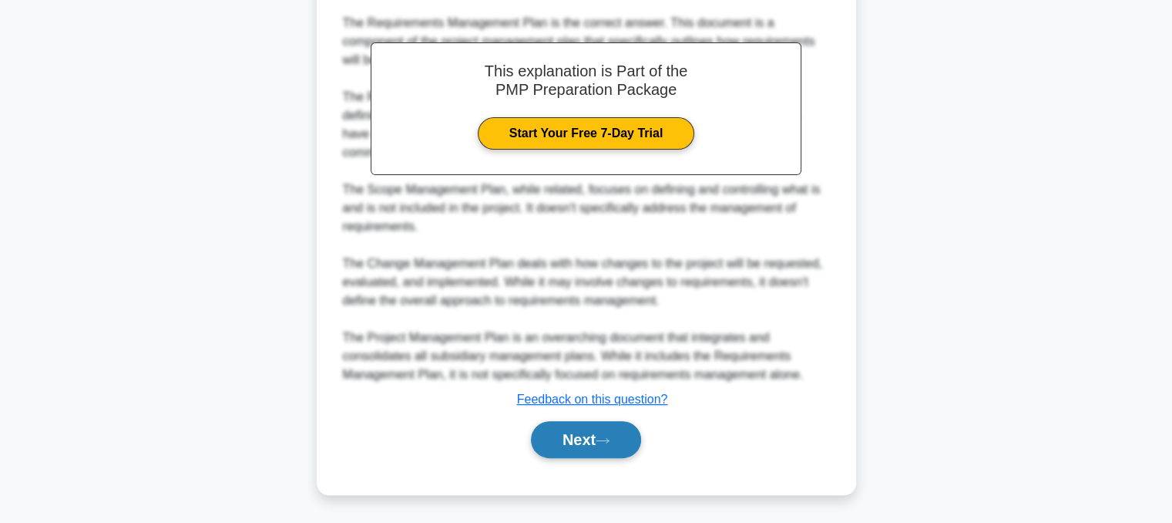
click at [575, 451] on button "Next" at bounding box center [586, 439] width 110 height 37
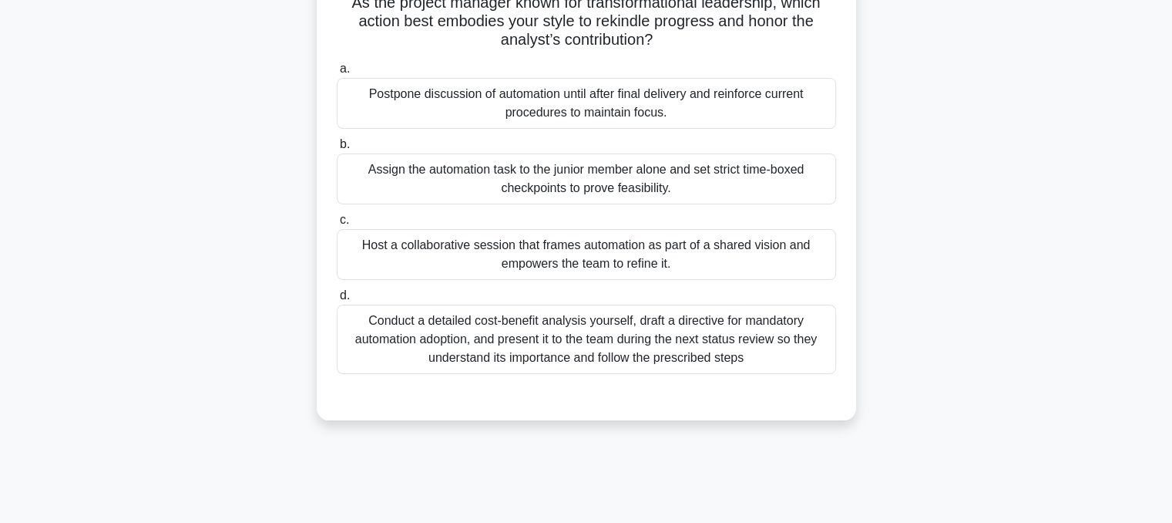
scroll to position [197, 0]
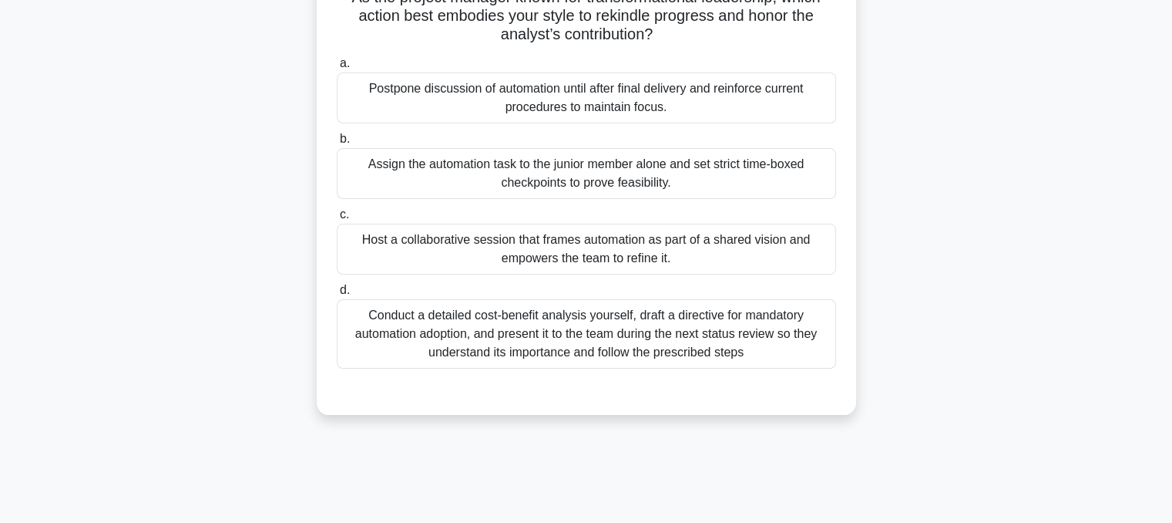
click at [715, 250] on div "Host a collaborative session that frames automation as part of a shared vision …" at bounding box center [586, 249] width 499 height 51
click at [337, 220] on input "c. Host a collaborative session that frames automation as part of a shared visi…" at bounding box center [337, 215] width 0 height 10
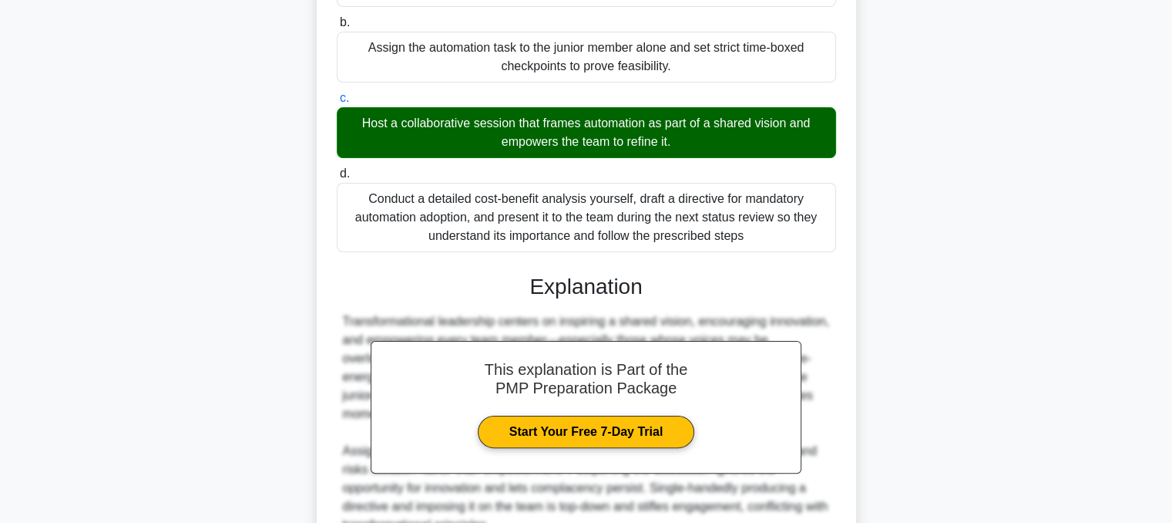
scroll to position [464, 0]
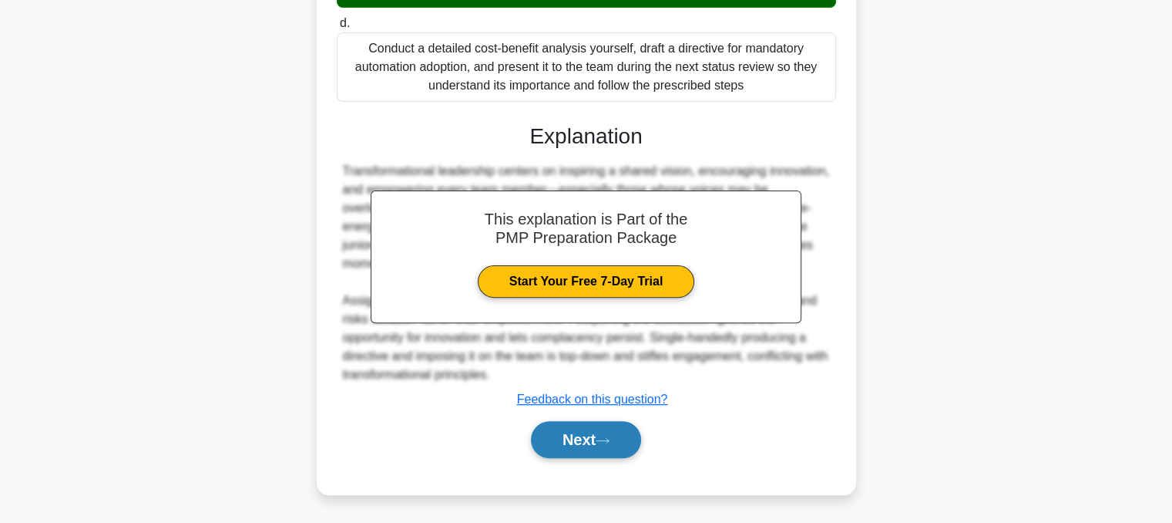
click at [576, 444] on button "Next" at bounding box center [586, 439] width 110 height 37
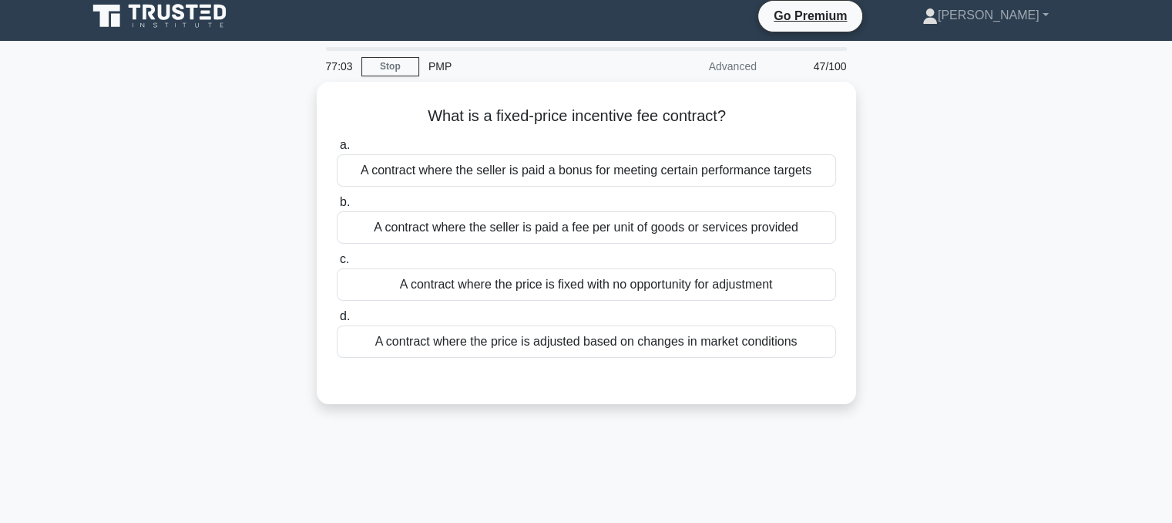
scroll to position [0, 0]
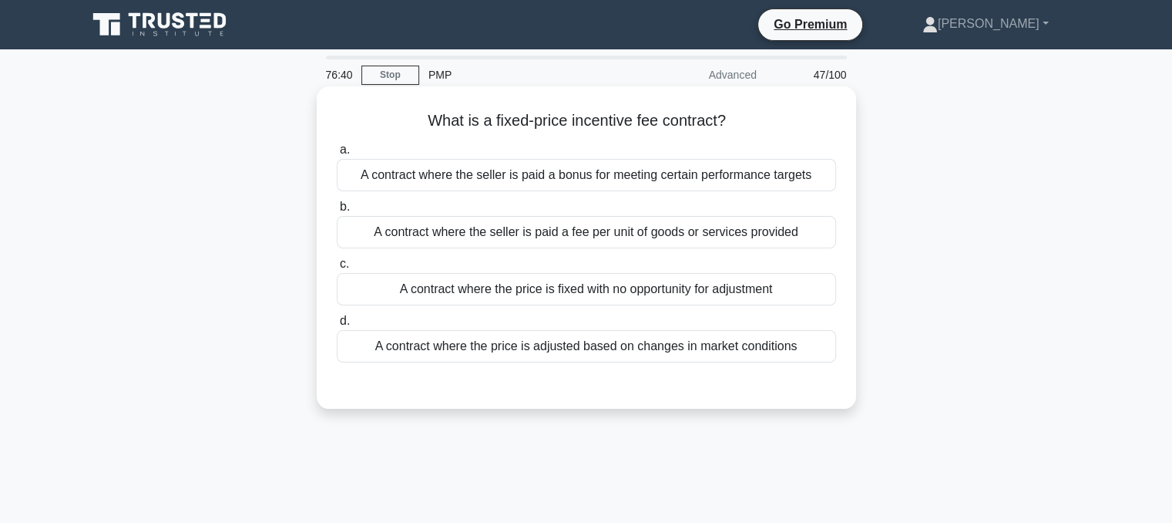
click at [416, 173] on div "A contract where the seller is paid a bonus for meeting certain performance tar…" at bounding box center [586, 175] width 499 height 32
click at [337, 155] on input "a. A contract where the seller is paid a bonus for meeting certain performance …" at bounding box center [337, 150] width 0 height 10
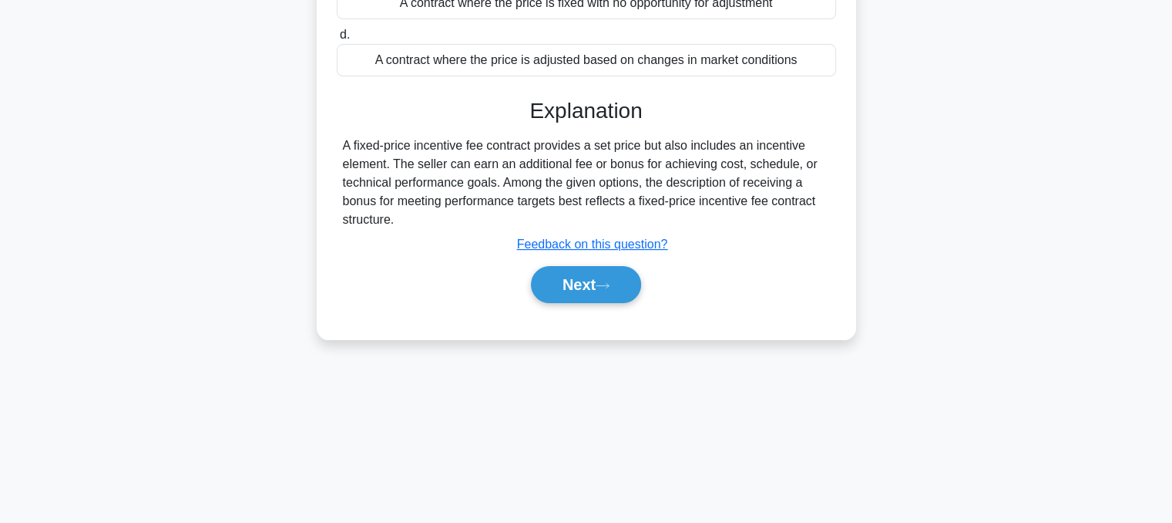
scroll to position [274, 0]
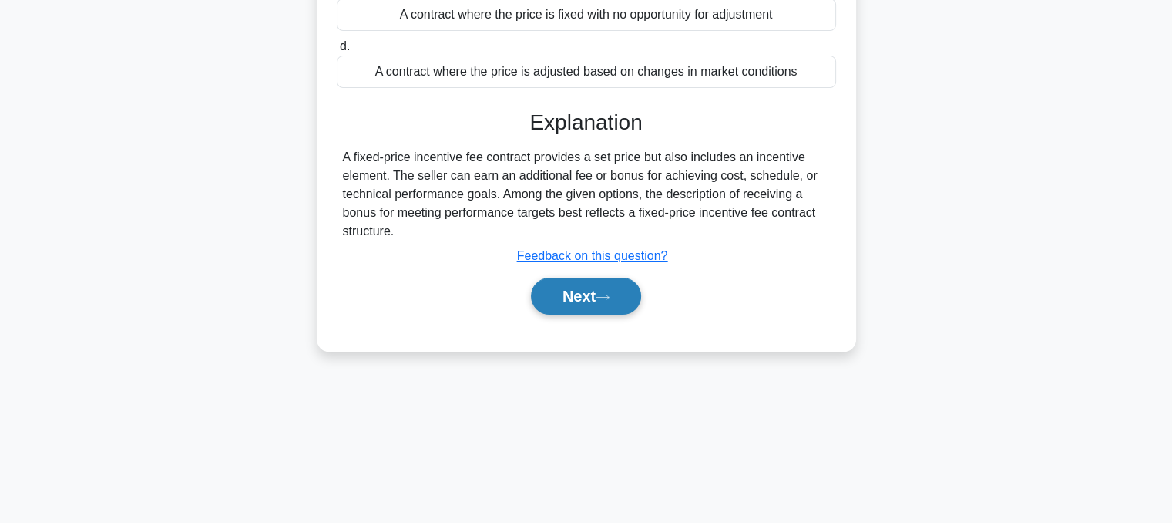
click at [600, 303] on button "Next" at bounding box center [586, 295] width 110 height 37
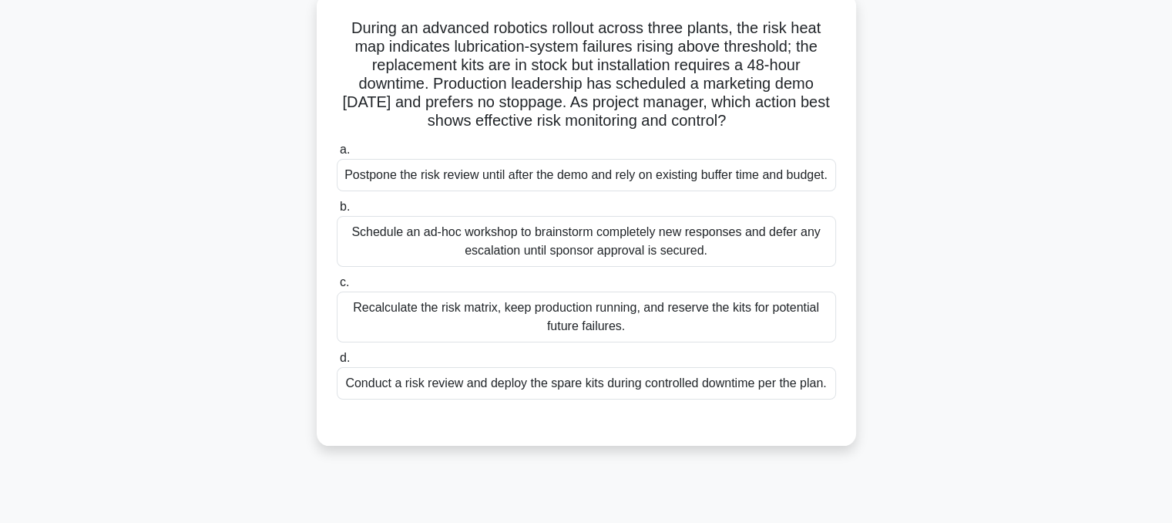
scroll to position [110, 0]
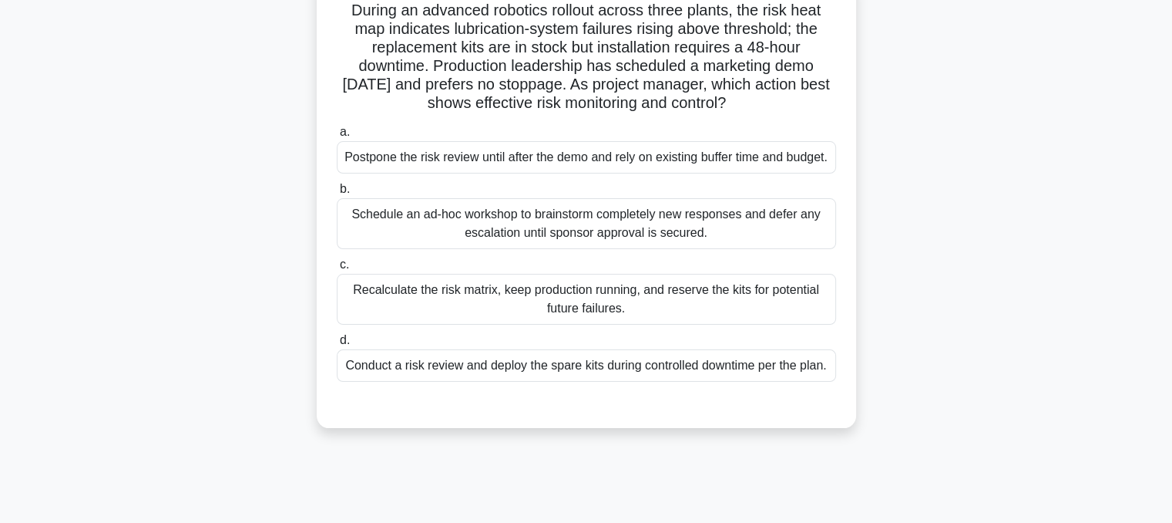
click at [742, 382] on div "Conduct a risk review and deploy the spare kits during controlled downtime per …" at bounding box center [586, 365] width 499 height 32
click at [337, 345] on input "d. Conduct a risk review and deploy the spare kits during controlled downtime p…" at bounding box center [337, 340] width 0 height 10
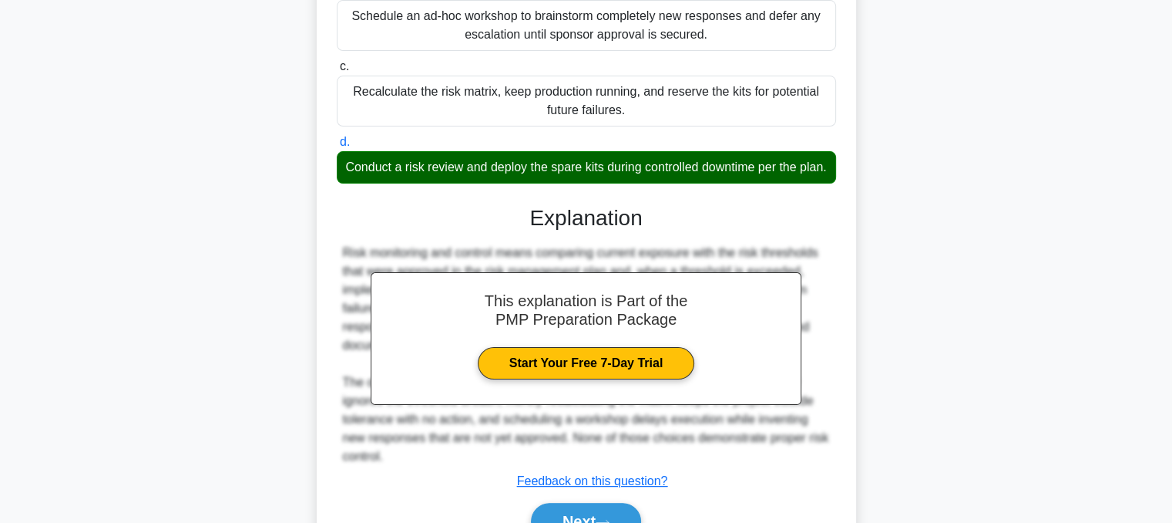
scroll to position [427, 0]
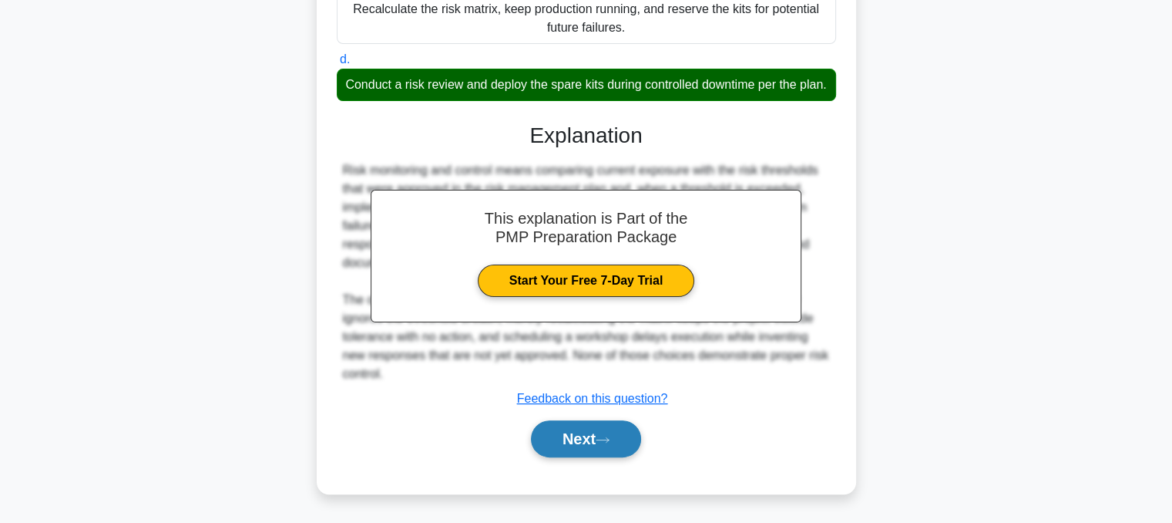
click at [583, 435] on button "Next" at bounding box center [586, 438] width 110 height 37
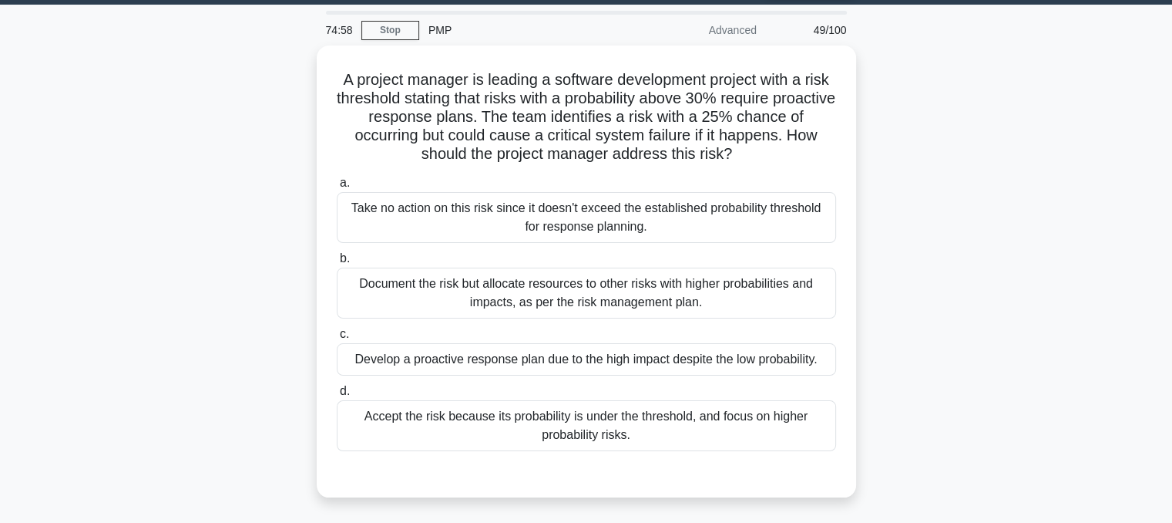
scroll to position [41, 0]
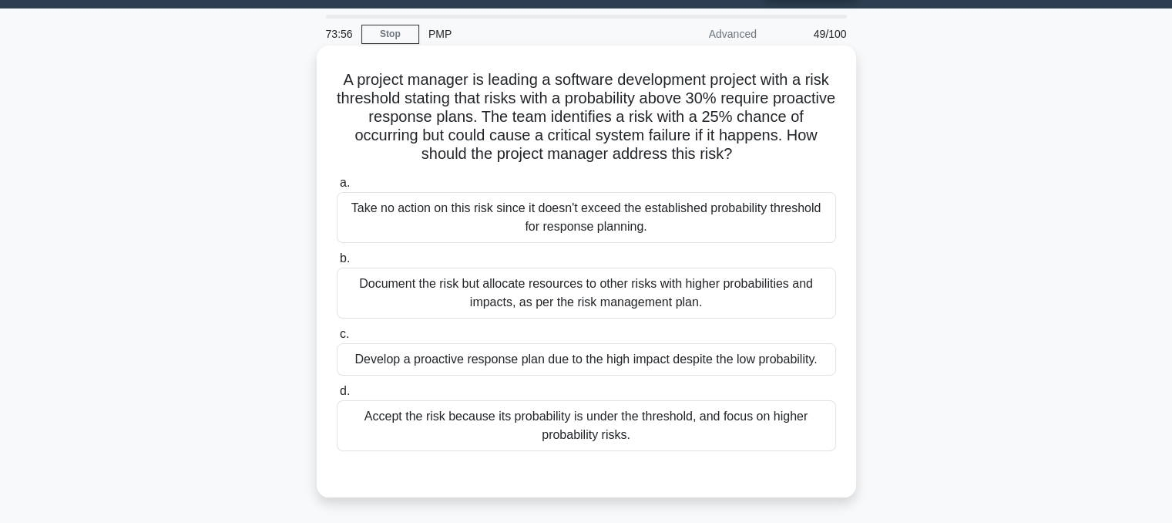
click at [771, 364] on div "Develop a proactive response plan due to the high impact despite the low probab…" at bounding box center [586, 359] width 499 height 32
click at [337, 339] on input "c. Develop a proactive response plan due to the high impact despite the low pro…" at bounding box center [337, 334] width 0 height 10
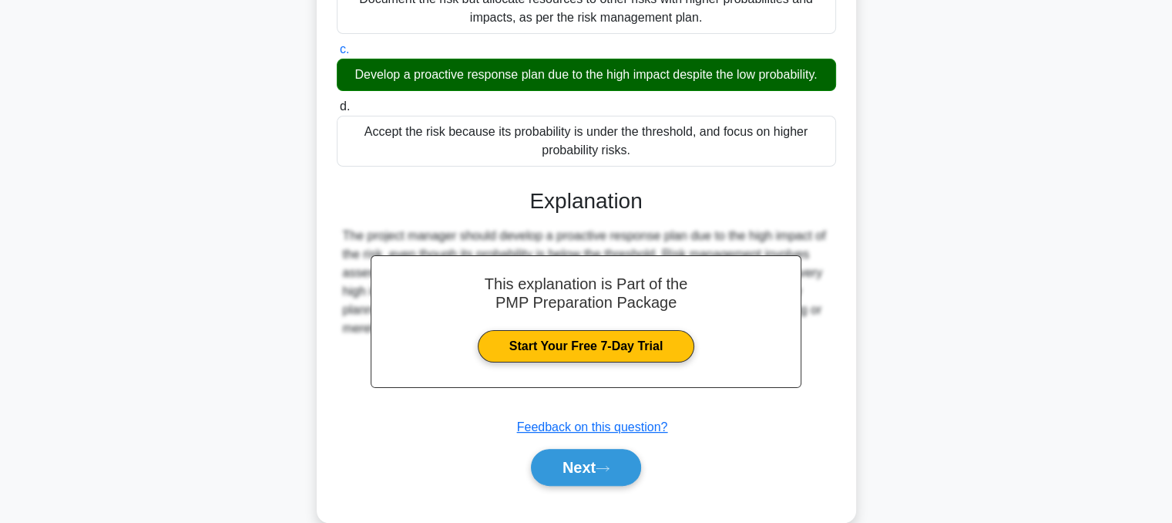
scroll to position [353, 0]
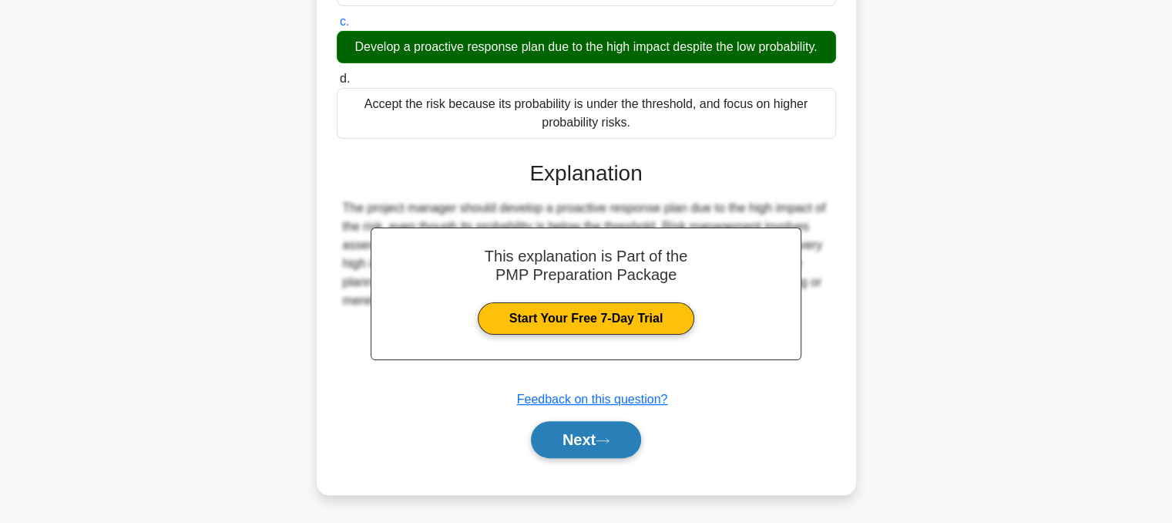
click at [592, 449] on button "Next" at bounding box center [586, 439] width 110 height 37
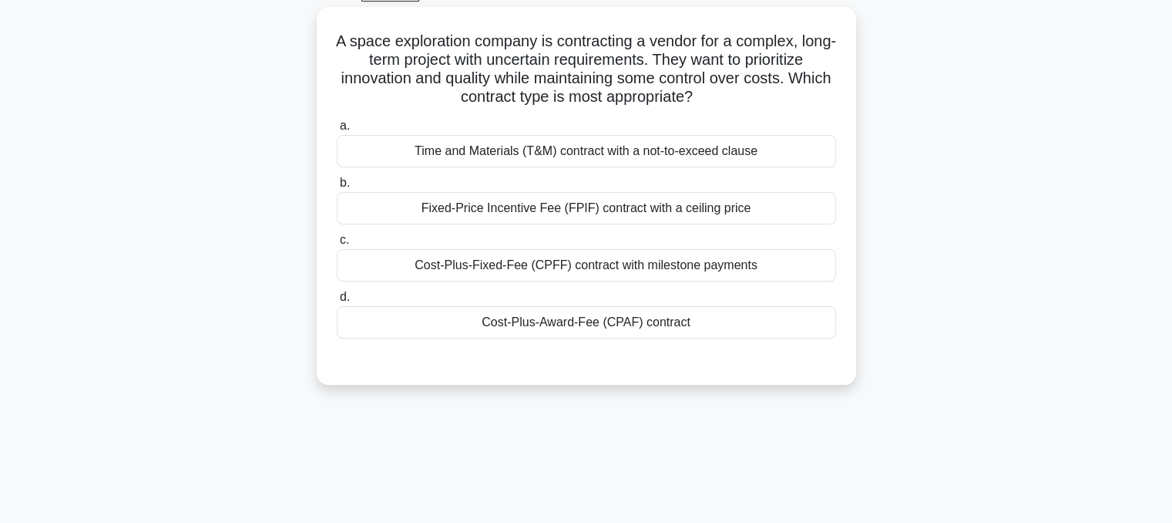
scroll to position [82, 0]
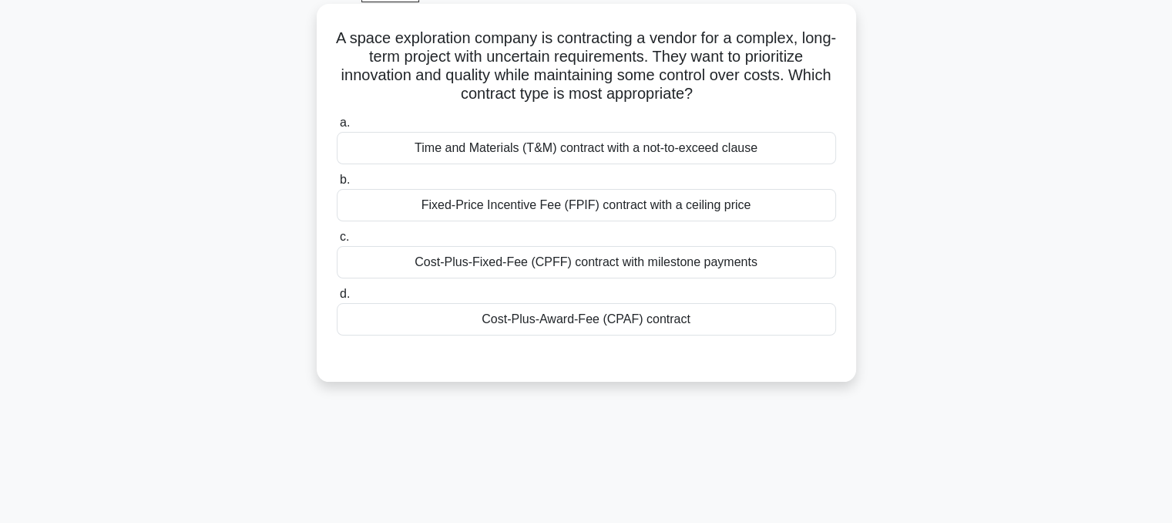
click at [769, 274] on div "Cost-Plus-Fixed-Fee (CPFF) contract with milestone payments" at bounding box center [586, 262] width 499 height 32
click at [337, 242] on input "c. Cost-Plus-Fixed-Fee (CPFF) contract with milestone payments" at bounding box center [337, 237] width 0 height 10
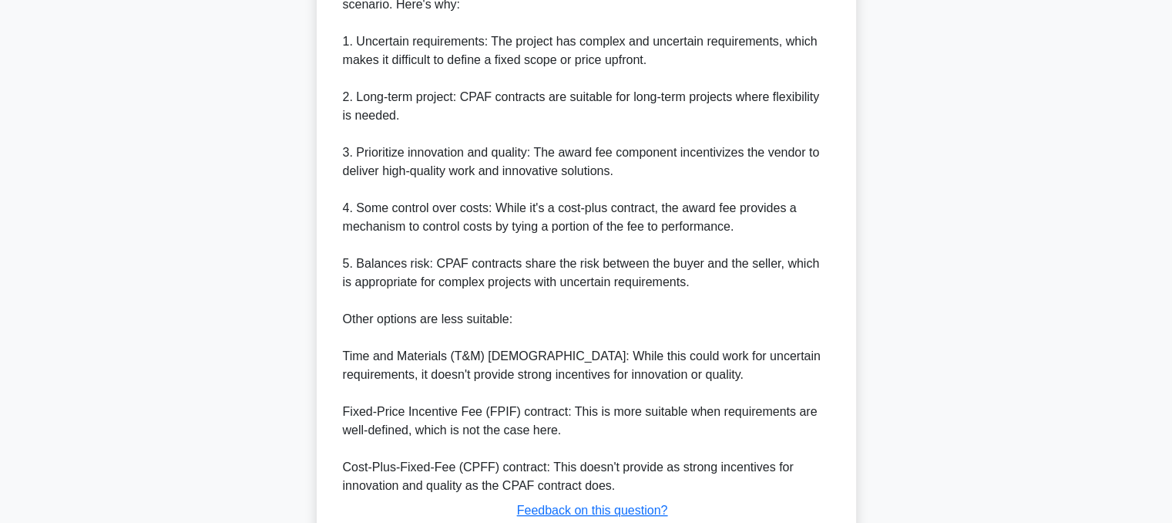
scroll to position [614, 0]
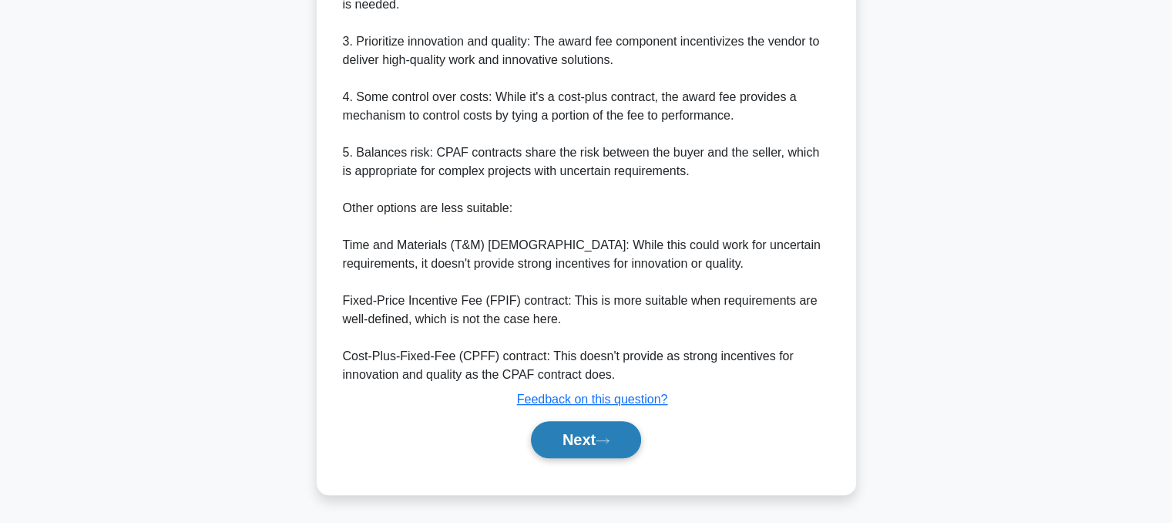
click at [590, 444] on button "Next" at bounding box center [586, 439] width 110 height 37
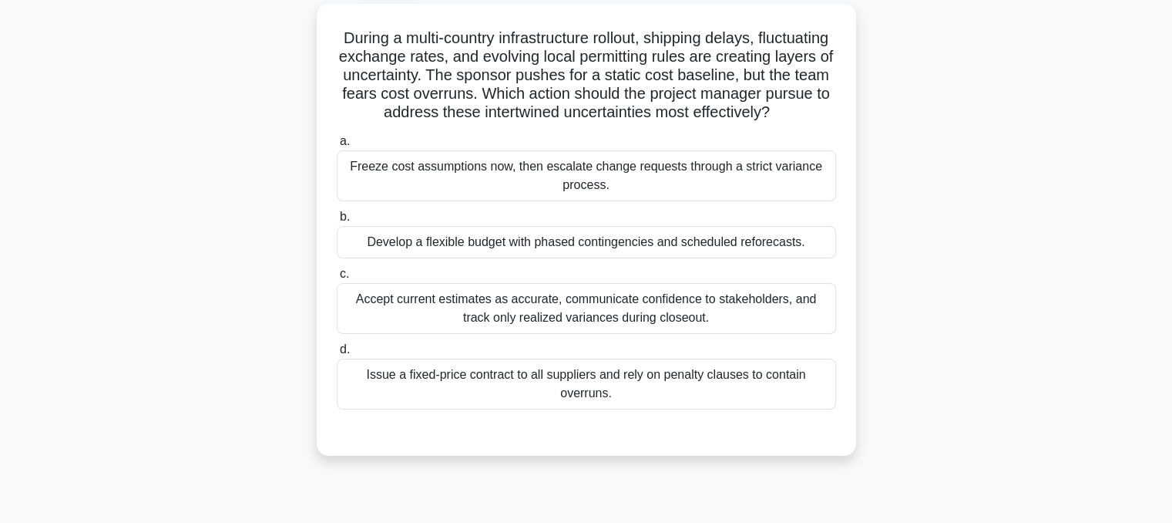
scroll to position [87, 0]
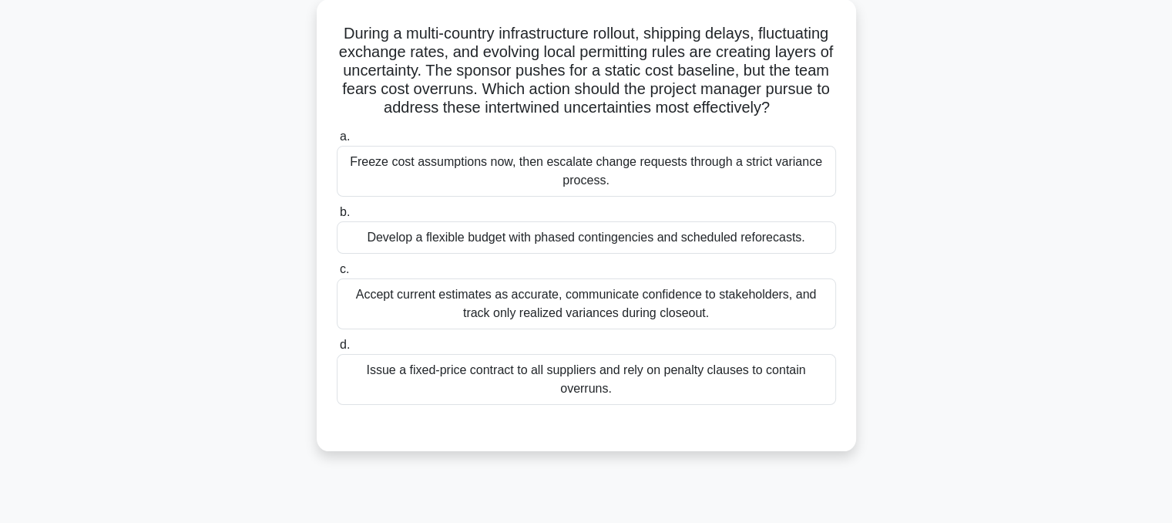
click at [361, 405] on div "Issue a fixed-price contract to all suppliers and rely on penalty clauses to co…" at bounding box center [586, 379] width 499 height 51
click at [337, 350] on input "d. Issue a fixed-price contract to all suppliers and rely on penalty clauses to…" at bounding box center [337, 345] width 0 height 10
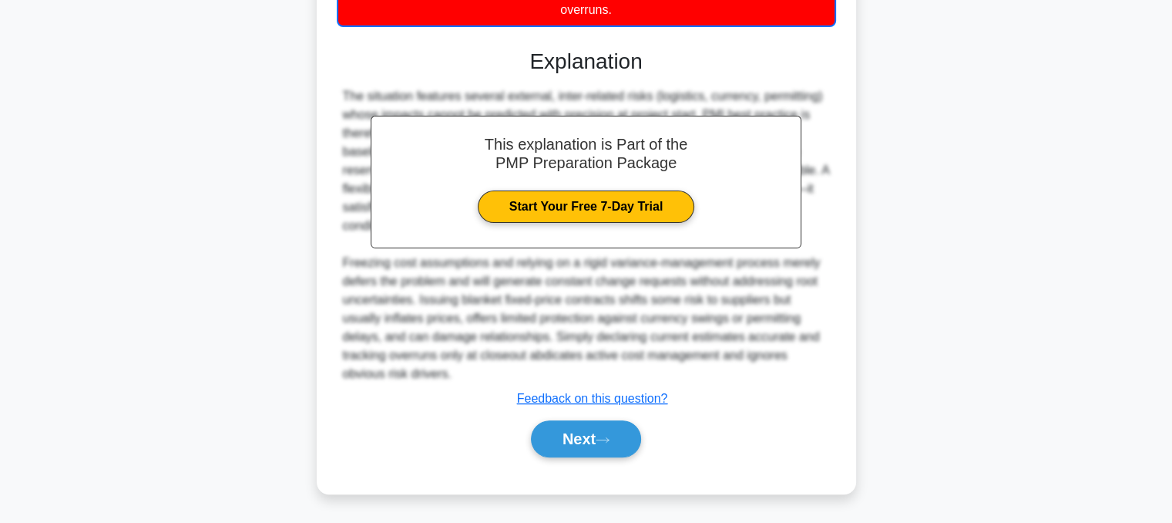
scroll to position [484, 0]
click at [555, 455] on button "Next" at bounding box center [586, 438] width 110 height 37
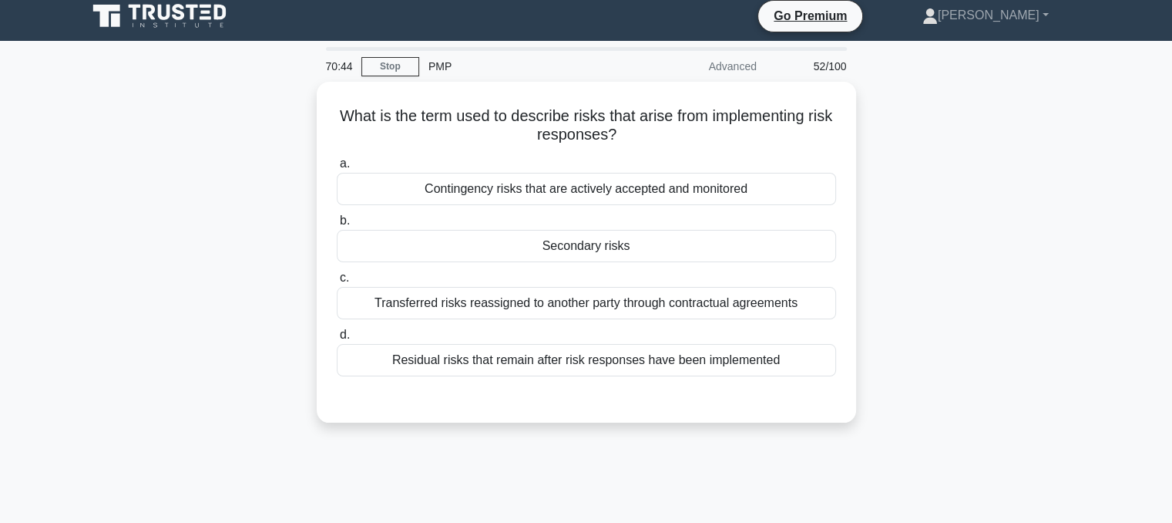
scroll to position [8, 0]
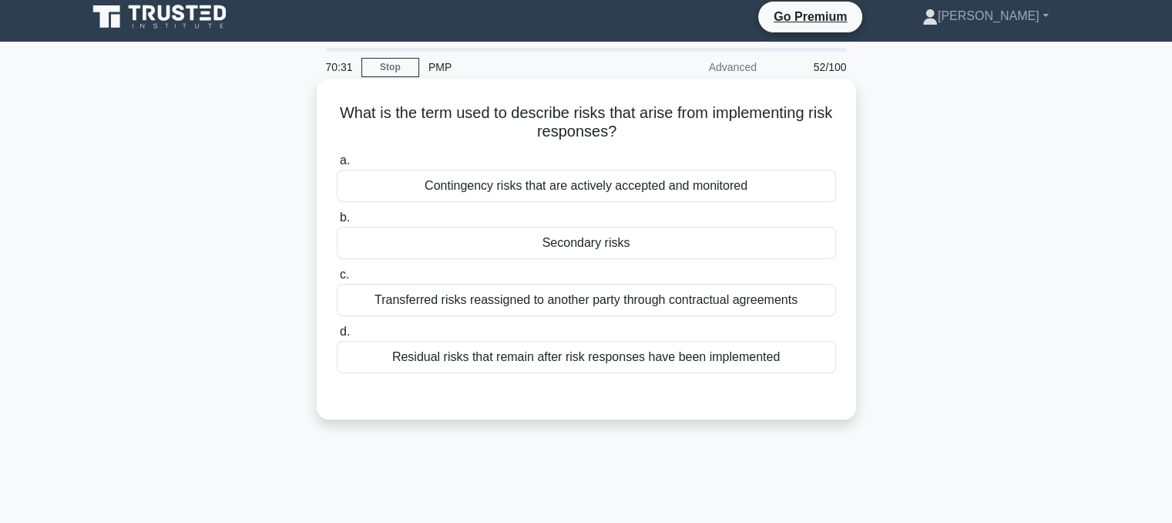
click at [395, 358] on div "Residual risks that remain after risk responses have been implemented" at bounding box center [586, 357] width 499 height 32
click at [337, 337] on input "d. Residual risks that remain after risk responses have been implemented" at bounding box center [337, 332] width 0 height 10
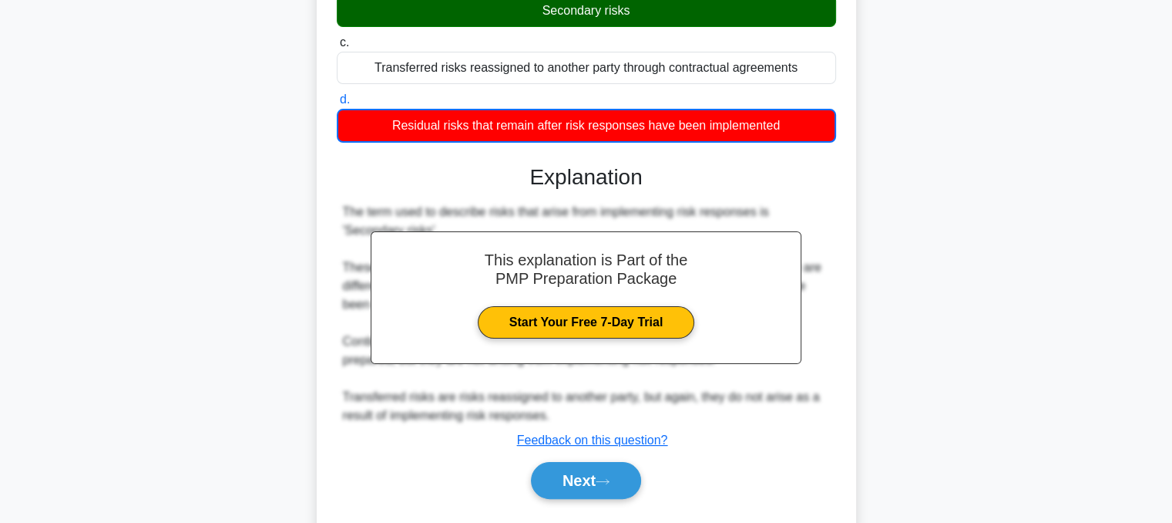
scroll to position [311, 0]
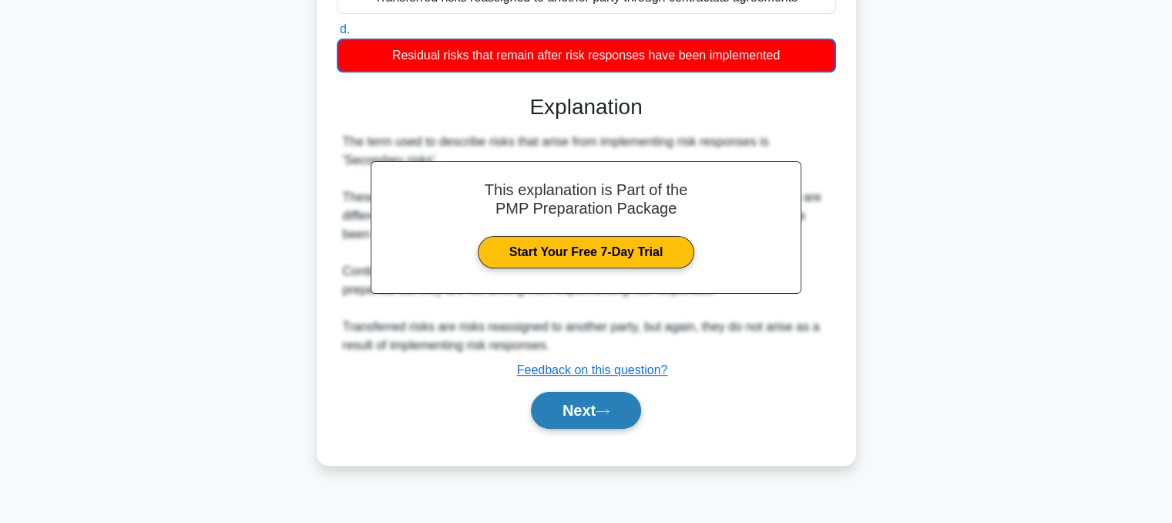
click at [559, 404] on button "Next" at bounding box center [586, 410] width 110 height 37
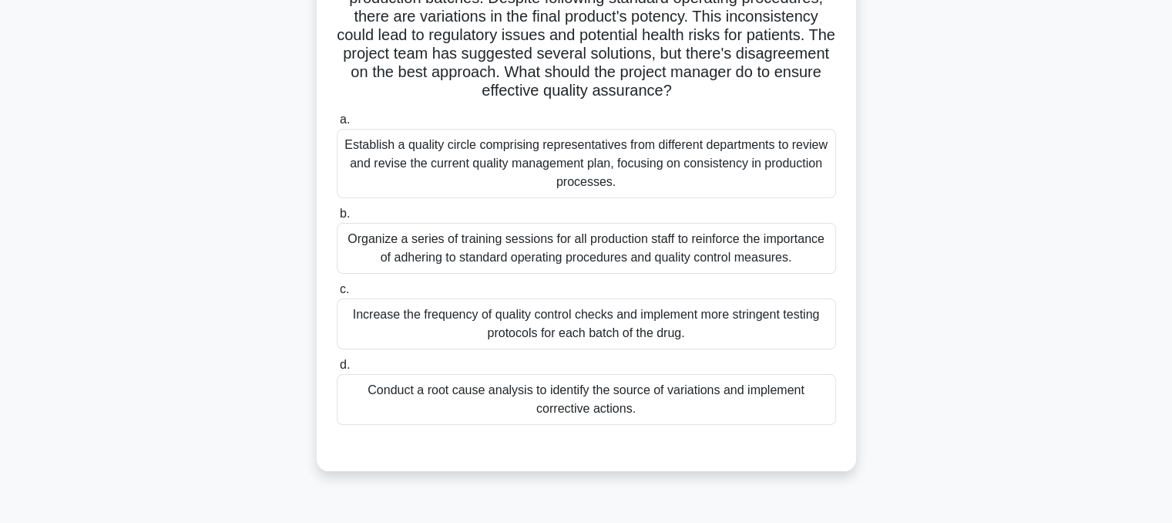
scroll to position [163, 0]
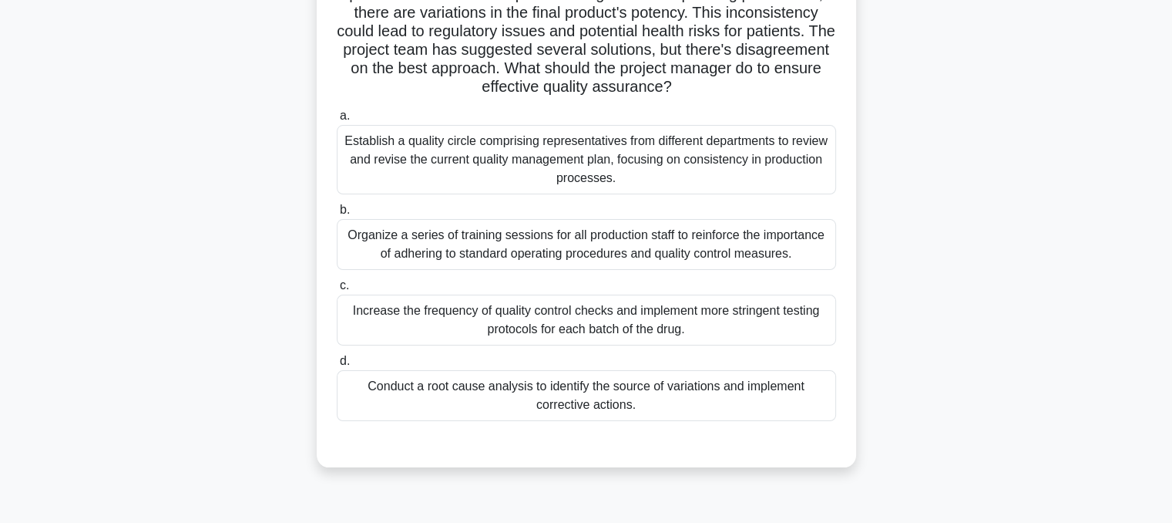
click at [765, 402] on div "Conduct a root cause analysis to identify the source of variations and implemen…" at bounding box center [586, 395] width 499 height 51
click at [337, 366] on input "d. Conduct a root cause analysis to identify the source of variations and imple…" at bounding box center [337, 361] width 0 height 10
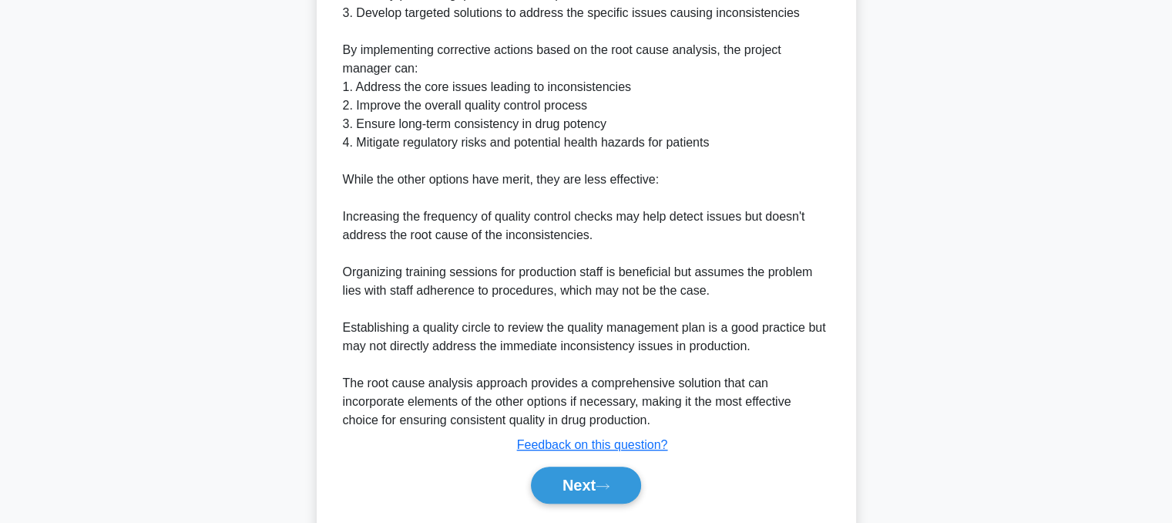
scroll to position [815, 0]
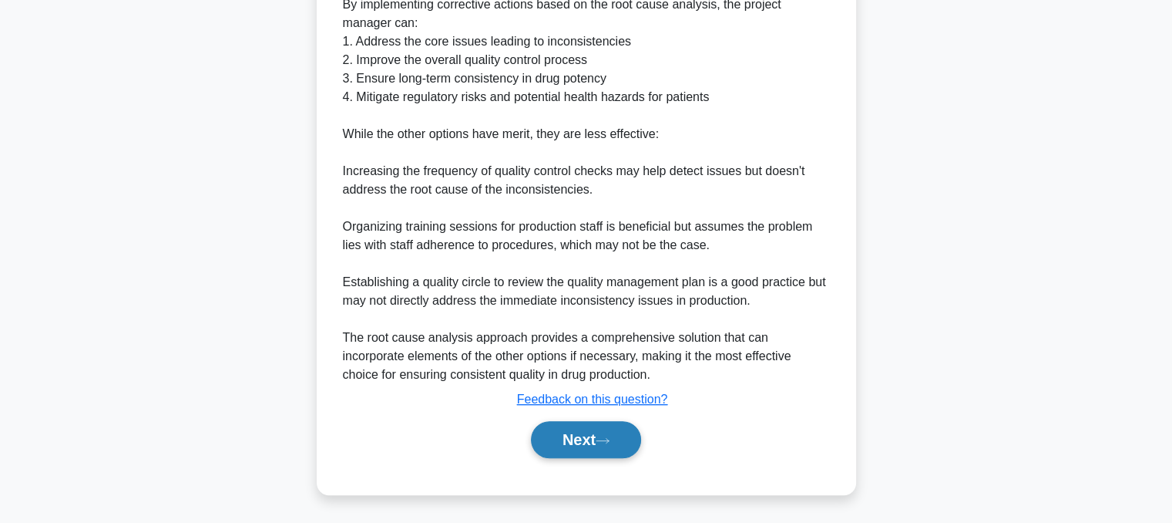
click at [575, 446] on button "Next" at bounding box center [586, 439] width 110 height 37
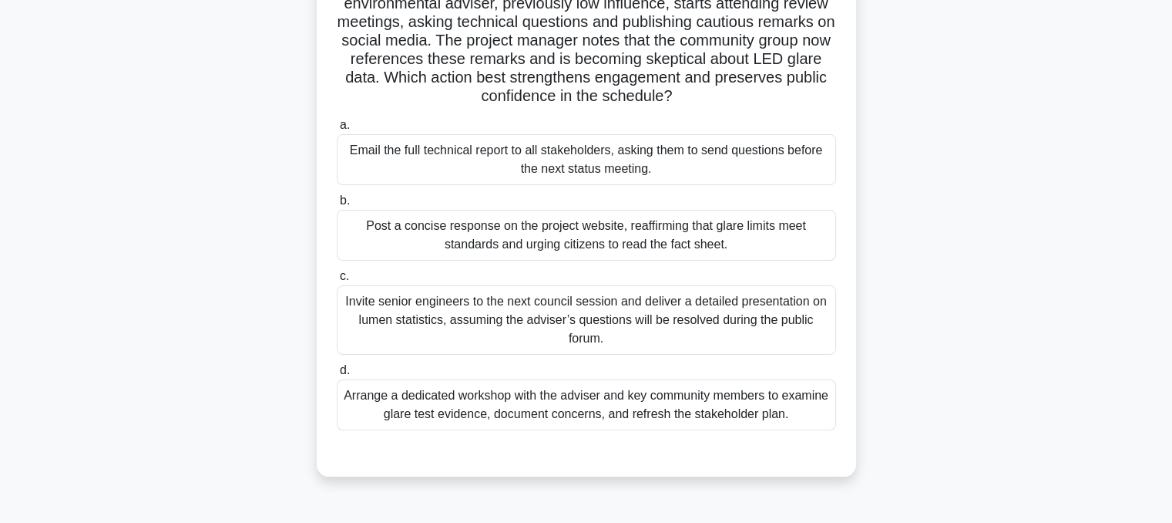
scroll to position [146, 0]
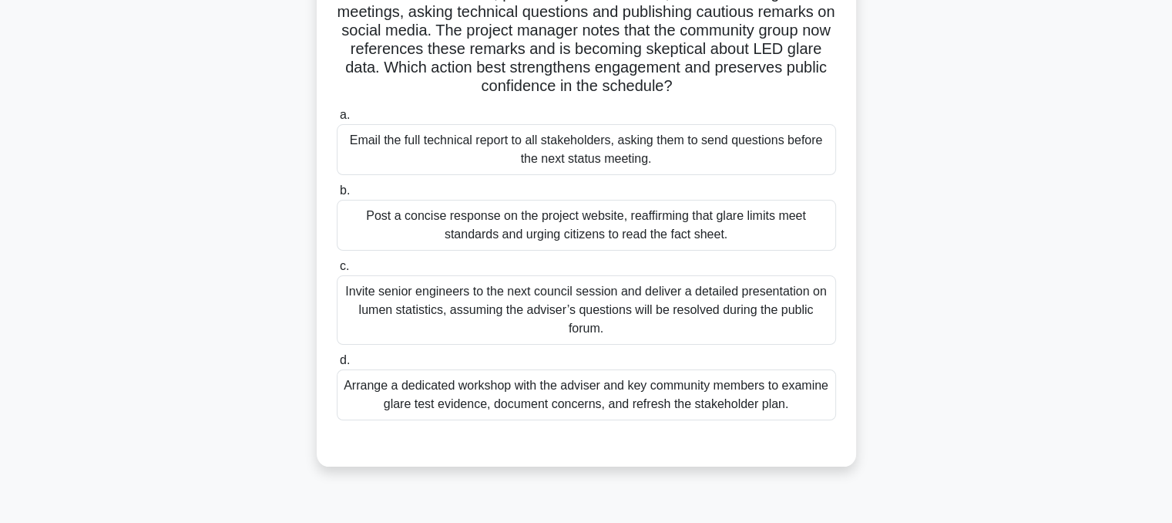
click at [804, 408] on div "Arrange a dedicated workshop with the adviser and key community members to exam…" at bounding box center [586, 394] width 499 height 51
click at [337, 365] on input "d. Arrange a dedicated workshop with the adviser and key community members to e…" at bounding box center [337, 360] width 0 height 10
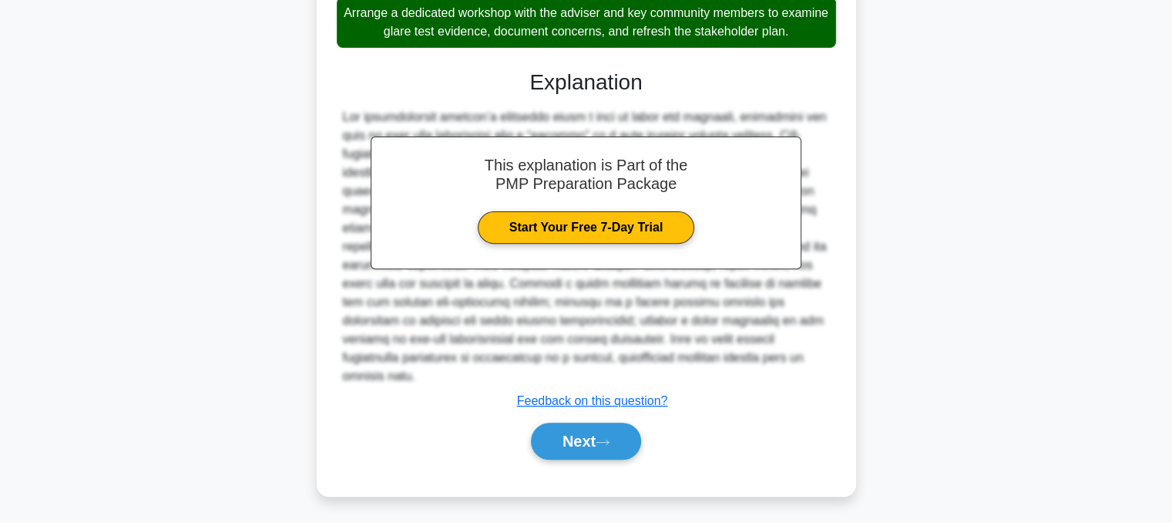
scroll to position [519, 0]
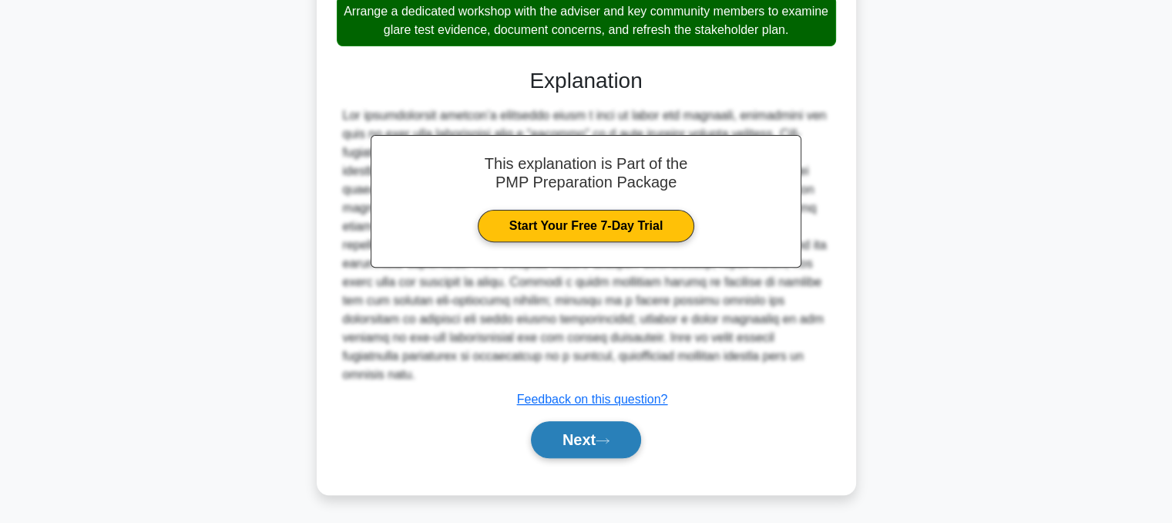
click at [584, 440] on button "Next" at bounding box center [586, 439] width 110 height 37
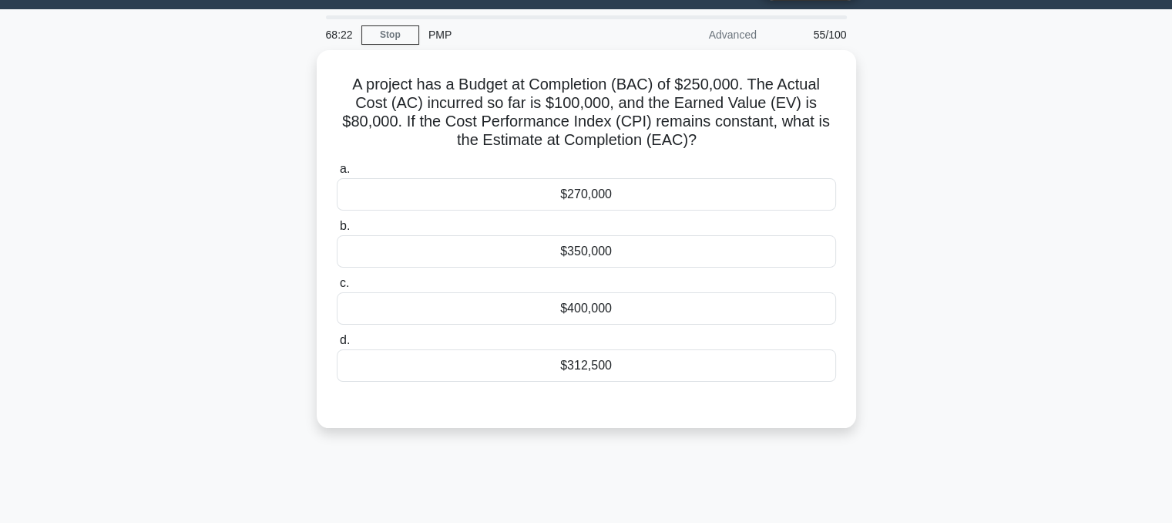
scroll to position [0, 0]
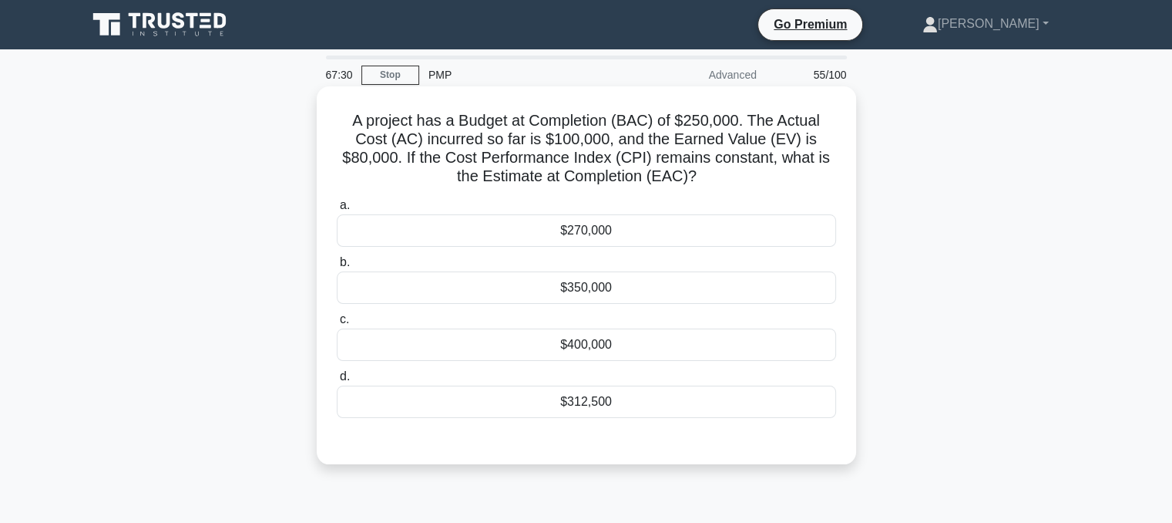
click at [588, 392] on div "$312,500" at bounding box center [586, 401] width 499 height 32
click at [337, 382] on input "d. $312,500" at bounding box center [337, 376] width 0 height 10
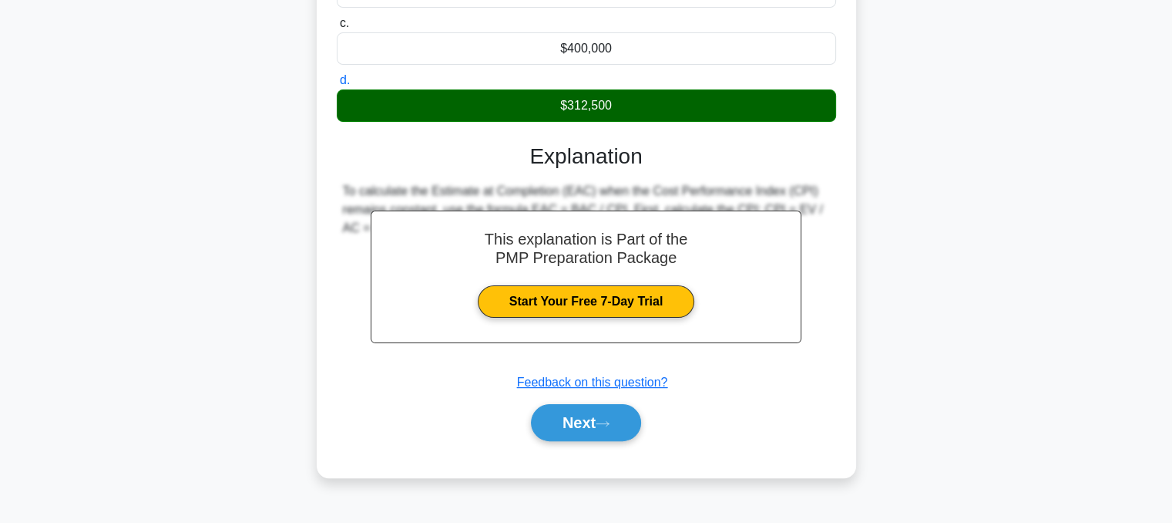
scroll to position [300, 0]
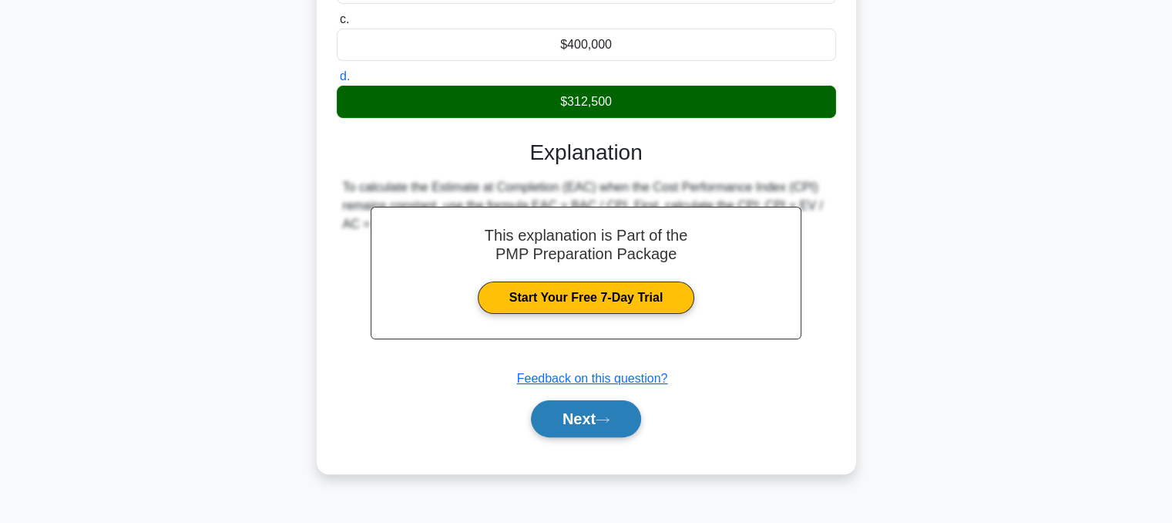
click at [577, 412] on button "Next" at bounding box center [586, 418] width 110 height 37
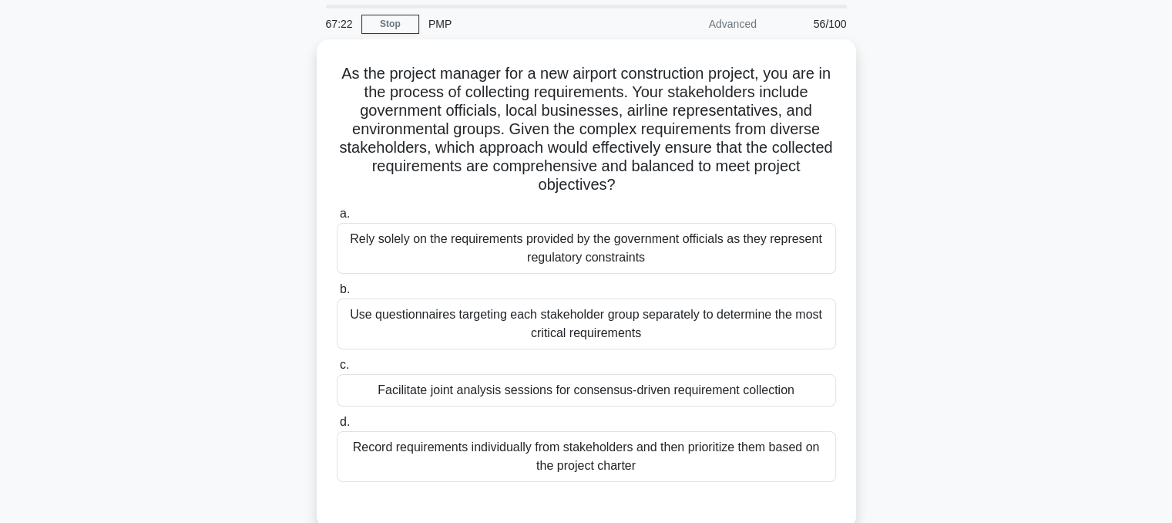
scroll to position [47, 0]
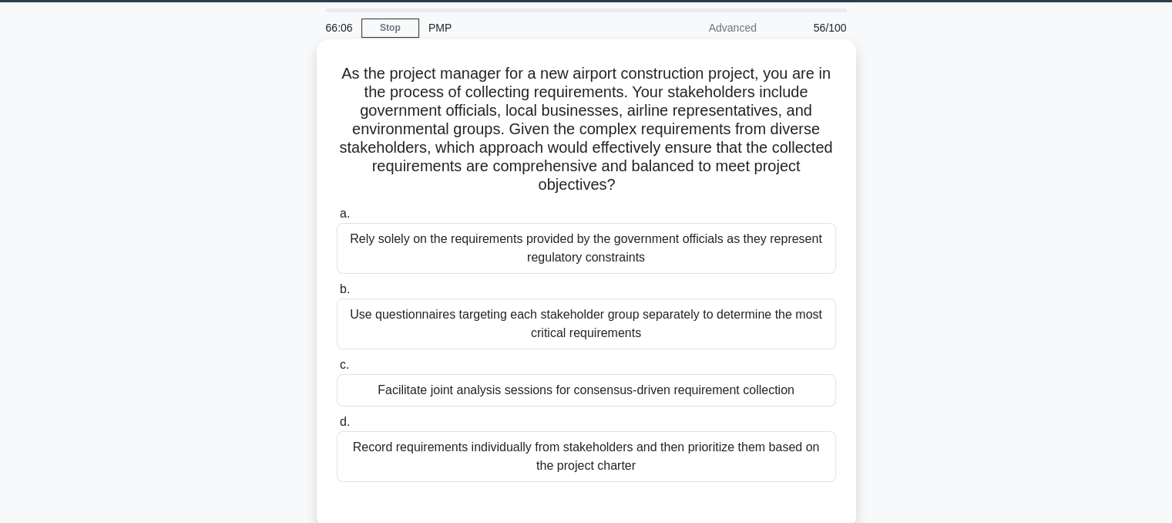
click at [815, 334] on div "Use questionnaires targeting each stakeholder group separately to determine the…" at bounding box center [586, 323] width 499 height 51
click at [337, 294] on input "b. Use questionnaires targeting each stakeholder group separately to determine …" at bounding box center [337, 289] width 0 height 10
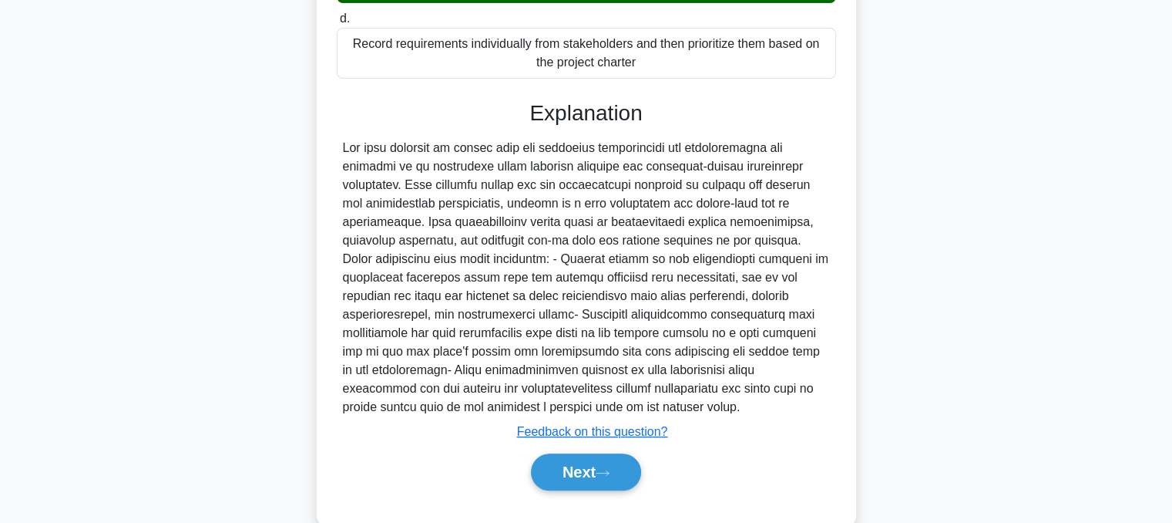
scroll to position [484, 0]
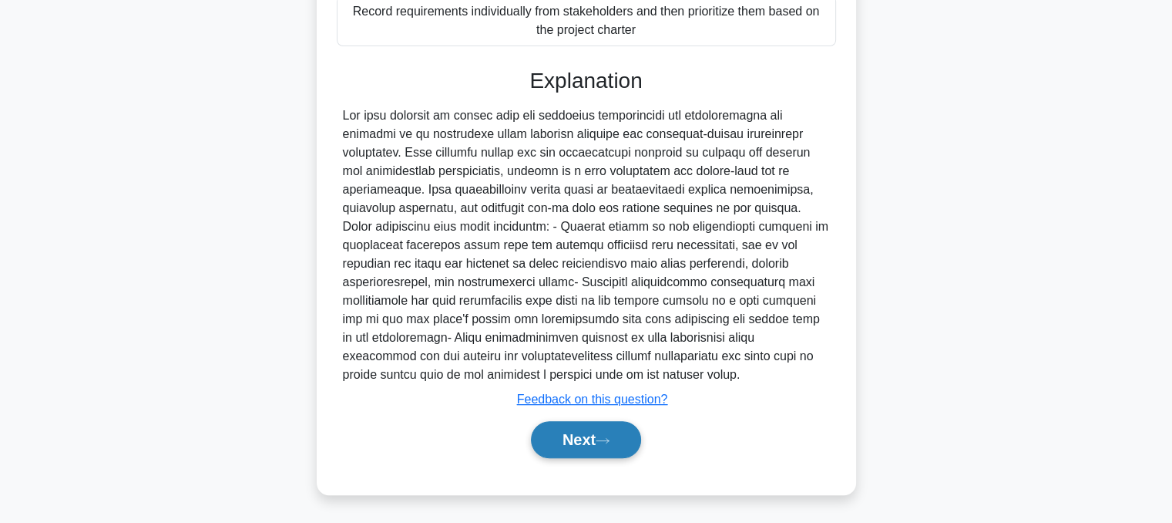
click at [594, 432] on button "Next" at bounding box center [586, 439] width 110 height 37
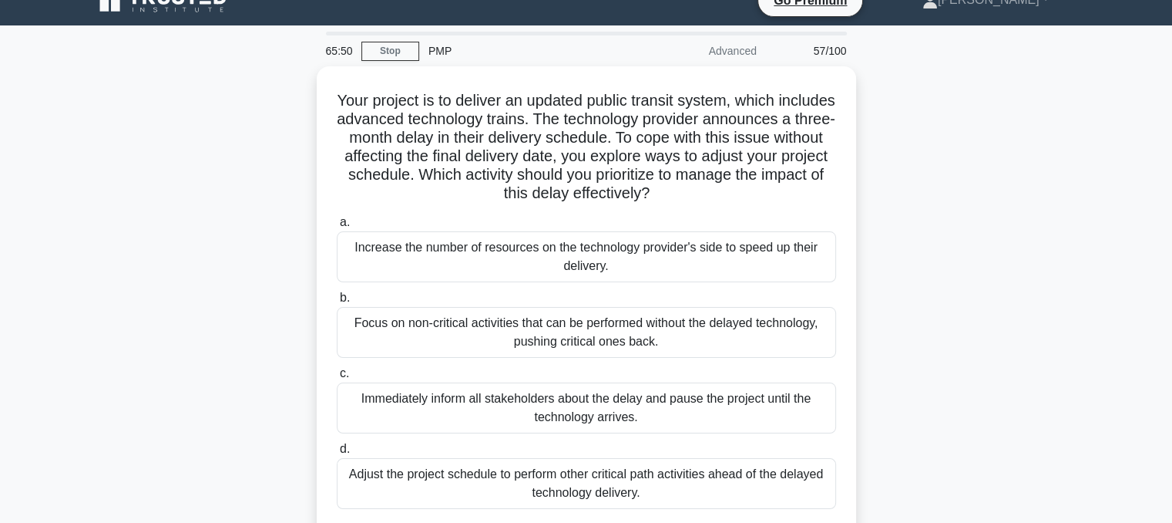
scroll to position [50, 0]
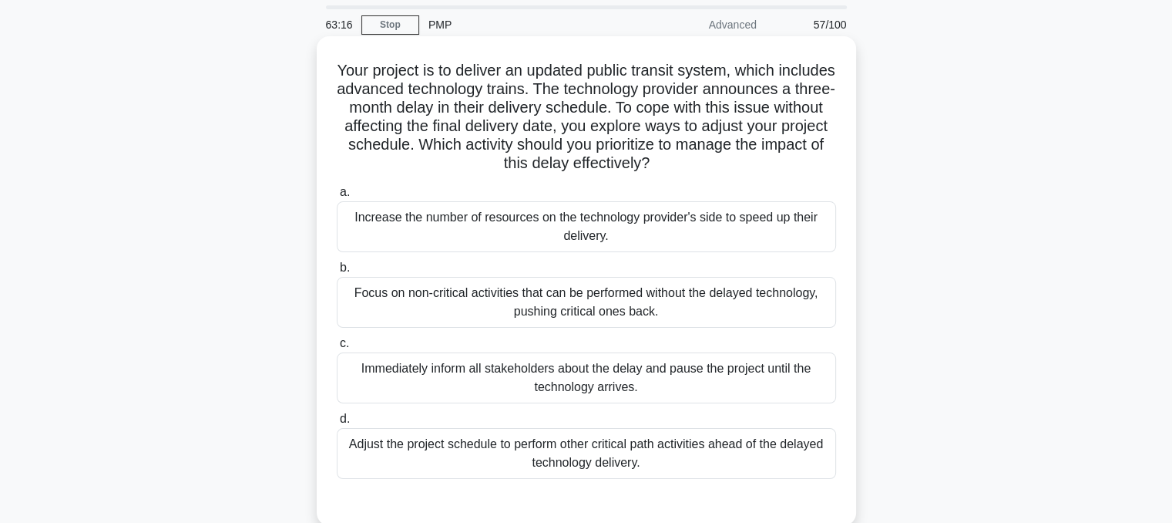
click at [594, 315] on div "Focus on non-critical activities that can be performed without the delayed tech…" at bounding box center [586, 302] width 499 height 51
click at [337, 273] on input "b. Focus on non-critical activities that can be performed without the delayed t…" at bounding box center [337, 268] width 0 height 10
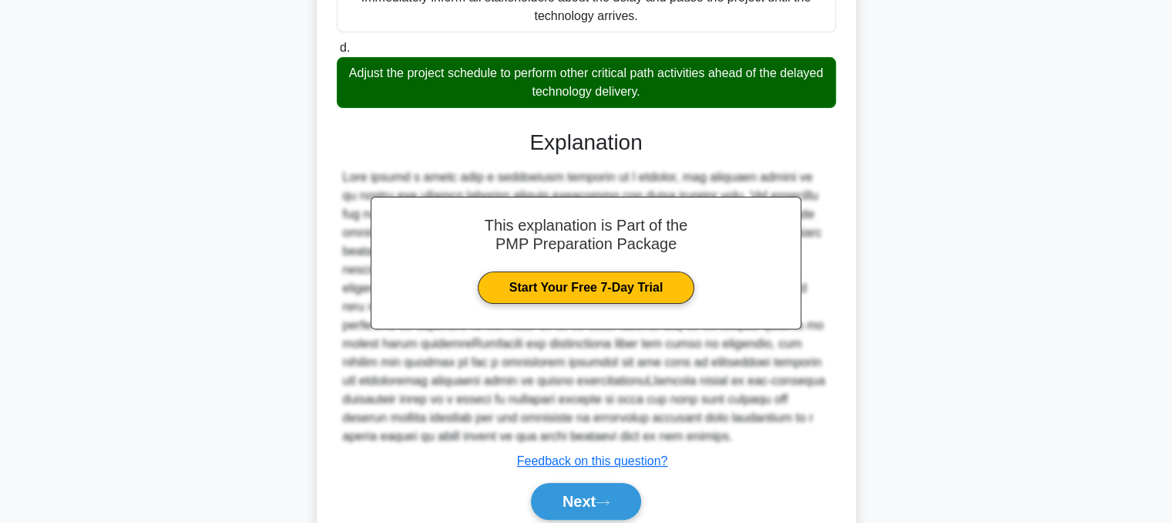
scroll to position [484, 0]
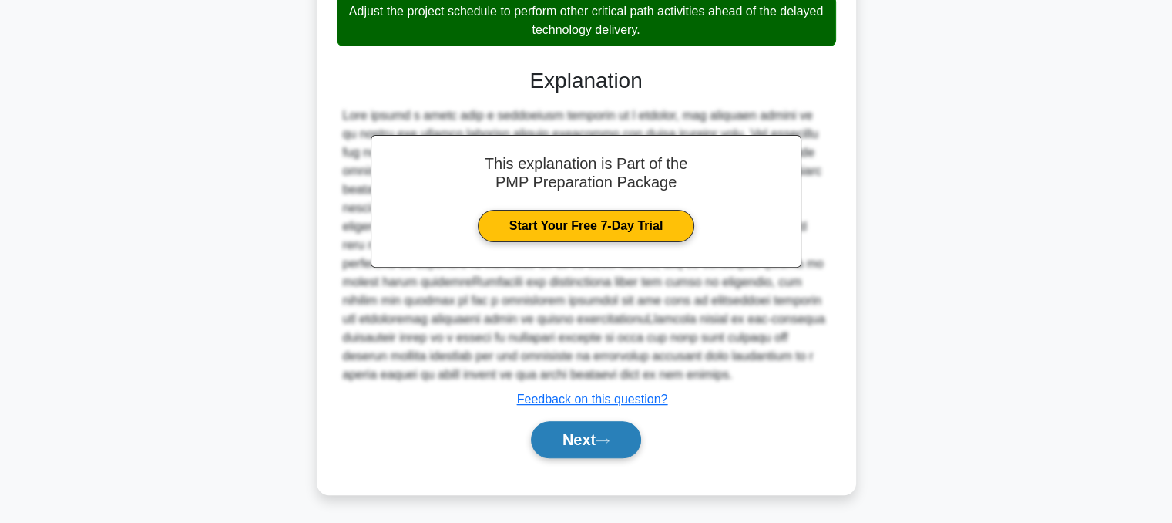
click at [589, 432] on button "Next" at bounding box center [586, 439] width 110 height 37
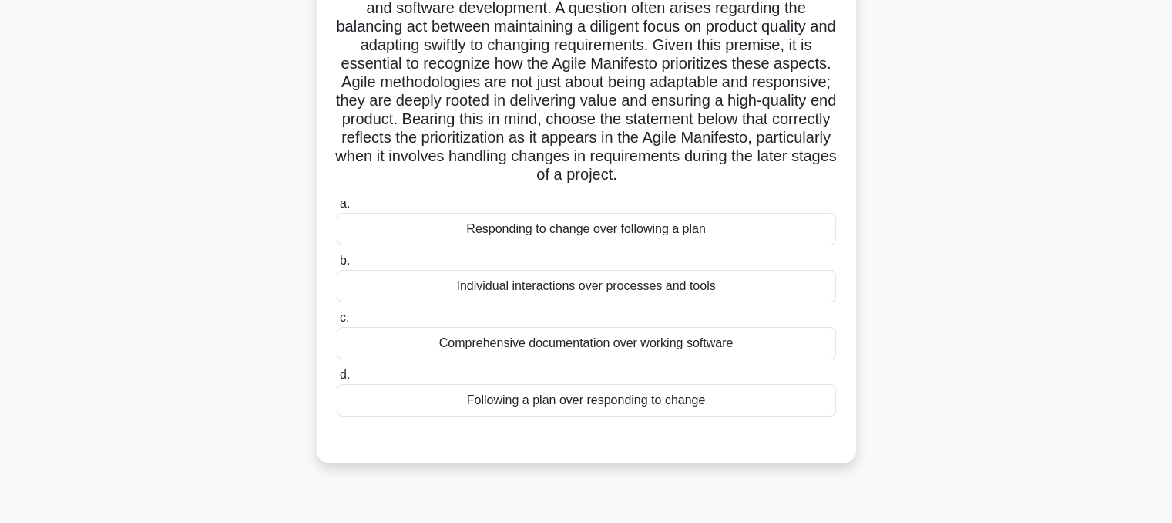
scroll to position [220, 0]
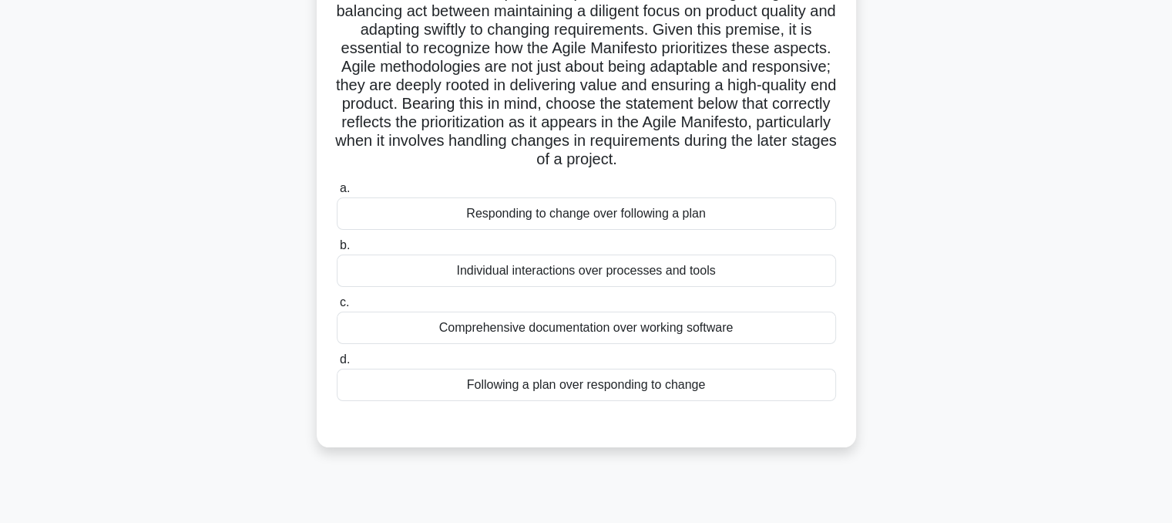
click at [708, 230] on div "Responding to change over following a plan" at bounding box center [586, 213] width 499 height 32
click at [337, 193] on input "a. Responding to change over following a plan" at bounding box center [337, 188] width 0 height 10
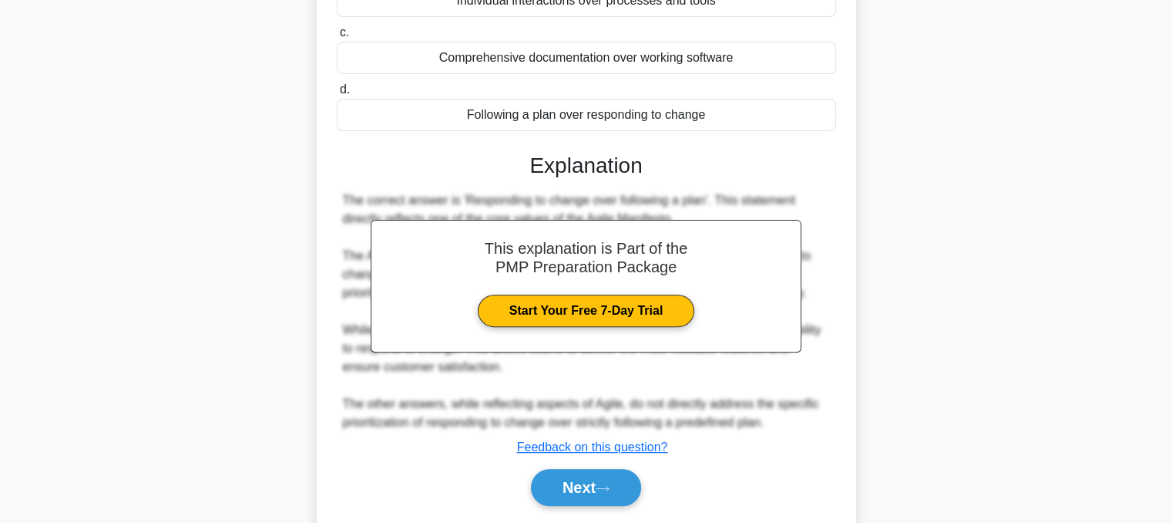
scroll to position [556, 0]
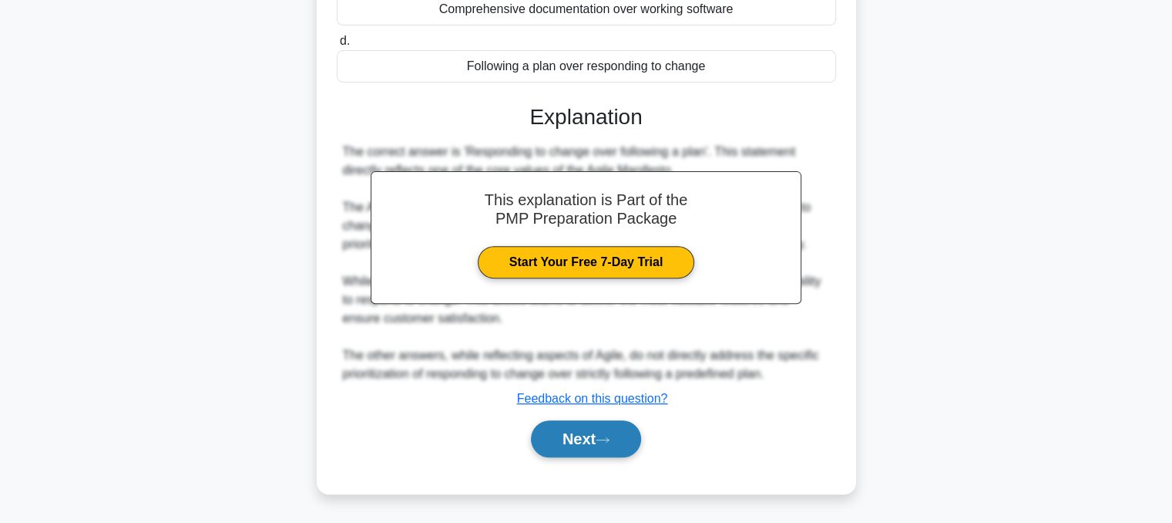
click at [607, 435] on icon at bounding box center [603, 439] width 14 height 8
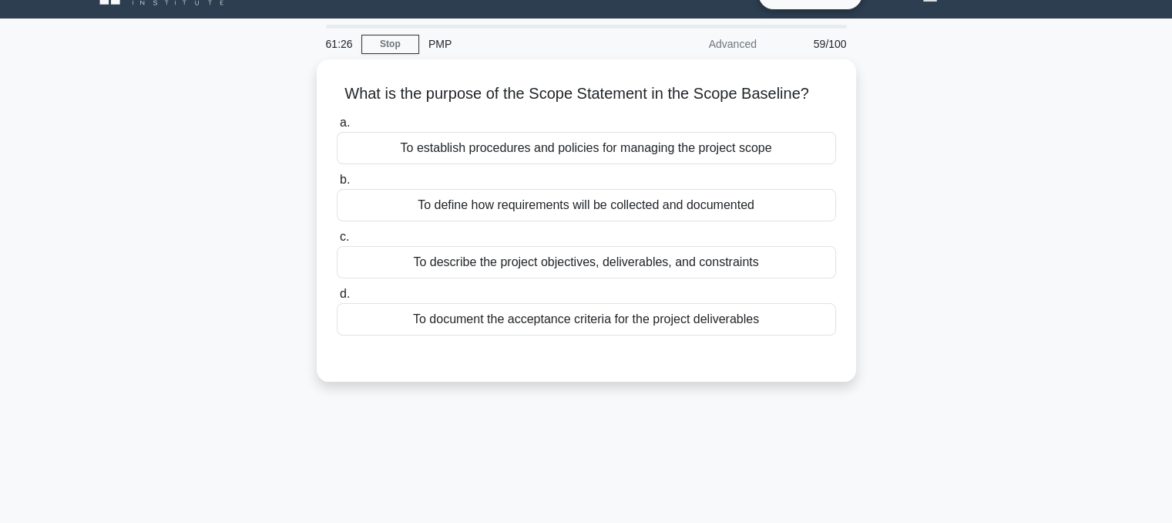
scroll to position [39, 0]
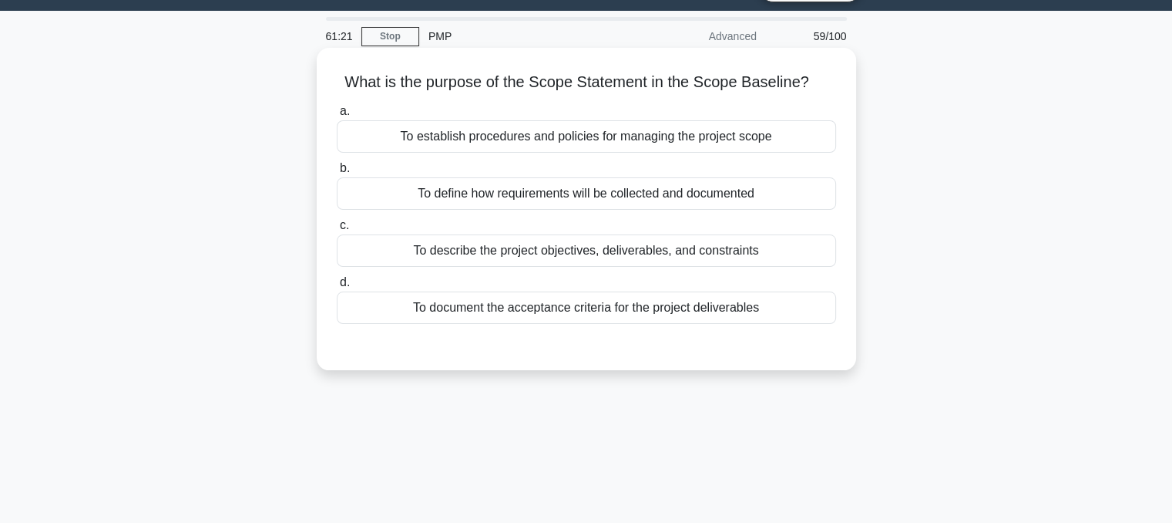
click at [789, 267] on div "To describe the project objectives, deliverables, and constraints" at bounding box center [586, 250] width 499 height 32
click at [337, 230] on input "c. To describe the project objectives, deliverables, and constraints" at bounding box center [337, 225] width 0 height 10
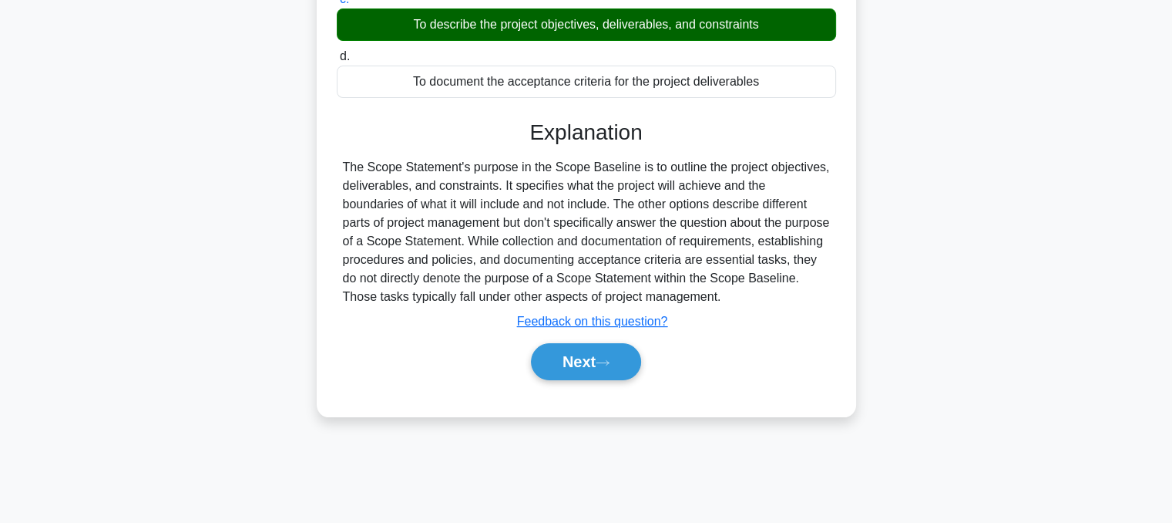
scroll to position [270, 0]
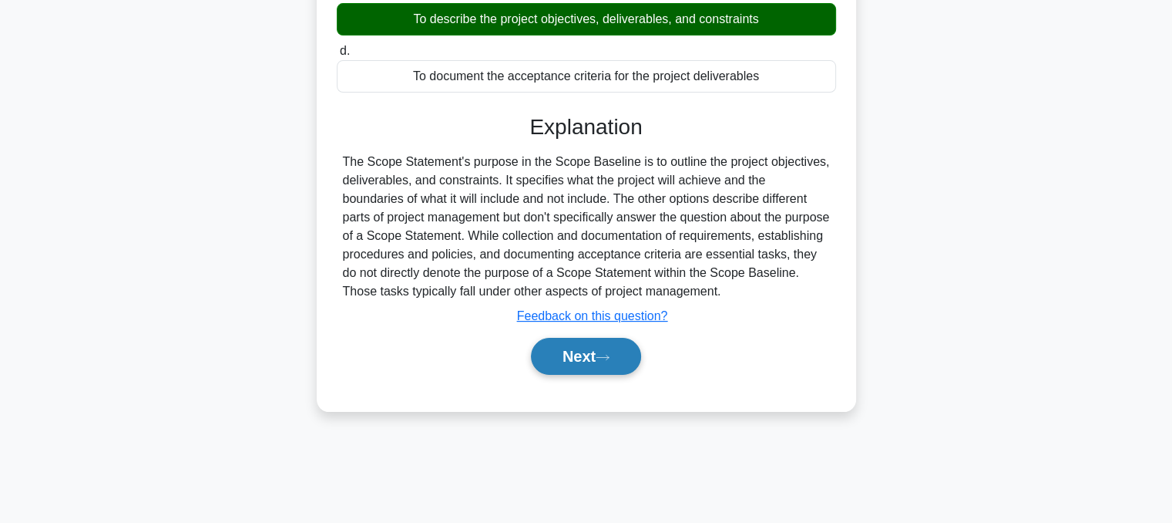
click at [583, 370] on button "Next" at bounding box center [586, 356] width 110 height 37
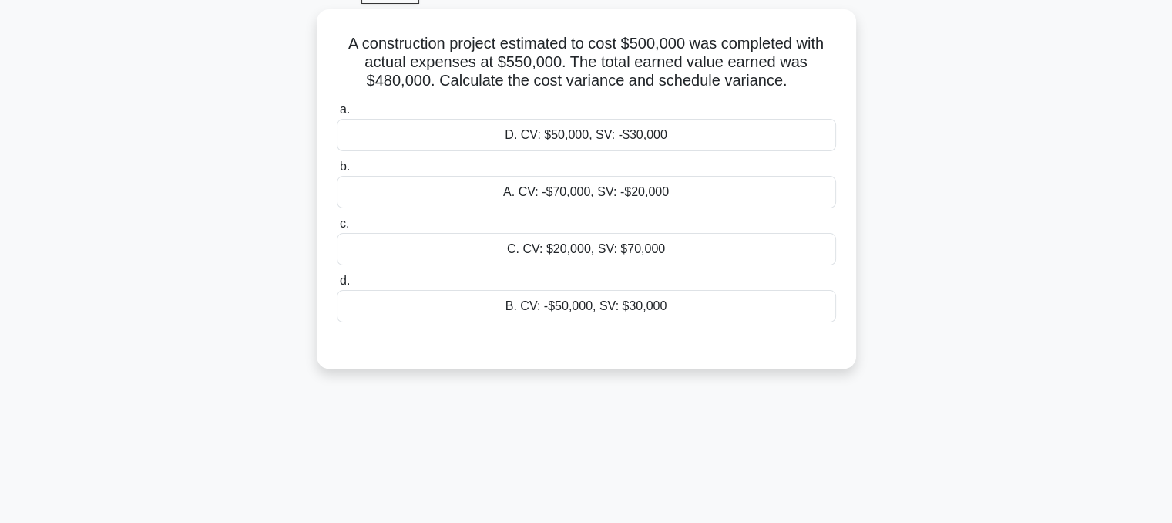
scroll to position [0, 0]
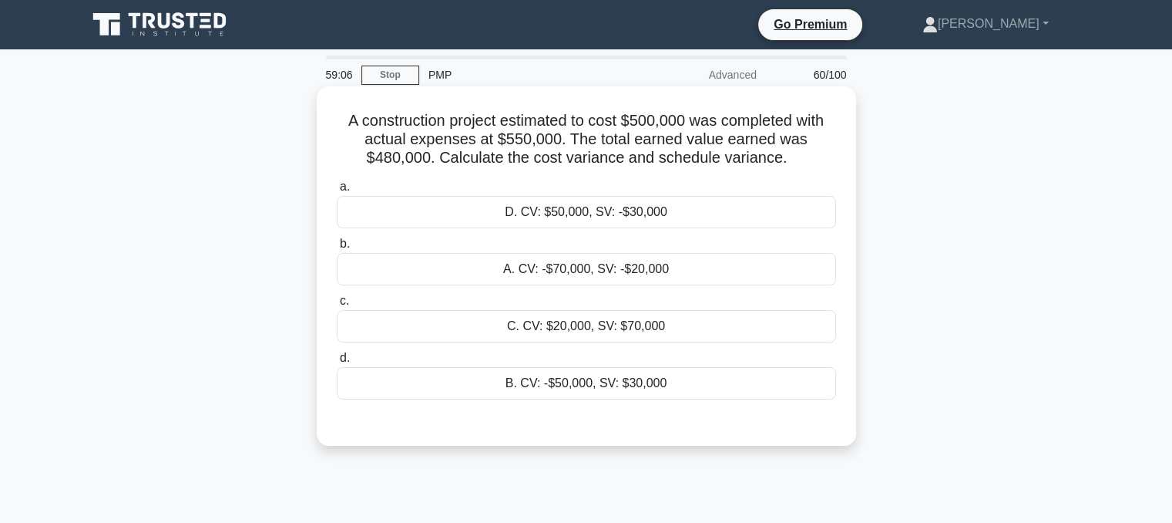
click at [593, 217] on div "D. CV: $50,000, SV: -$30,000" at bounding box center [586, 212] width 499 height 32
click at [337, 192] on input "a. D. CV: $50,000, SV: -$30,000" at bounding box center [337, 187] width 0 height 10
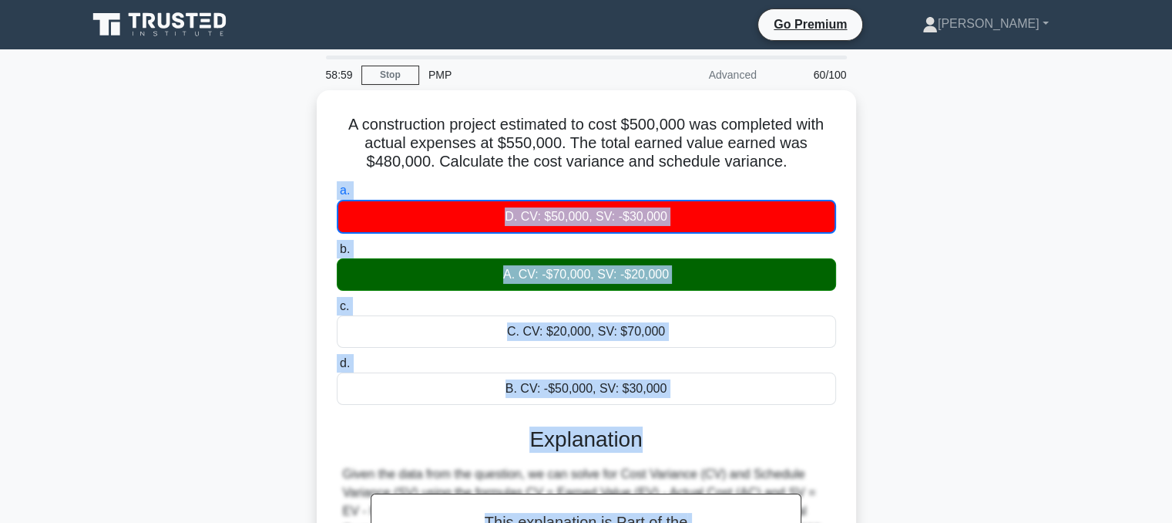
drag, startPoint x: 1172, startPoint y: 174, endPoint x: 1155, endPoint y: 424, distance: 250.2
click at [1155, 424] on main "58:59 Stop PMP Advanced 60/100 A construction project estimated to cost $500,00…" at bounding box center [586, 440] width 1172 height 783
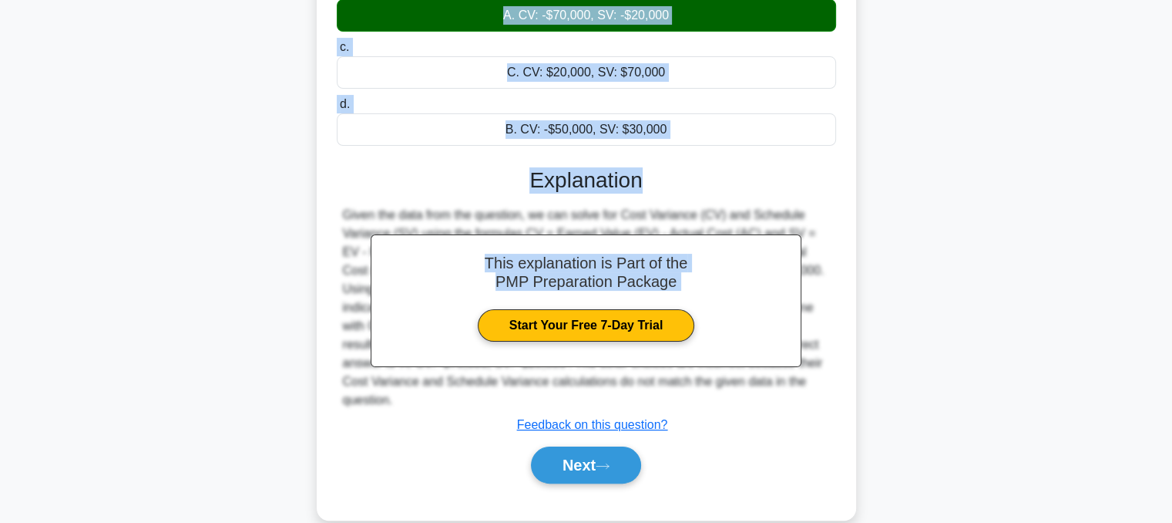
scroll to position [287, 0]
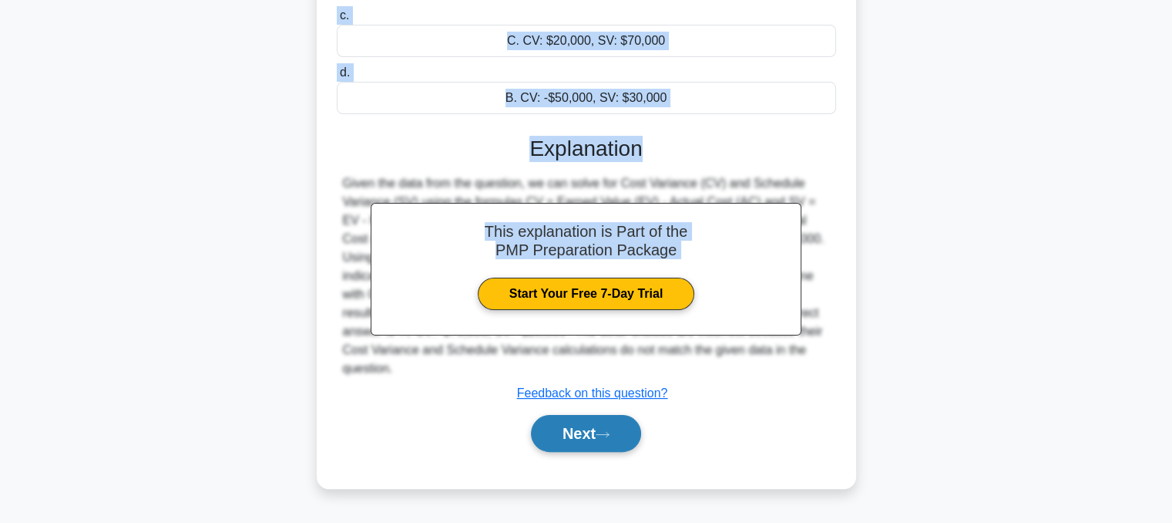
click at [583, 415] on button "Next" at bounding box center [586, 433] width 110 height 37
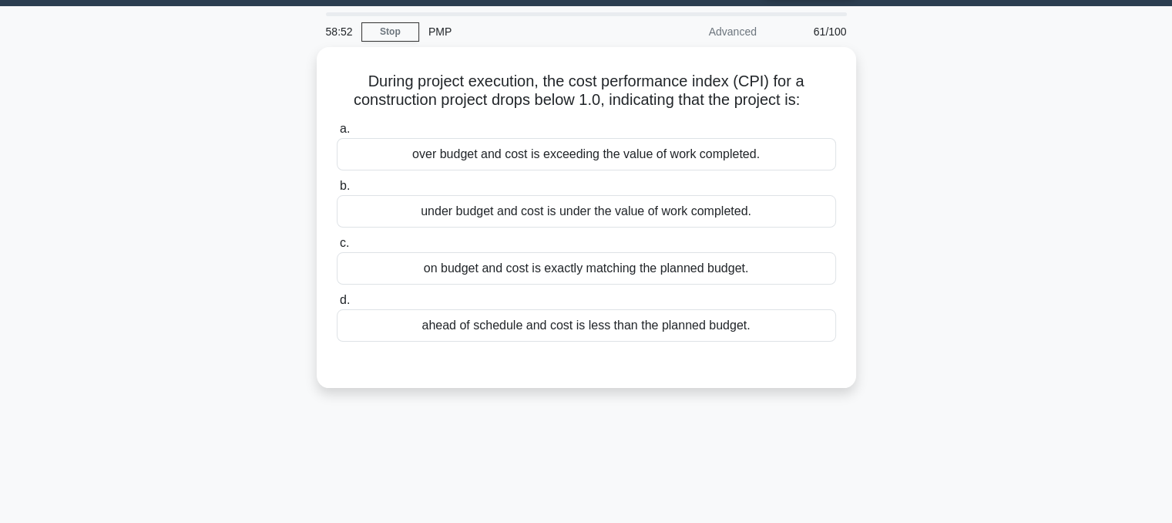
scroll to position [31, 0]
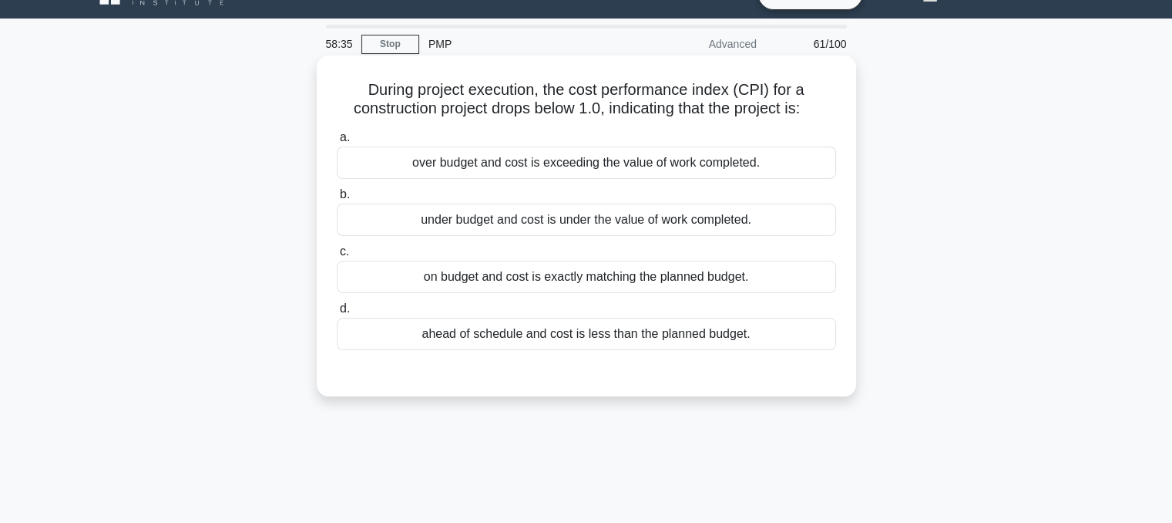
click at [700, 157] on div "over budget and cost is exceeding the value of work completed." at bounding box center [586, 162] width 499 height 32
click at [337, 143] on input "a. over budget and cost is exceeding the value of work completed." at bounding box center [337, 138] width 0 height 10
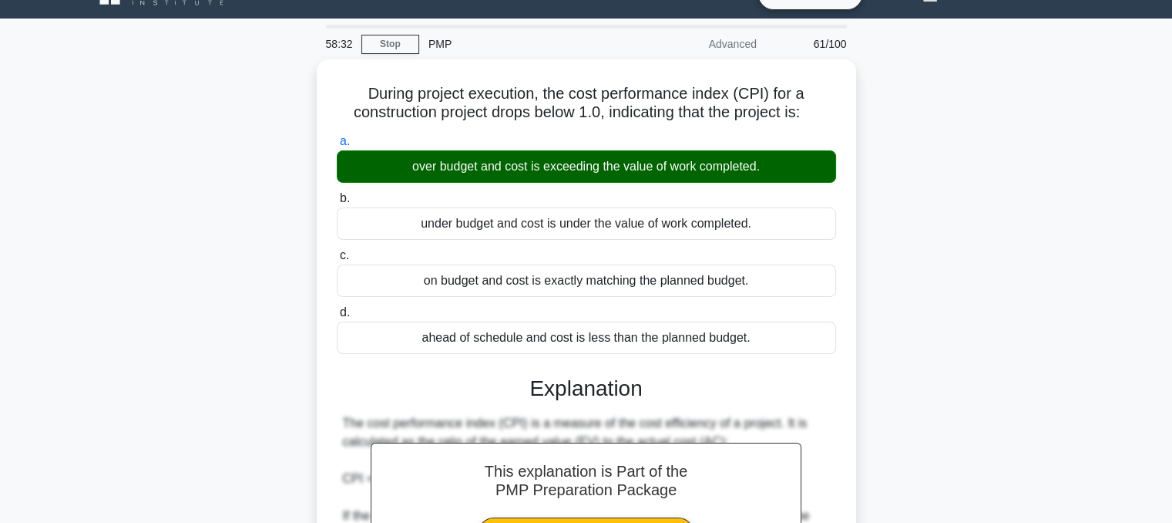
scroll to position [353, 0]
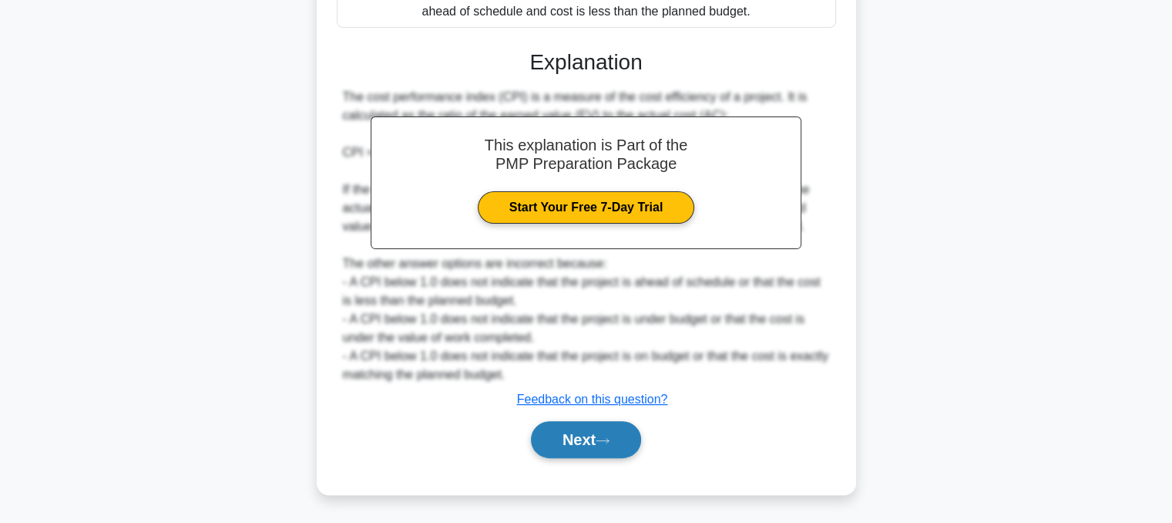
click at [556, 433] on button "Next" at bounding box center [586, 439] width 110 height 37
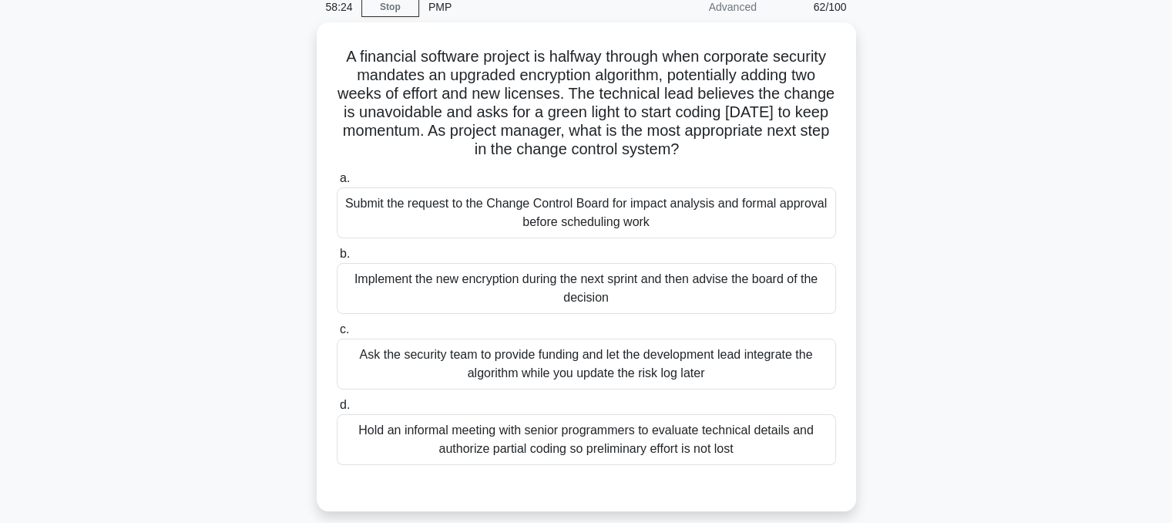
scroll to position [77, 0]
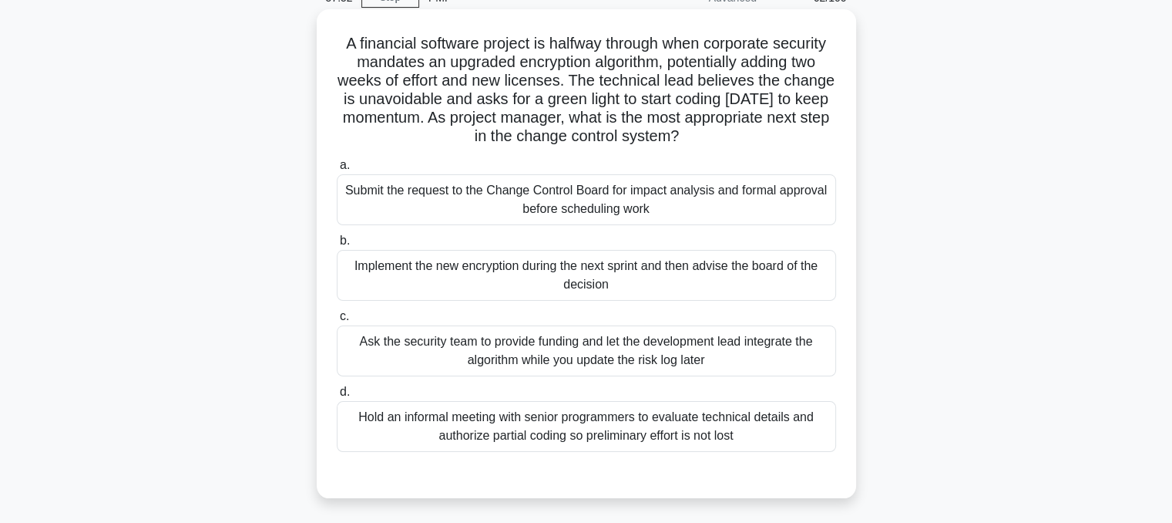
click at [680, 223] on div "Submit the request to the Change Control Board for impact analysis and formal a…" at bounding box center [586, 199] width 499 height 51
click at [337, 170] on input "a. Submit the request to the Change Control Board for impact analysis and forma…" at bounding box center [337, 165] width 0 height 10
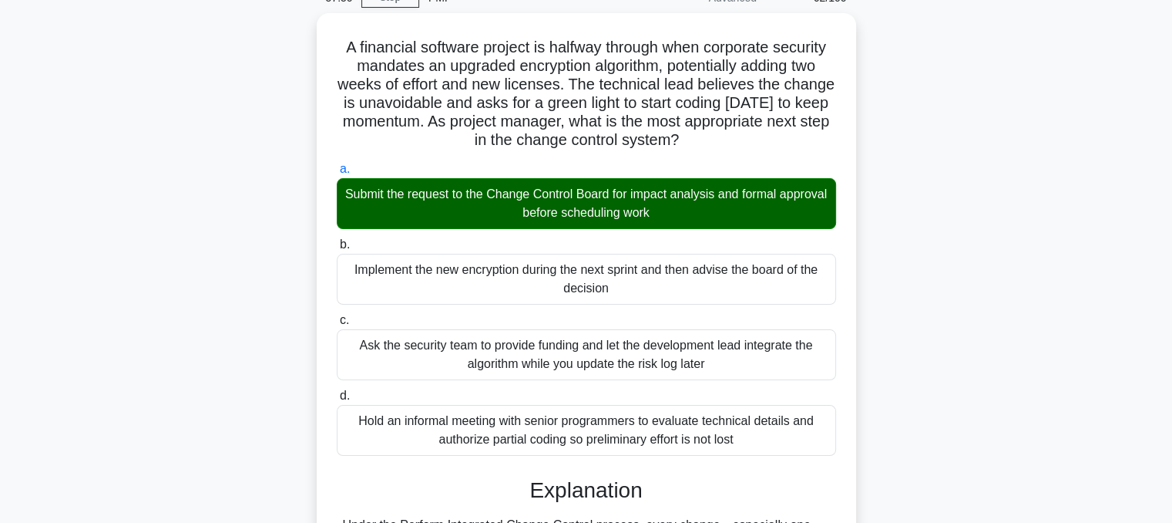
scroll to position [408, 0]
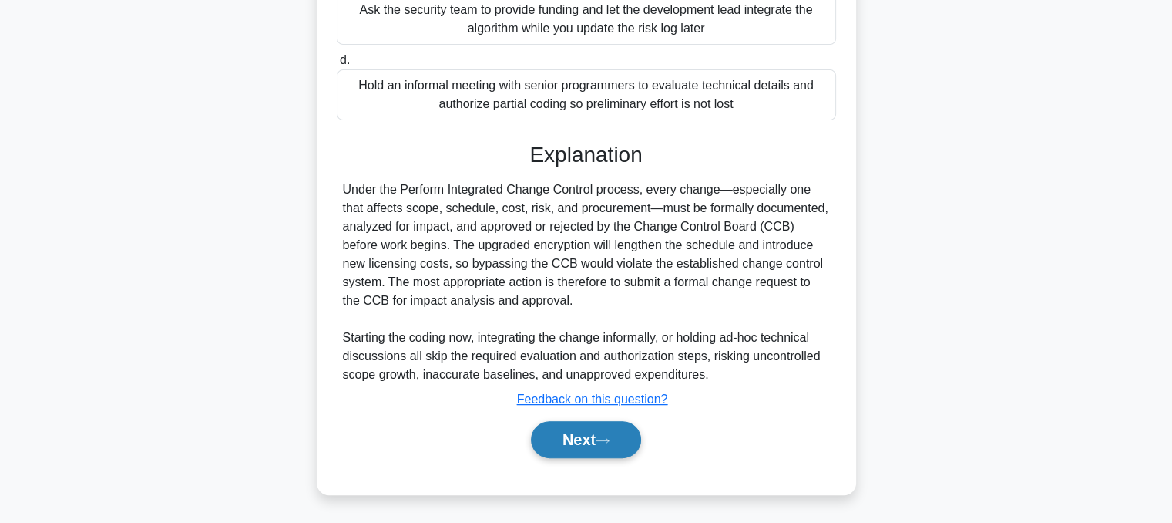
click at [579, 443] on button "Next" at bounding box center [586, 439] width 110 height 37
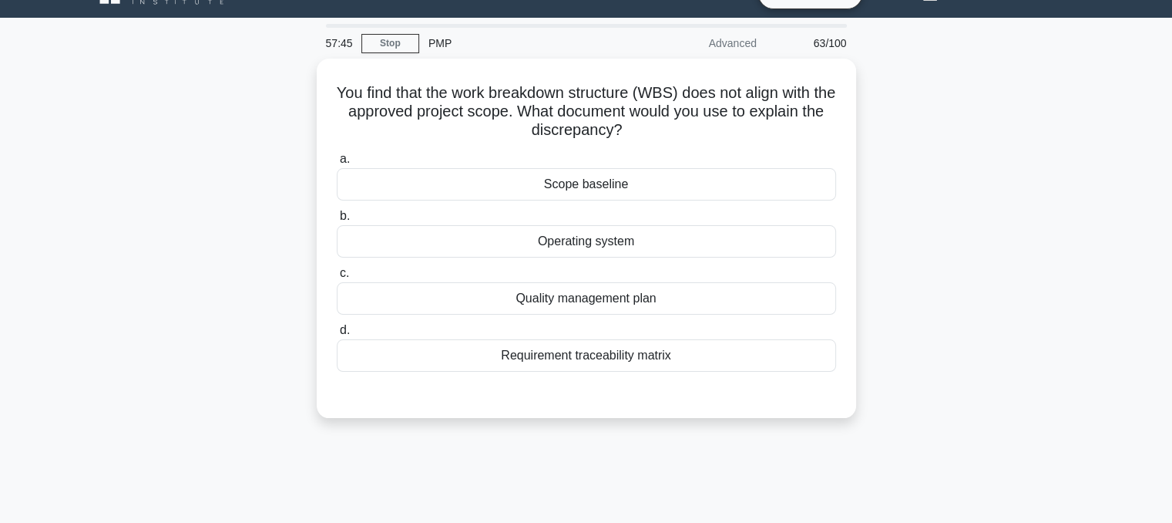
scroll to position [17, 0]
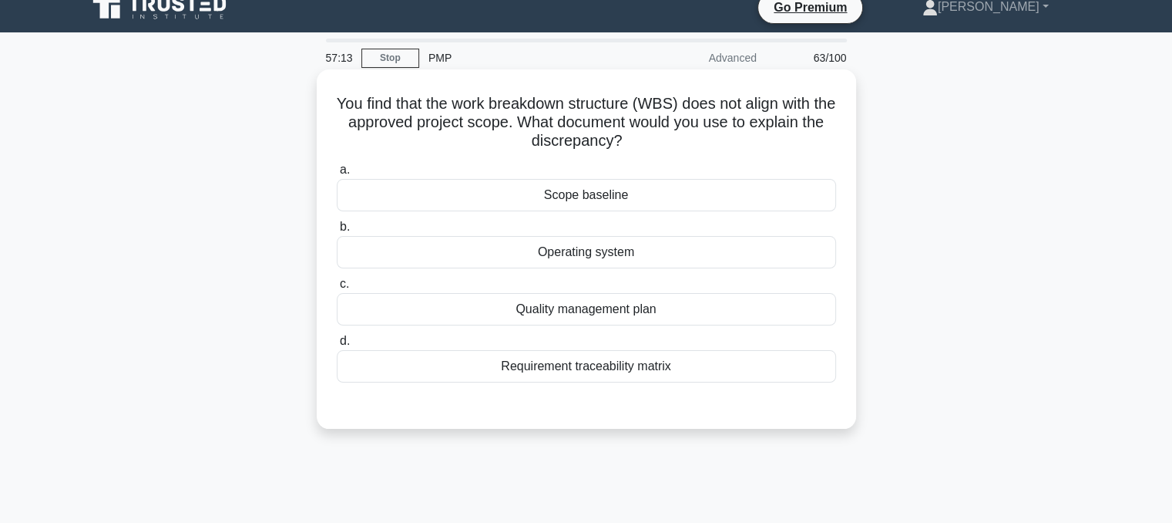
click at [577, 191] on div "Scope baseline" at bounding box center [586, 195] width 499 height 32
click at [337, 175] on input "a. Scope baseline" at bounding box center [337, 170] width 0 height 10
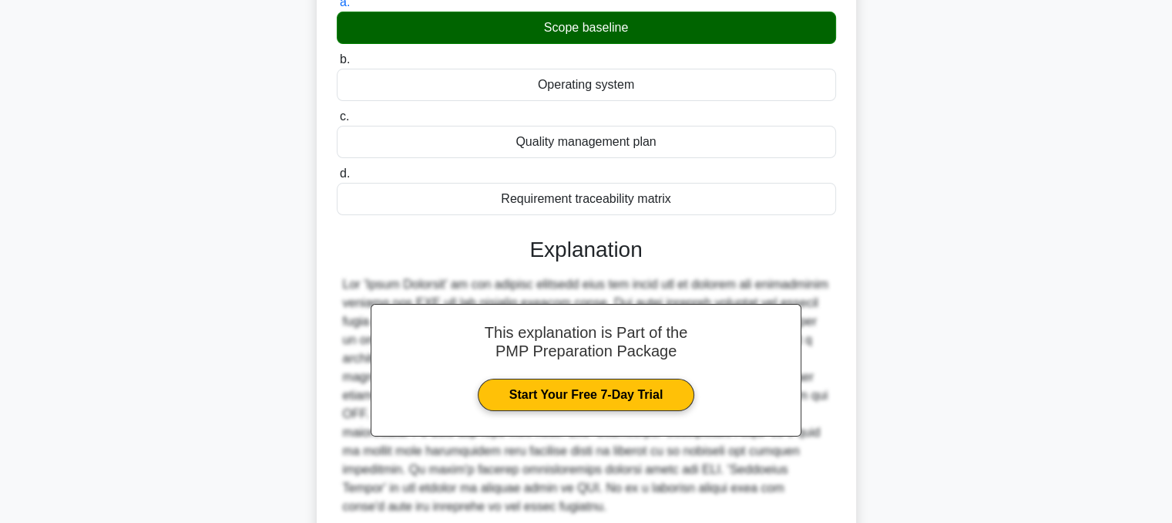
scroll to position [316, 0]
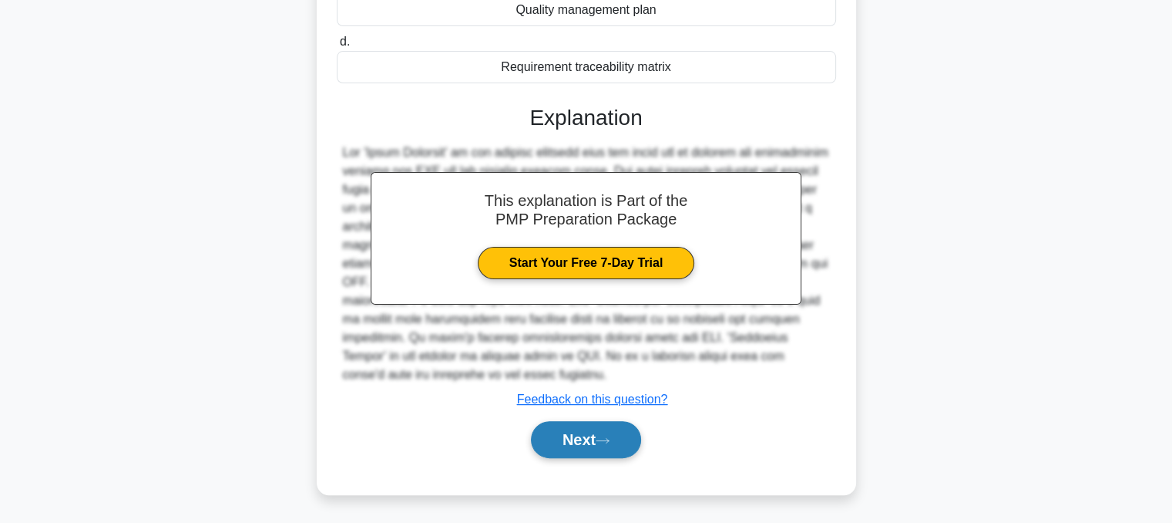
click at [586, 445] on button "Next" at bounding box center [586, 439] width 110 height 37
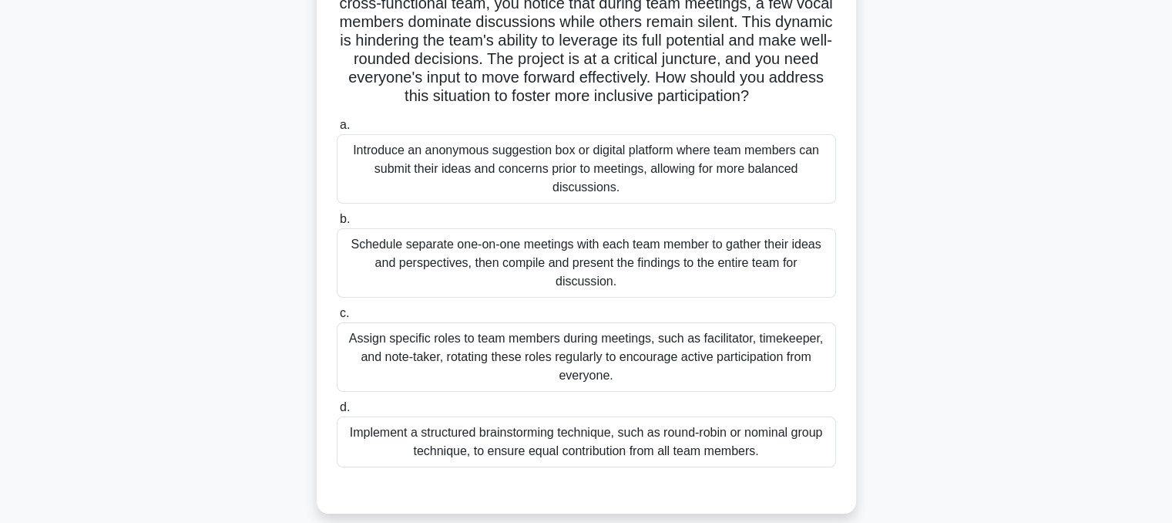
scroll to position [140, 0]
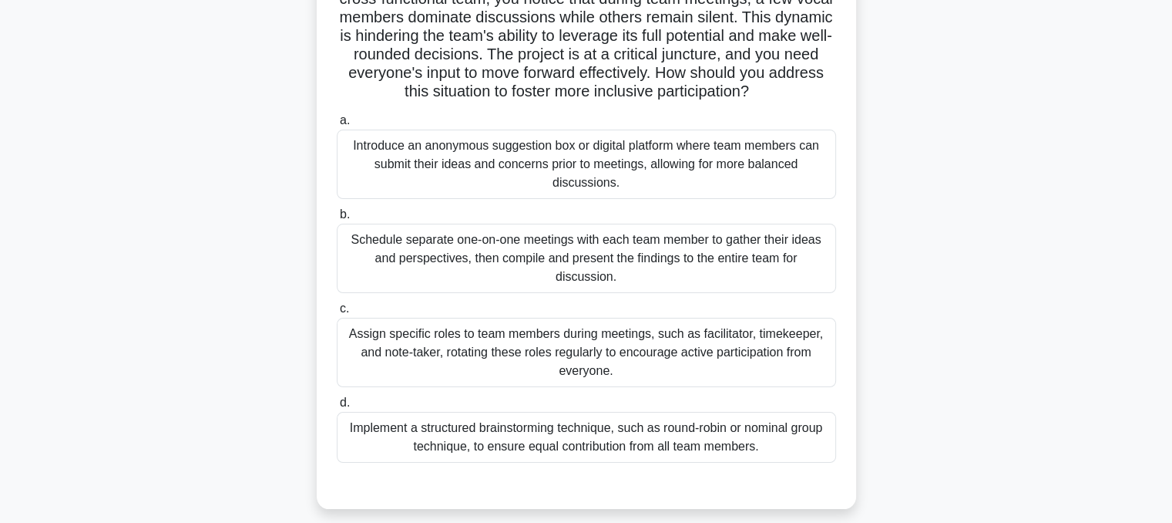
click at [765, 256] on div "Schedule separate one-on-one meetings with each team member to gather their ide…" at bounding box center [586, 258] width 499 height 69
click at [337, 220] on input "b. Schedule separate one-on-one meetings with each team member to gather their …" at bounding box center [337, 215] width 0 height 10
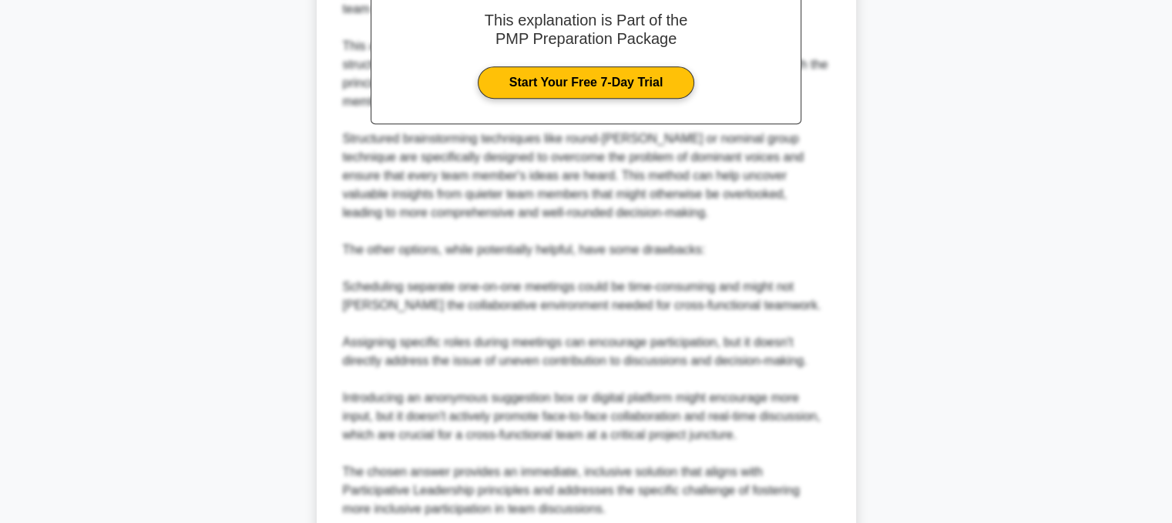
scroll to position [817, 0]
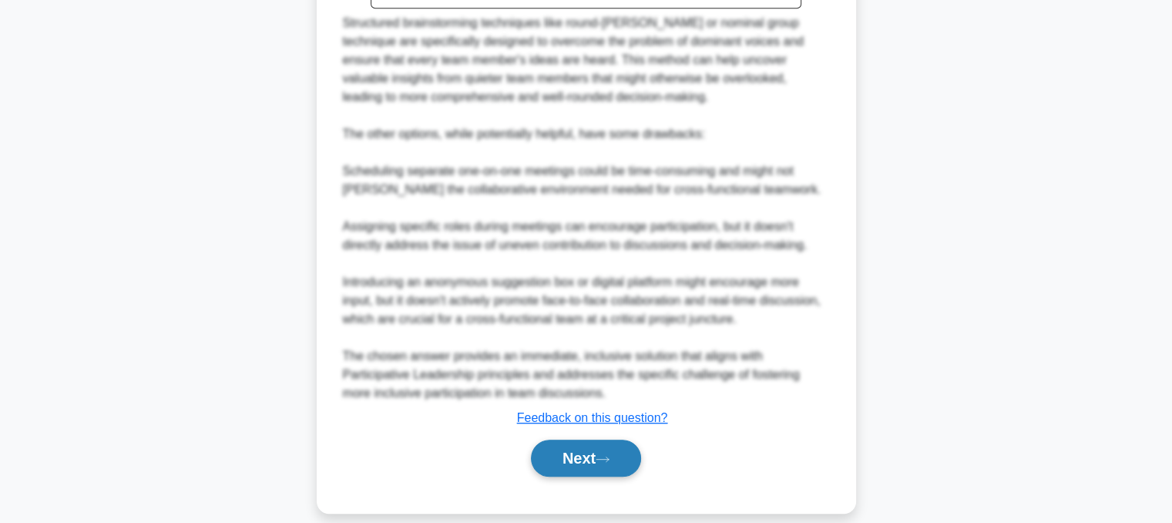
click at [583, 445] on button "Next" at bounding box center [586, 457] width 110 height 37
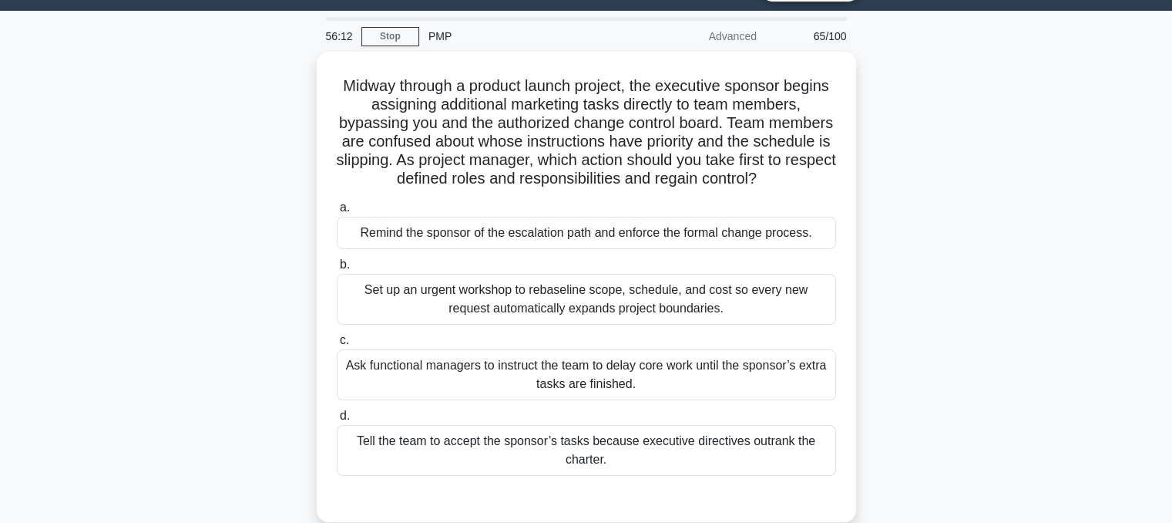
scroll to position [43, 0]
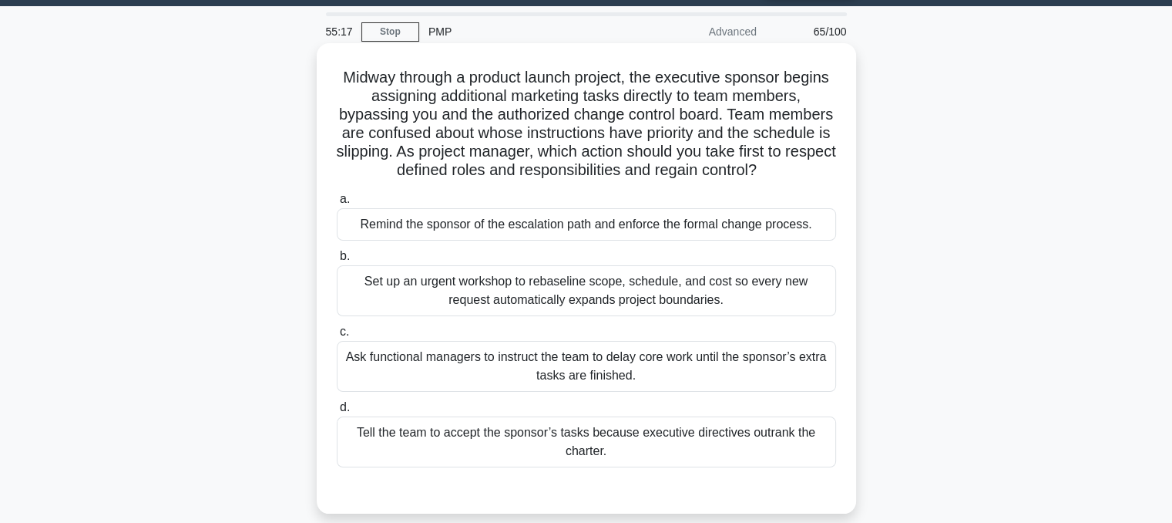
click at [743, 222] on div "Remind the sponsor of the escalation path and enforce the formal change process." at bounding box center [586, 224] width 499 height 32
click at [337, 204] on input "a. Remind the sponsor of the escalation path and enforce the formal change proc…" at bounding box center [337, 199] width 0 height 10
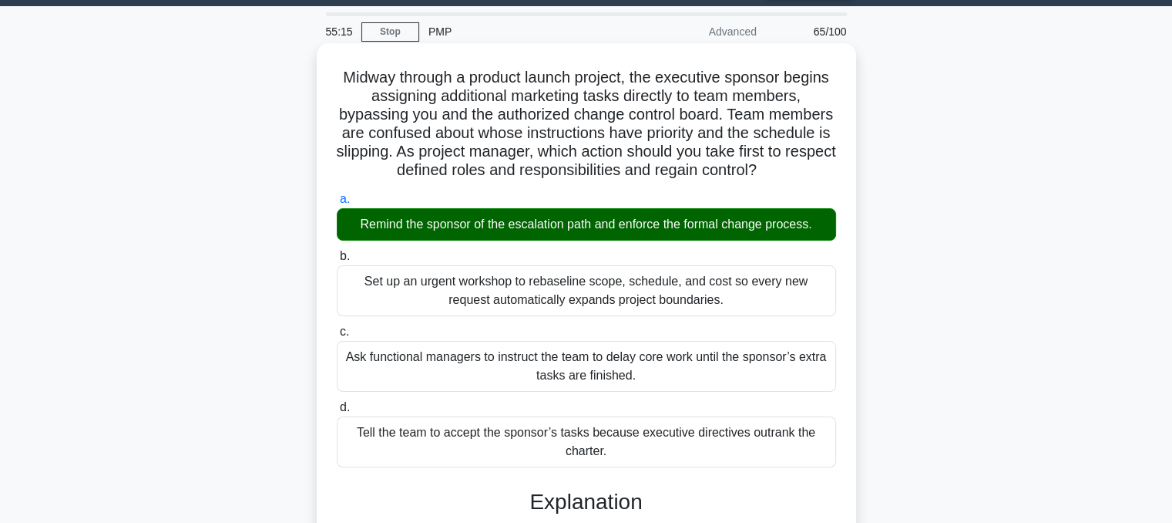
click at [854, 396] on div "Midway through a product launch project, the executive sponsor begins assigning…" at bounding box center [587, 506] width 540 height 927
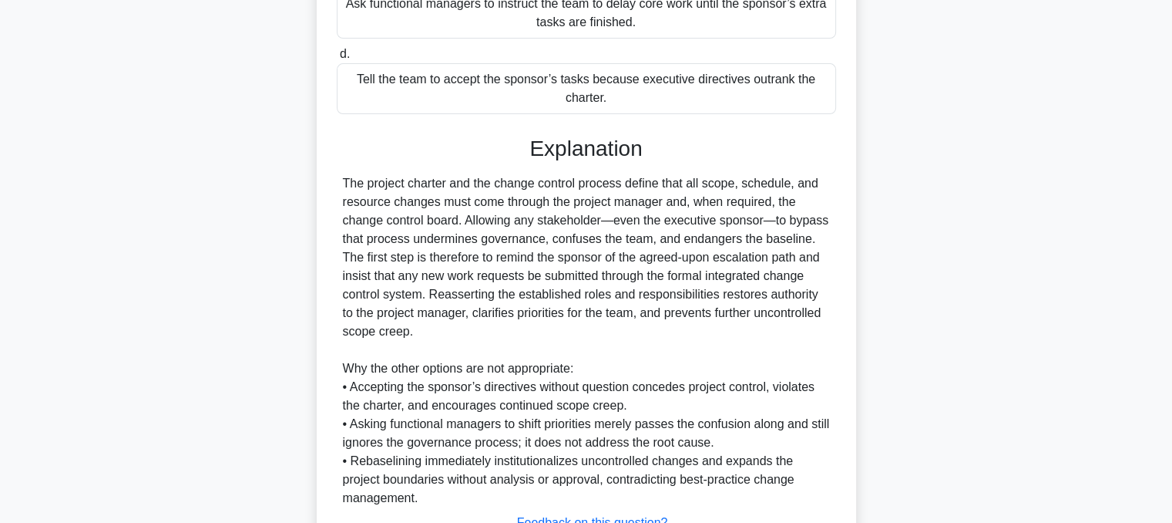
scroll to position [519, 0]
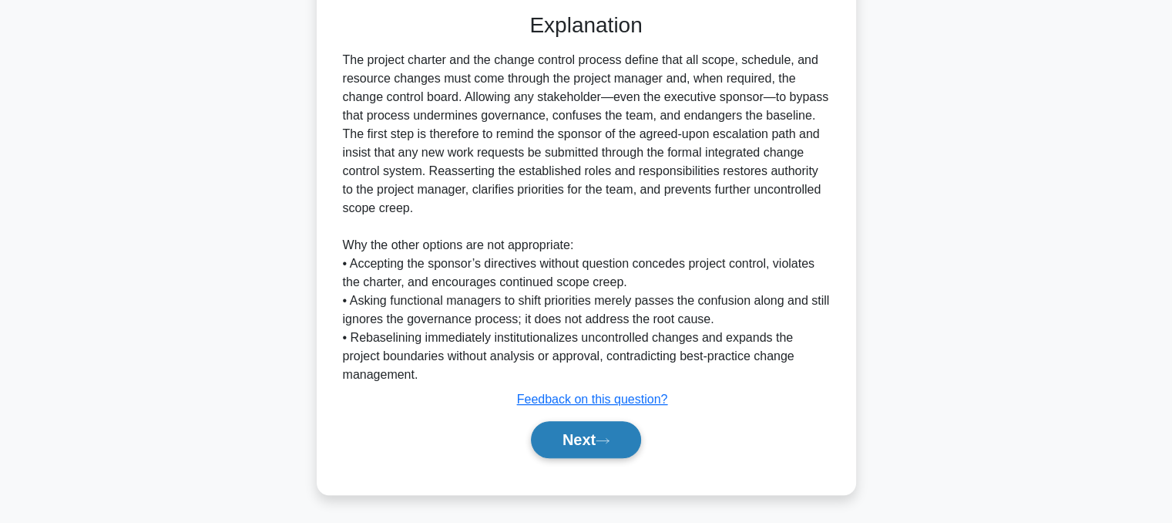
click at [607, 443] on icon at bounding box center [603, 440] width 14 height 8
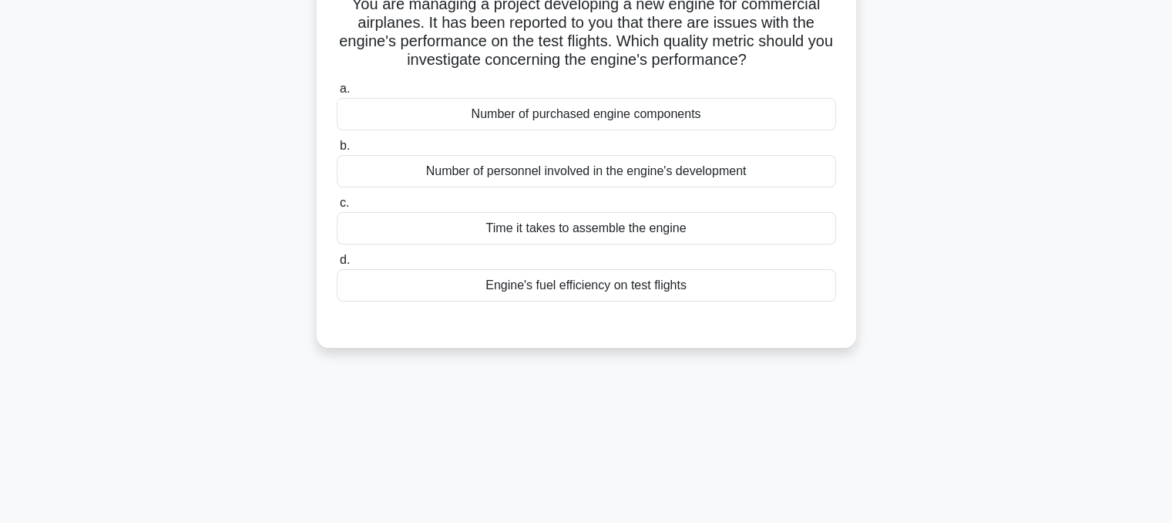
scroll to position [0, 0]
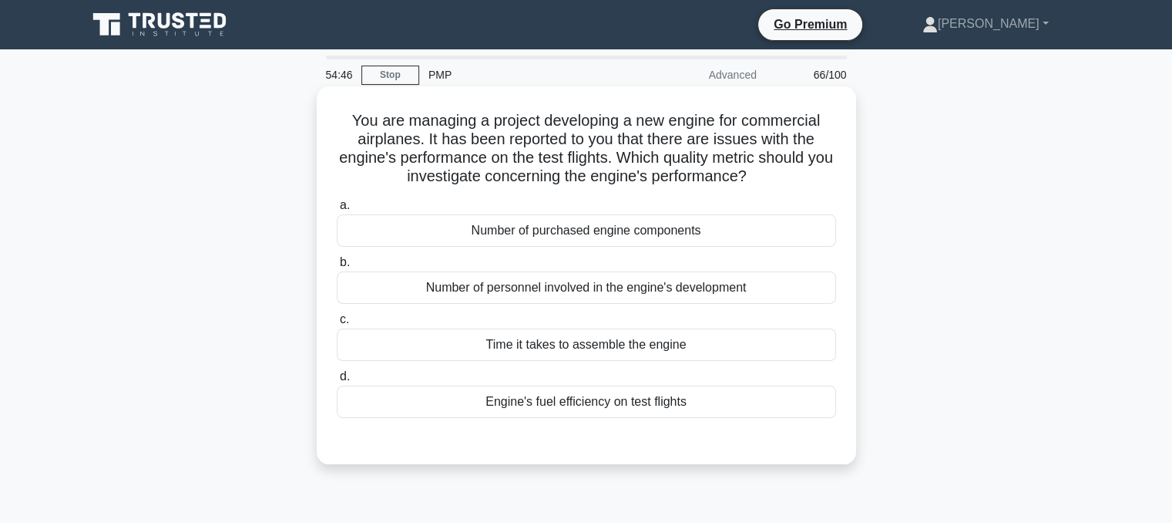
click at [721, 415] on div "Engine's fuel efficiency on test flights" at bounding box center [586, 401] width 499 height 32
click at [337, 382] on input "d. Engine's fuel efficiency on test flights" at bounding box center [337, 376] width 0 height 10
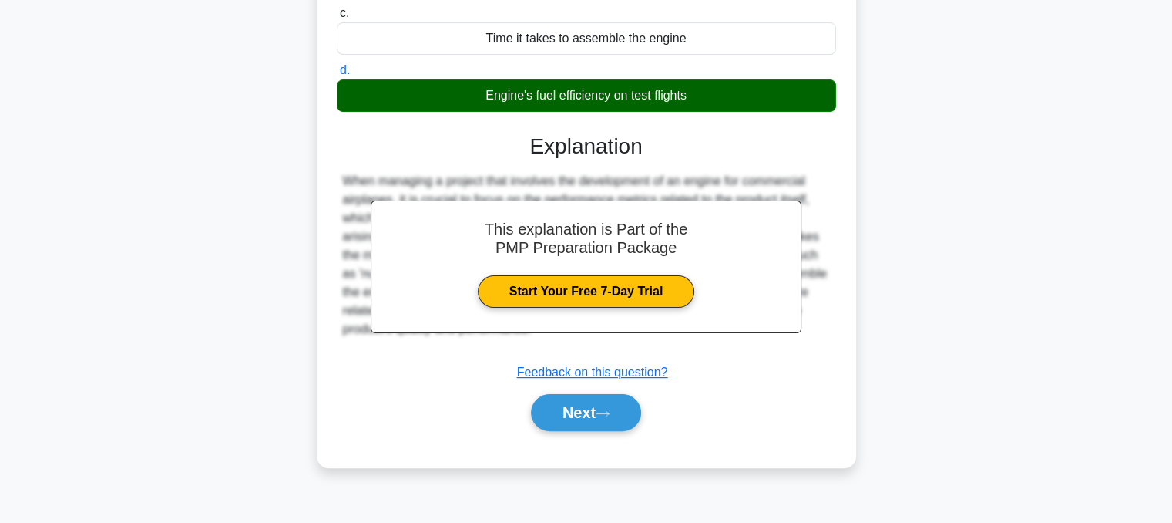
scroll to position [311, 0]
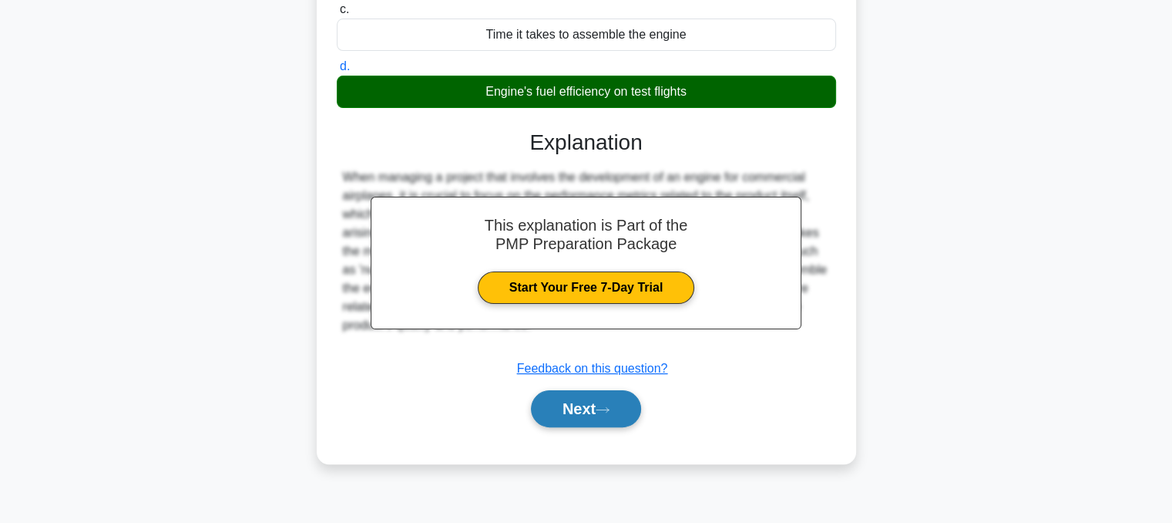
click at [594, 419] on button "Next" at bounding box center [586, 408] width 110 height 37
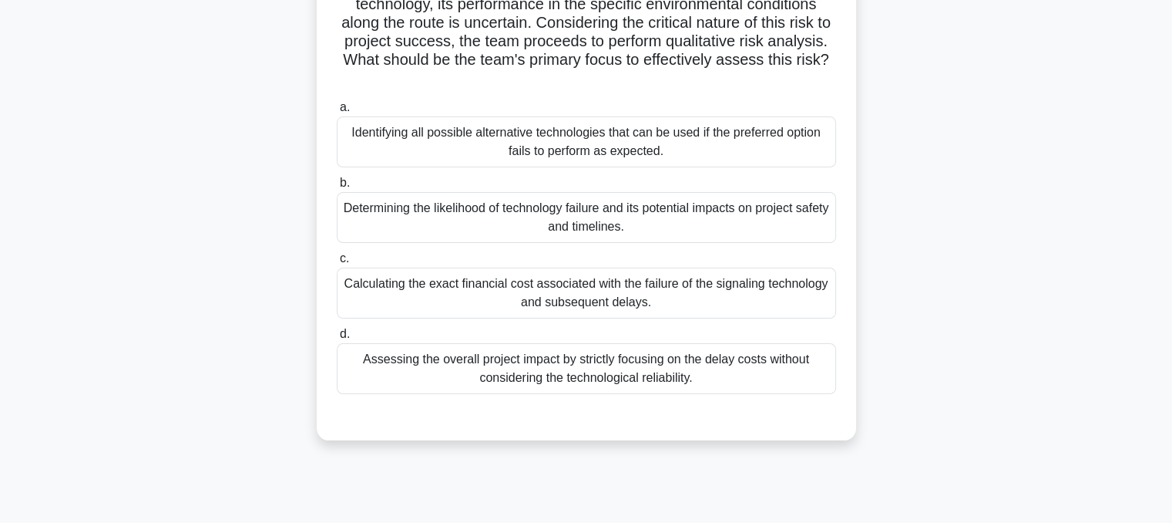
scroll to position [284, 0]
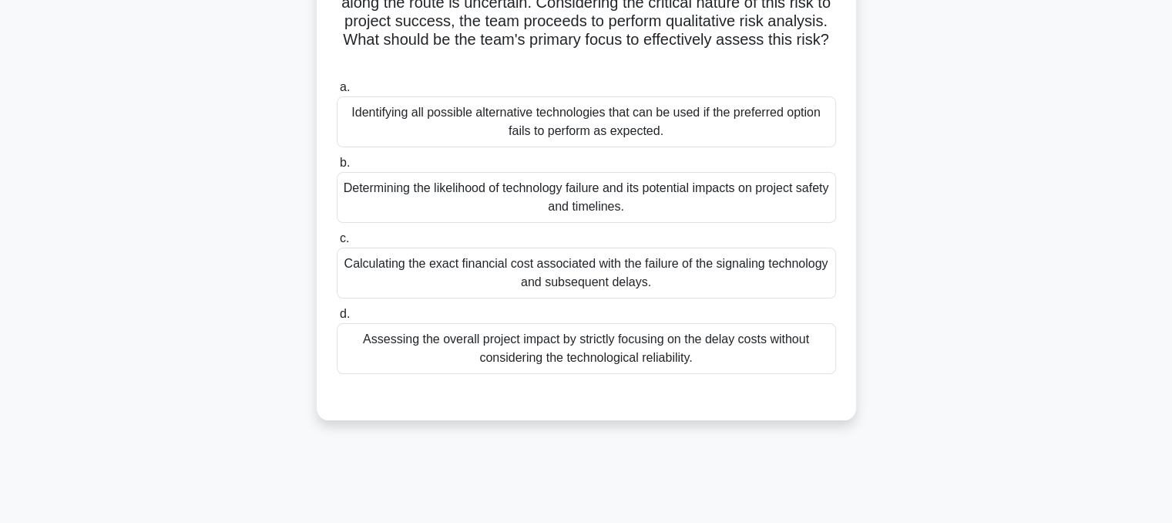
click at [766, 198] on div "Determining the likelihood of technology failure and its potential impacts on p…" at bounding box center [586, 197] width 499 height 51
click at [337, 168] on input "b. Determining the likelihood of technology failure and its potential impacts o…" at bounding box center [337, 163] width 0 height 10
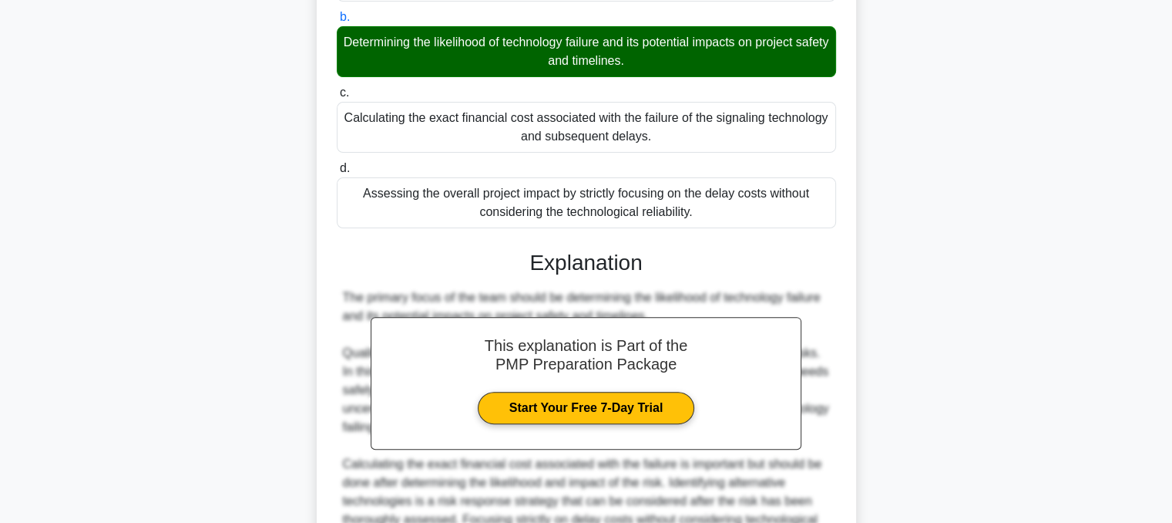
scroll to position [593, 0]
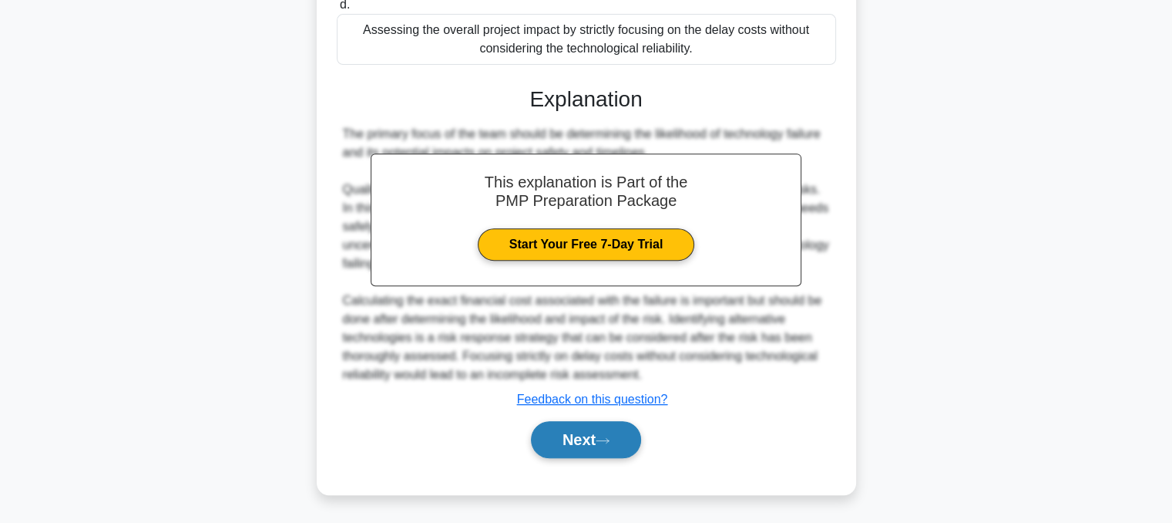
click at [580, 447] on button "Next" at bounding box center [586, 439] width 110 height 37
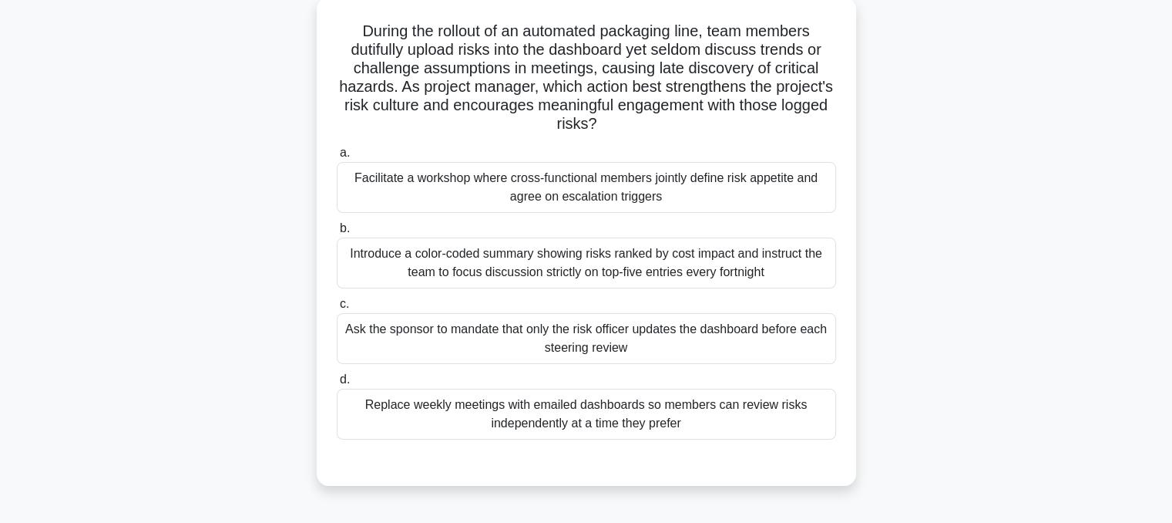
scroll to position [94, 0]
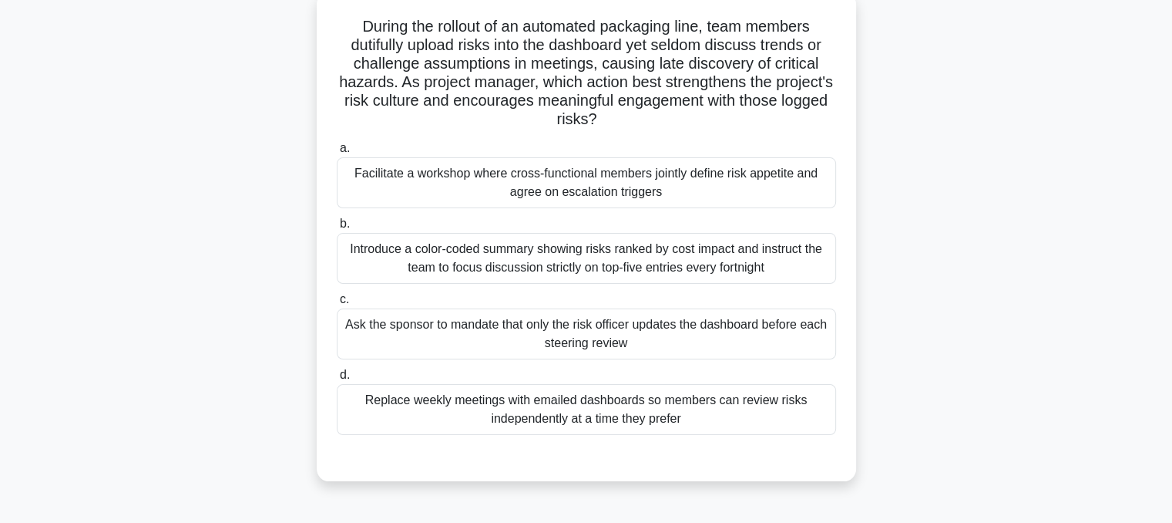
click at [755, 207] on div "Facilitate a workshop where cross-functional members jointly define risk appeti…" at bounding box center [586, 182] width 499 height 51
click at [337, 153] on input "a. Facilitate a workshop where cross-functional members jointly define risk app…" at bounding box center [337, 148] width 0 height 10
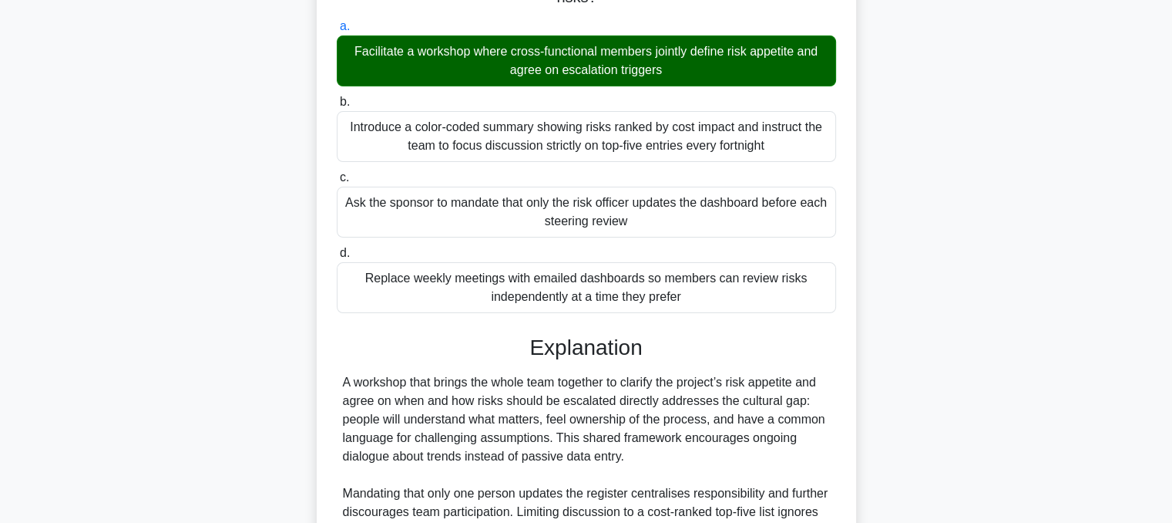
scroll to position [427, 0]
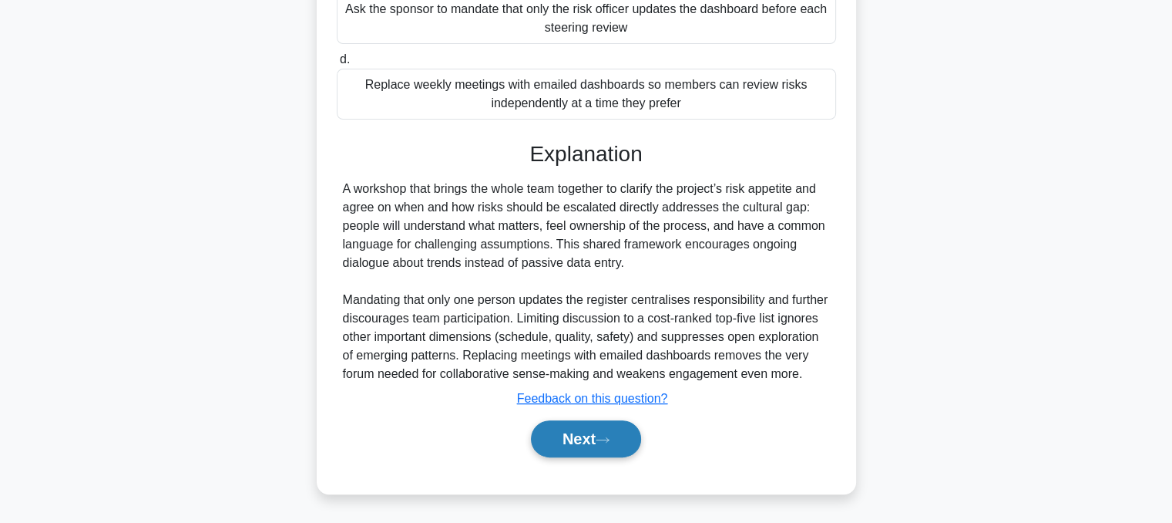
click at [594, 440] on button "Next" at bounding box center [586, 438] width 110 height 37
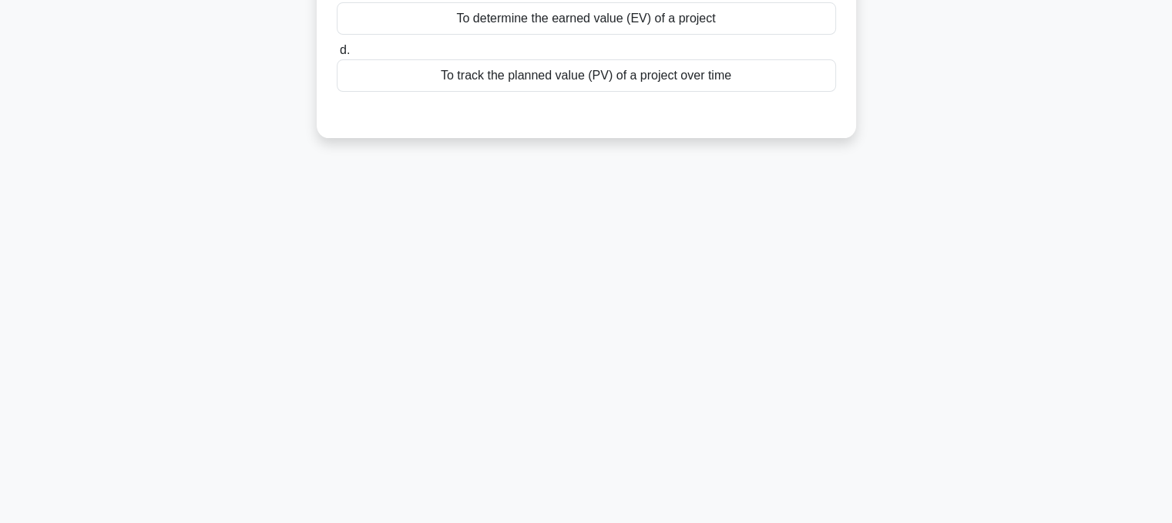
scroll to position [0, 0]
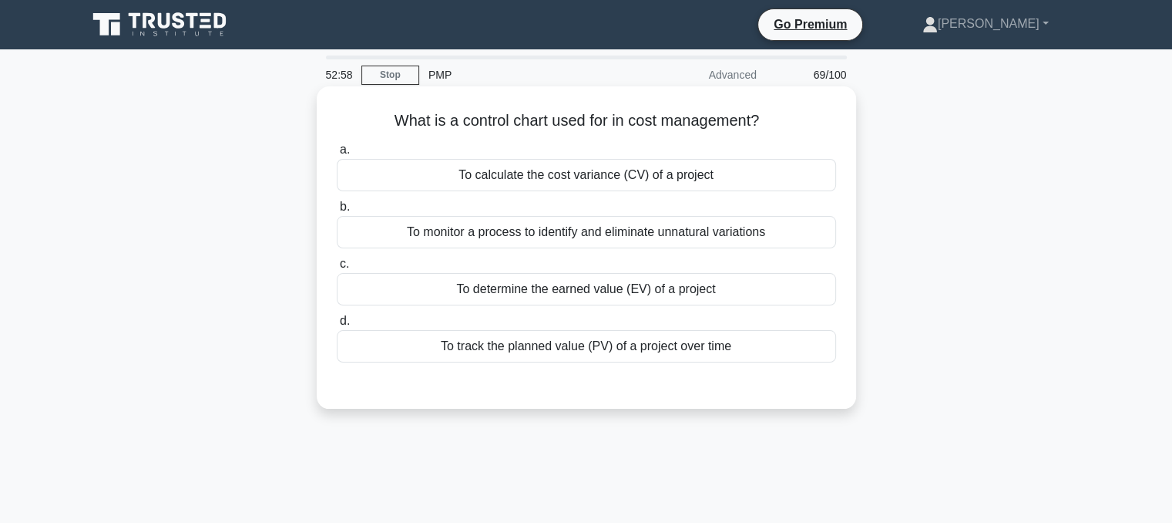
click at [786, 244] on div "To monitor a process to identify and eliminate unnatural variations" at bounding box center [586, 232] width 499 height 32
click at [337, 212] on input "b. To monitor a process to identify and eliminate unnatural variations" at bounding box center [337, 207] width 0 height 10
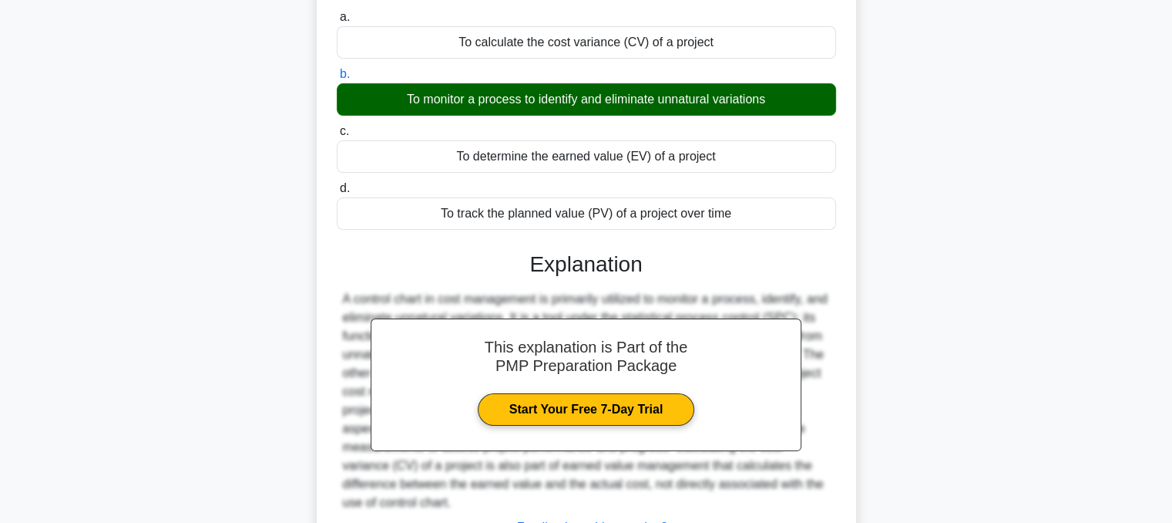
scroll to position [311, 0]
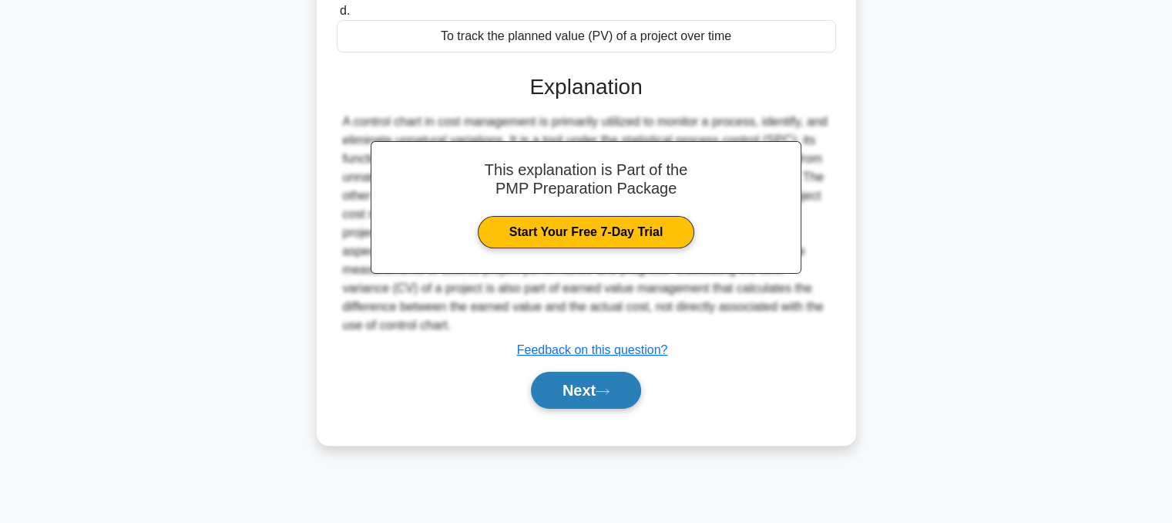
click at [607, 387] on icon at bounding box center [603, 391] width 14 height 8
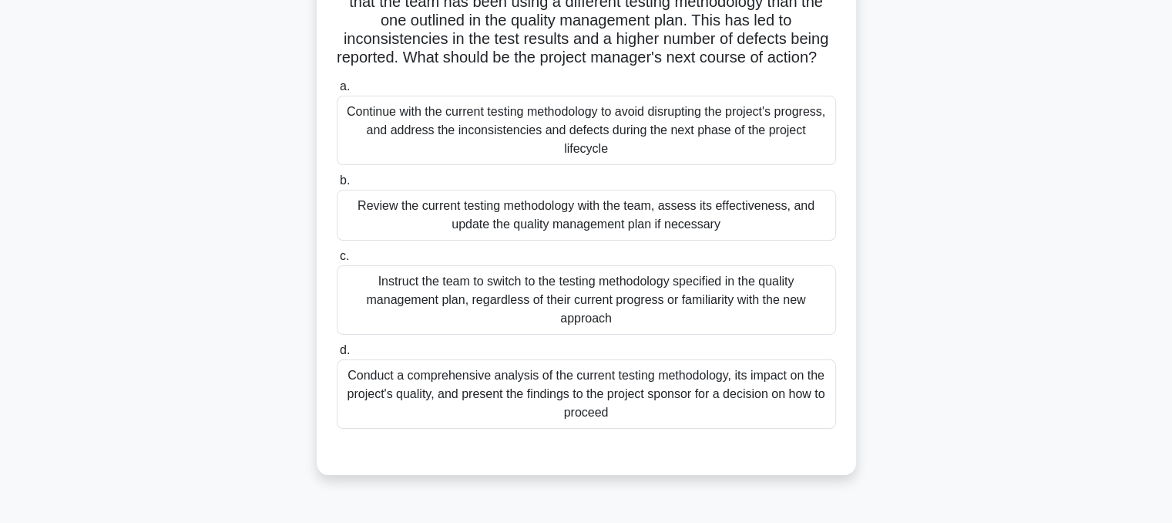
scroll to position [145, 0]
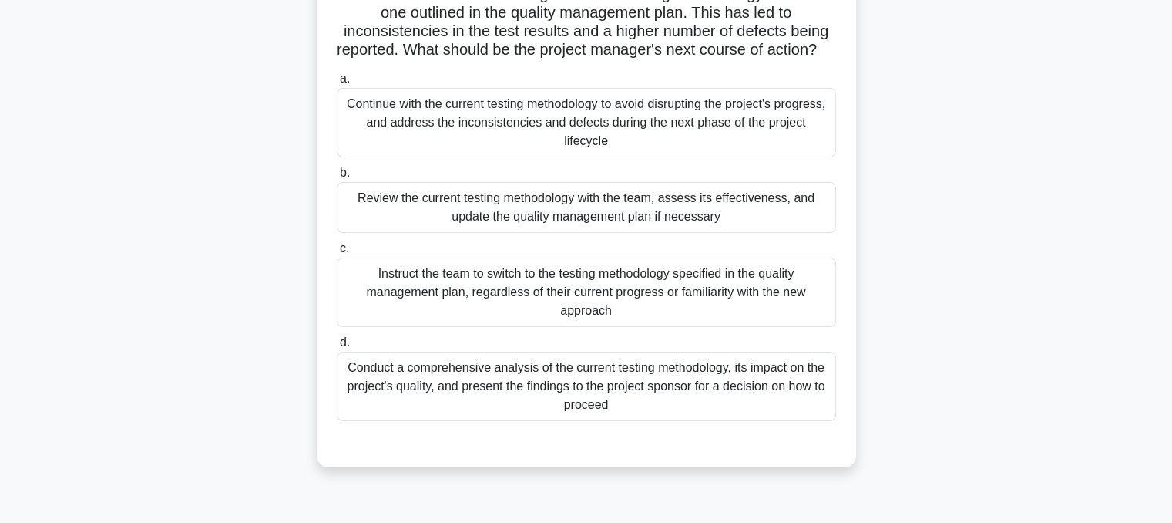
click at [734, 233] on div "Review the current testing methodology with the team, assess its effectiveness,…" at bounding box center [586, 207] width 499 height 51
click at [337, 178] on input "b. Review the current testing methodology with the team, assess its effectivene…" at bounding box center [337, 173] width 0 height 10
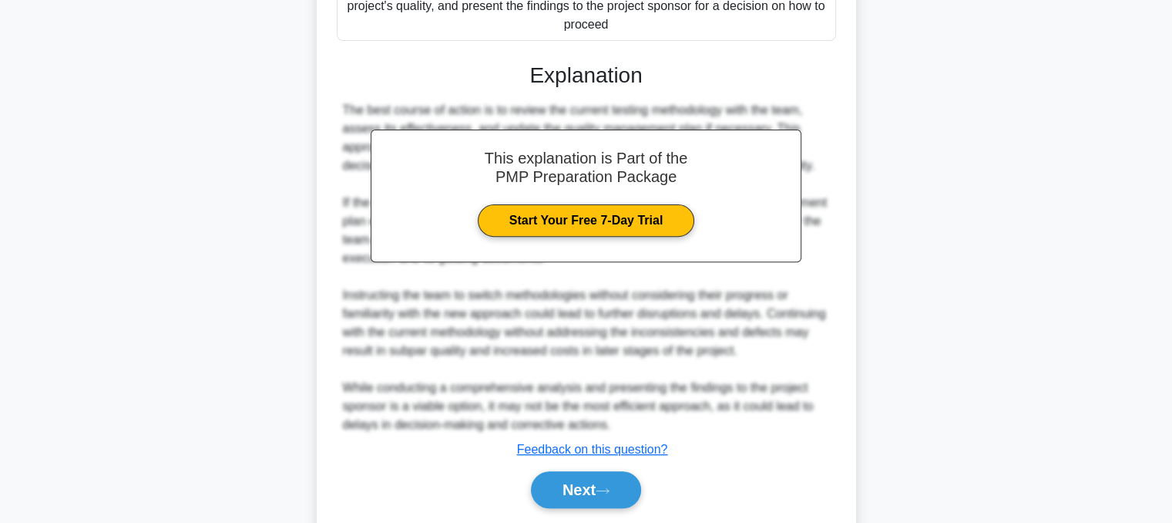
scroll to position [593, 0]
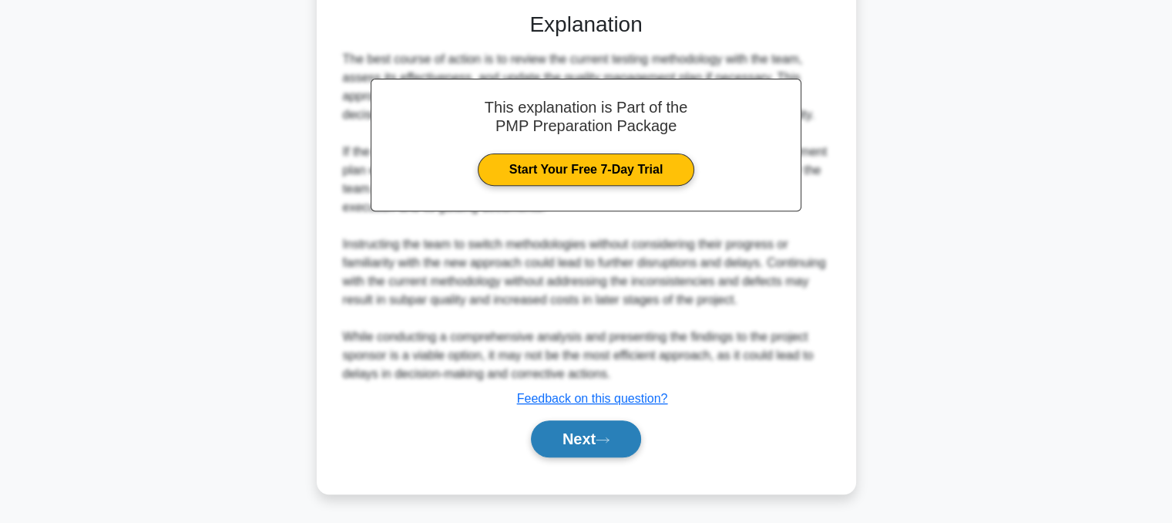
click at [589, 452] on button "Next" at bounding box center [586, 438] width 110 height 37
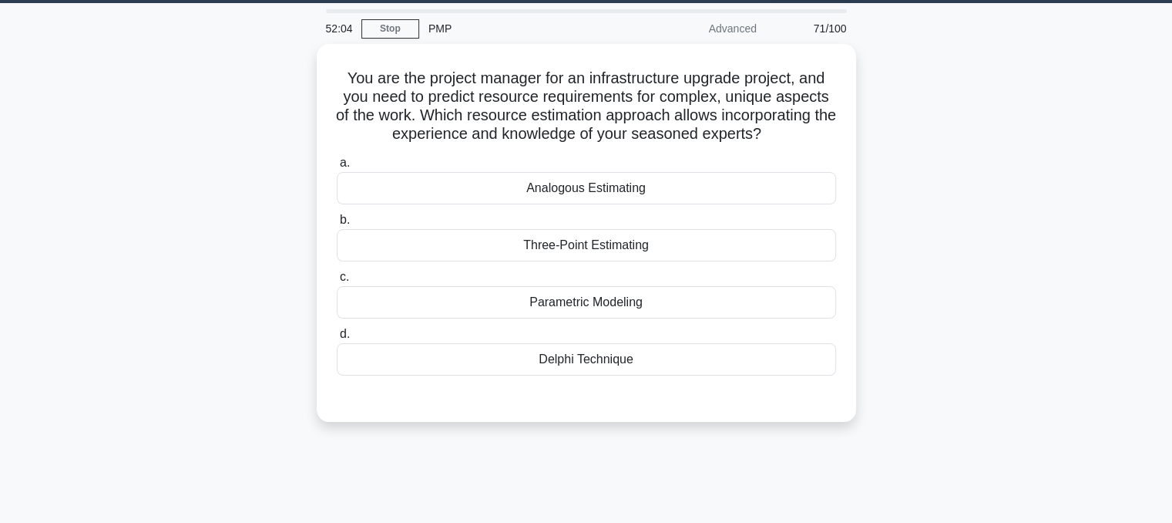
scroll to position [35, 0]
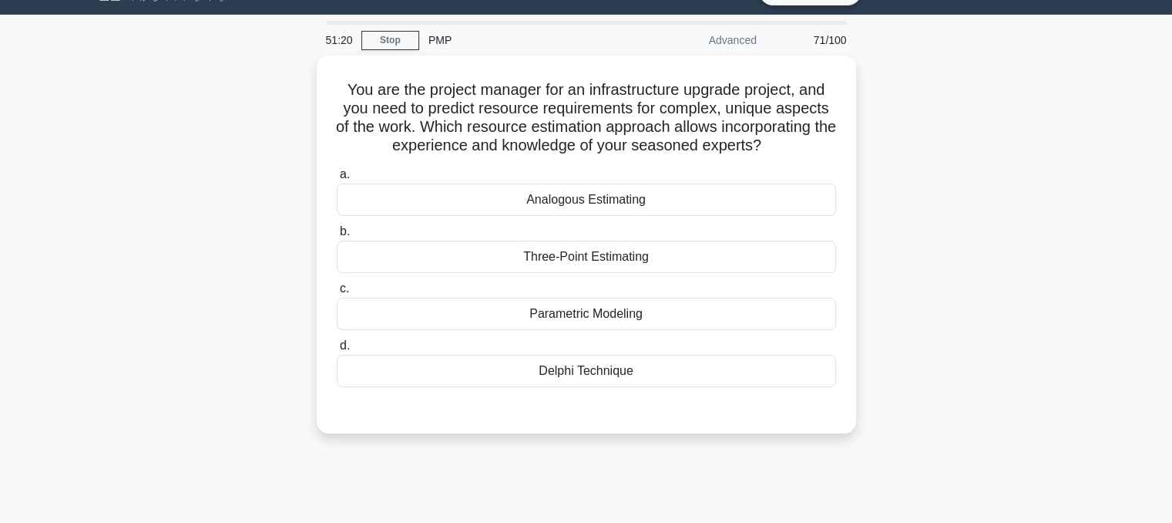
click at [697, 326] on div "Parametric Modeling" at bounding box center [586, 314] width 499 height 32
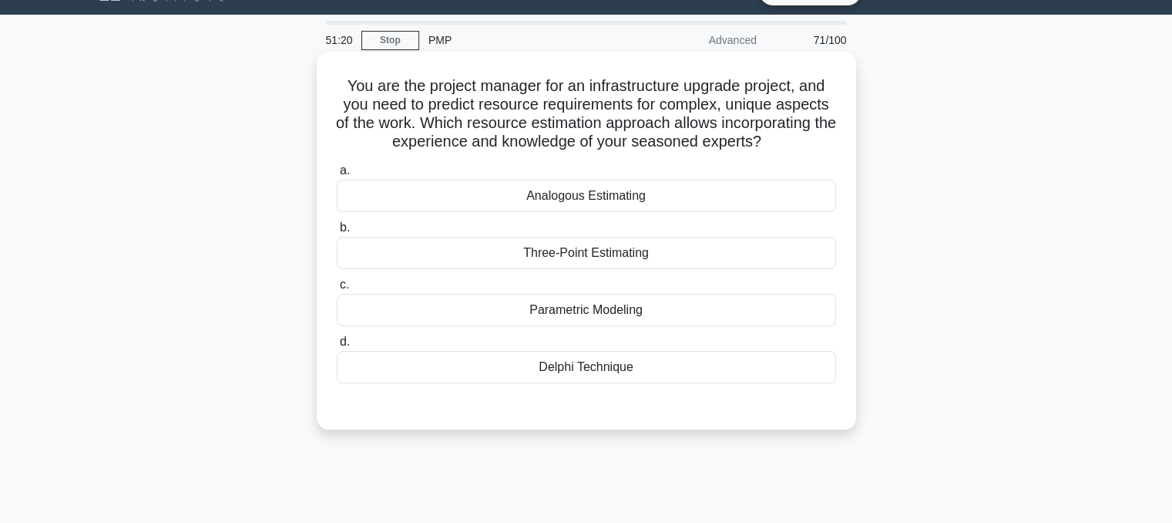
click at [337, 290] on input "c. Parametric Modeling" at bounding box center [337, 285] width 0 height 10
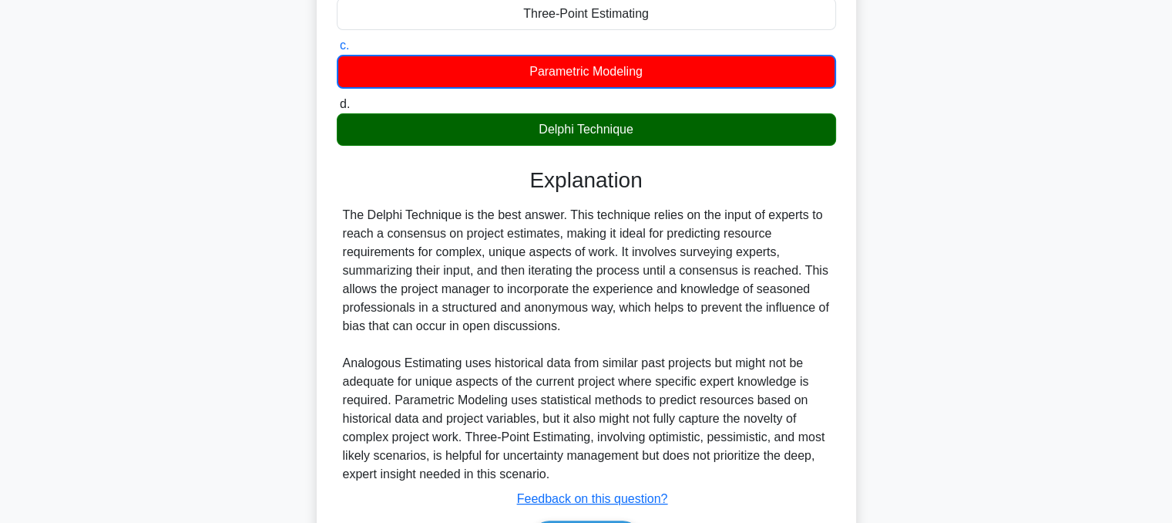
scroll to position [287, 0]
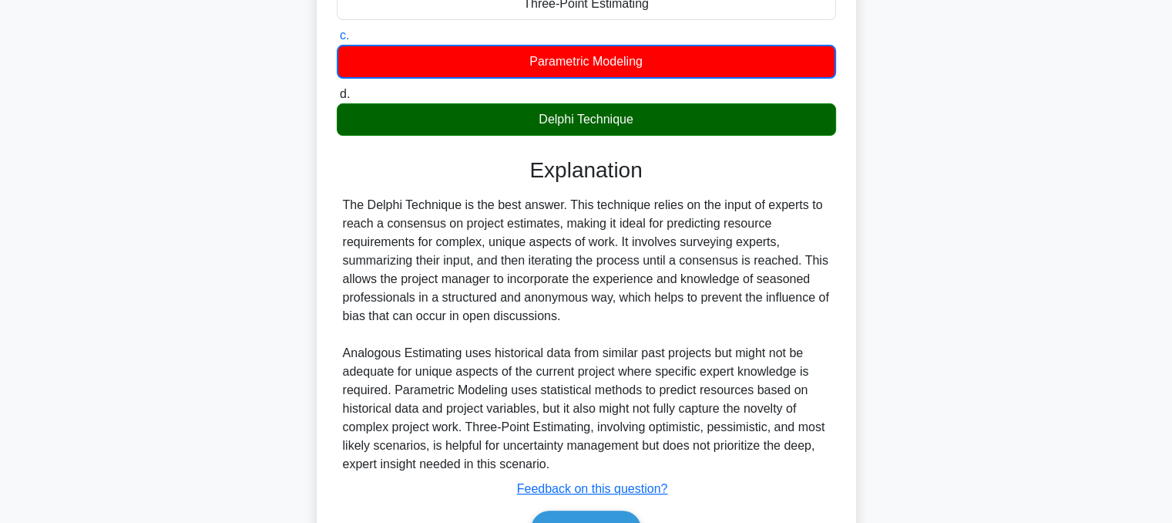
click at [977, 281] on div "You are the project manager for an infrastructure upgrade project, and you need…" at bounding box center [586, 202] width 1017 height 799
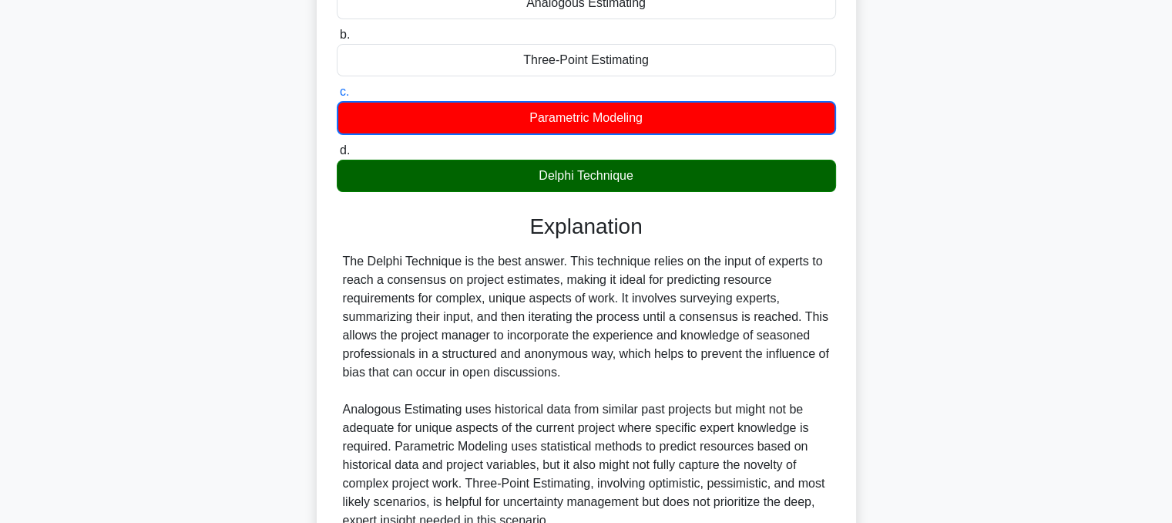
scroll to position [373, 0]
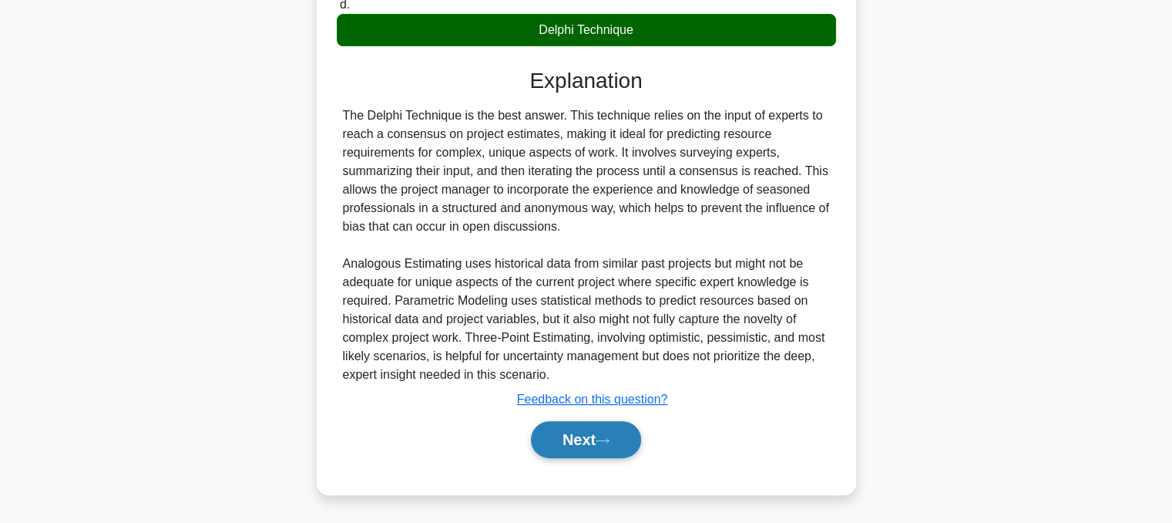
click at [603, 449] on button "Next" at bounding box center [586, 439] width 110 height 37
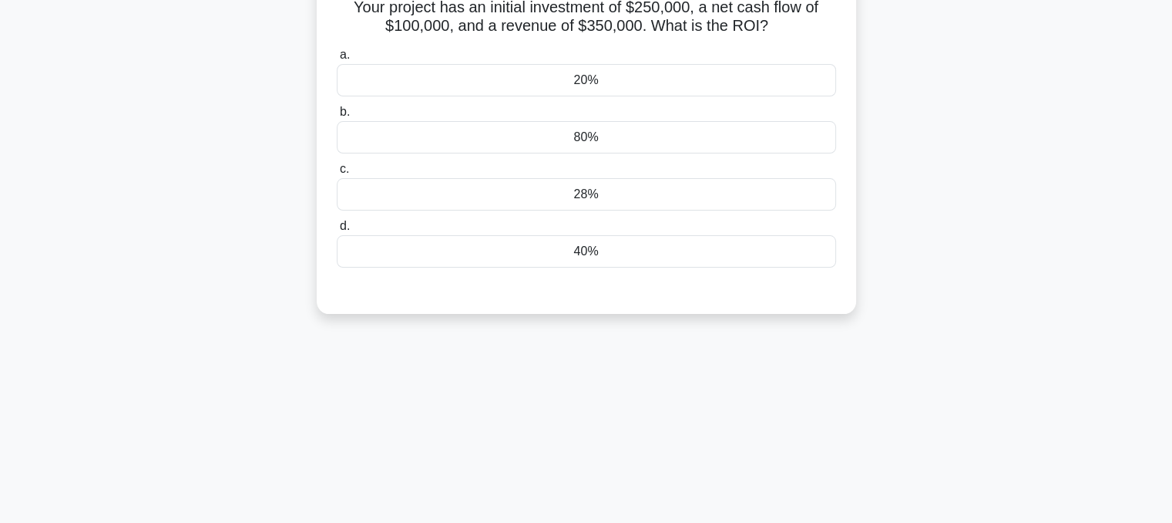
scroll to position [0, 0]
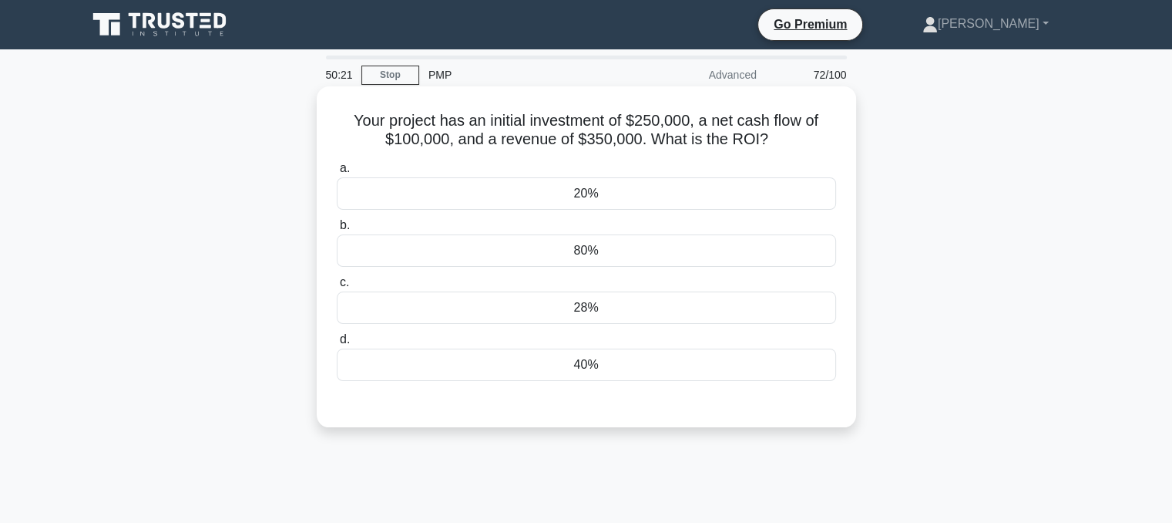
click at [703, 365] on div "40%" at bounding box center [586, 364] width 499 height 32
click at [337, 345] on input "d. 40%" at bounding box center [337, 339] width 0 height 10
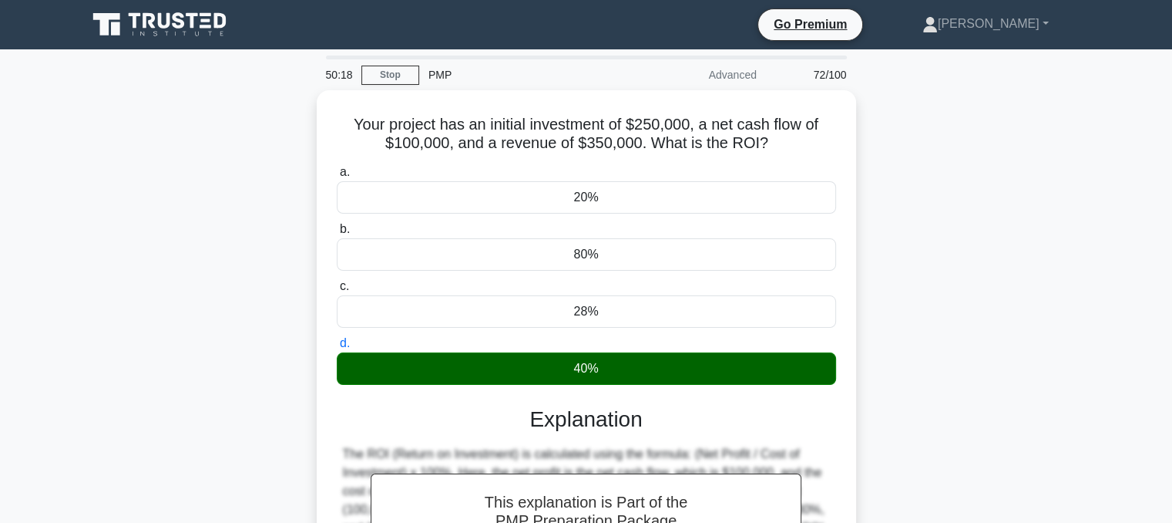
scroll to position [311, 0]
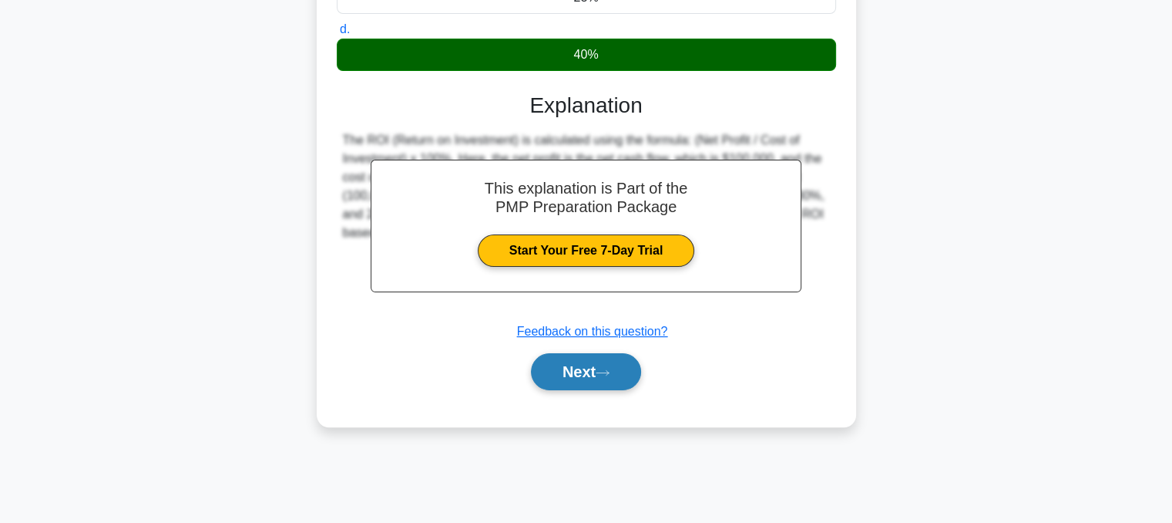
click at [598, 373] on button "Next" at bounding box center [586, 371] width 110 height 37
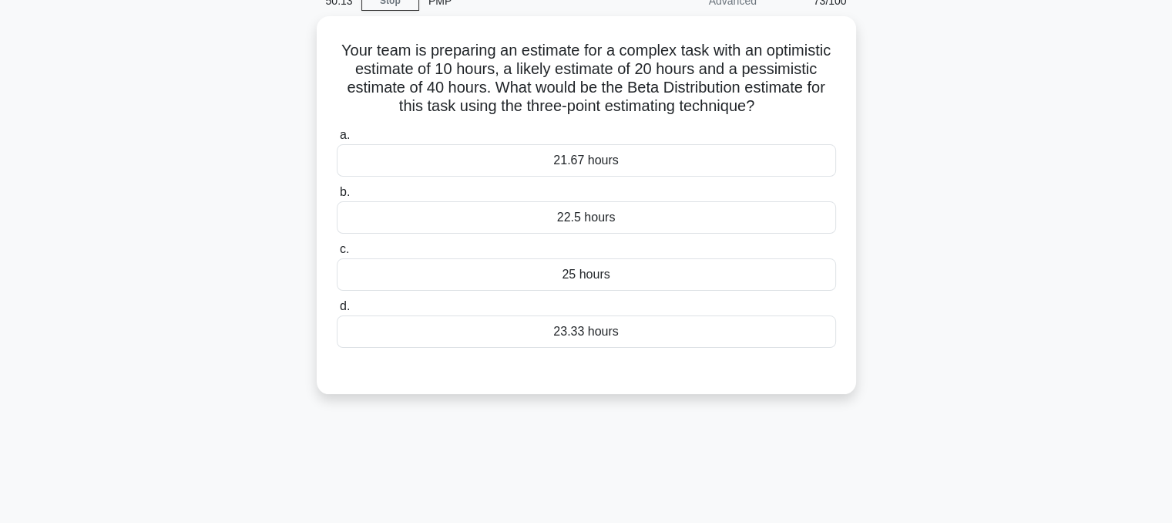
scroll to position [80, 0]
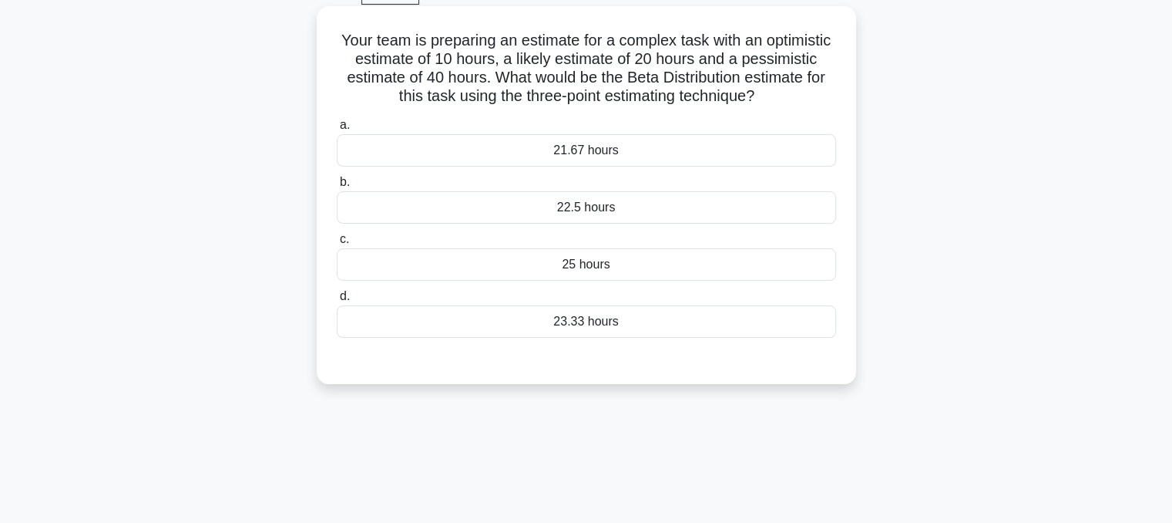
click at [644, 151] on div "21.67 hours" at bounding box center [586, 150] width 499 height 32
click at [337, 130] on input "a. 21.67 hours" at bounding box center [337, 125] width 0 height 10
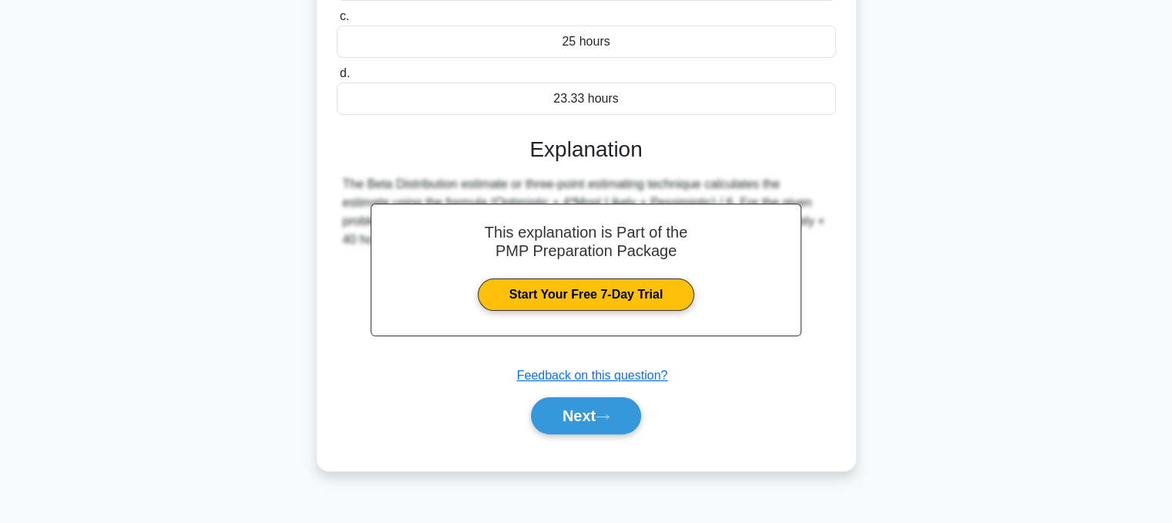
scroll to position [311, 0]
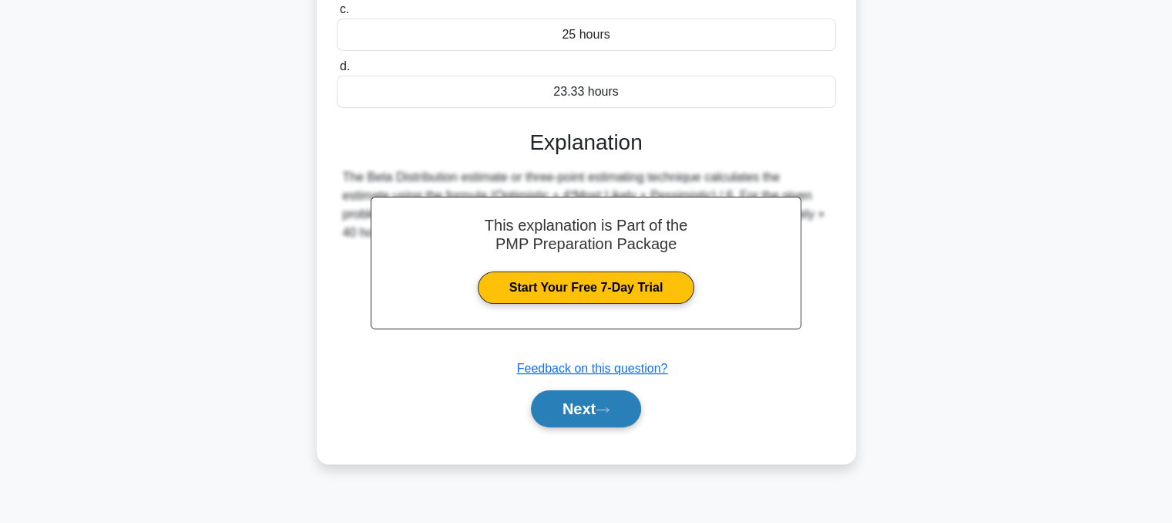
click at [575, 408] on button "Next" at bounding box center [586, 408] width 110 height 37
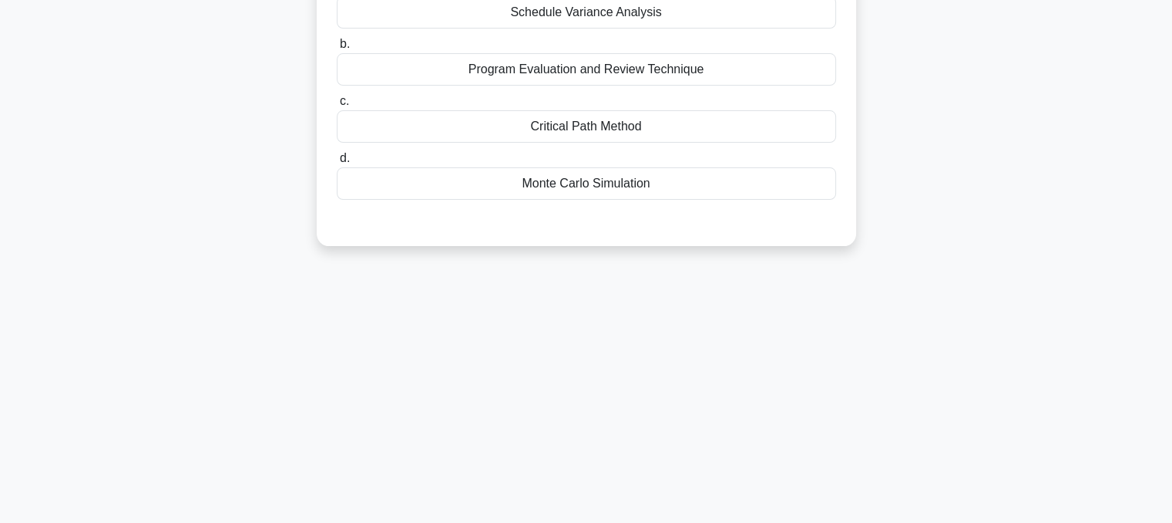
scroll to position [0, 0]
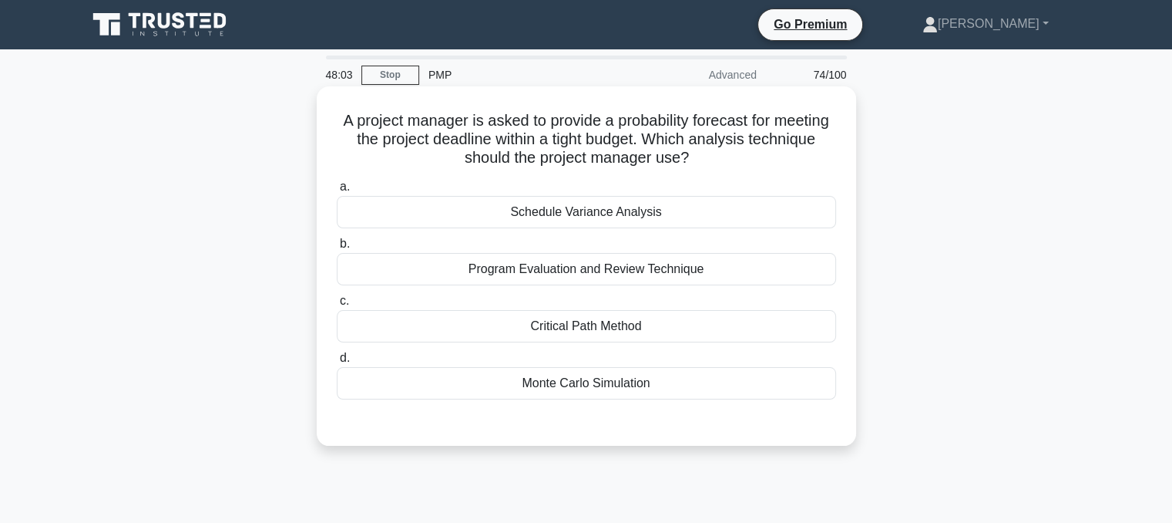
click at [772, 210] on div "Schedule Variance Analysis" at bounding box center [586, 212] width 499 height 32
click at [337, 192] on input "a. Schedule Variance Analysis" at bounding box center [337, 187] width 0 height 10
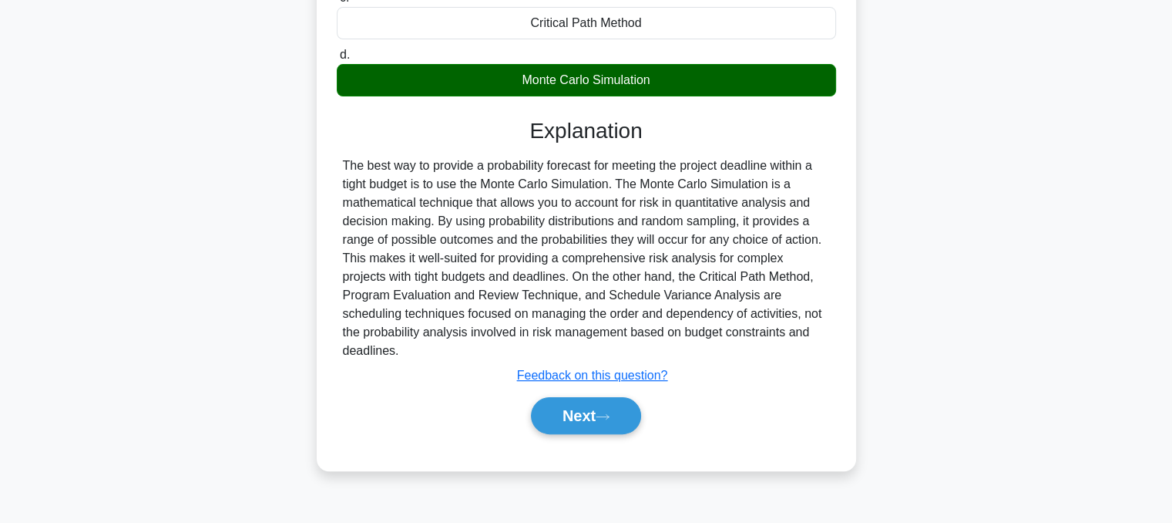
scroll to position [311, 0]
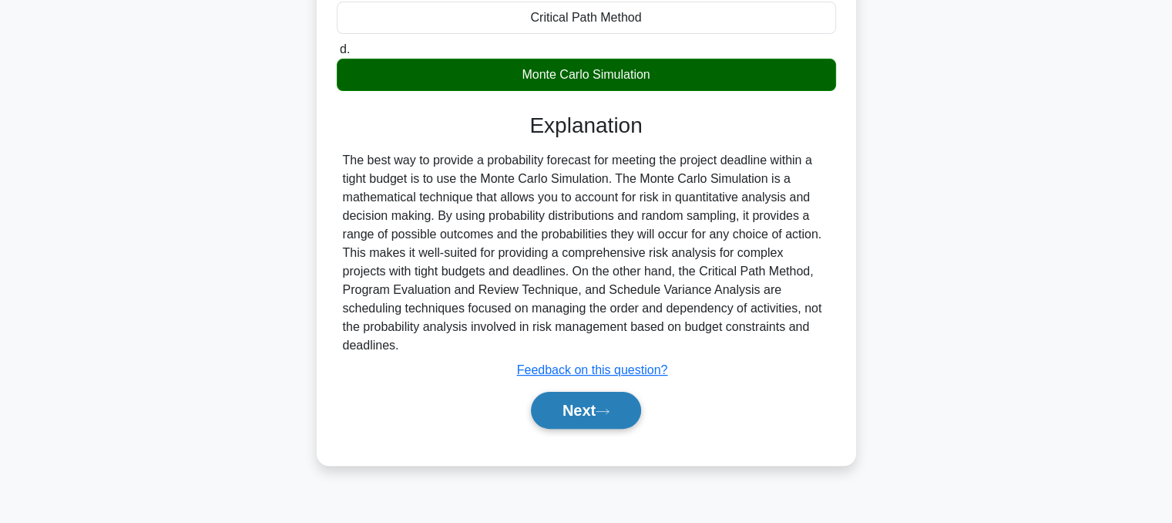
click at [621, 409] on button "Next" at bounding box center [586, 410] width 110 height 37
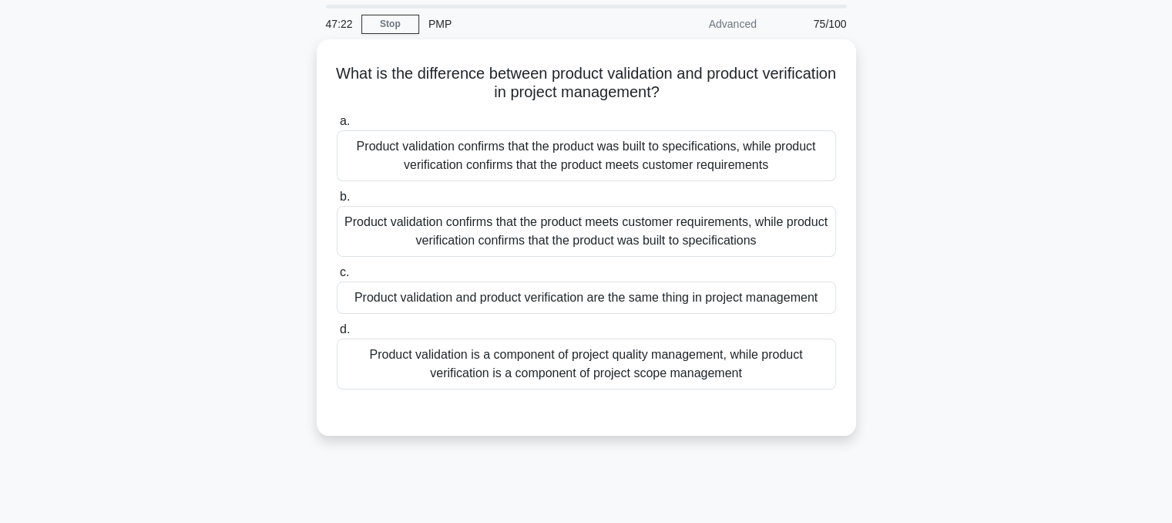
scroll to position [56, 0]
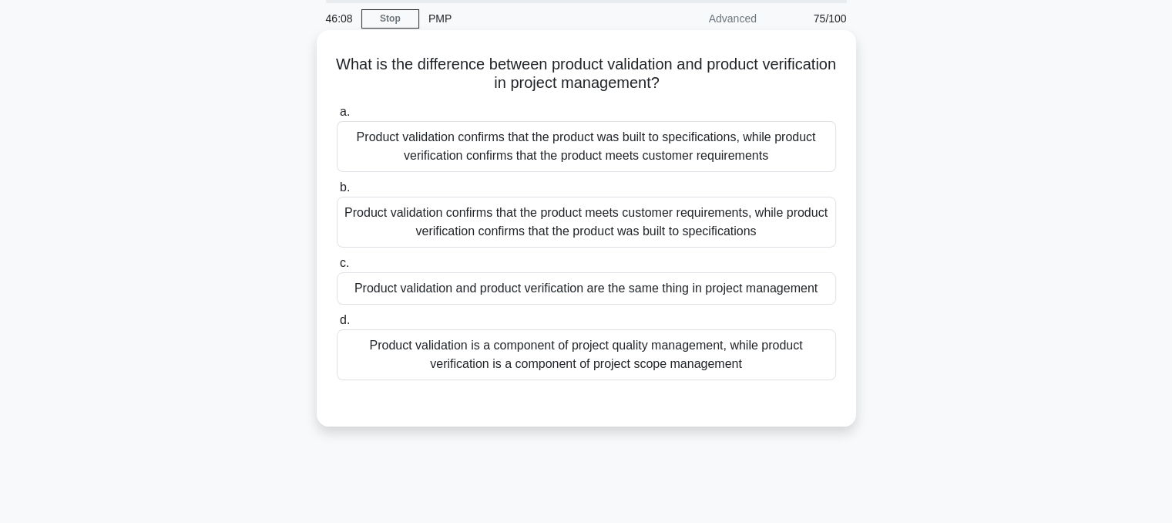
click at [648, 153] on div "Product validation confirms that the product was built to specifications, while…" at bounding box center [586, 146] width 499 height 51
click at [337, 117] on input "a. Product validation confirms that the product was built to specifications, wh…" at bounding box center [337, 112] width 0 height 10
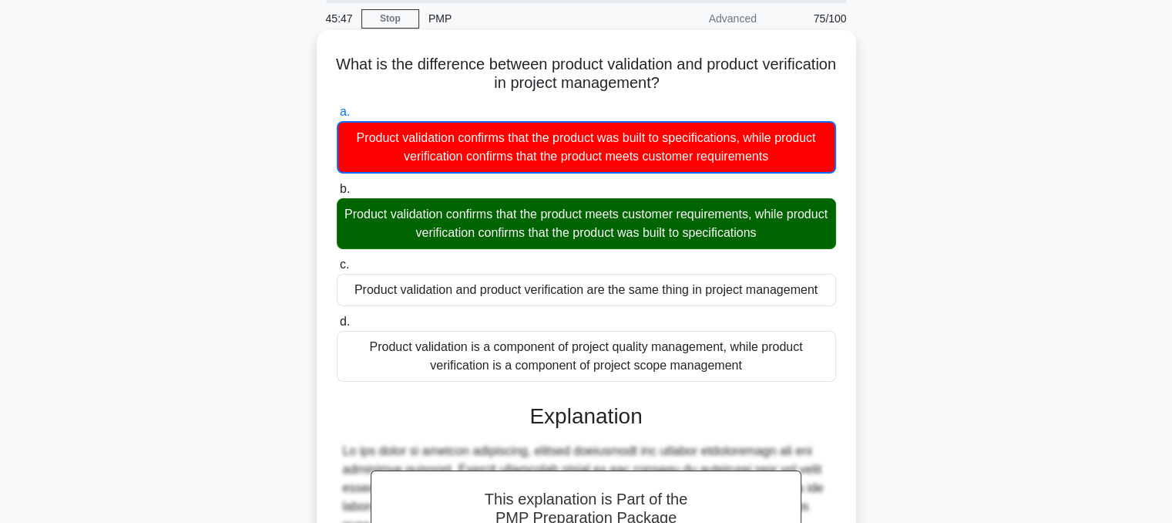
drag, startPoint x: 354, startPoint y: 217, endPoint x: 786, endPoint y: 236, distance: 432.8
click at [786, 236] on div "Product validation confirms that the product meets customer requirements, while…" at bounding box center [586, 223] width 499 height 51
copy div "Product validation confirms that the product meets customer requirements, while…"
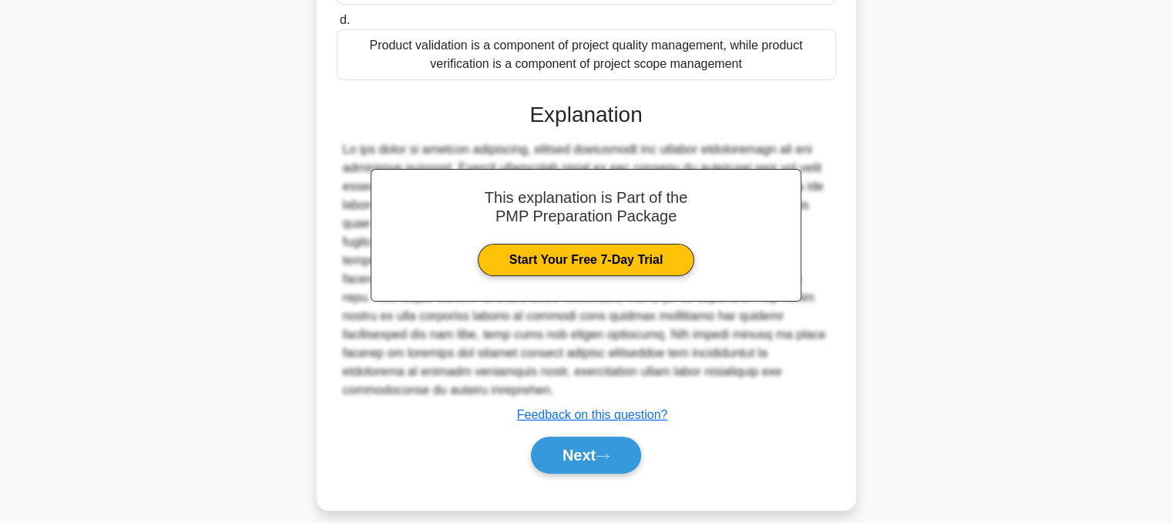
scroll to position [373, 0]
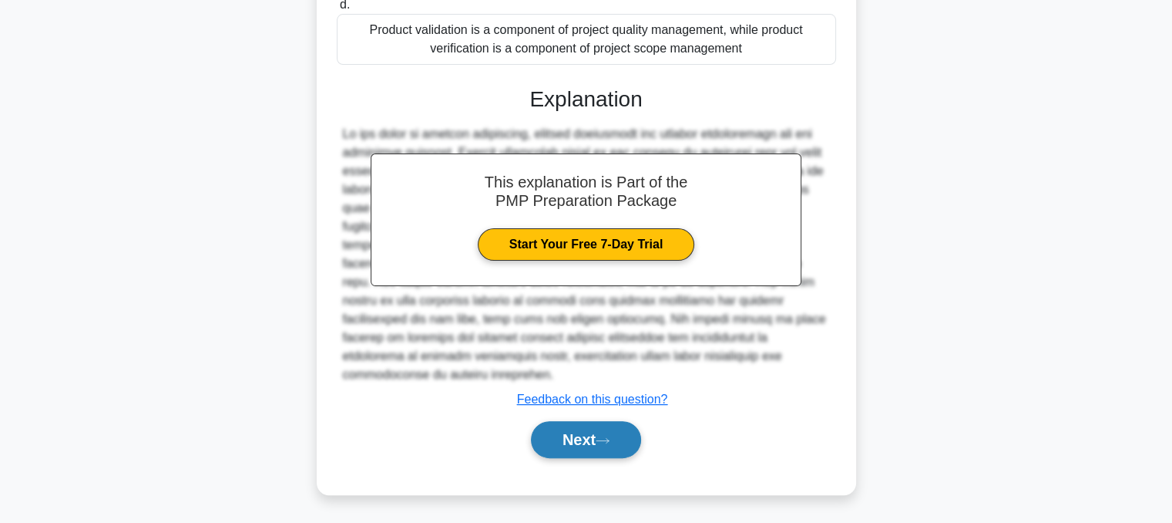
click at [579, 444] on button "Next" at bounding box center [586, 439] width 110 height 37
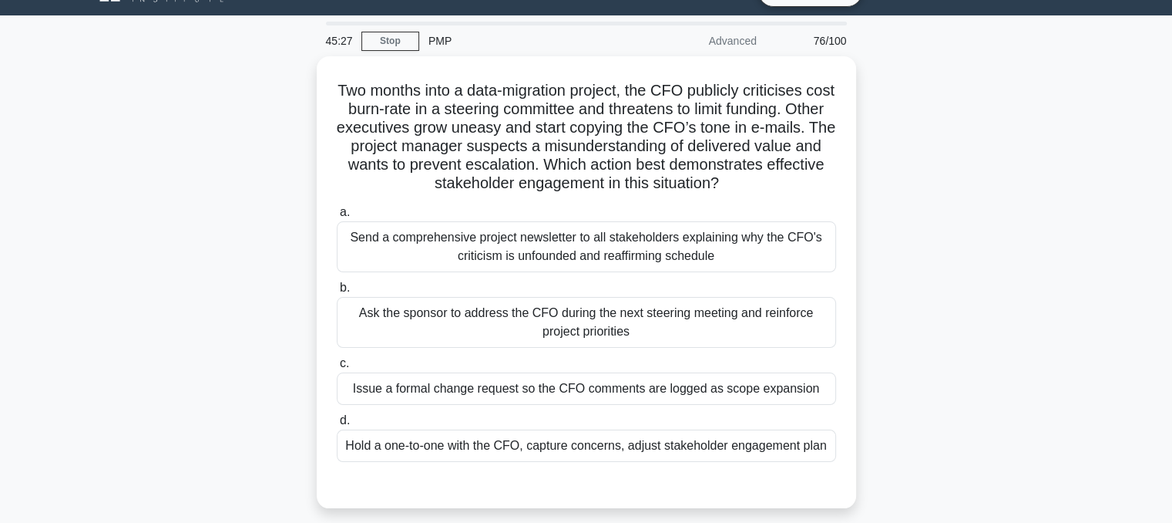
scroll to position [32, 0]
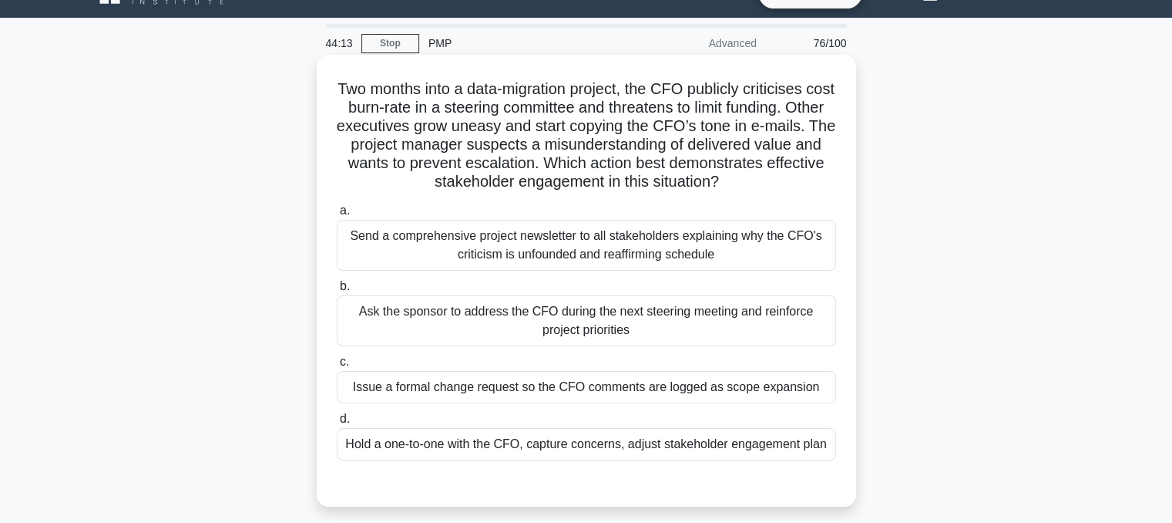
click at [536, 449] on div "Hold a one-to-one with the CFO, capture concerns, adjust stakeholder engagement…" at bounding box center [586, 444] width 499 height 32
click at [337, 424] on input "d. Hold a one-to-one with the CFO, capture concerns, adjust stakeholder engagem…" at bounding box center [337, 419] width 0 height 10
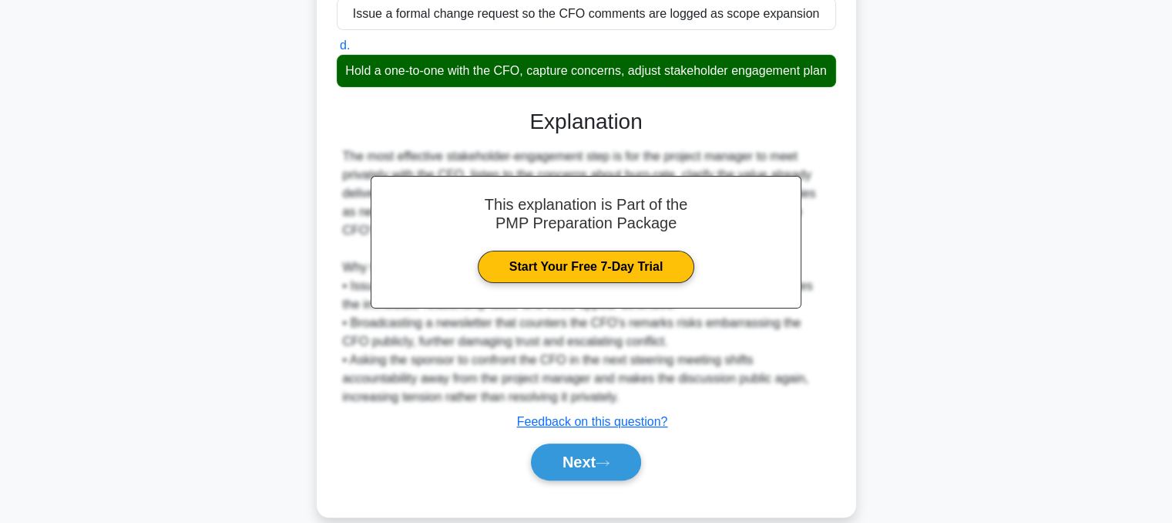
scroll to position [445, 0]
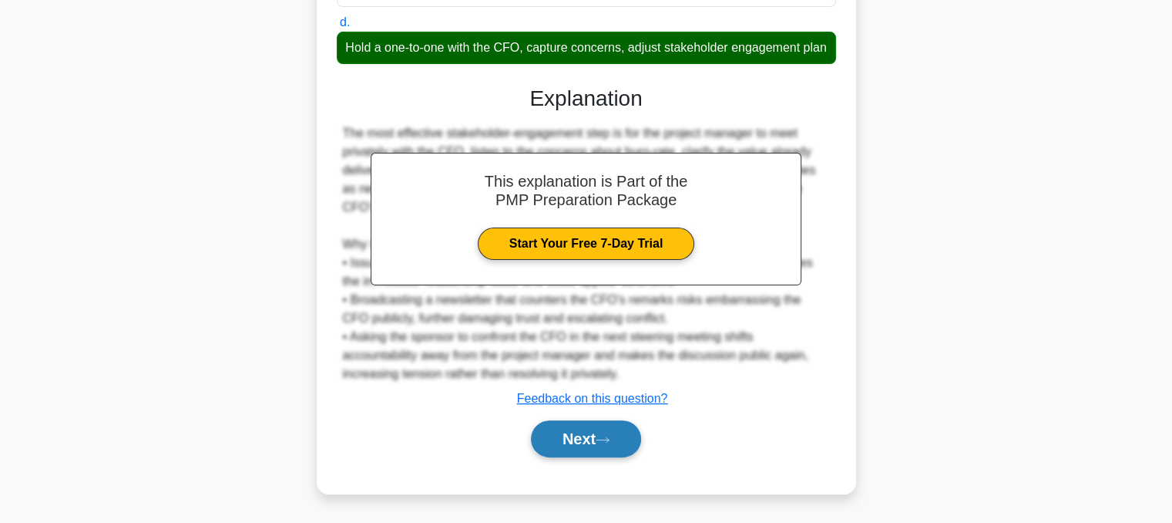
click at [533, 449] on button "Next" at bounding box center [586, 438] width 110 height 37
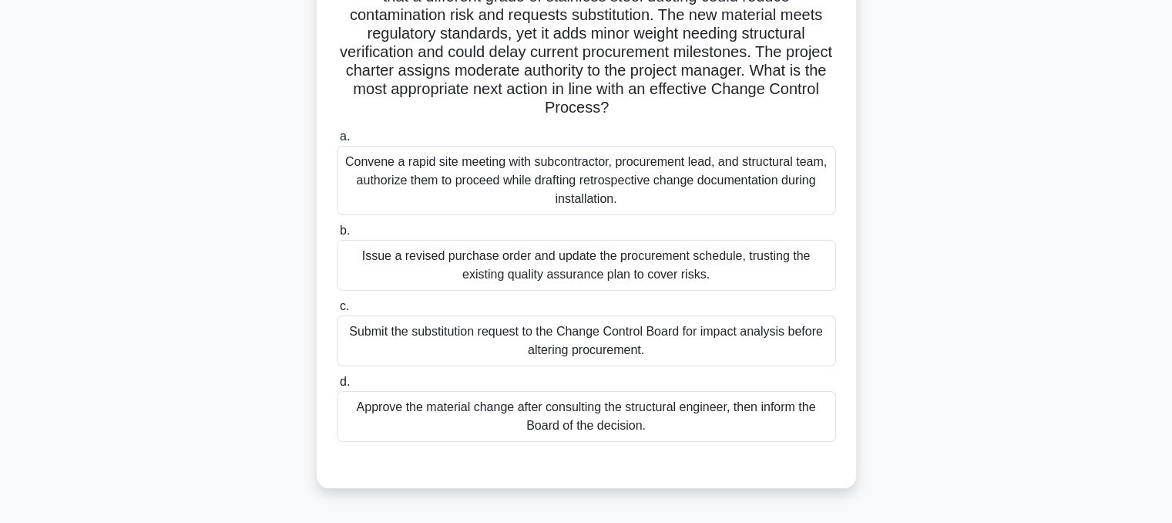
scroll to position [147, 0]
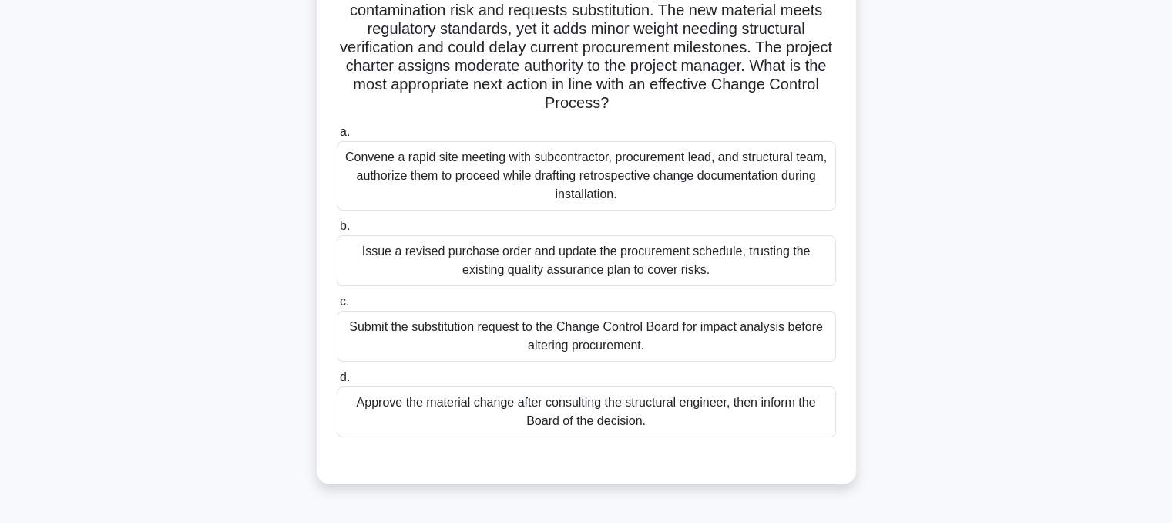
click at [735, 361] on div "Submit the substitution request to the Change Control Board for impact analysis…" at bounding box center [586, 336] width 499 height 51
click at [337, 307] on input "c. Submit the substitution request to the Change Control Board for impact analy…" at bounding box center [337, 302] width 0 height 10
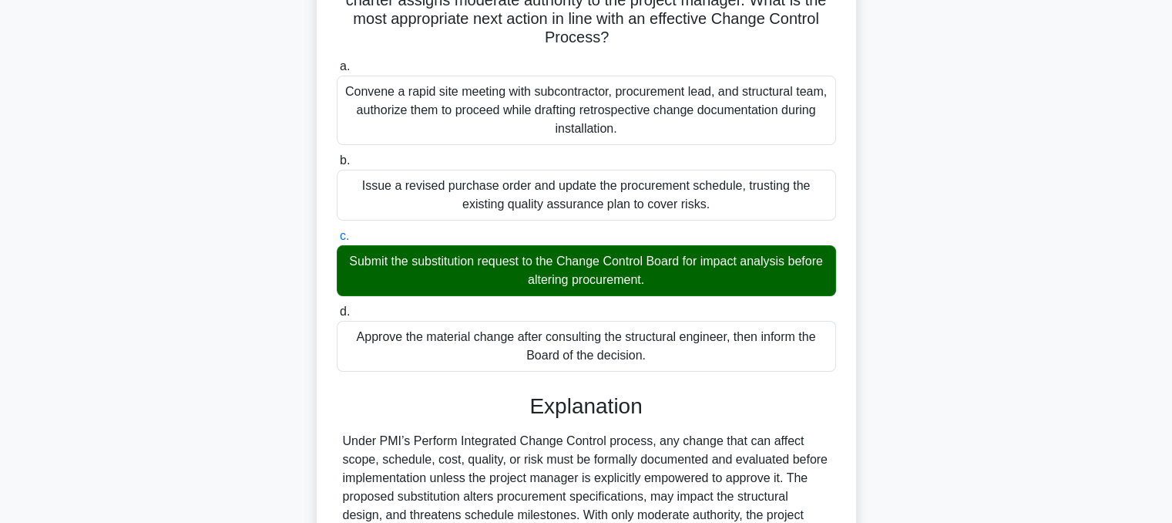
scroll to position [501, 0]
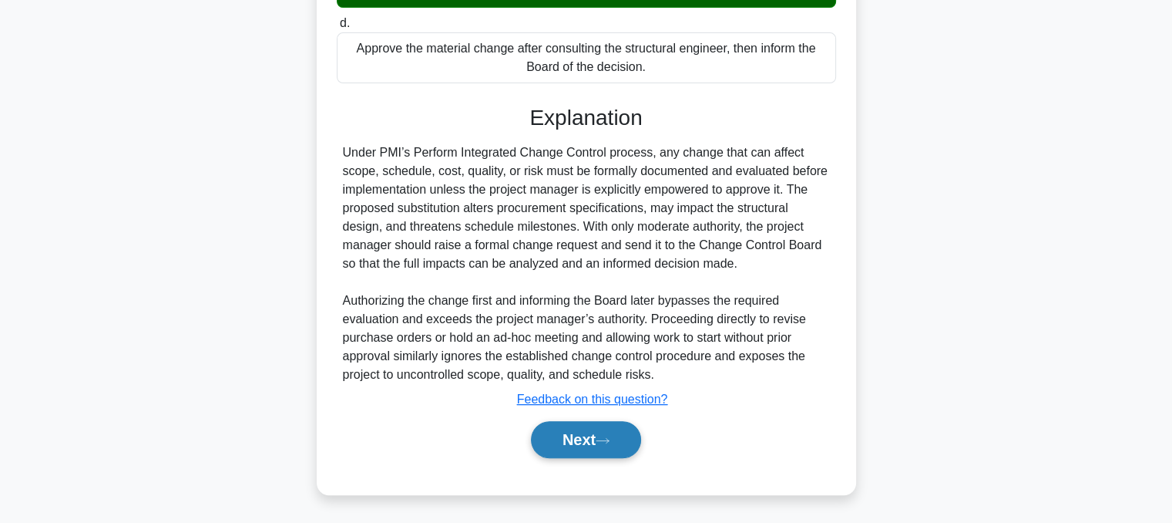
click at [589, 444] on button "Next" at bounding box center [586, 439] width 110 height 37
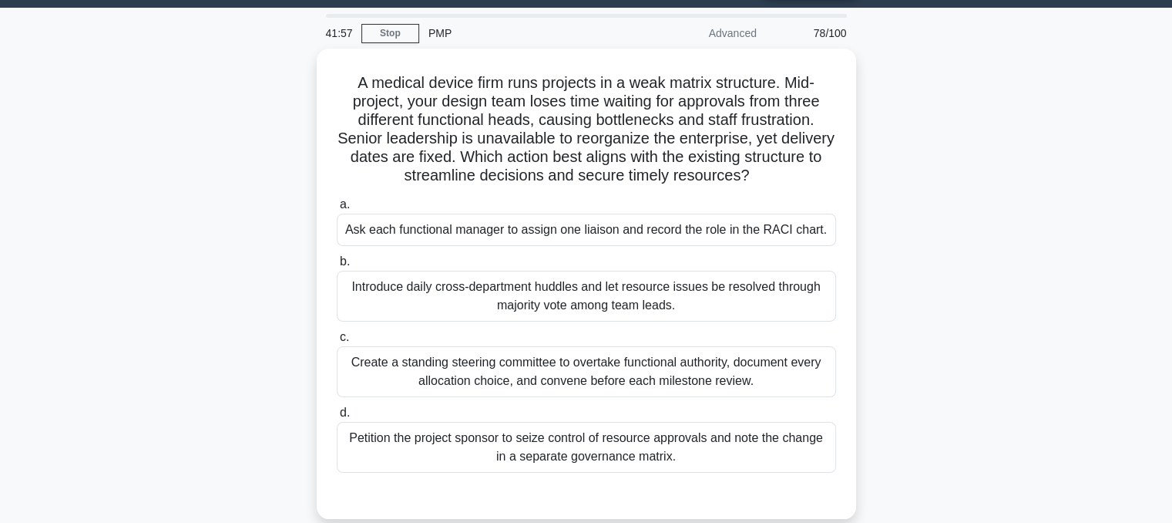
scroll to position [0, 0]
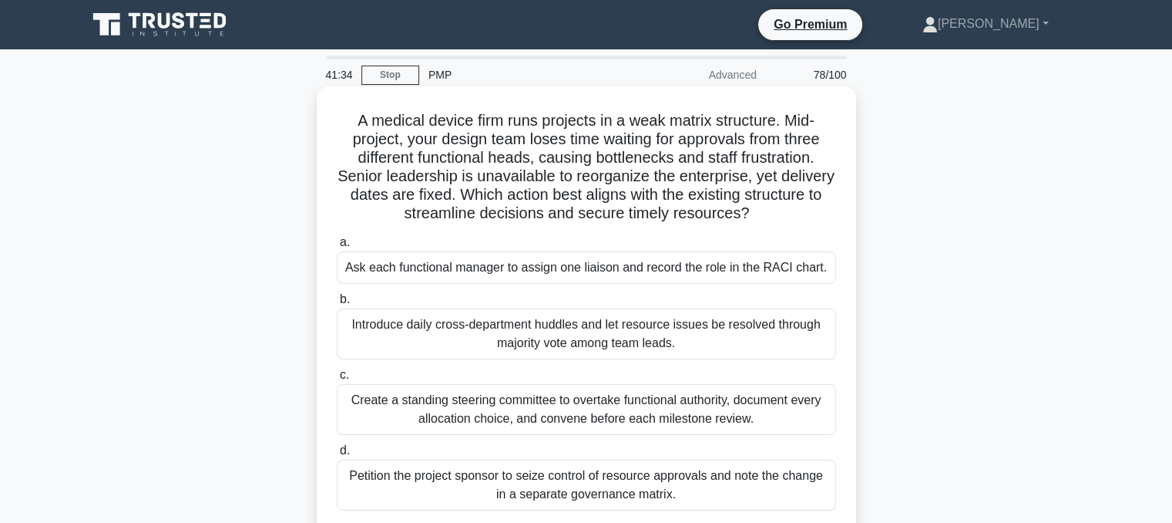
click at [775, 273] on div "Ask each functional manager to assign one liaison and record the role in the RA…" at bounding box center [586, 267] width 499 height 32
click at [337, 247] on input "a. Ask each functional manager to assign one liaison and record the role in the…" at bounding box center [337, 242] width 0 height 10
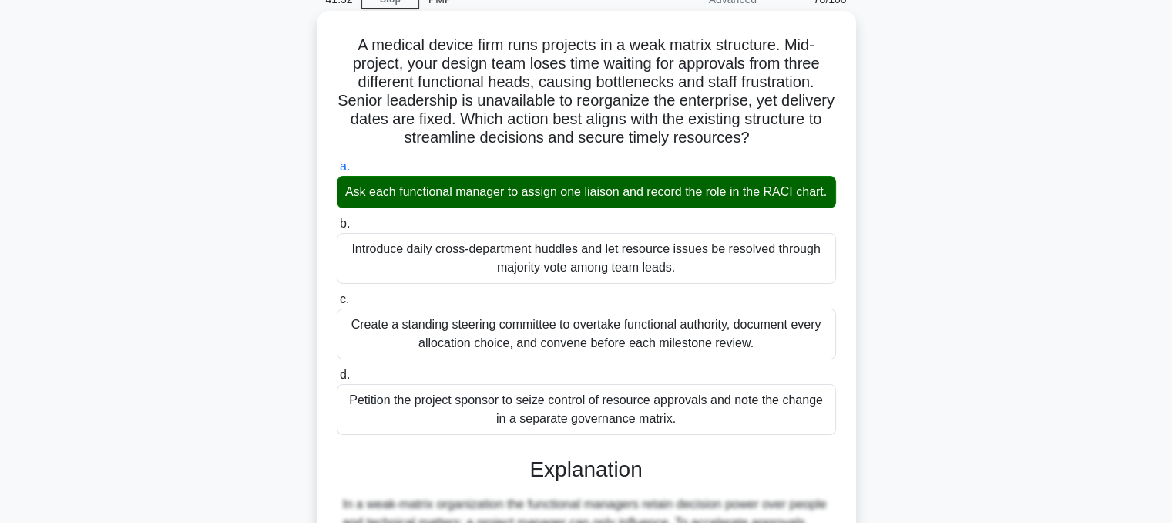
scroll to position [501, 0]
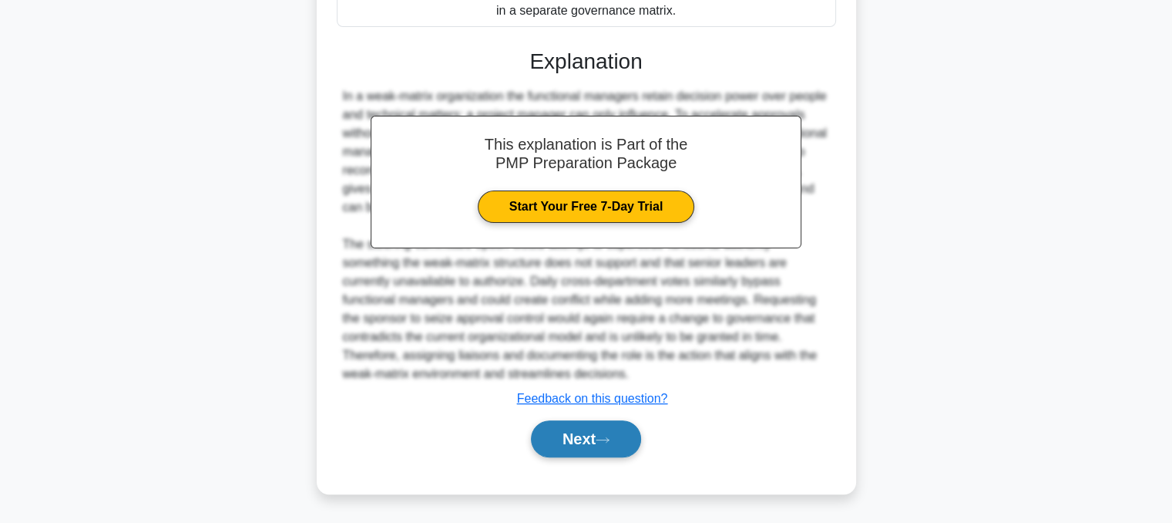
click at [590, 456] on button "Next" at bounding box center [586, 438] width 110 height 37
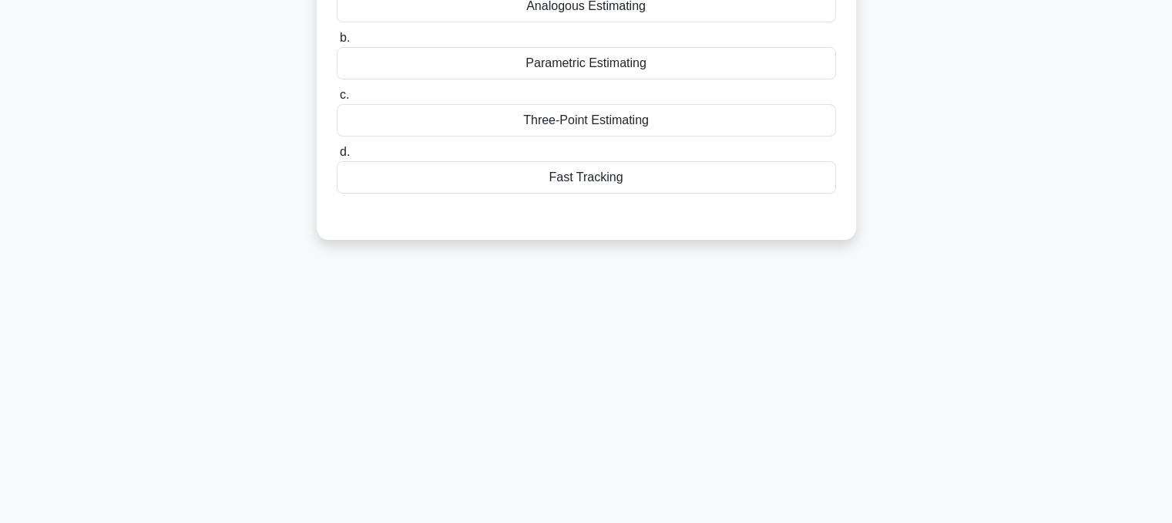
scroll to position [0, 0]
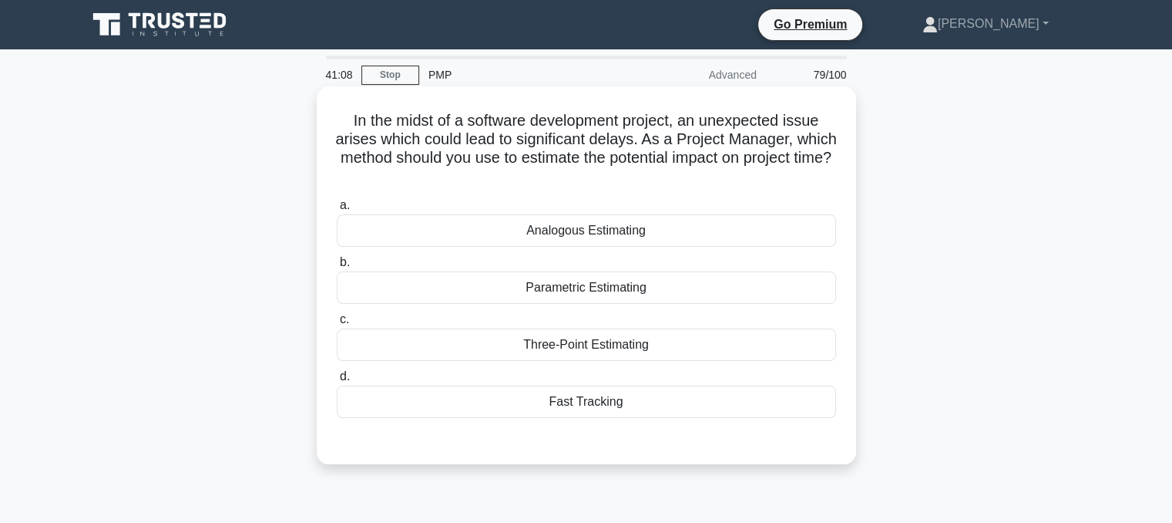
click at [775, 304] on div "Parametric Estimating" at bounding box center [586, 287] width 499 height 32
click at [337, 267] on input "b. Parametric Estimating" at bounding box center [337, 262] width 0 height 10
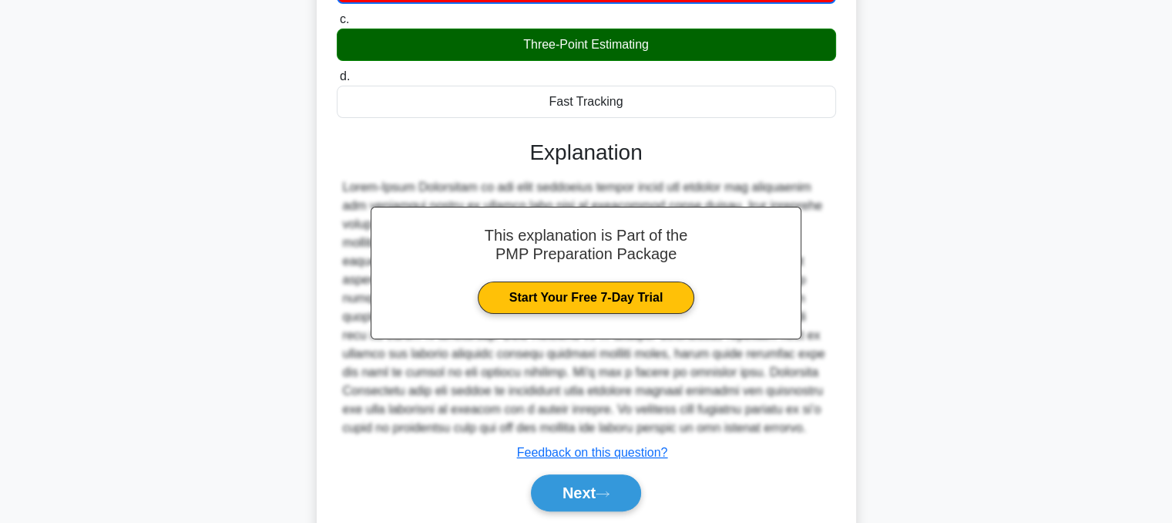
scroll to position [355, 0]
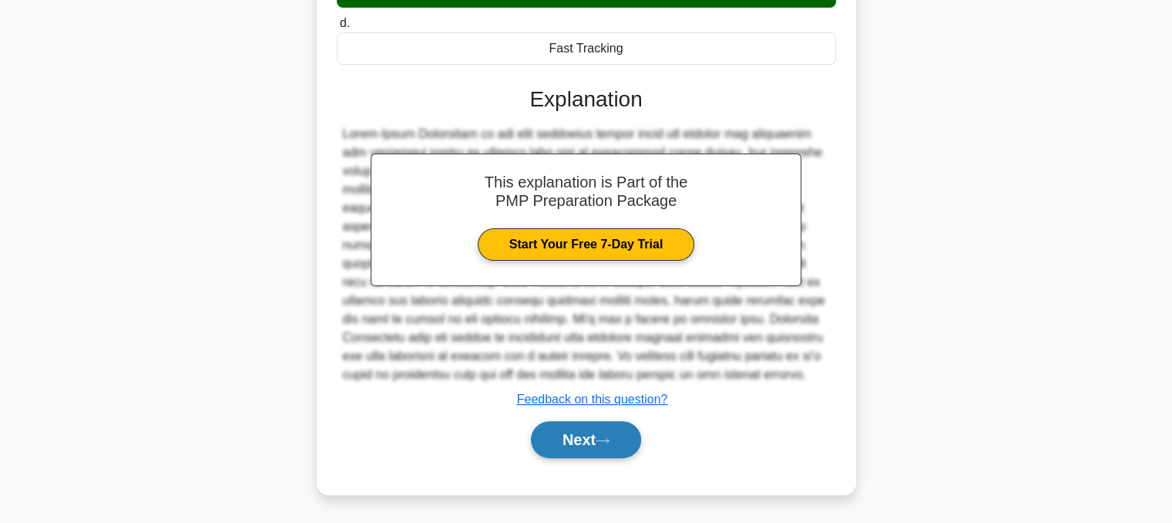
click at [624, 443] on button "Next" at bounding box center [586, 439] width 110 height 37
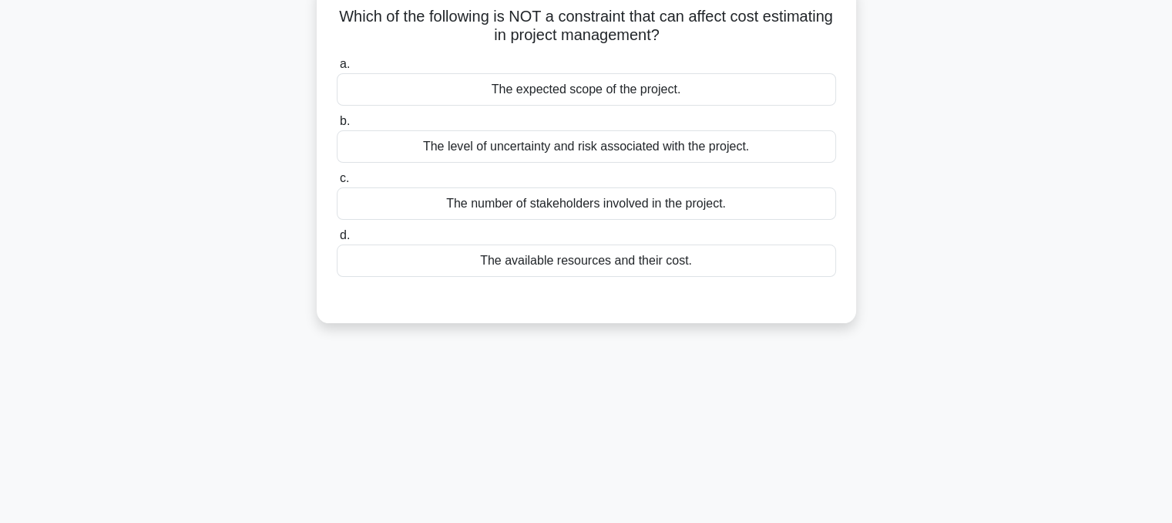
scroll to position [0, 0]
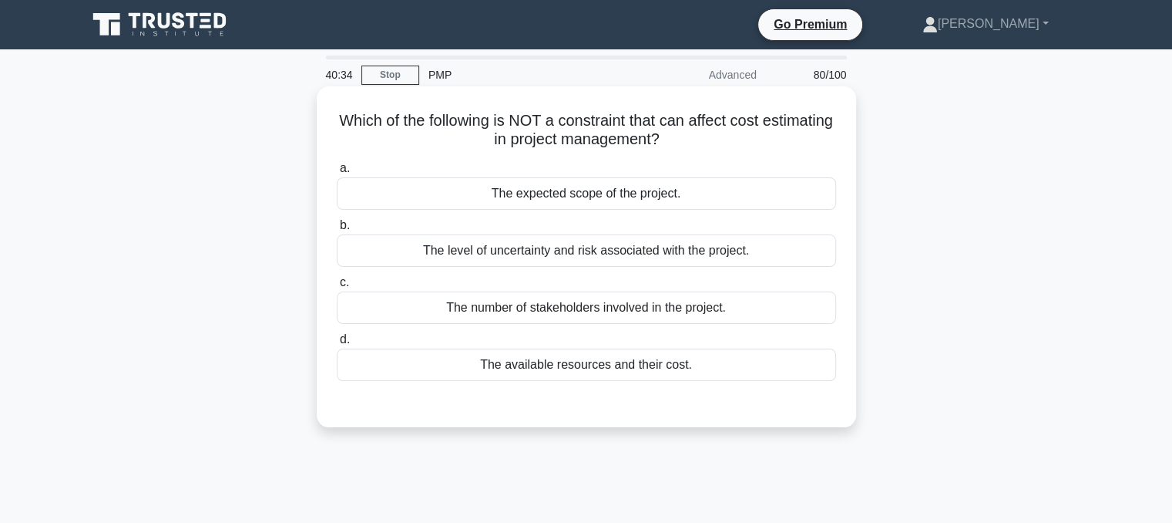
click at [774, 324] on div "The number of stakeholders involved in the project." at bounding box center [586, 307] width 499 height 32
click at [337, 287] on input "c. The number of stakeholders involved in the project." at bounding box center [337, 282] width 0 height 10
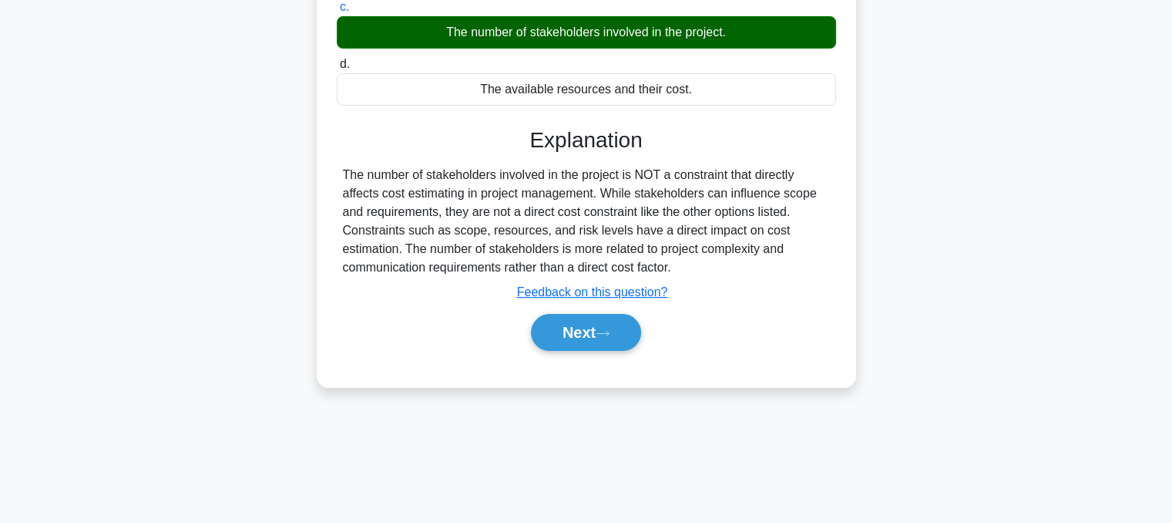
scroll to position [284, 0]
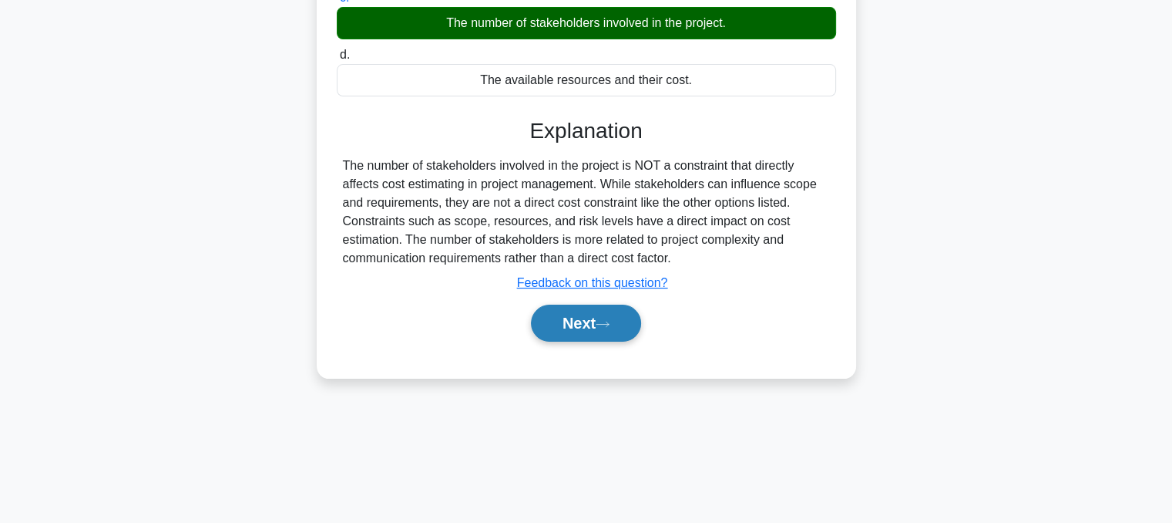
click at [623, 319] on button "Next" at bounding box center [586, 322] width 110 height 37
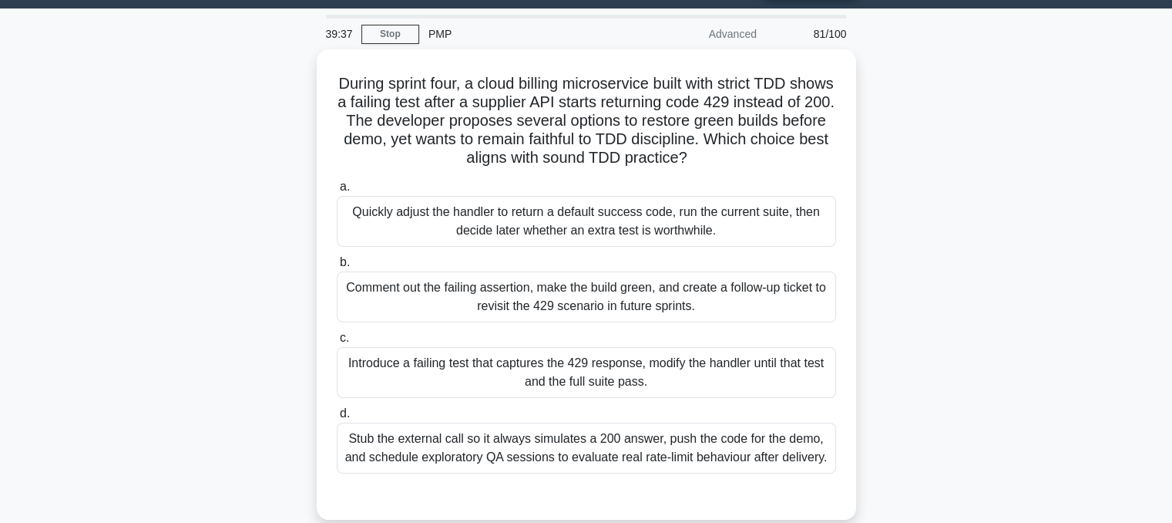
scroll to position [77, 0]
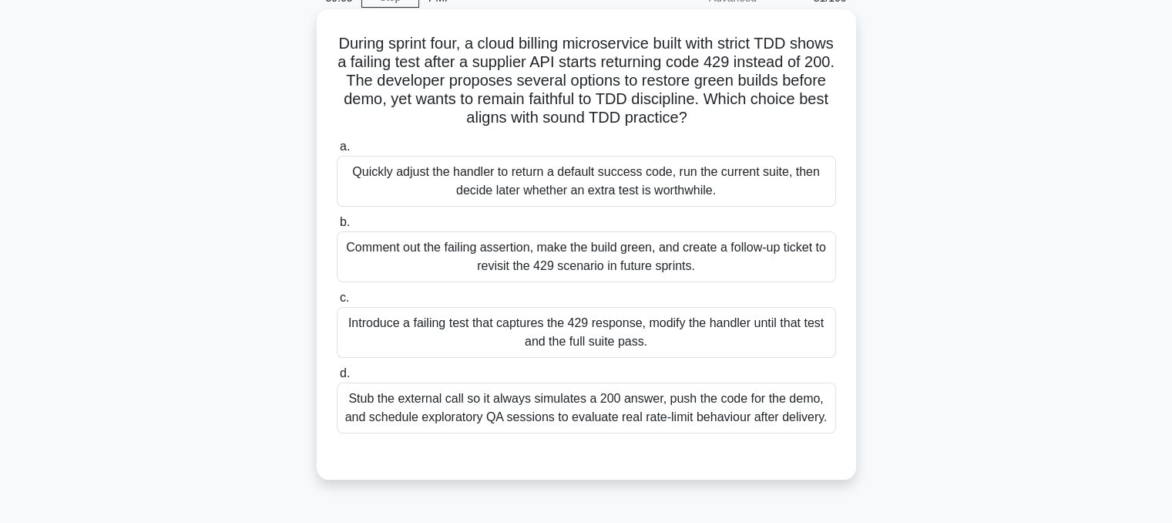
click at [776, 332] on div "Introduce a failing test that captures the 429 response, modify the handler unt…" at bounding box center [586, 332] width 499 height 51
click at [337, 303] on input "c. Introduce a failing test that captures the 429 response, modify the handler …" at bounding box center [337, 298] width 0 height 10
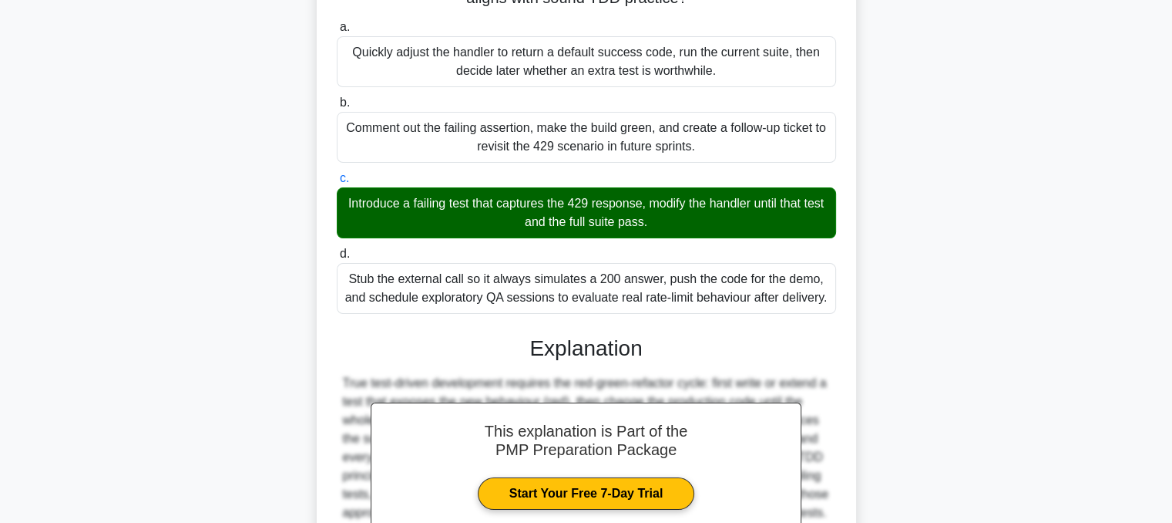
scroll to position [371, 0]
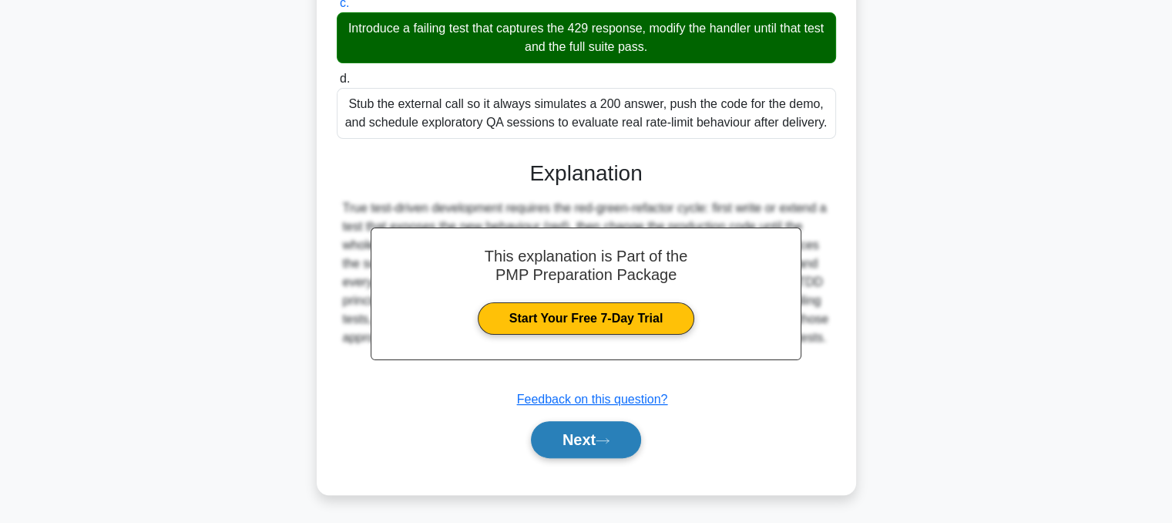
click at [623, 440] on button "Next" at bounding box center [586, 439] width 110 height 37
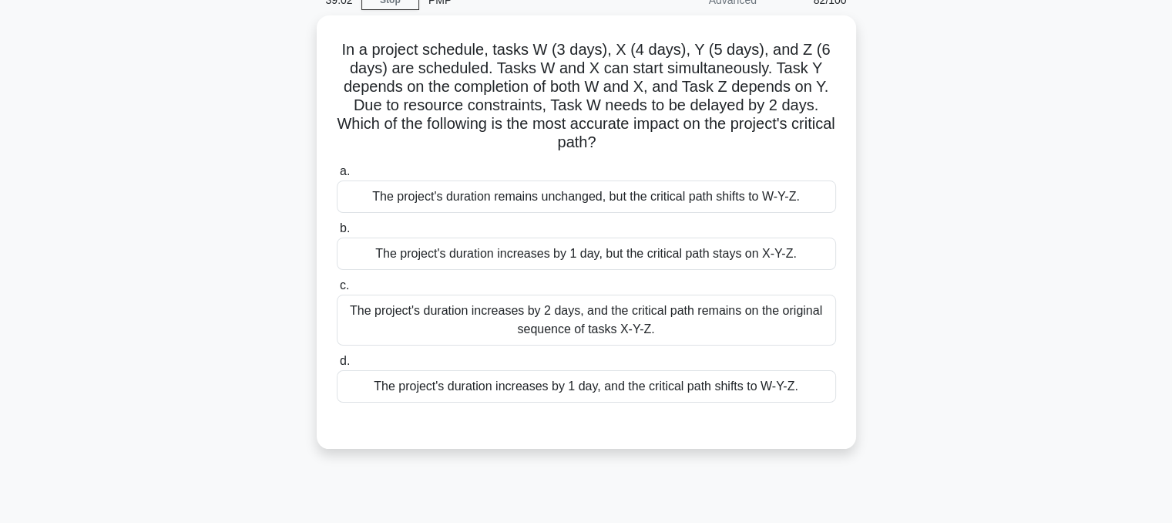
scroll to position [68, 0]
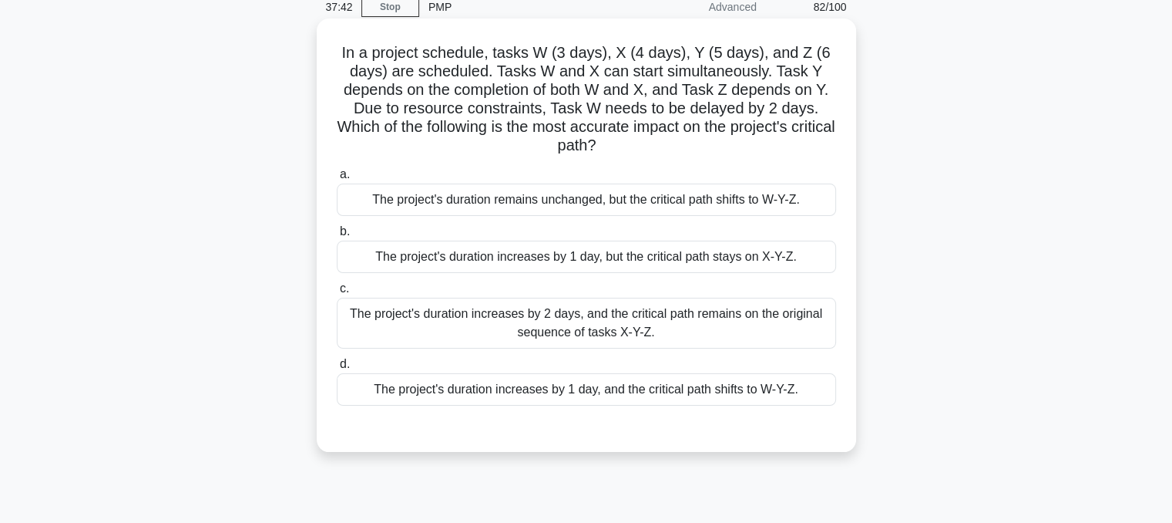
click at [786, 398] on div "The project's duration increases by 1 day, and the critical path shifts to W-Y-…" at bounding box center [586, 389] width 499 height 32
click at [337, 369] on input "d. The project's duration increases by 1 day, and the critical path shifts to W…" at bounding box center [337, 364] width 0 height 10
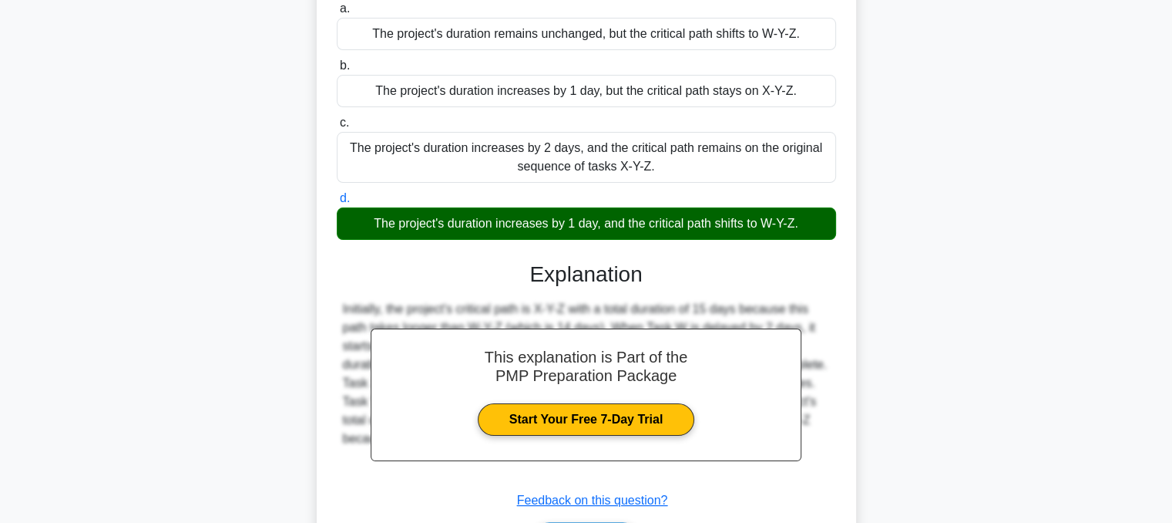
scroll to position [334, 0]
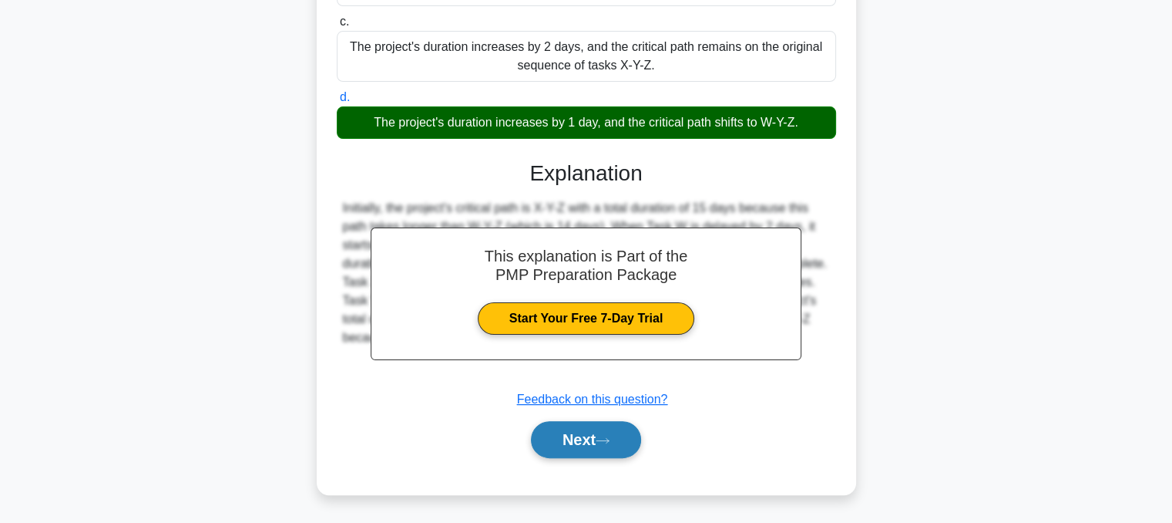
click at [625, 443] on button "Next" at bounding box center [586, 439] width 110 height 37
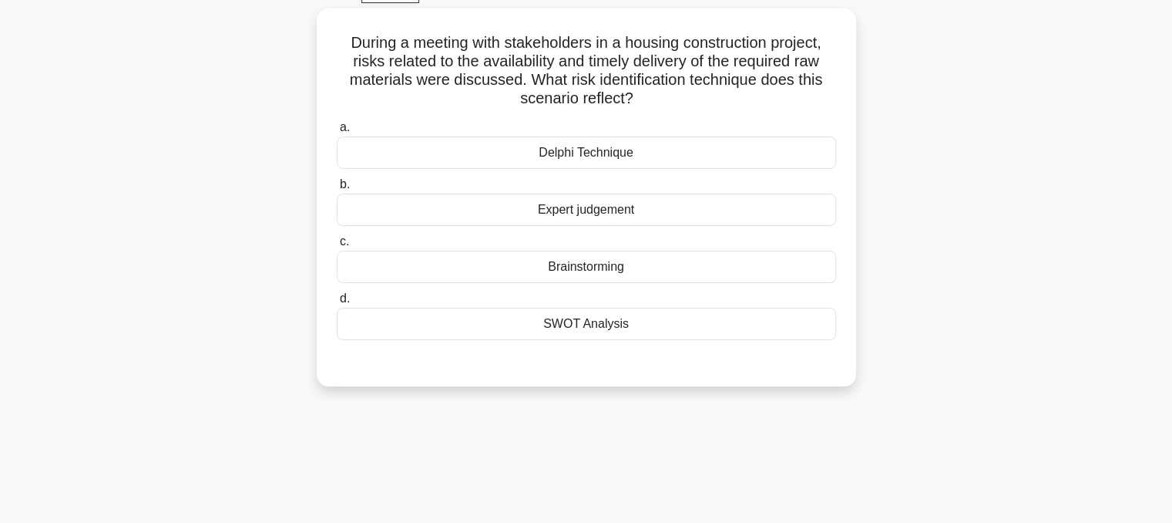
scroll to position [68, 0]
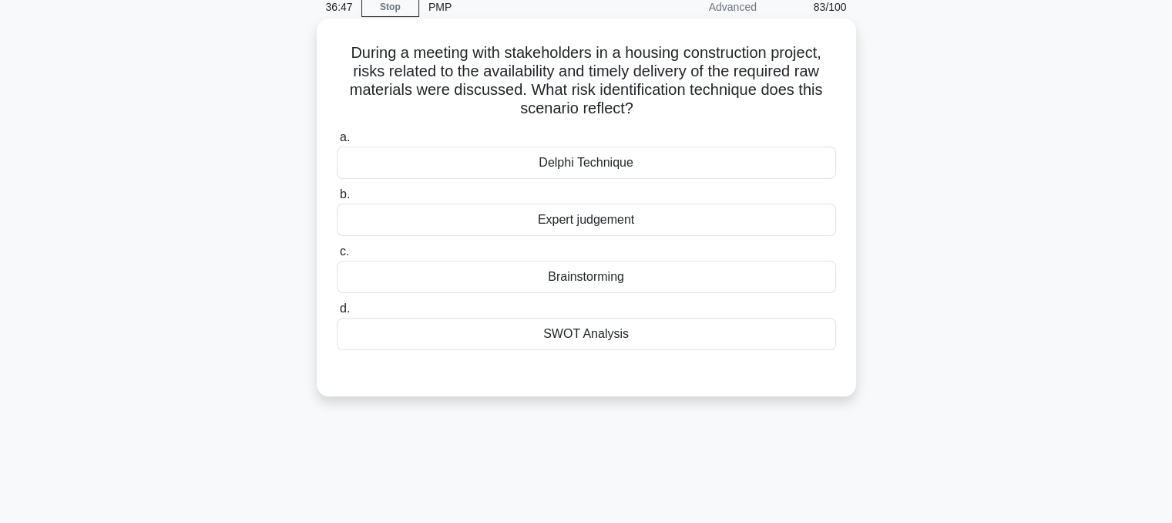
click at [620, 291] on div "Brainstorming" at bounding box center [586, 277] width 499 height 32
click at [337, 257] on input "c. Brainstorming" at bounding box center [337, 252] width 0 height 10
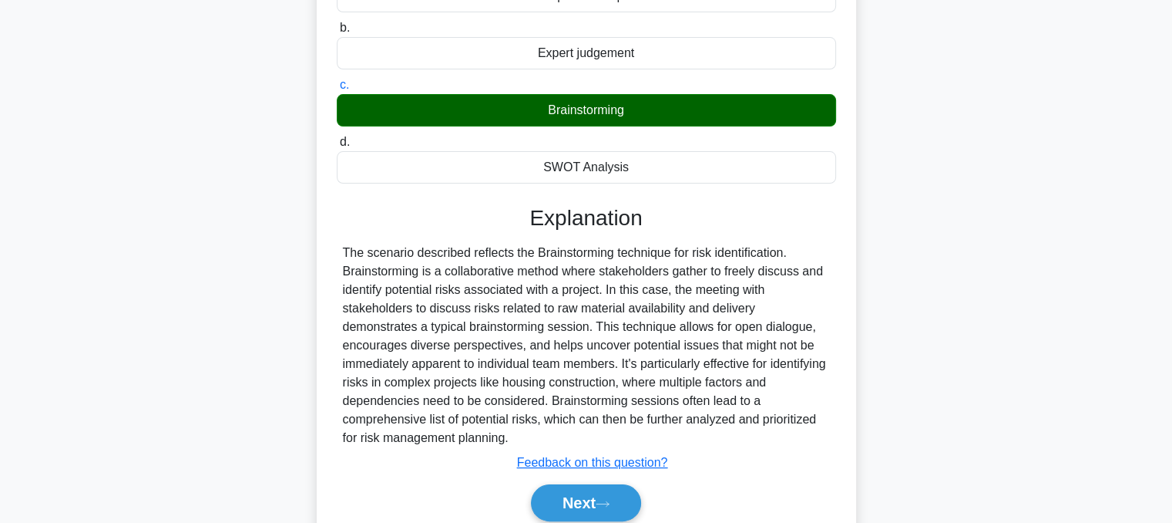
scroll to position [311, 0]
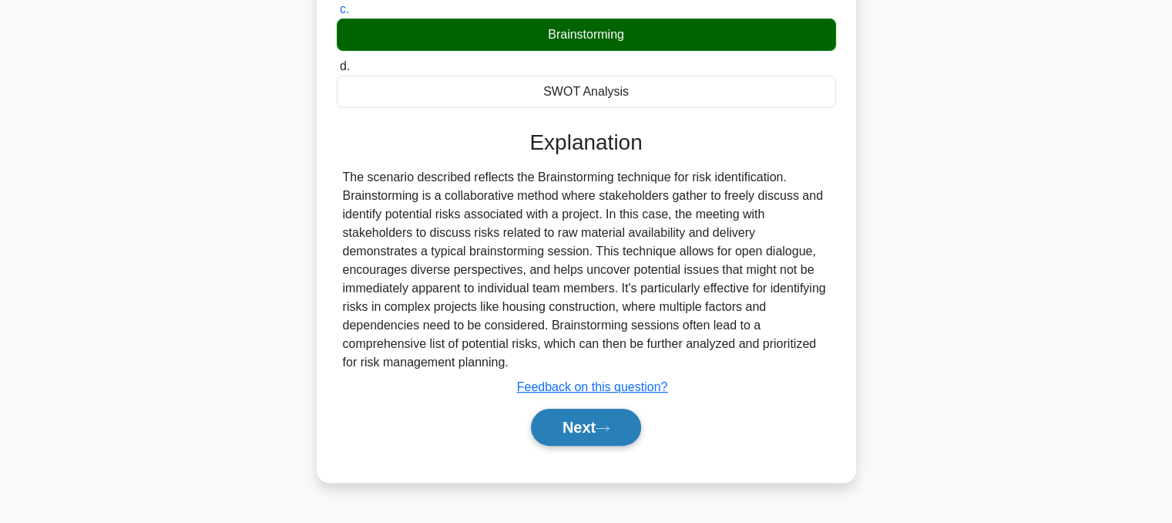
click at [610, 429] on icon at bounding box center [603, 428] width 14 height 8
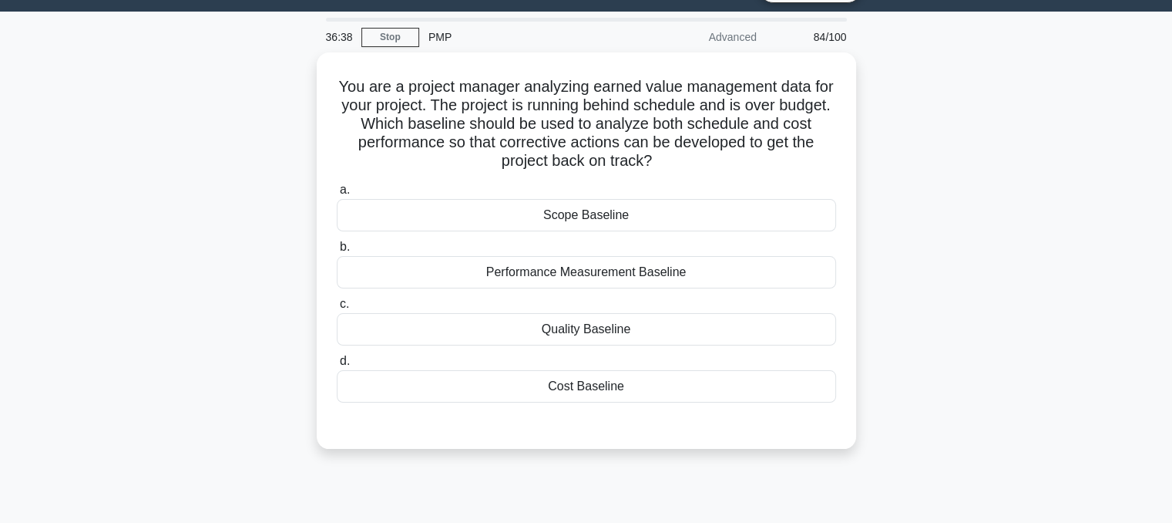
scroll to position [37, 0]
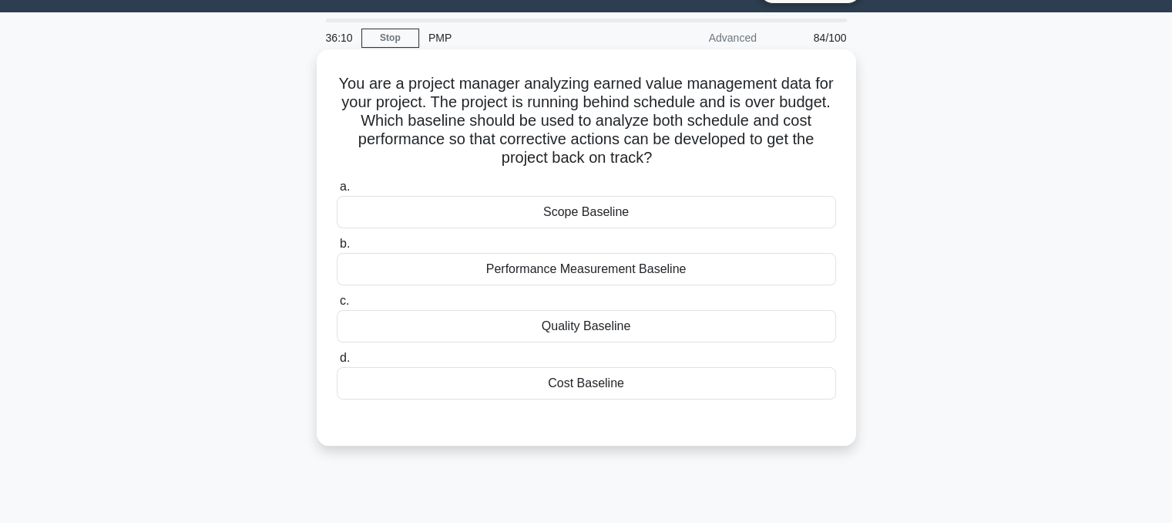
click at [795, 279] on div "Performance Measurement Baseline" at bounding box center [586, 269] width 499 height 32
click at [337, 249] on input "b. Performance Measurement Baseline" at bounding box center [337, 244] width 0 height 10
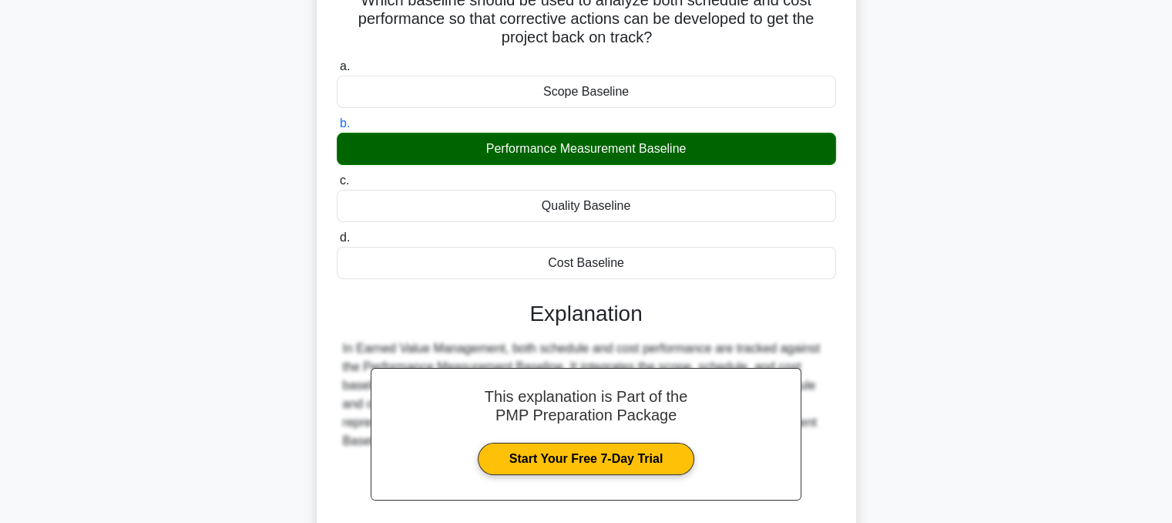
scroll to position [311, 0]
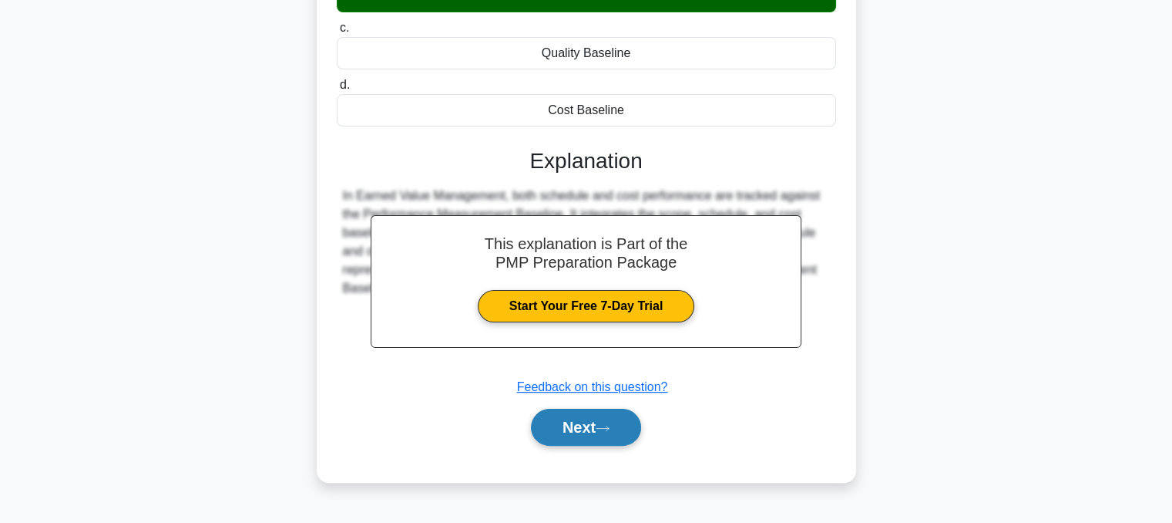
click at [608, 415] on button "Next" at bounding box center [586, 426] width 110 height 37
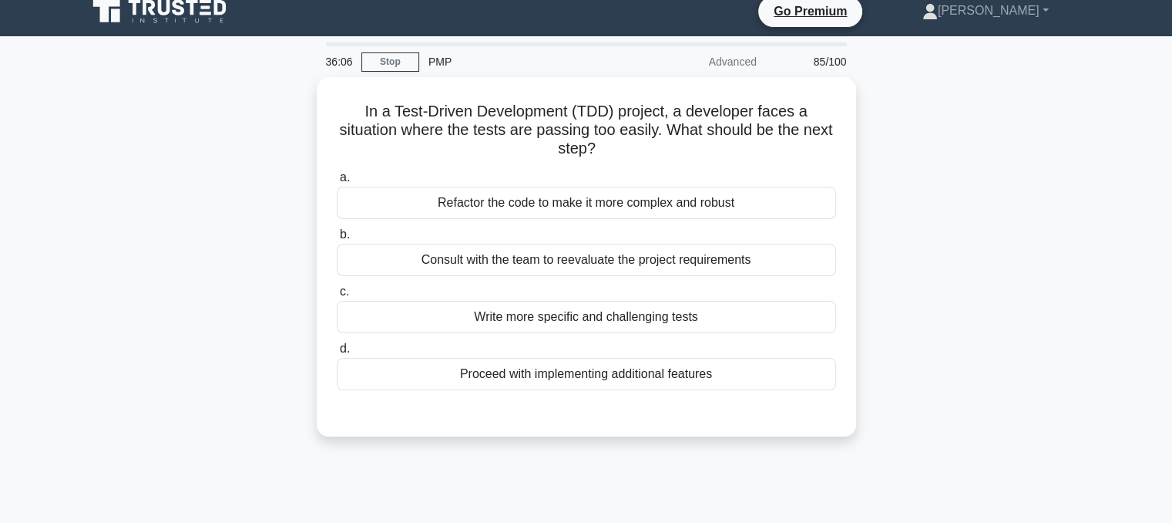
scroll to position [0, 0]
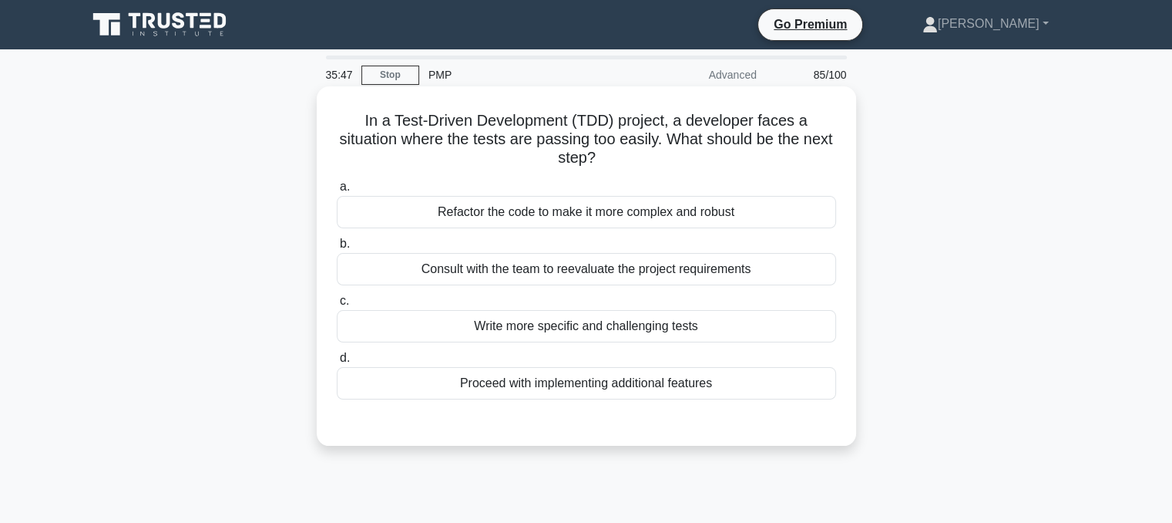
click at [805, 282] on div "Consult with the team to reevaluate the project requirements" at bounding box center [586, 269] width 499 height 32
click at [337, 249] on input "b. Consult with the team to reevaluate the project requirements" at bounding box center [337, 244] width 0 height 10
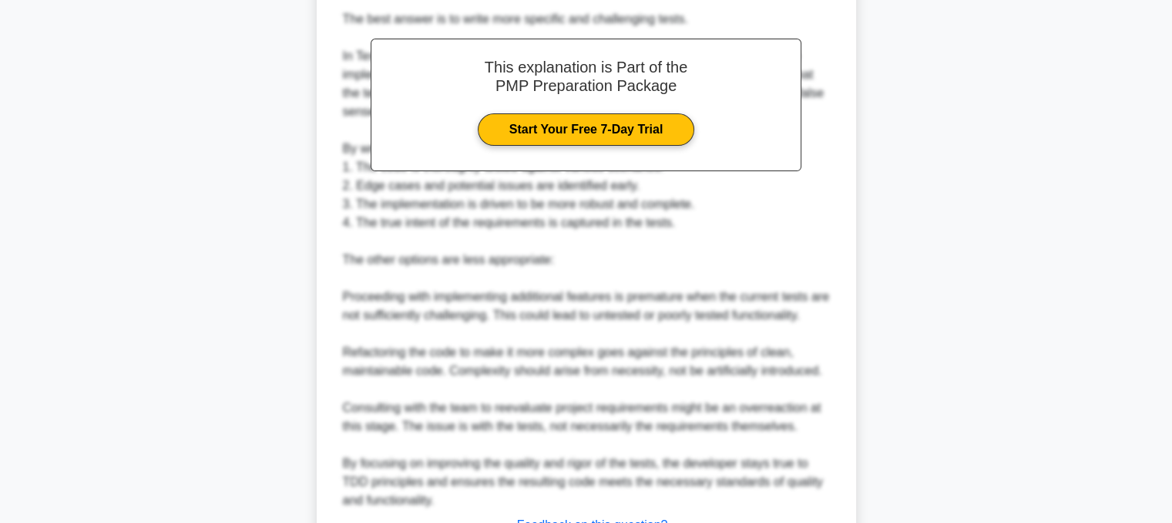
scroll to position [577, 0]
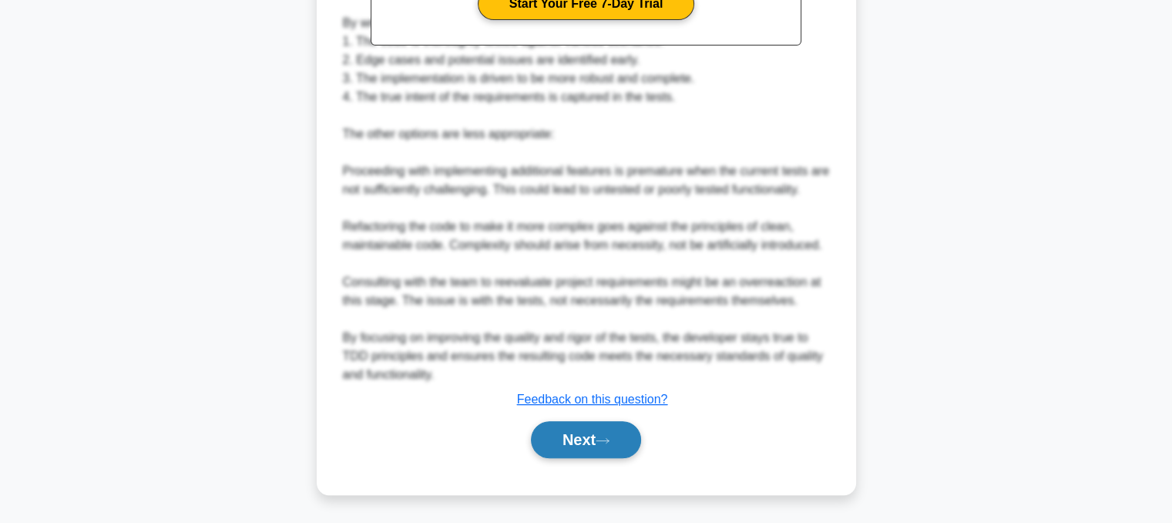
click at [608, 442] on icon at bounding box center [603, 440] width 14 height 8
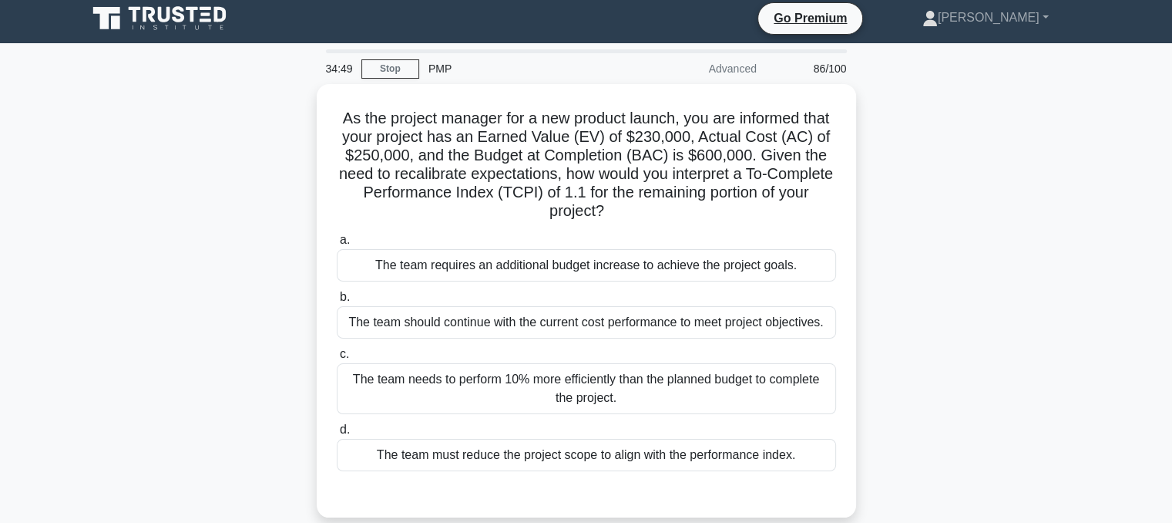
scroll to position [15, 0]
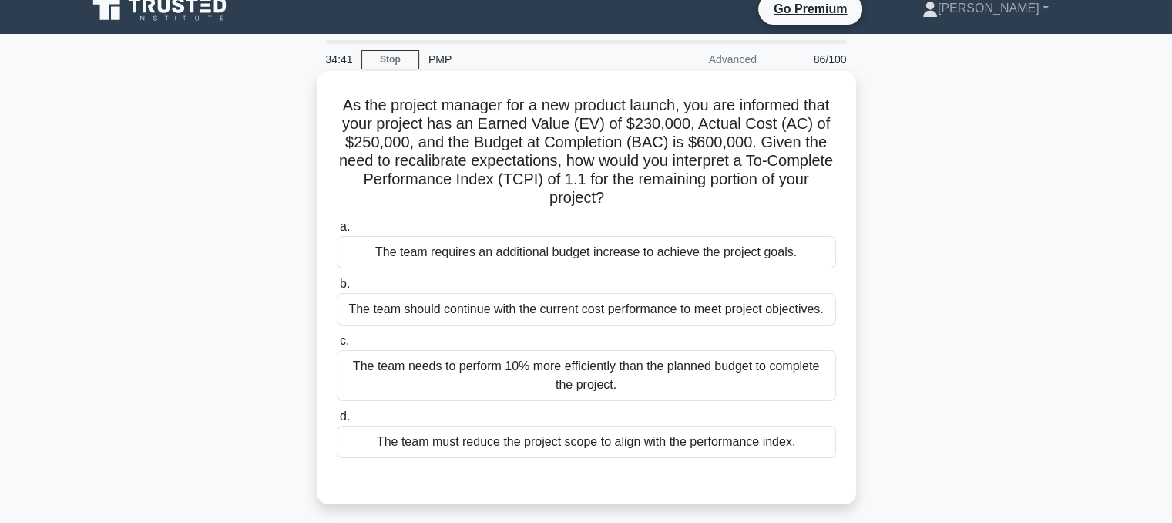
click at [807, 373] on div "The team needs to perform 10% more efficiently than the planned budget to compl…" at bounding box center [586, 375] width 499 height 51
click at [337, 346] on input "c. The team needs to perform 10% more efficiently than the planned budget to co…" at bounding box center [337, 341] width 0 height 10
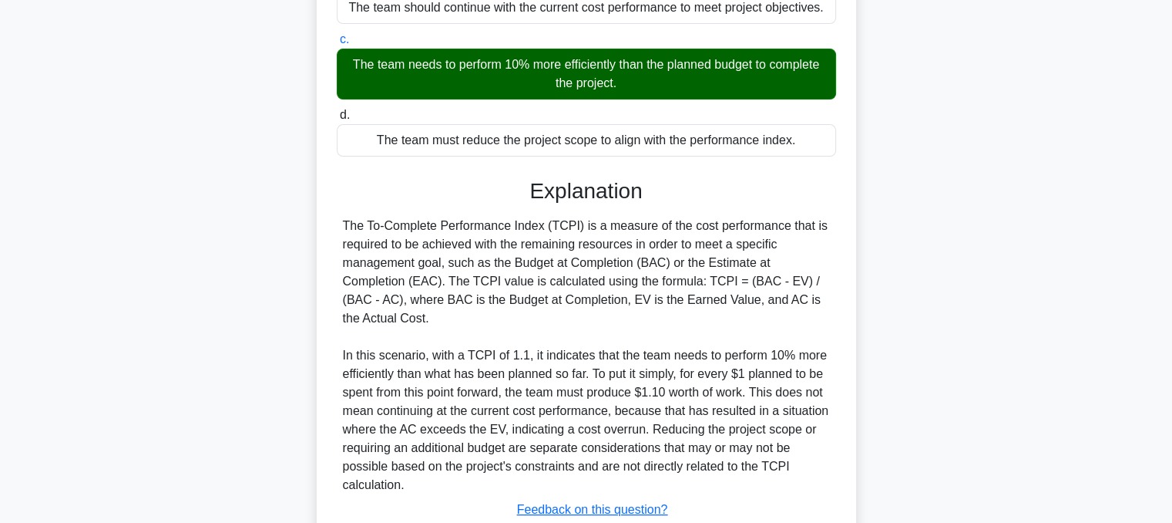
scroll to position [318, 0]
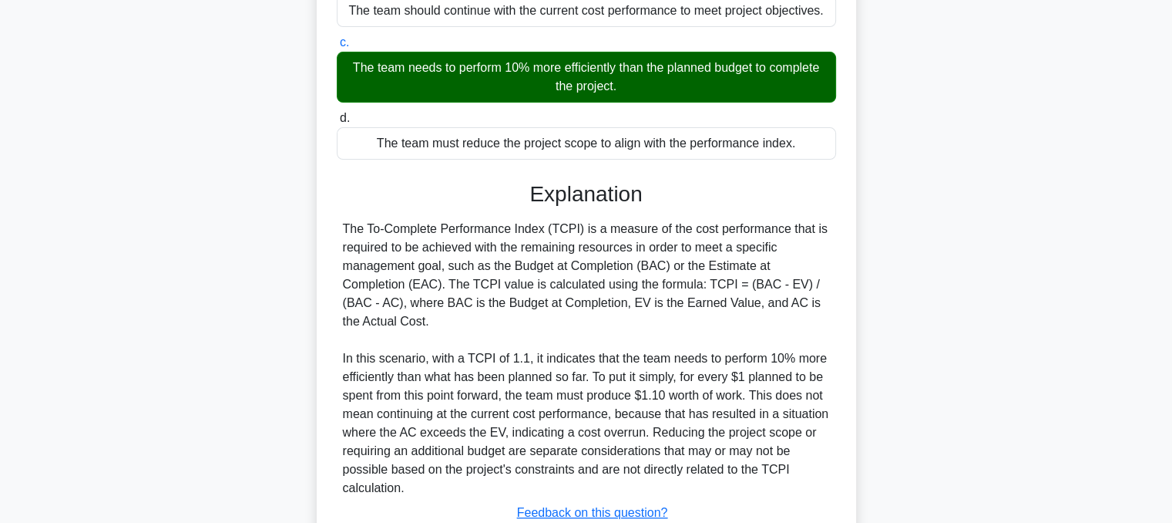
click at [1035, 347] on div "As the project manager for a new product launch, you are informed that your pro…" at bounding box center [586, 199] width 1017 height 853
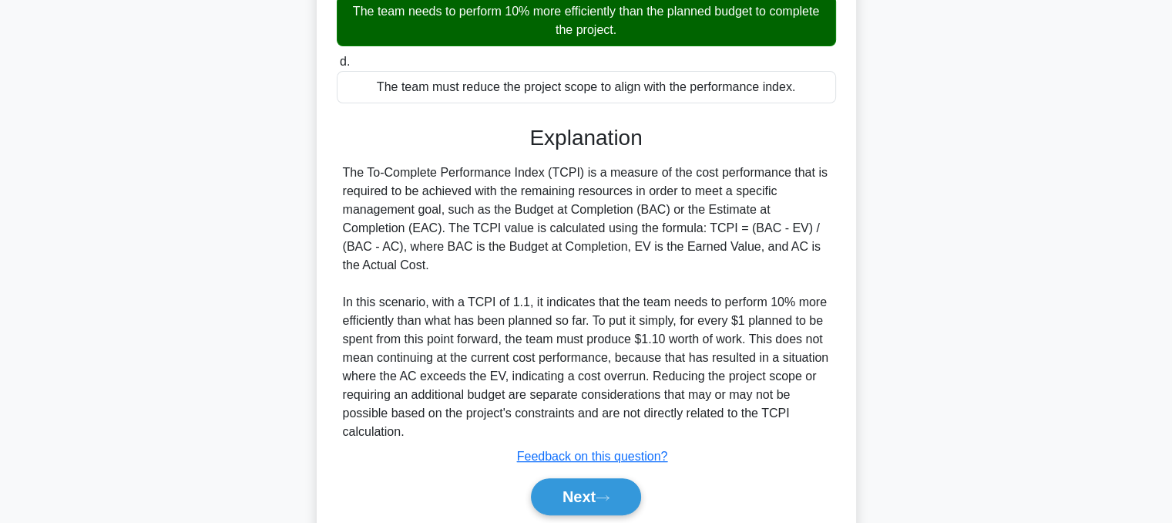
scroll to position [427, 0]
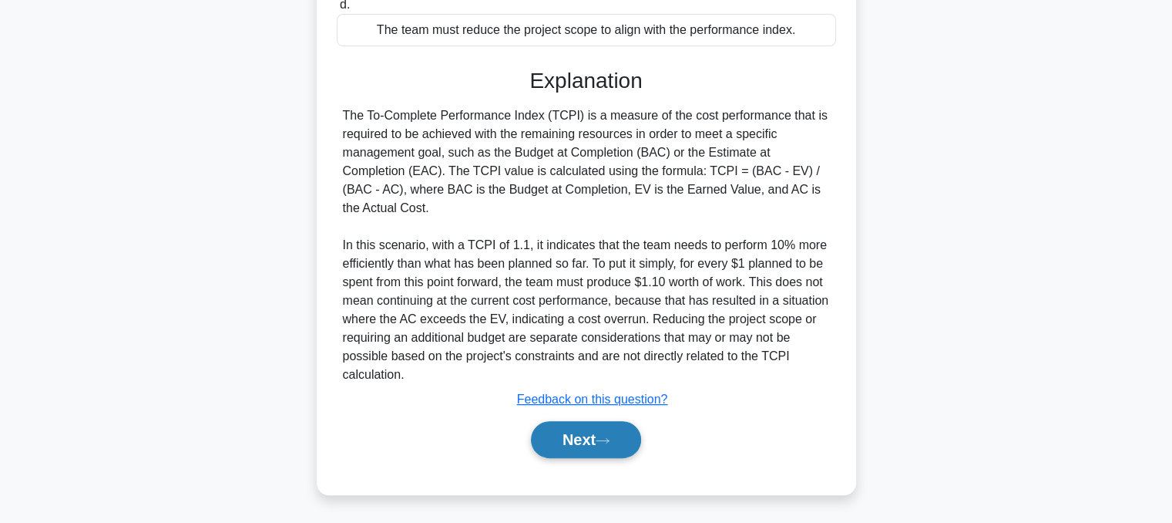
click at [627, 451] on button "Next" at bounding box center [586, 439] width 110 height 37
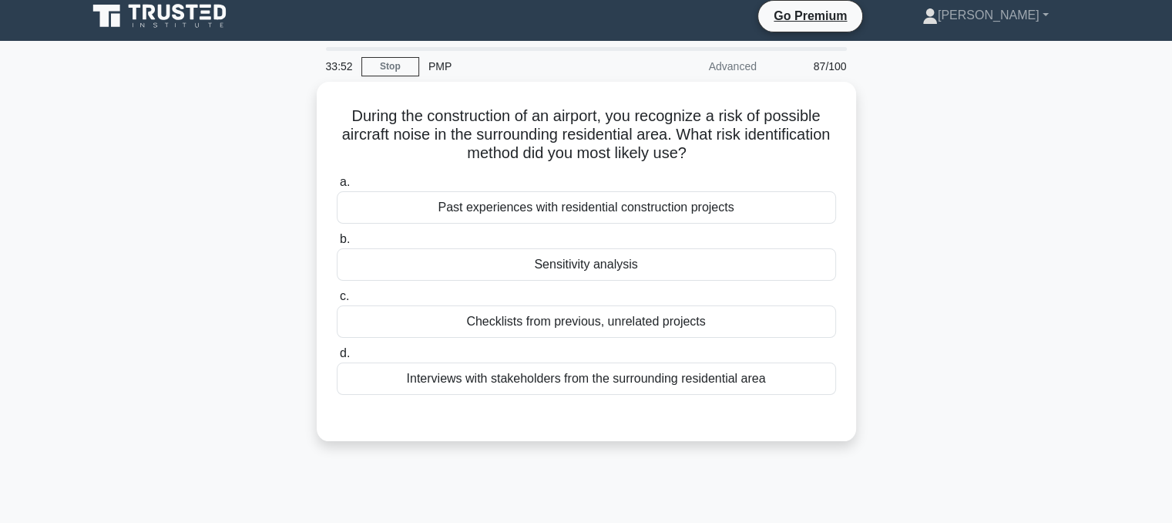
scroll to position [0, 0]
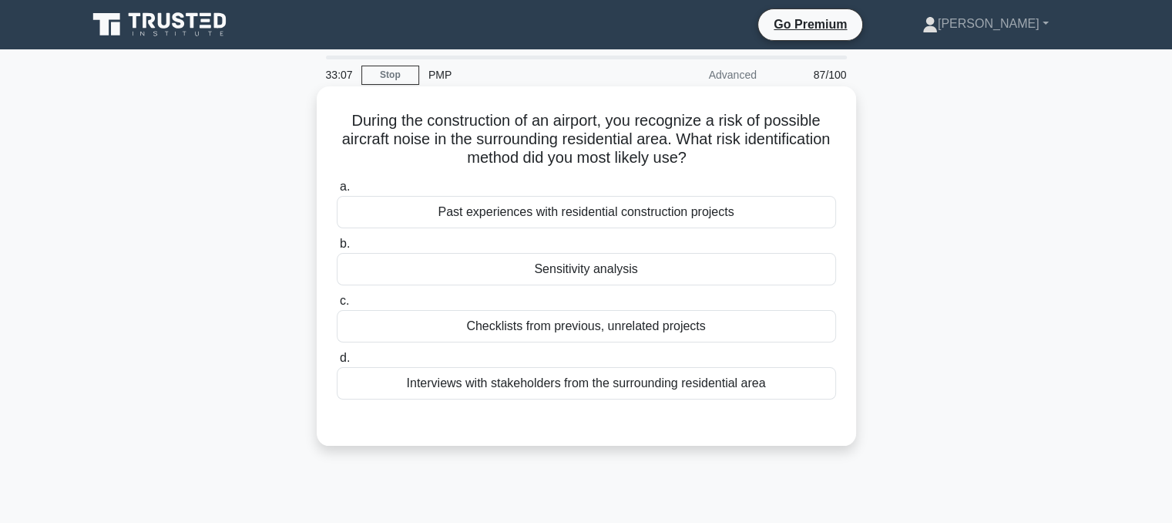
click at [813, 395] on div "Interviews with stakeholders from the surrounding residential area" at bounding box center [586, 383] width 499 height 32
click at [337, 363] on input "d. Interviews with stakeholders from the surrounding residential area" at bounding box center [337, 358] width 0 height 10
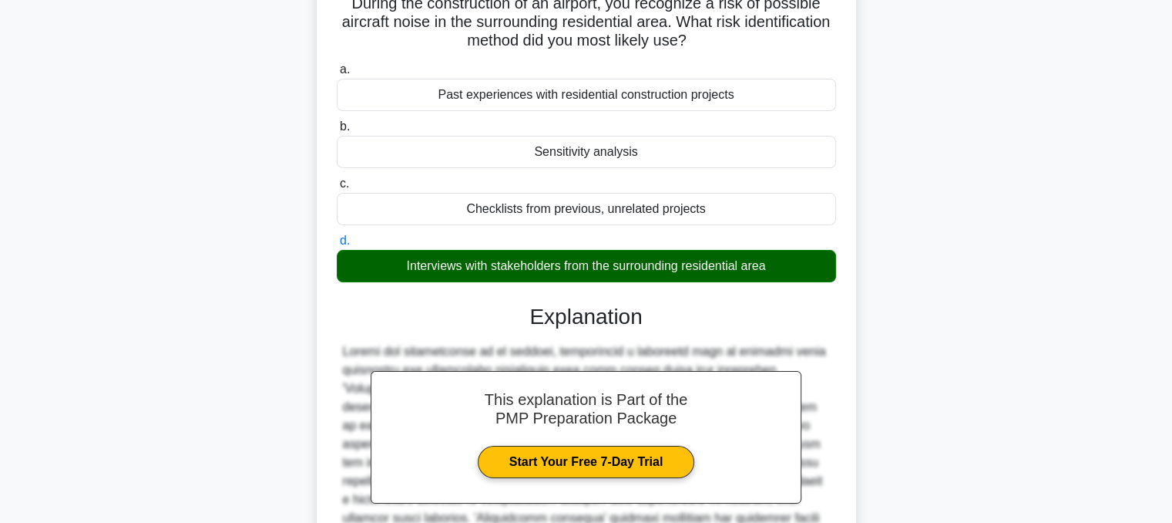
scroll to position [316, 0]
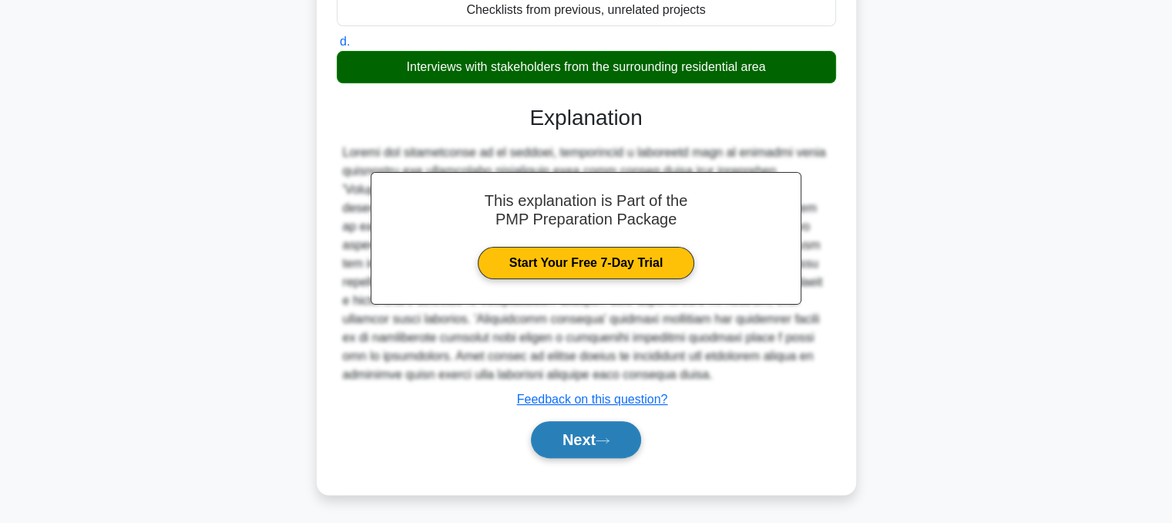
click at [603, 445] on button "Next" at bounding box center [586, 439] width 110 height 37
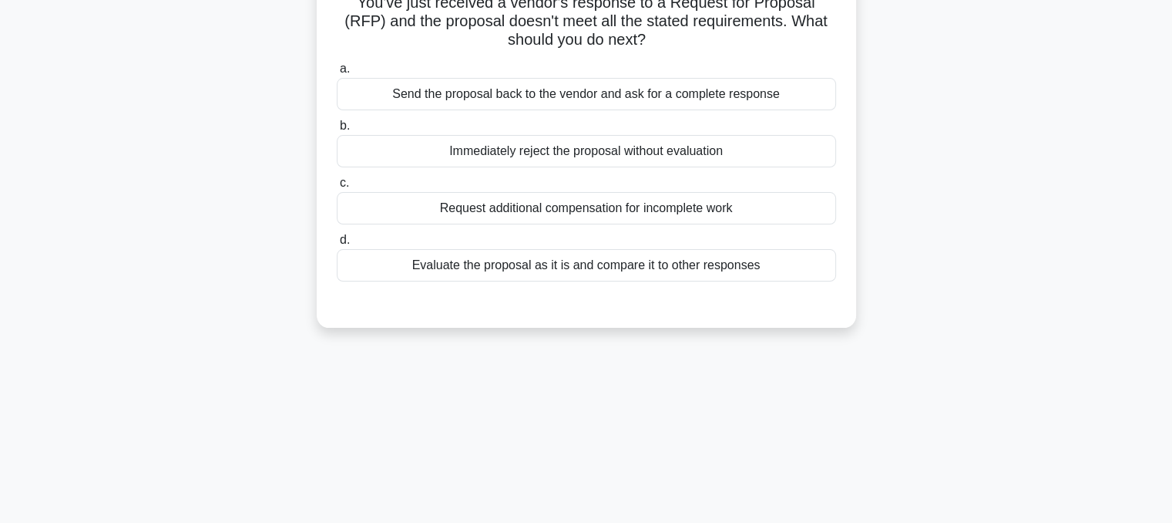
scroll to position [0, 0]
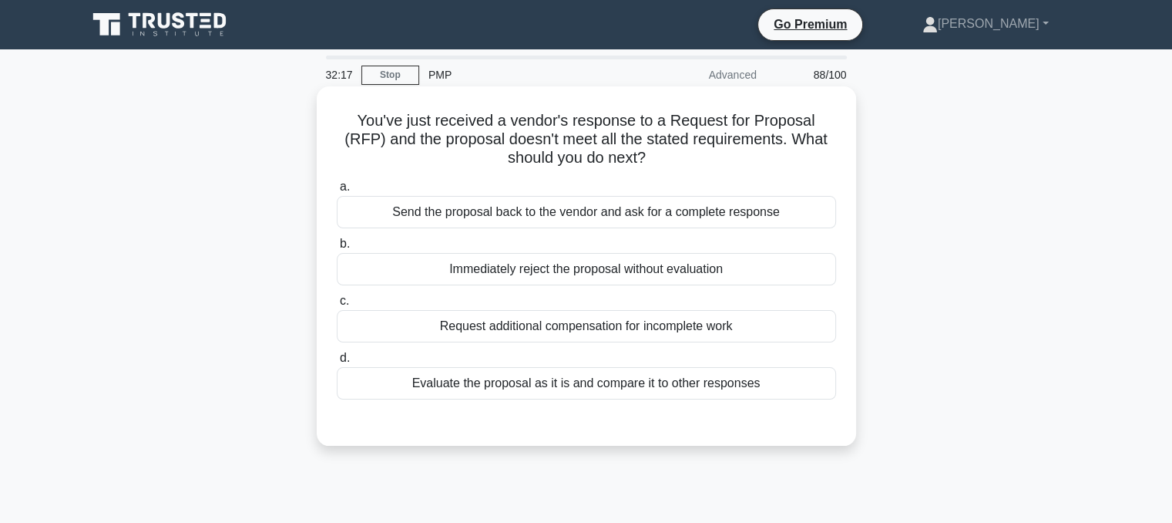
click at [592, 391] on div "Evaluate the proposal as it is and compare it to other responses" at bounding box center [586, 383] width 499 height 32
click at [337, 363] on input "d. Evaluate the proposal as it is and compare it to other responses" at bounding box center [337, 358] width 0 height 10
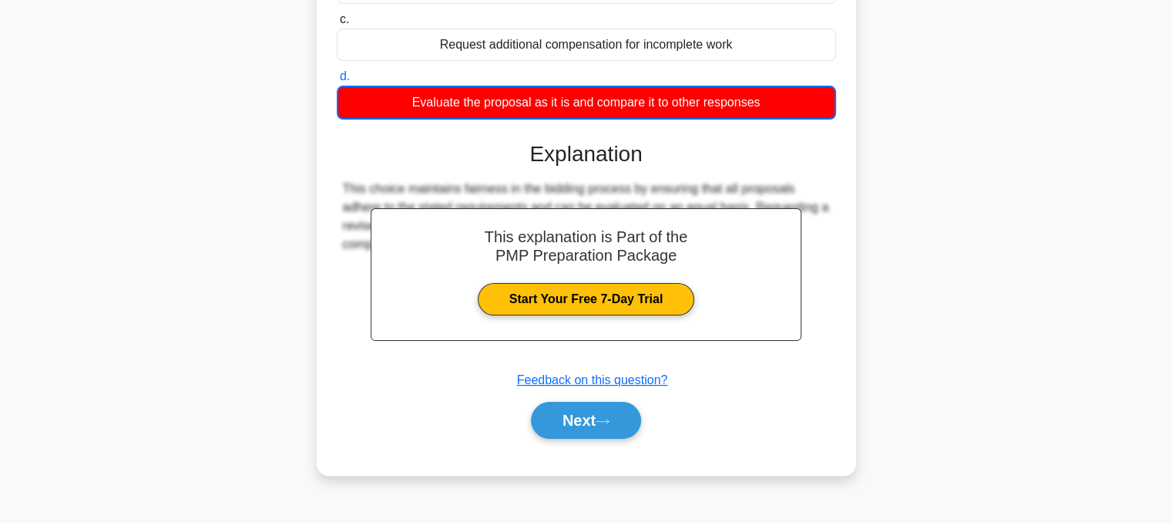
scroll to position [311, 0]
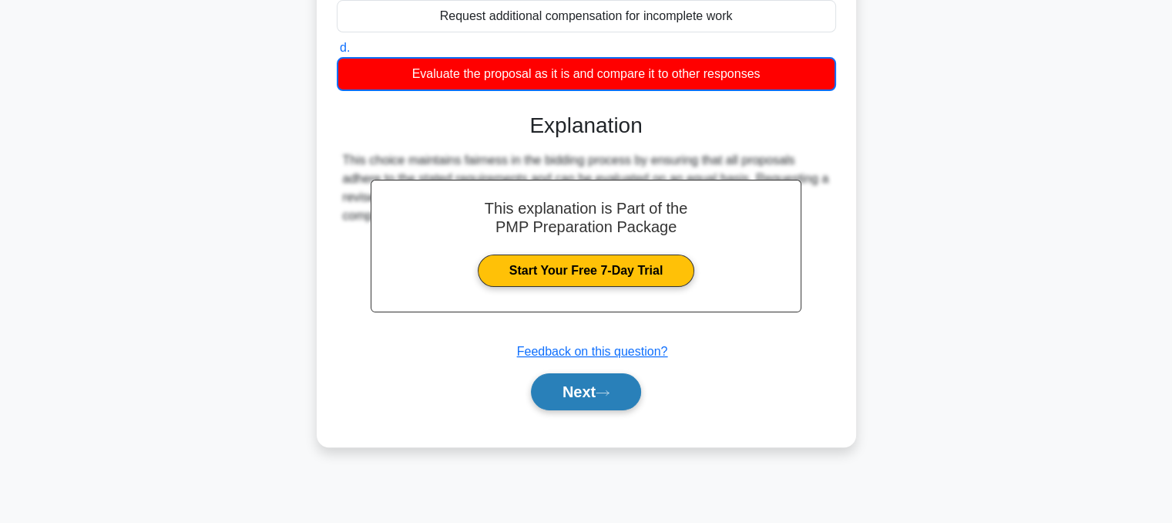
click at [555, 381] on button "Next" at bounding box center [586, 391] width 110 height 37
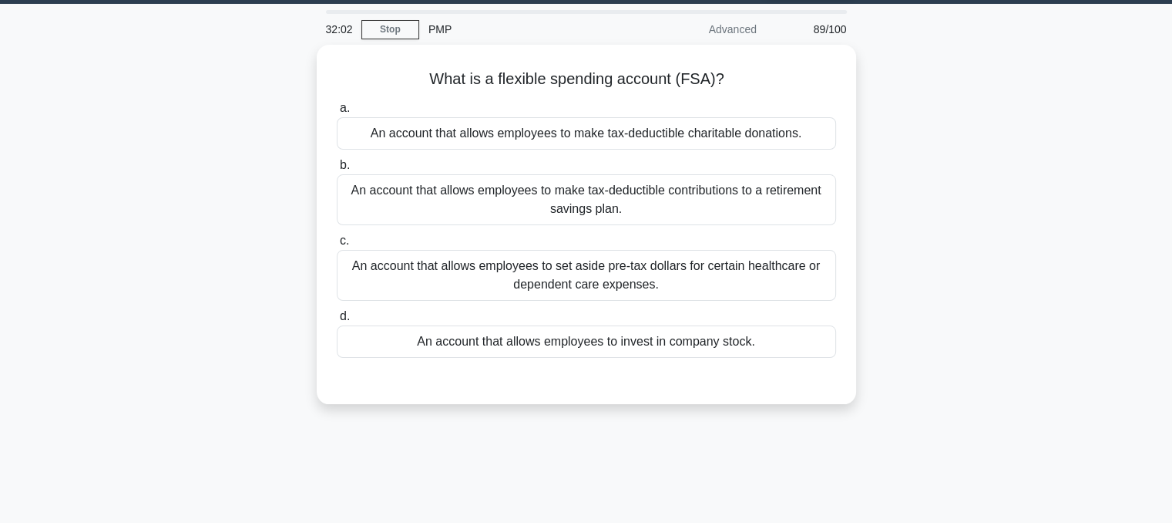
scroll to position [26, 0]
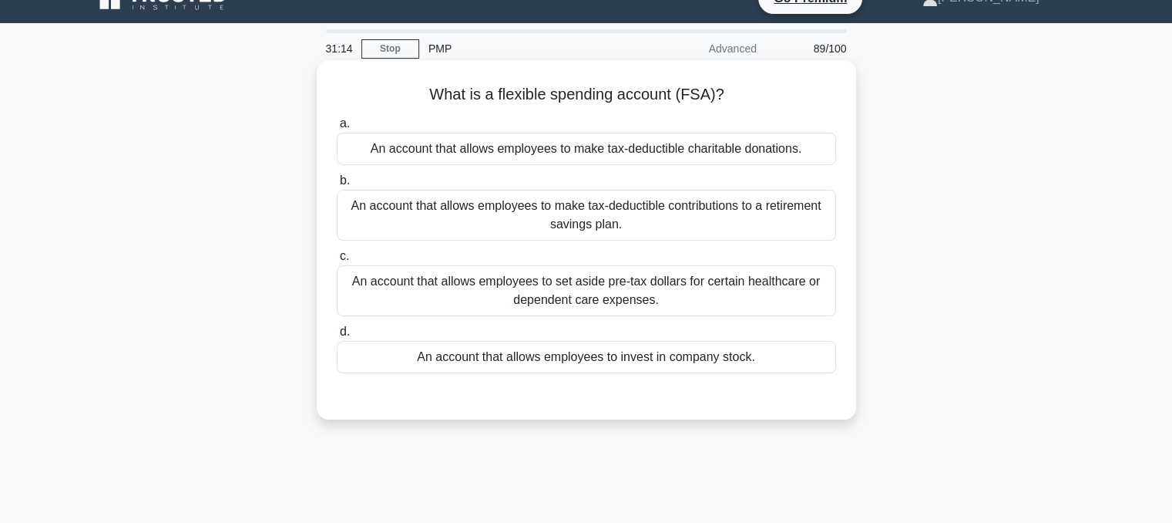
click at [778, 217] on div "An account that allows employees to make tax-deductible contributions to a reti…" at bounding box center [586, 215] width 499 height 51
click at [337, 186] on input "b. An account that allows employees to make tax-deductible contributions to a r…" at bounding box center [337, 181] width 0 height 10
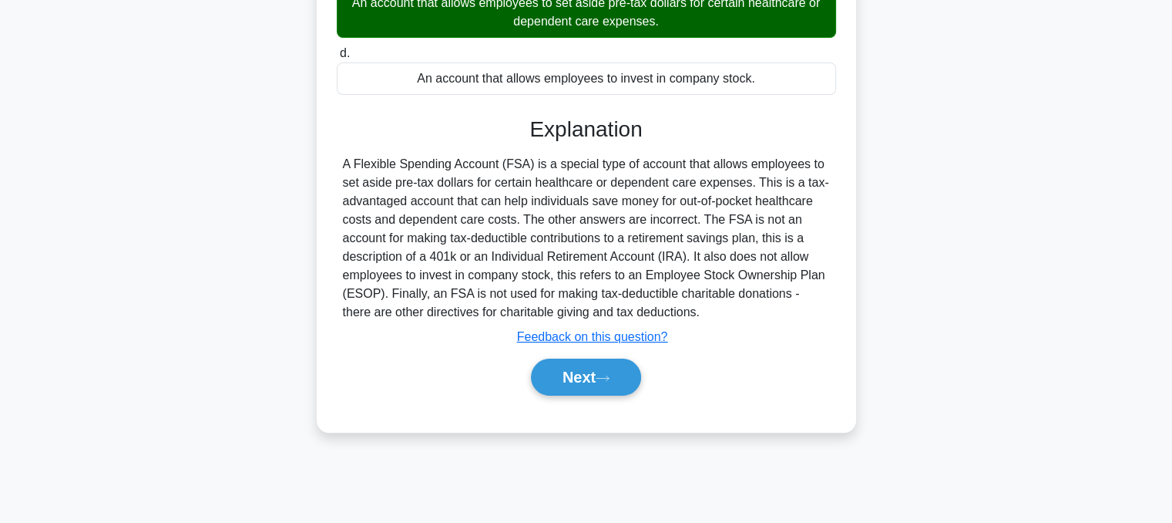
scroll to position [307, 0]
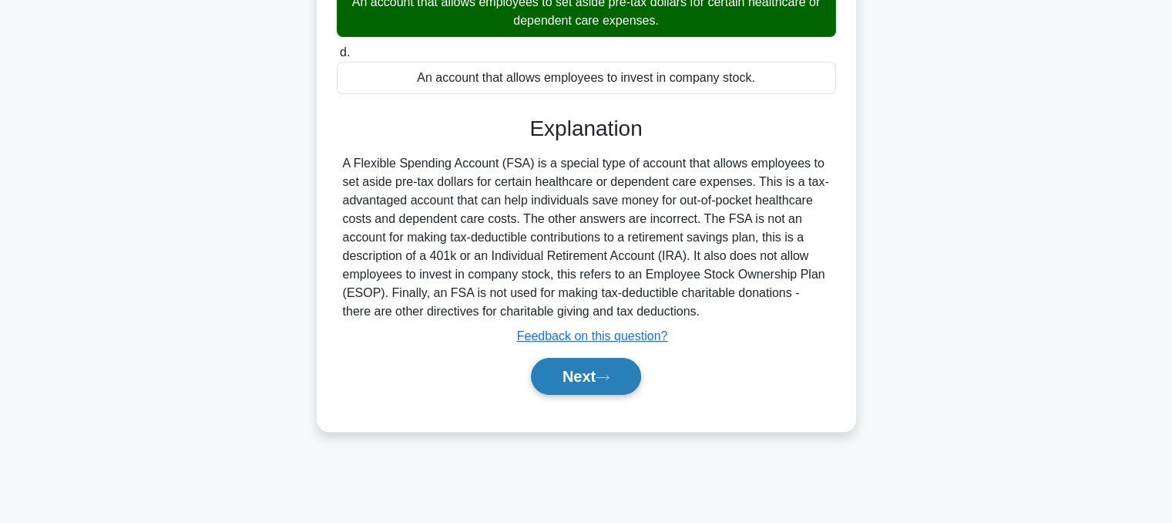
click at [580, 365] on button "Next" at bounding box center [586, 376] width 110 height 37
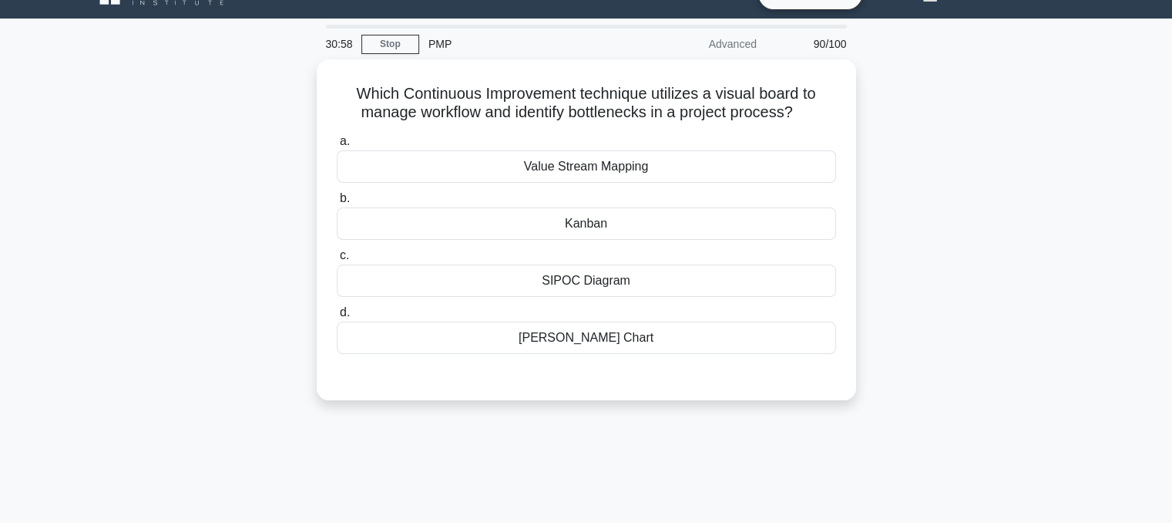
scroll to position [31, 0]
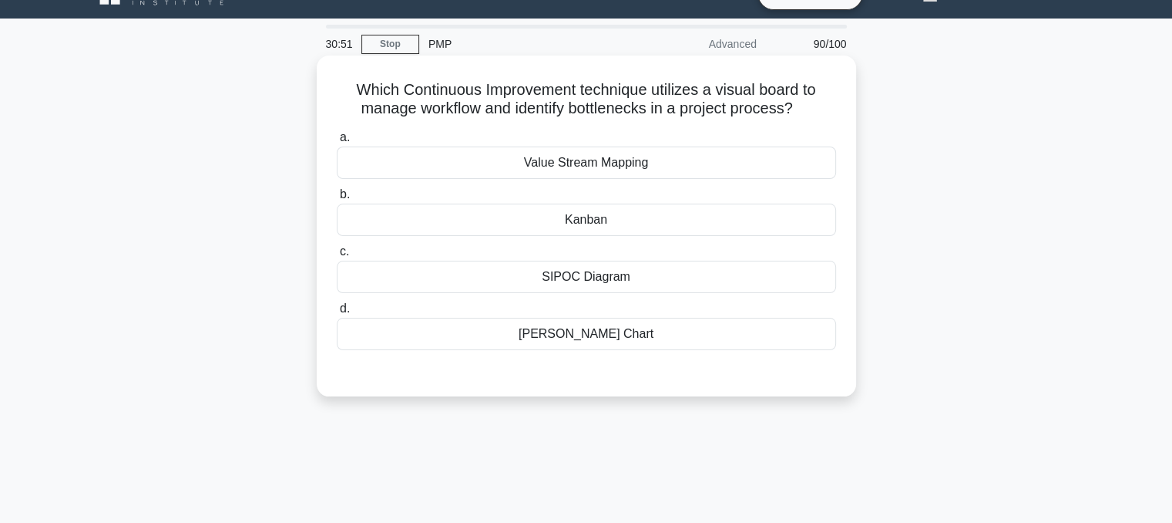
click at [638, 229] on div "Kanban" at bounding box center [586, 219] width 499 height 32
click at [337, 200] on input "b. Kanban" at bounding box center [337, 195] width 0 height 10
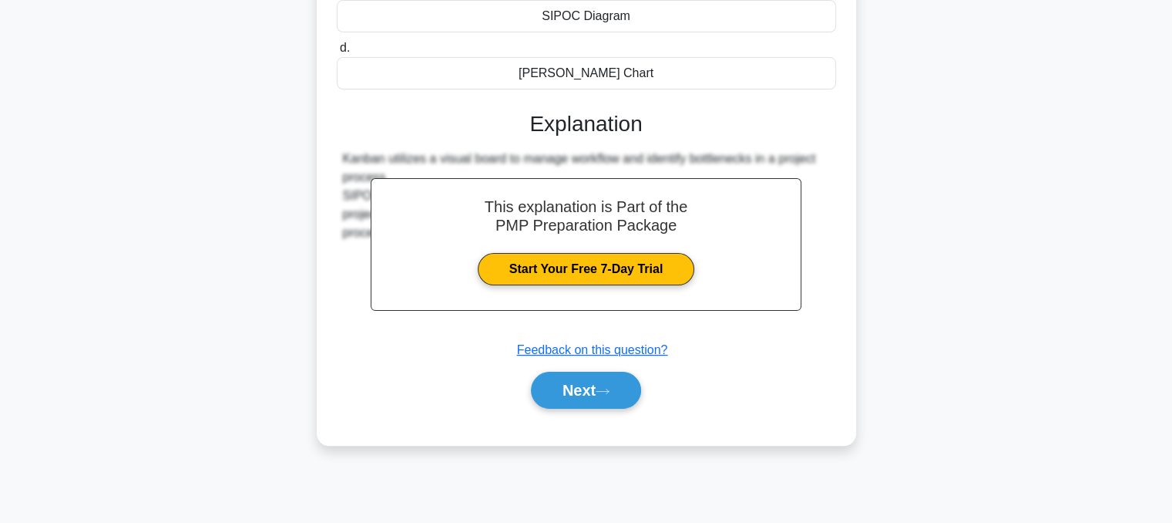
scroll to position [311, 0]
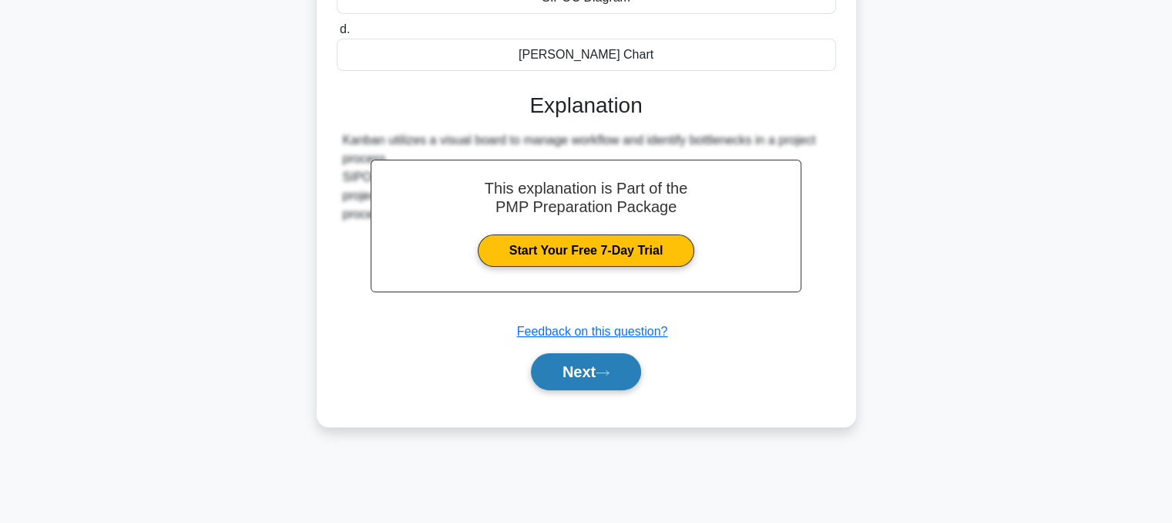
click at [548, 356] on button "Next" at bounding box center [586, 371] width 110 height 37
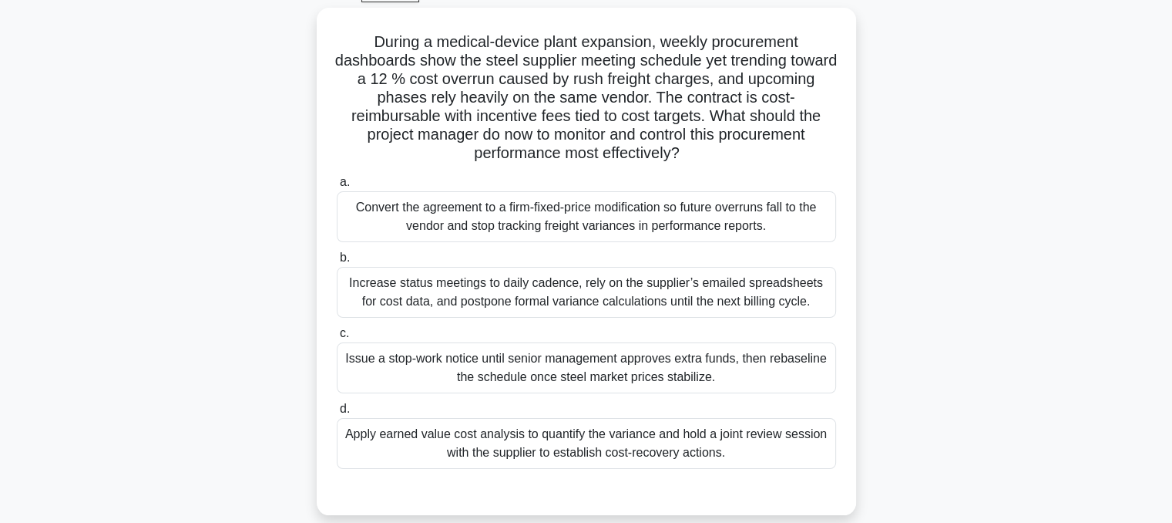
scroll to position [79, 0]
click at [558, 224] on div "Convert the agreement to a firm-fixed-price modification so future overruns fal…" at bounding box center [586, 216] width 499 height 51
click at [337, 187] on input "a. Convert the agreement to a firm-fixed-price modification so future overruns …" at bounding box center [337, 182] width 0 height 10
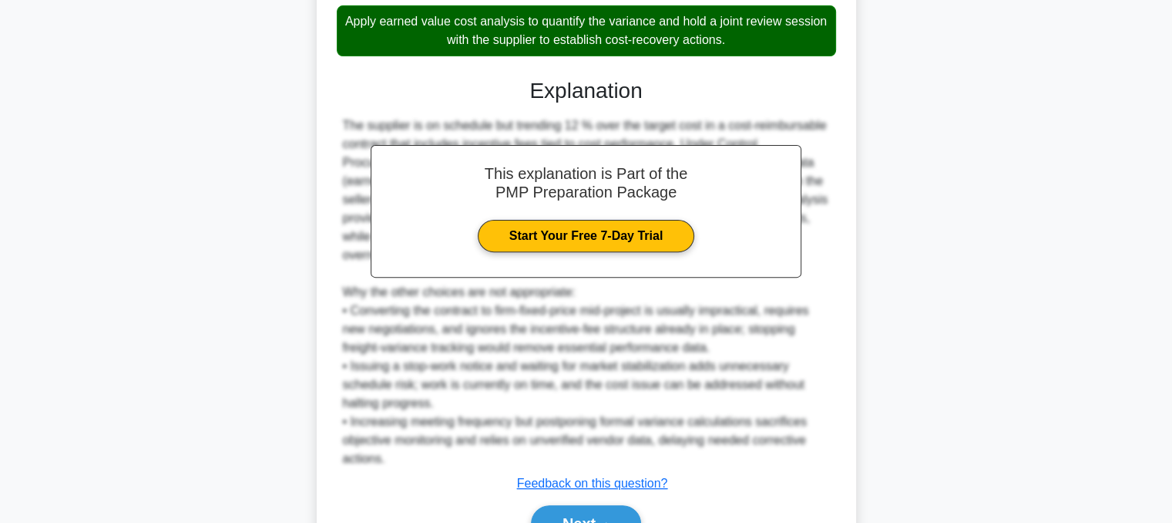
scroll to position [508, 0]
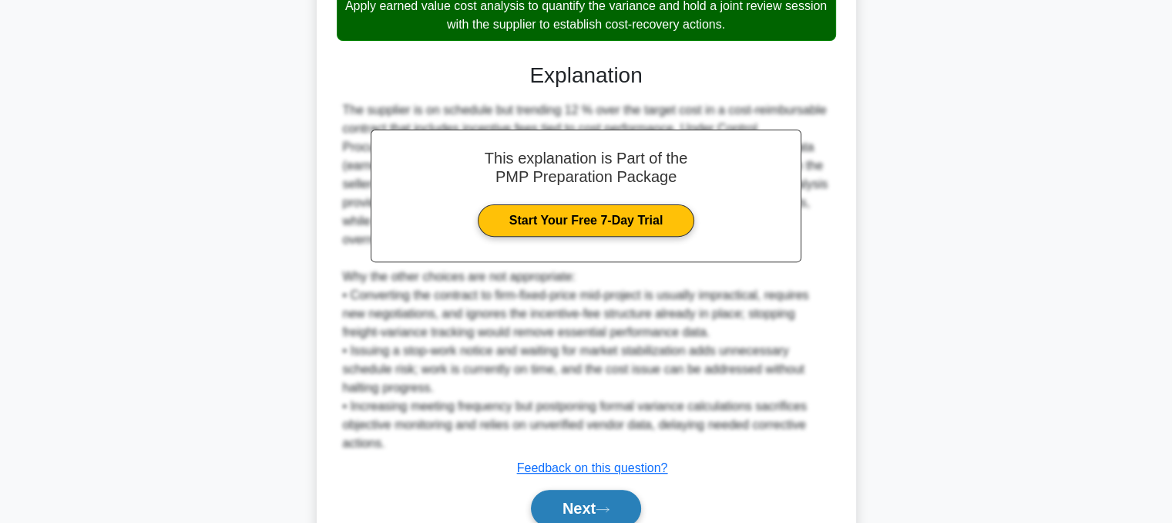
click at [620, 497] on button "Next" at bounding box center [586, 507] width 110 height 37
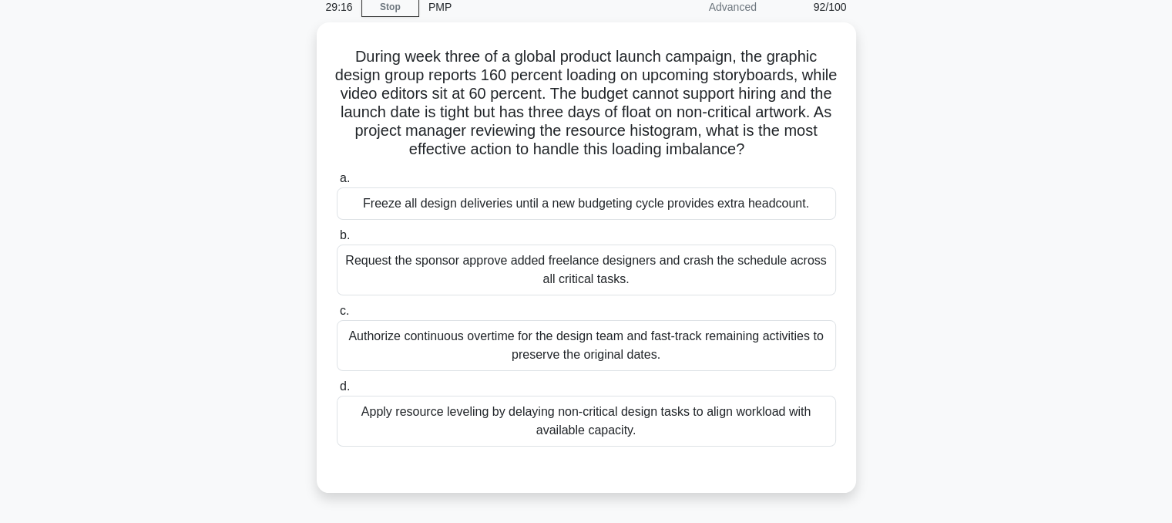
scroll to position [69, 0]
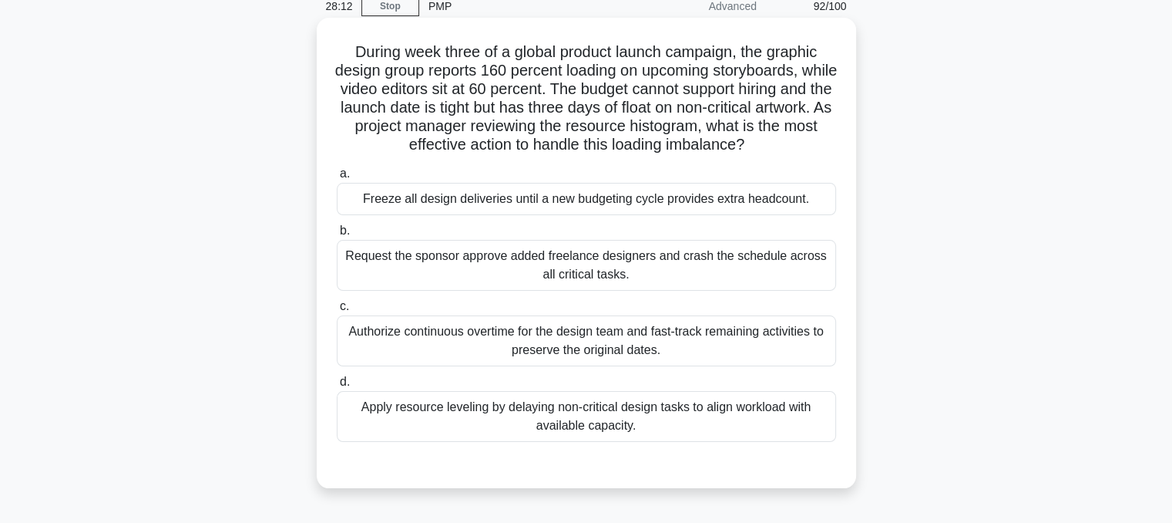
click at [627, 336] on div "Authorize continuous overtime for the design team and fast-track remaining acti…" at bounding box center [586, 340] width 499 height 51
click at [337, 311] on input "c. Authorize continuous overtime for the design team and fast-track remaining a…" at bounding box center [337, 306] width 0 height 10
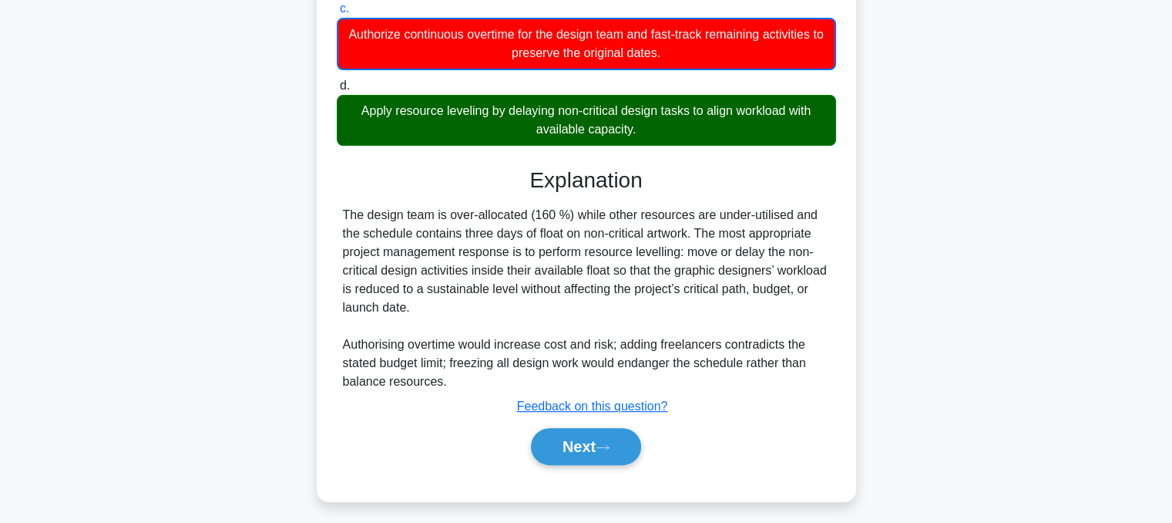
scroll to position [373, 0]
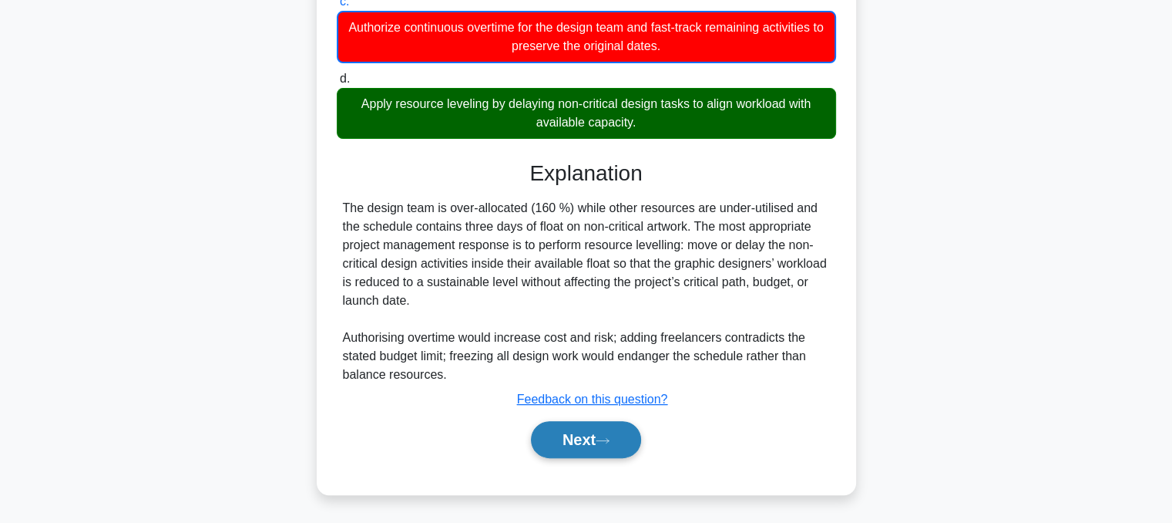
click at [585, 434] on button "Next" at bounding box center [586, 439] width 110 height 37
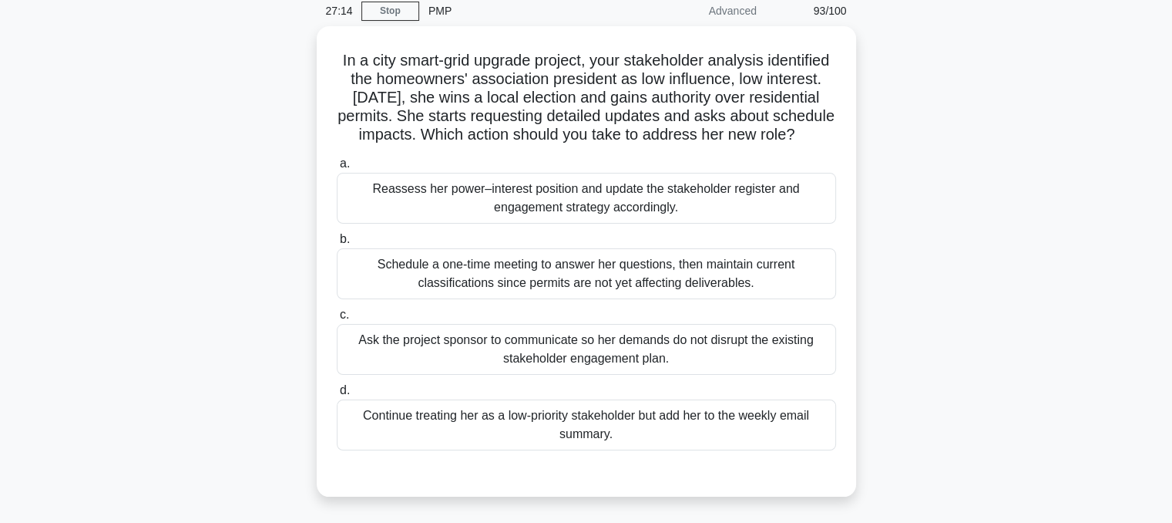
scroll to position [86, 0]
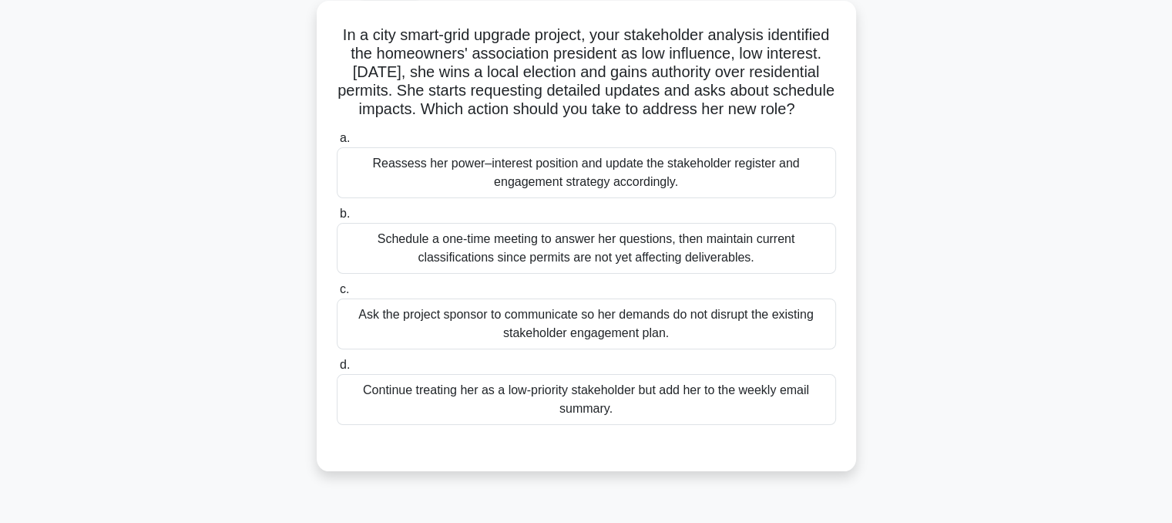
click at [784, 181] on div "Reassess her power–interest position and update the stakeholder register and en…" at bounding box center [586, 172] width 499 height 51
click at [337, 143] on input "a. Reassess her power–interest position and update the stakeholder register and…" at bounding box center [337, 138] width 0 height 10
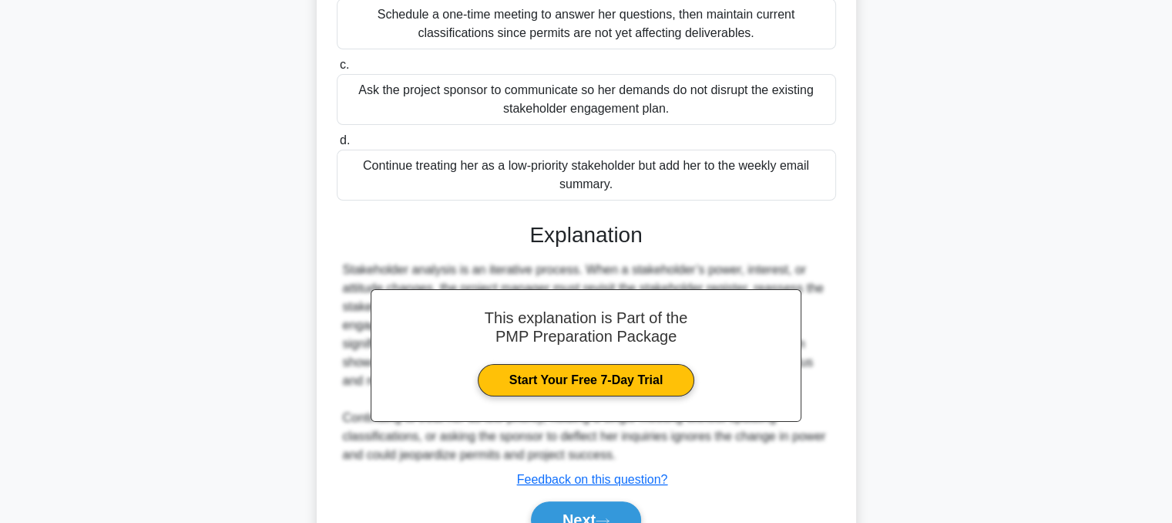
scroll to position [408, 0]
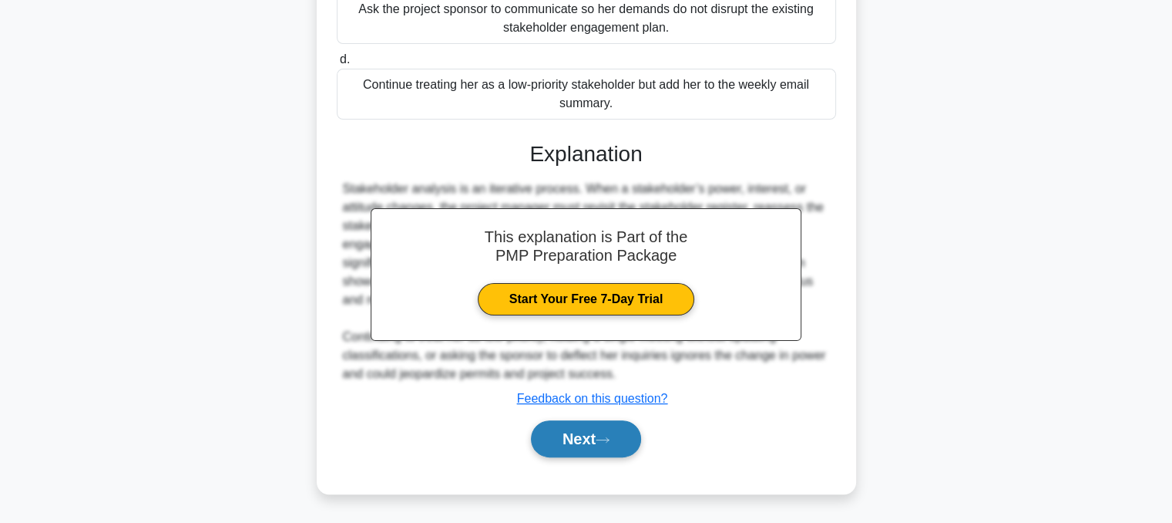
click at [597, 429] on button "Next" at bounding box center [586, 438] width 110 height 37
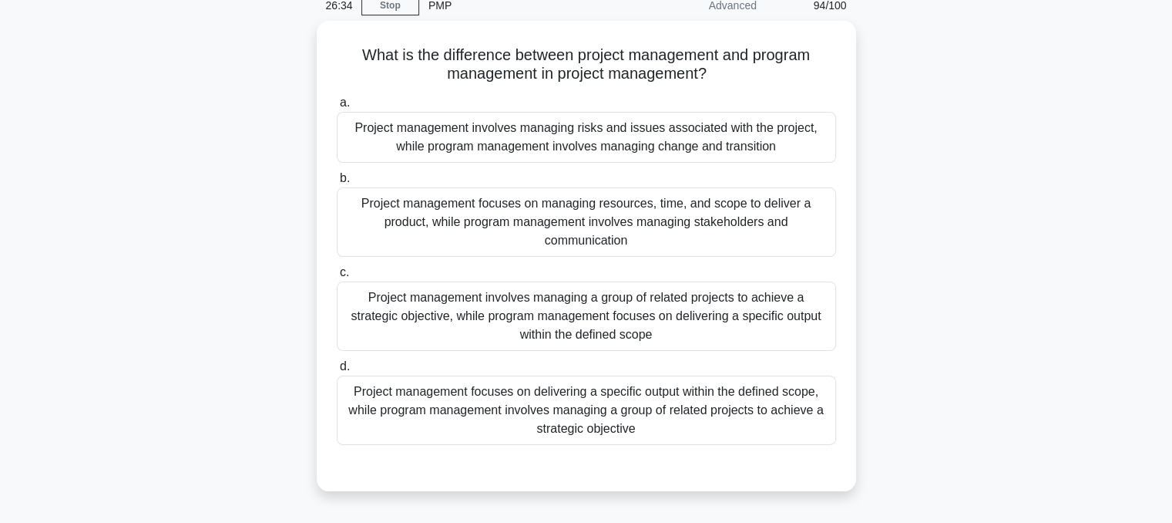
scroll to position [70, 0]
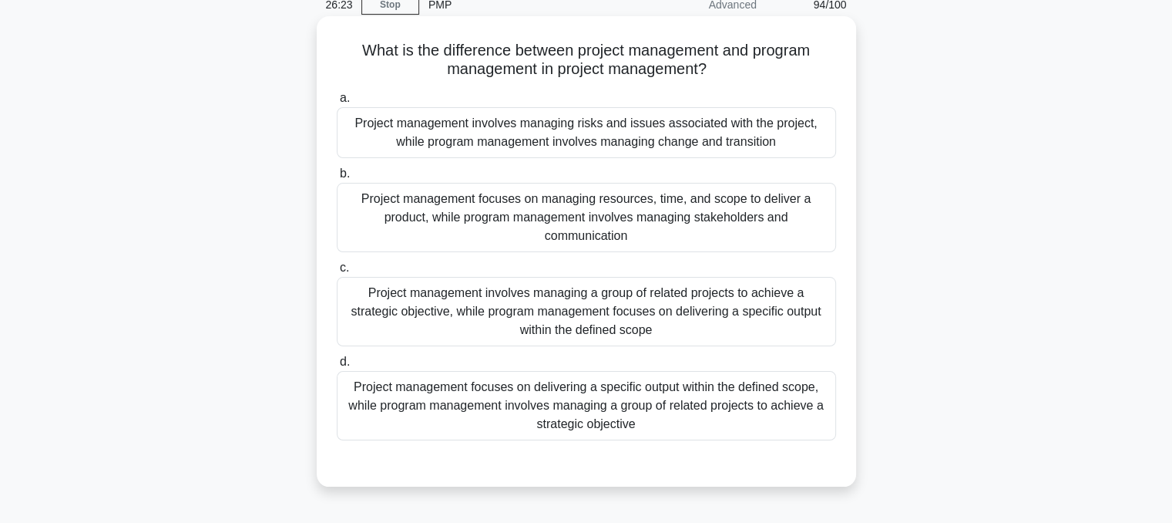
click at [746, 419] on div "Project management focuses on delivering a specific output within the defined s…" at bounding box center [586, 405] width 499 height 69
click at [337, 367] on input "d. Project management focuses on delivering a specific output within the define…" at bounding box center [337, 362] width 0 height 10
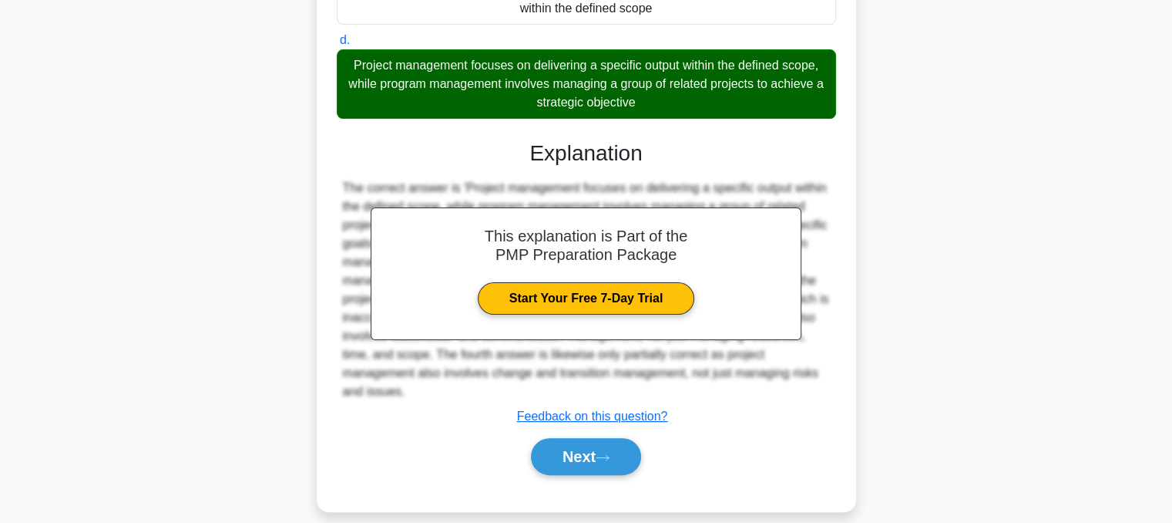
scroll to position [408, 0]
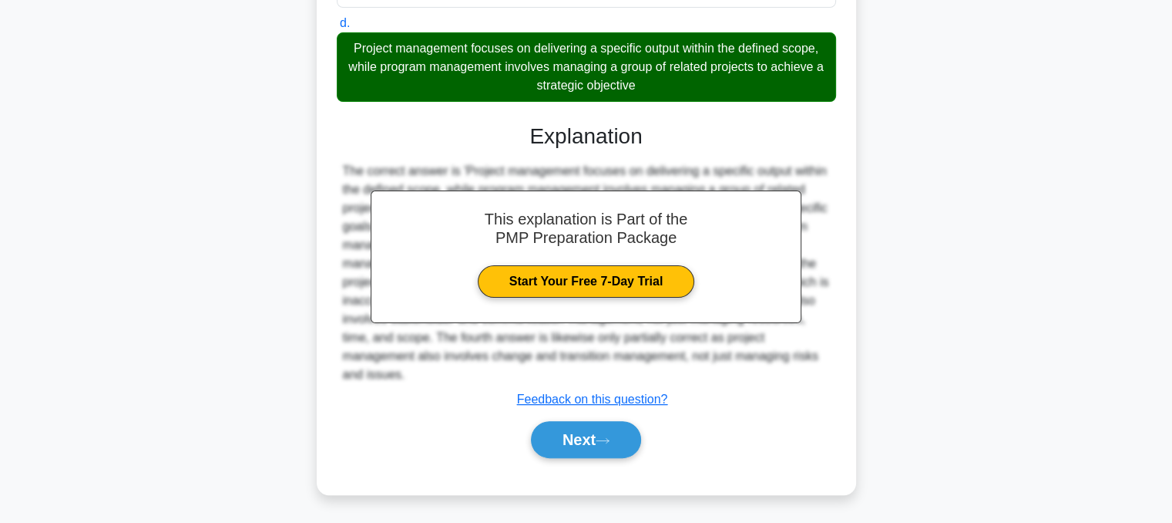
click at [601, 466] on div "a. Project management involves managing risks and issues associated with the pr…" at bounding box center [586, 111] width 503 height 729
click at [610, 445] on button "Next" at bounding box center [586, 439] width 110 height 37
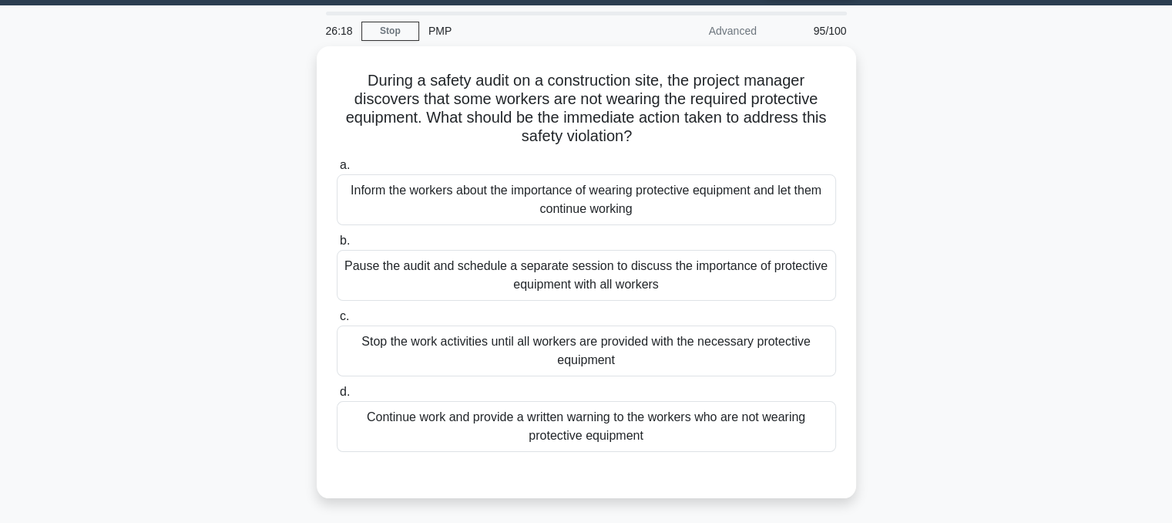
scroll to position [43, 0]
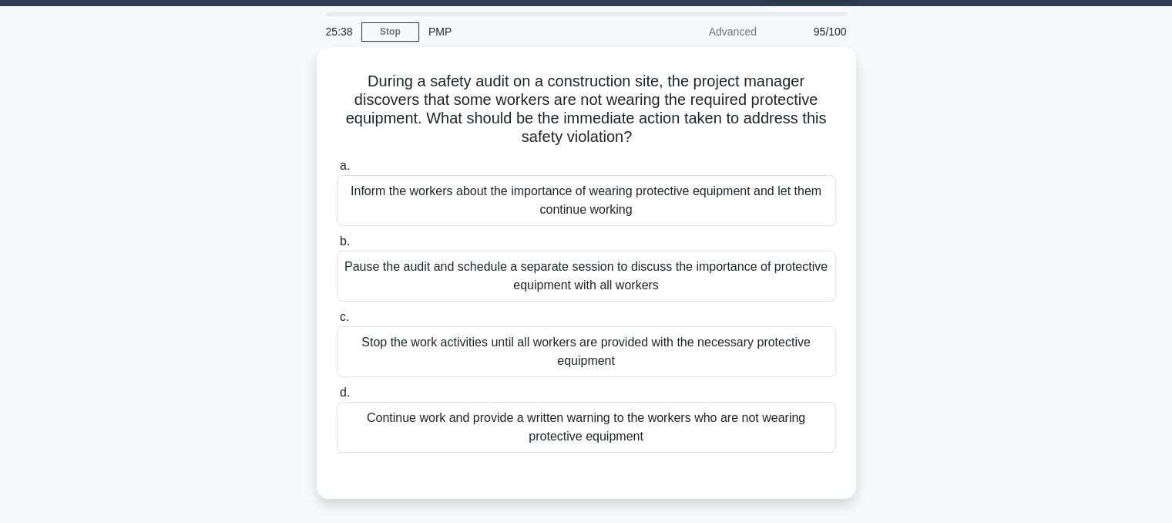
click at [794, 348] on div "Stop the work activities until all workers are provided with the necessary prot…" at bounding box center [586, 351] width 499 height 51
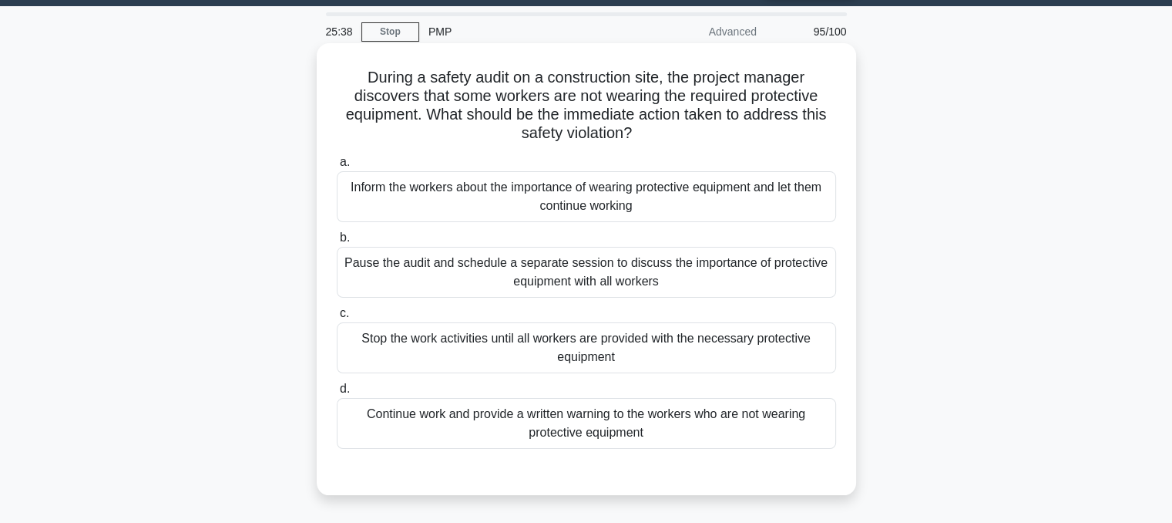
click at [337, 318] on input "c. Stop the work activities until all workers are provided with the necessary p…" at bounding box center [337, 313] width 0 height 10
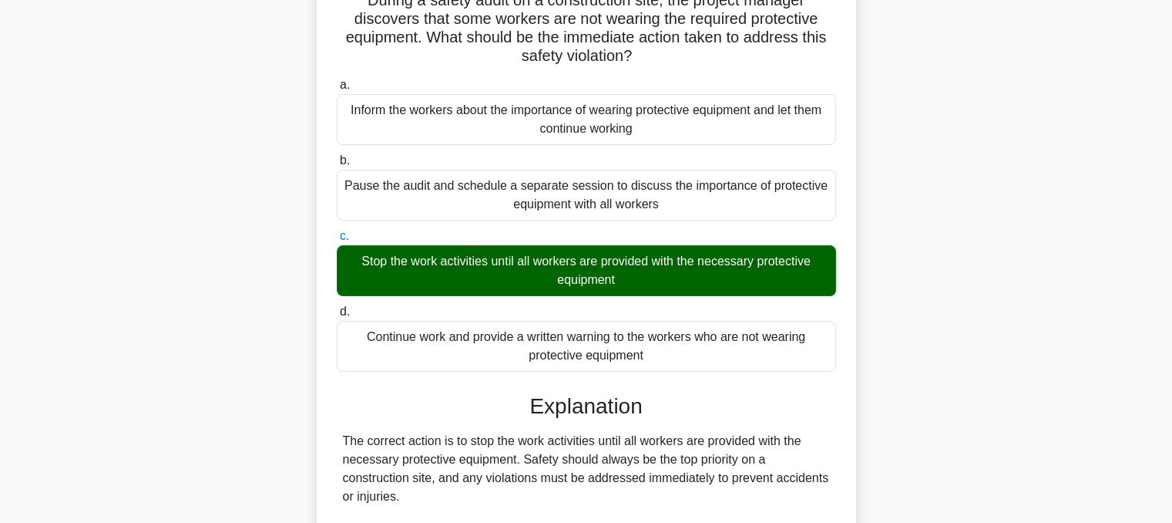
scroll to position [445, 0]
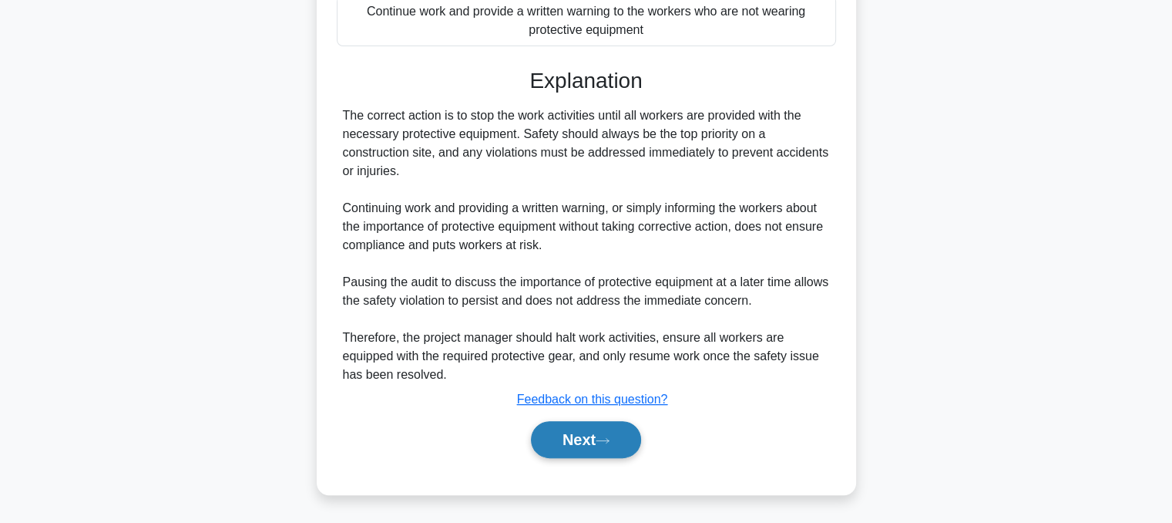
click at [629, 440] on button "Next" at bounding box center [586, 439] width 110 height 37
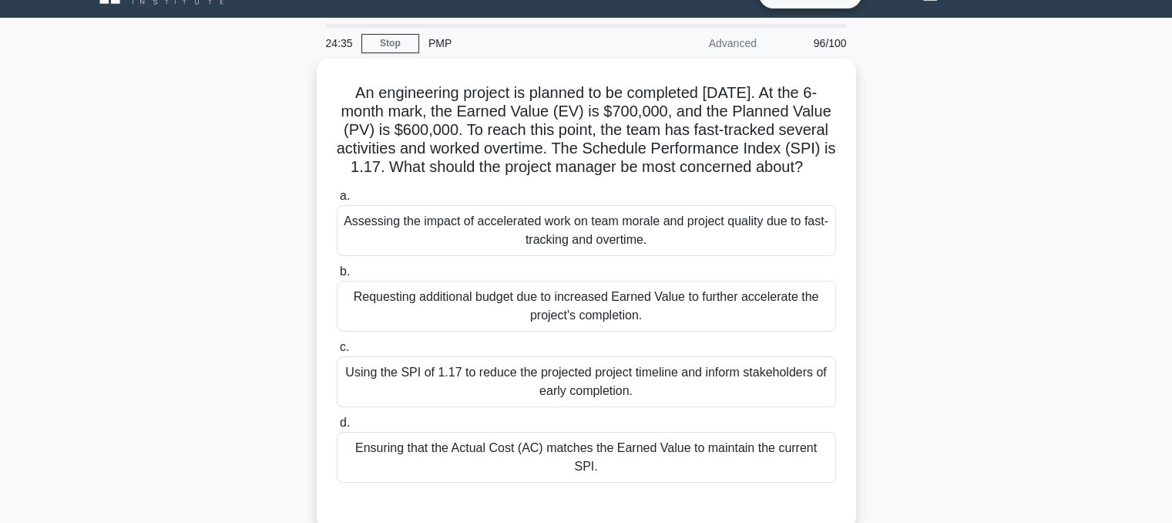
scroll to position [0, 0]
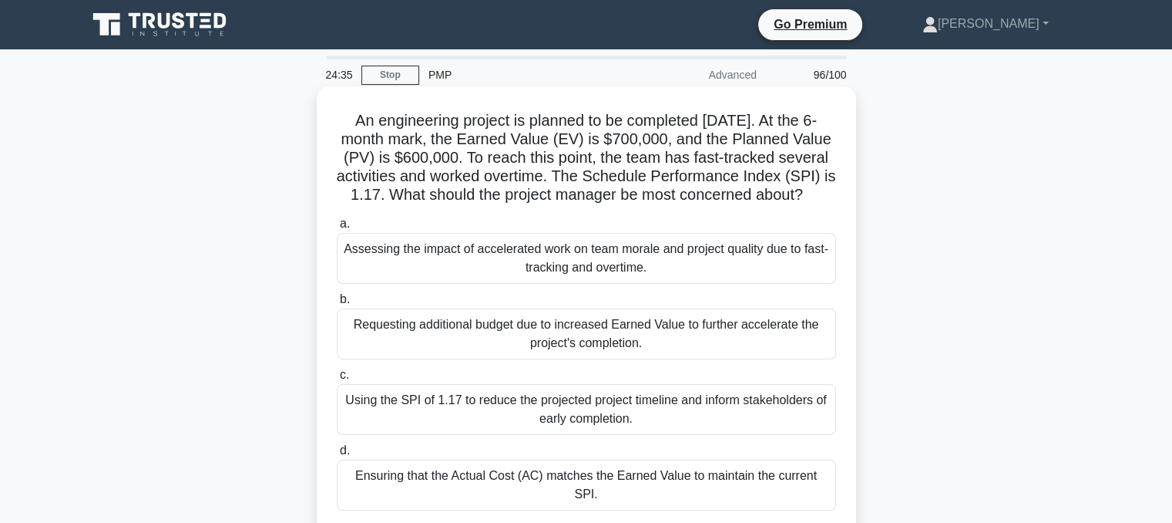
click at [798, 276] on div "Assessing the impact of accelerated work on team morale and project quality due…" at bounding box center [586, 258] width 499 height 51
click at [337, 229] on input "a. Assessing the impact of accelerated work on team morale and project quality …" at bounding box center [337, 224] width 0 height 10
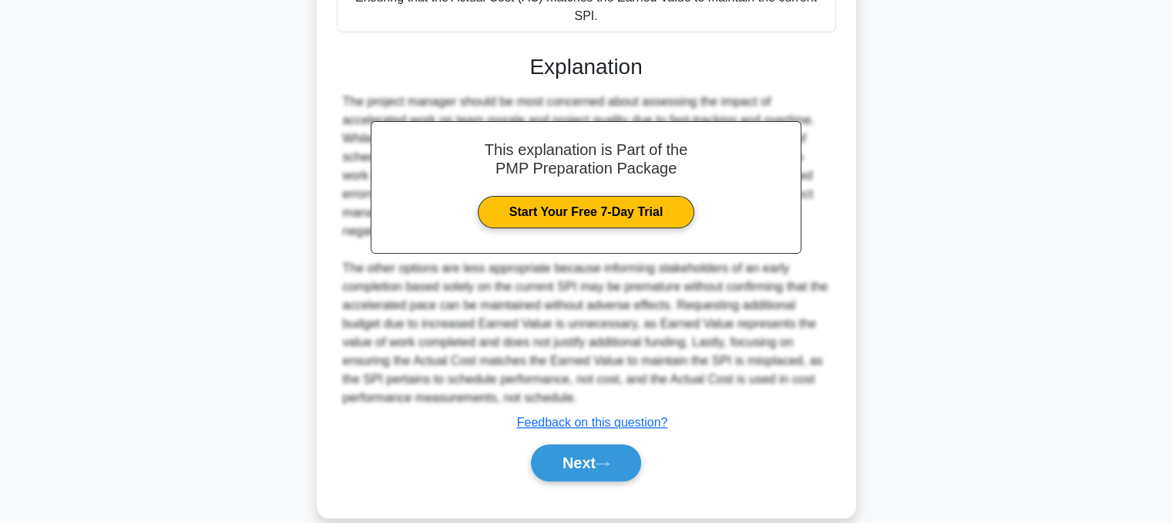
scroll to position [501, 0]
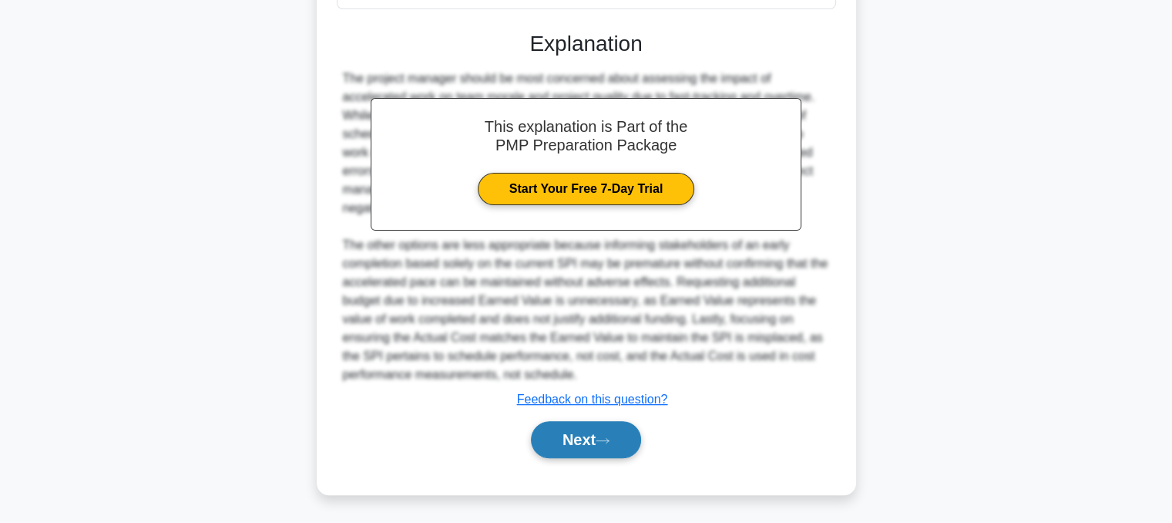
click at [610, 444] on button "Next" at bounding box center [586, 439] width 110 height 37
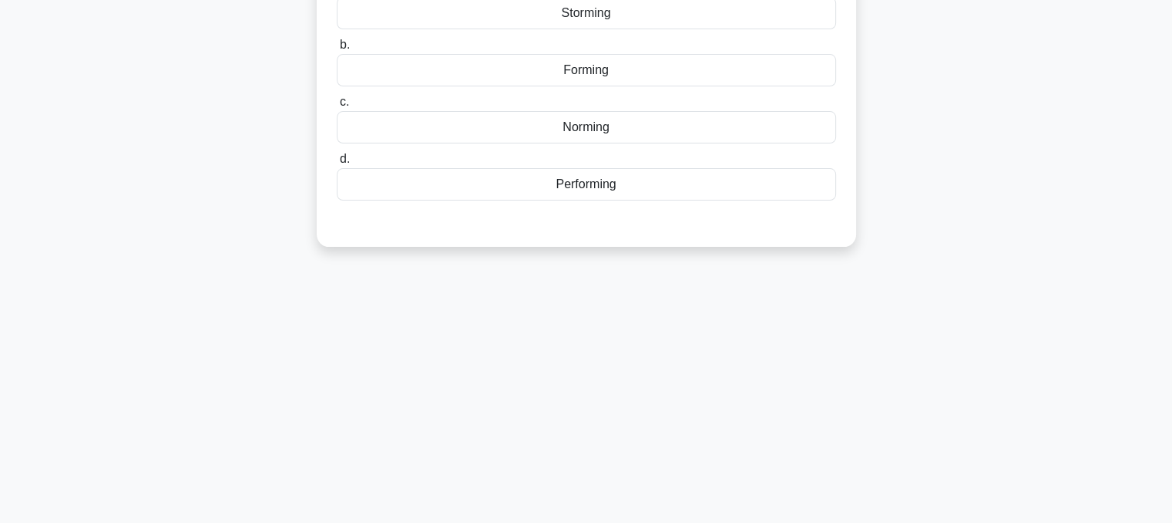
scroll to position [0, 0]
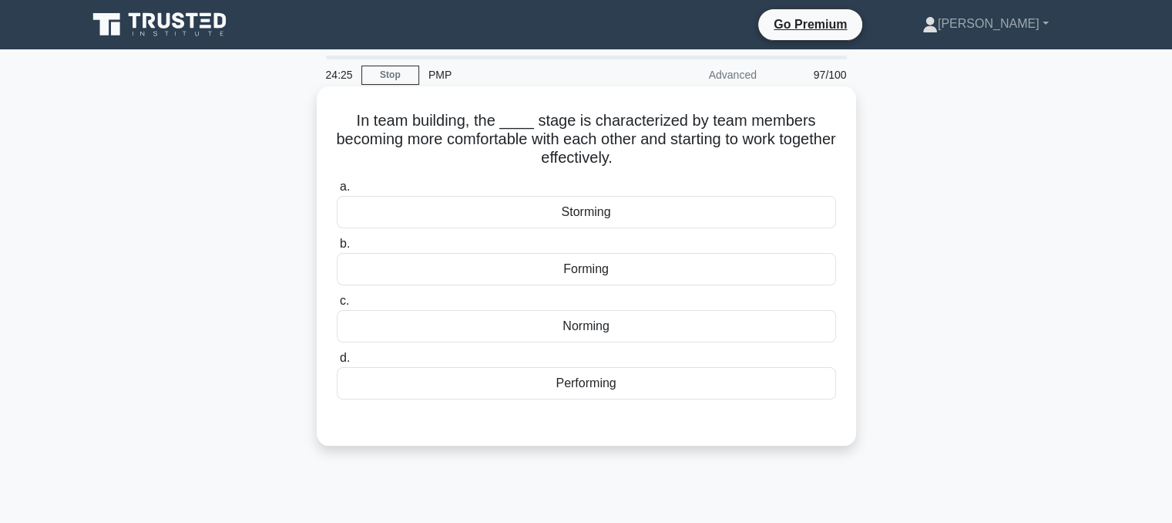
click at [743, 328] on div "Norming" at bounding box center [586, 326] width 499 height 32
click at [337, 306] on input "c. Norming" at bounding box center [337, 301] width 0 height 10
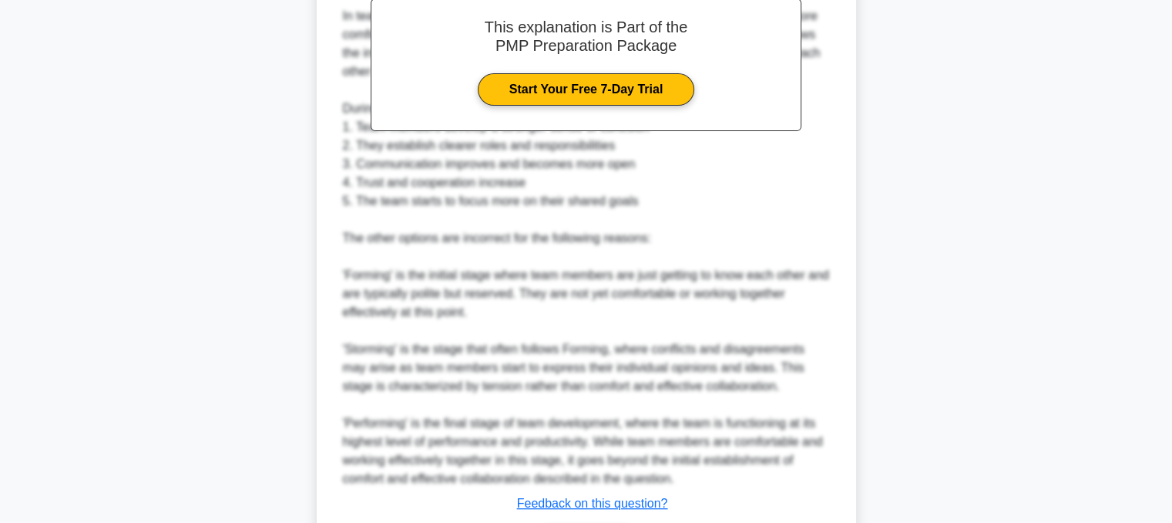
scroll to position [593, 0]
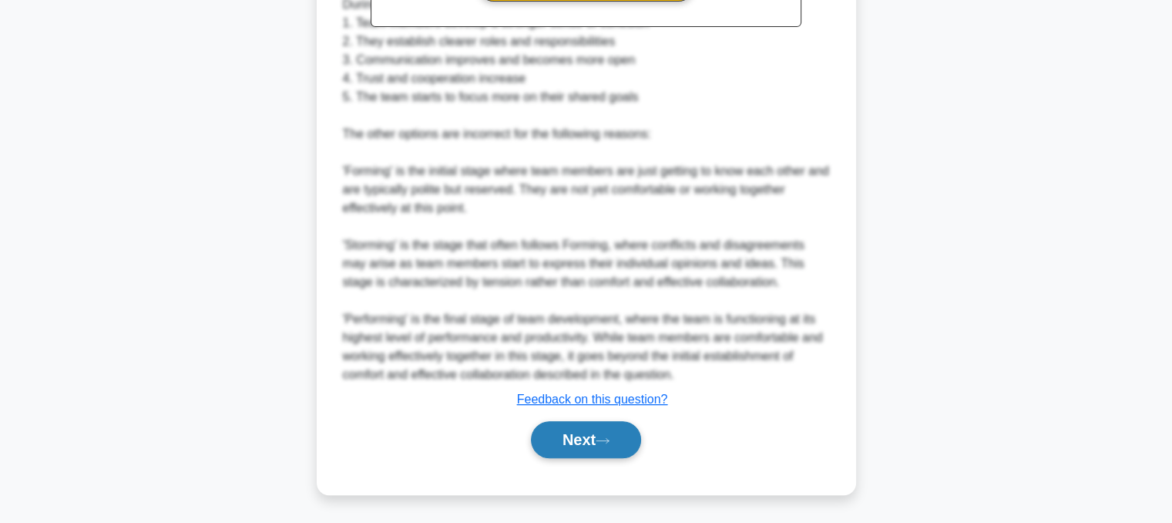
click at [619, 447] on button "Next" at bounding box center [586, 439] width 110 height 37
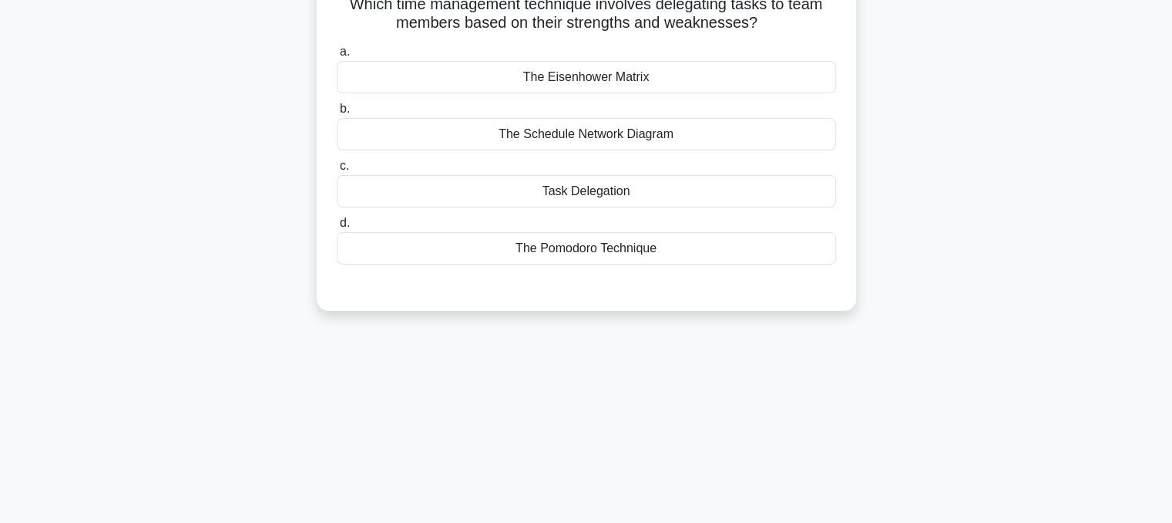
scroll to position [46, 0]
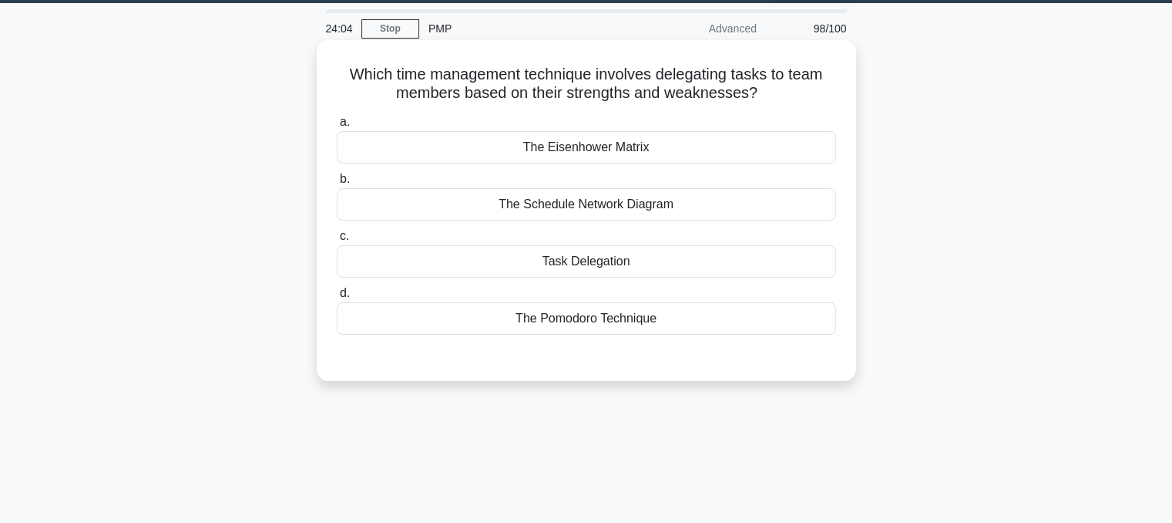
click at [750, 273] on div "Task Delegation" at bounding box center [586, 261] width 499 height 32
click at [337, 241] on input "c. Task Delegation" at bounding box center [337, 236] width 0 height 10
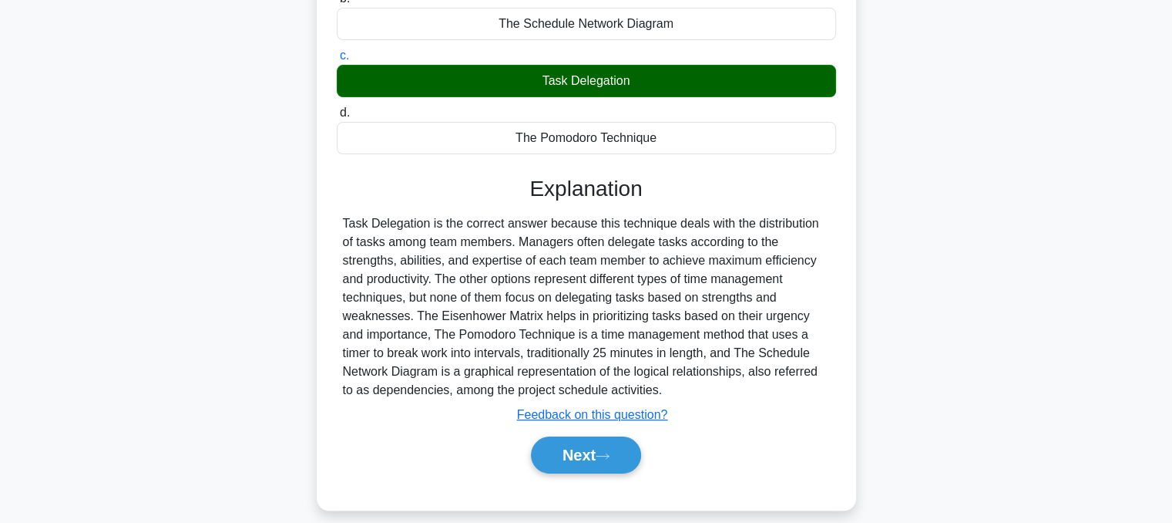
scroll to position [311, 0]
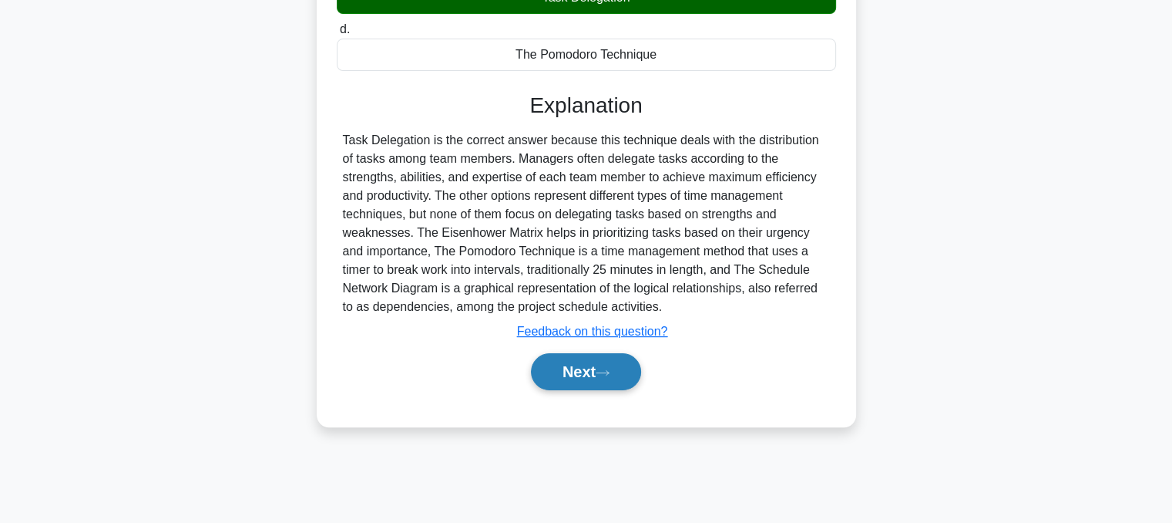
click at [623, 372] on button "Next" at bounding box center [586, 371] width 110 height 37
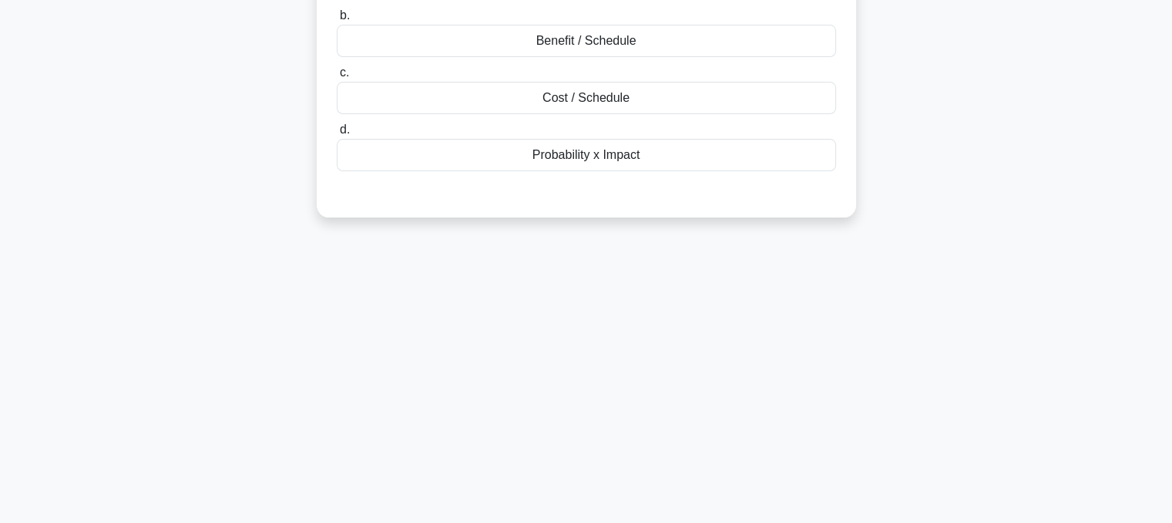
scroll to position [0, 0]
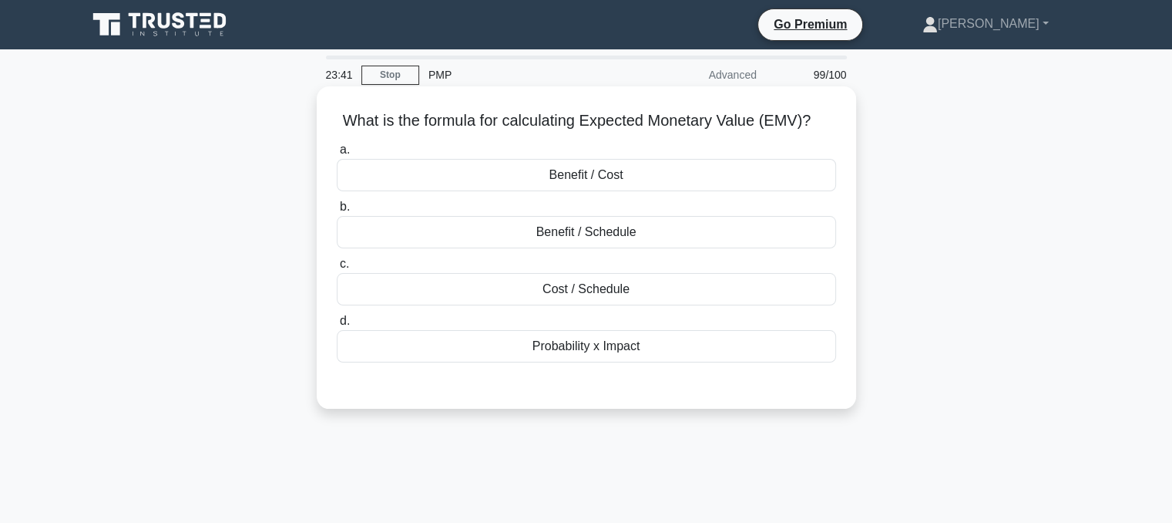
click at [809, 177] on div "Benefit / Cost" at bounding box center [586, 175] width 499 height 32
click at [337, 155] on input "a. Benefit / Cost" at bounding box center [337, 150] width 0 height 10
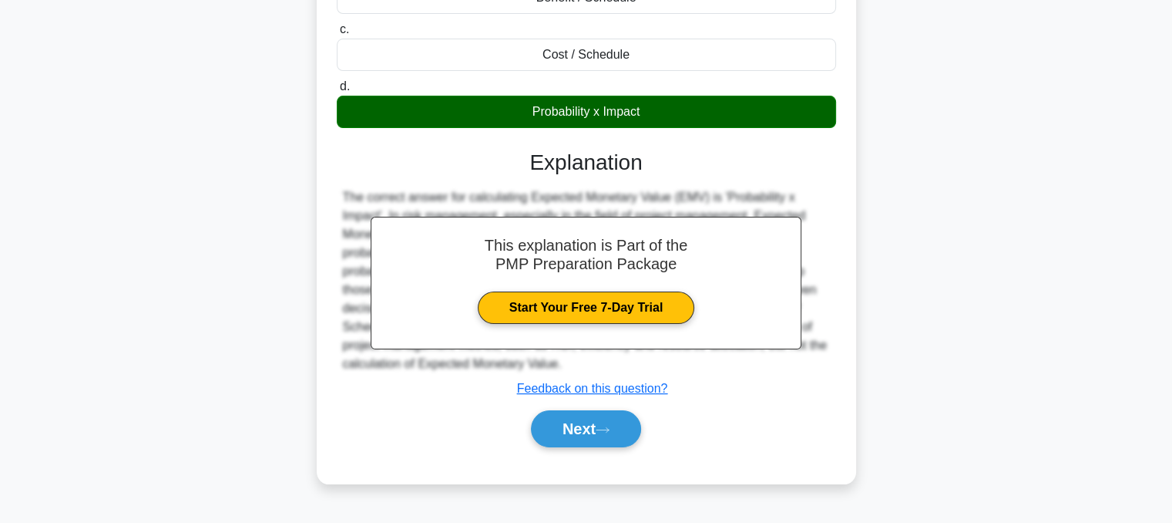
scroll to position [311, 0]
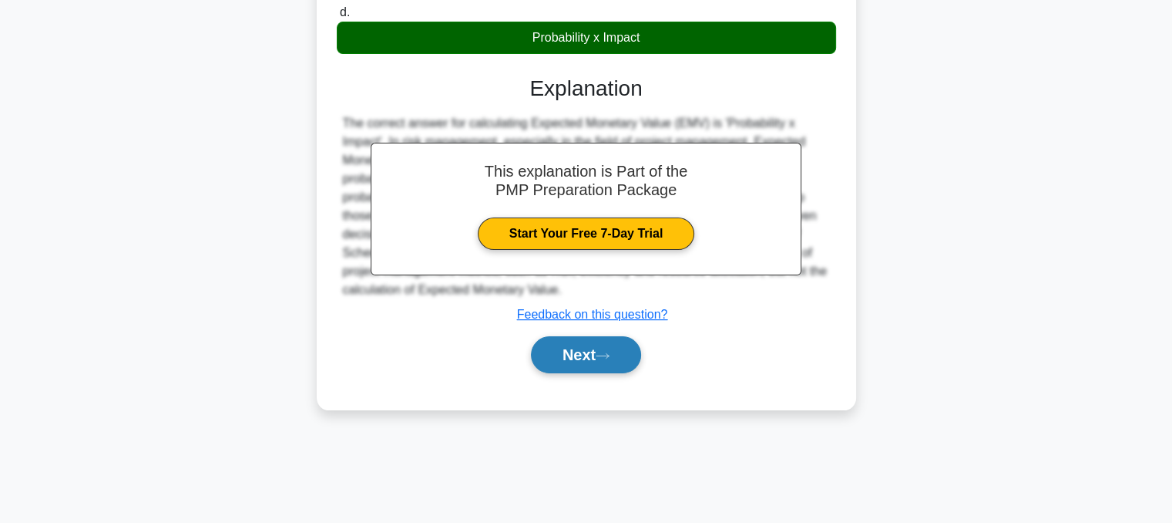
click at [620, 364] on button "Next" at bounding box center [586, 354] width 110 height 37
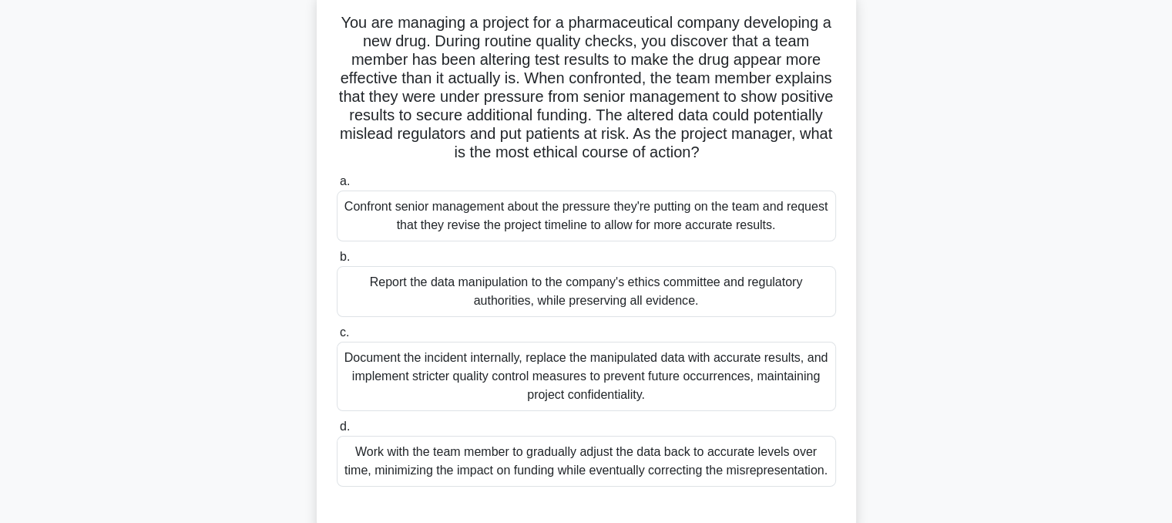
scroll to position [114, 0]
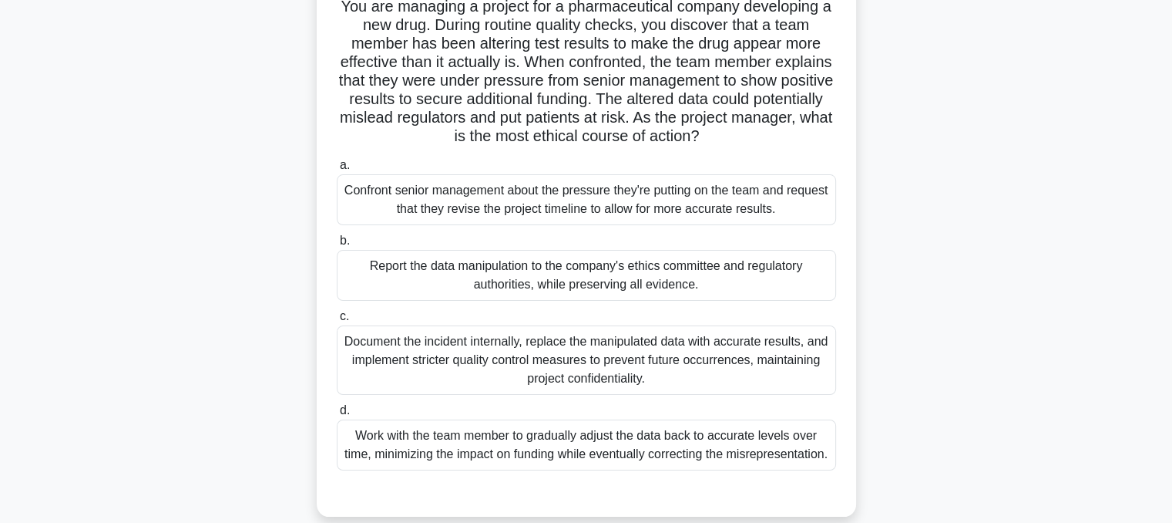
click at [789, 274] on div "Report the data manipulation to the company's ethics committee and regulatory a…" at bounding box center [586, 275] width 499 height 51
click at [337, 246] on input "b. Report the data manipulation to the company's ethics committee and regulator…" at bounding box center [337, 241] width 0 height 10
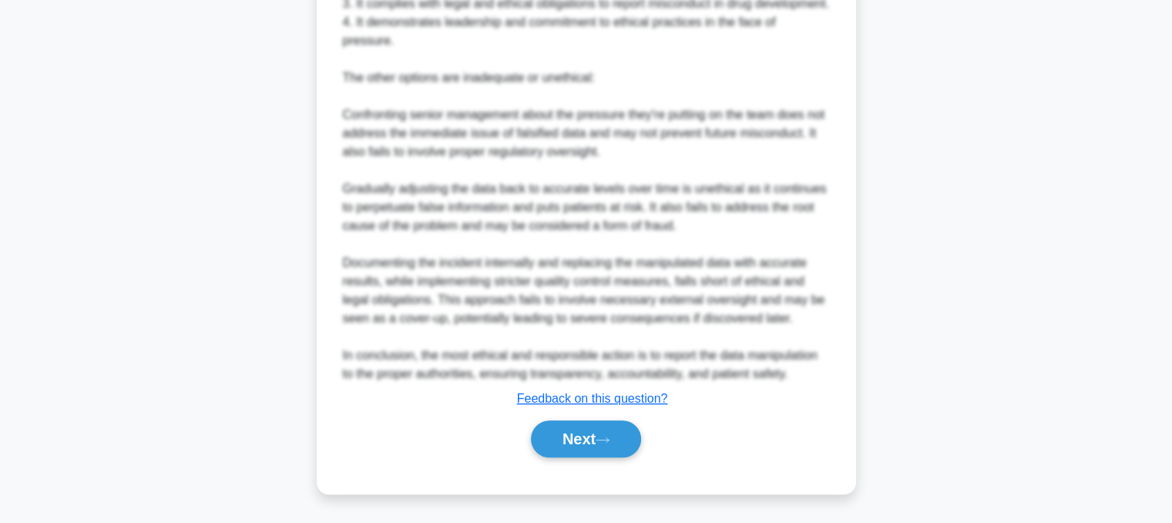
scroll to position [834, 0]
click at [616, 453] on button "Next" at bounding box center [586, 438] width 110 height 37
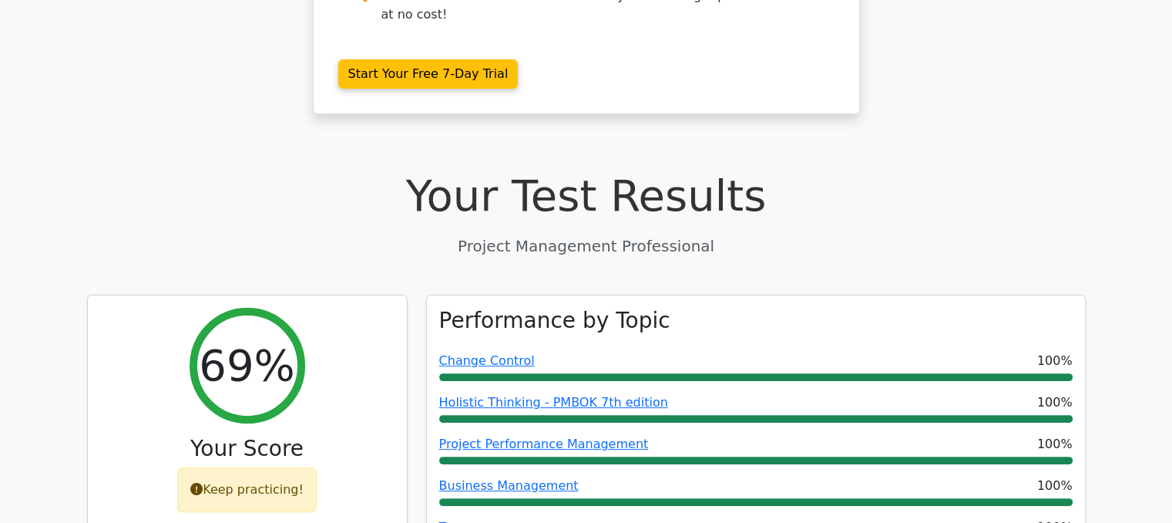
scroll to position [402, 0]
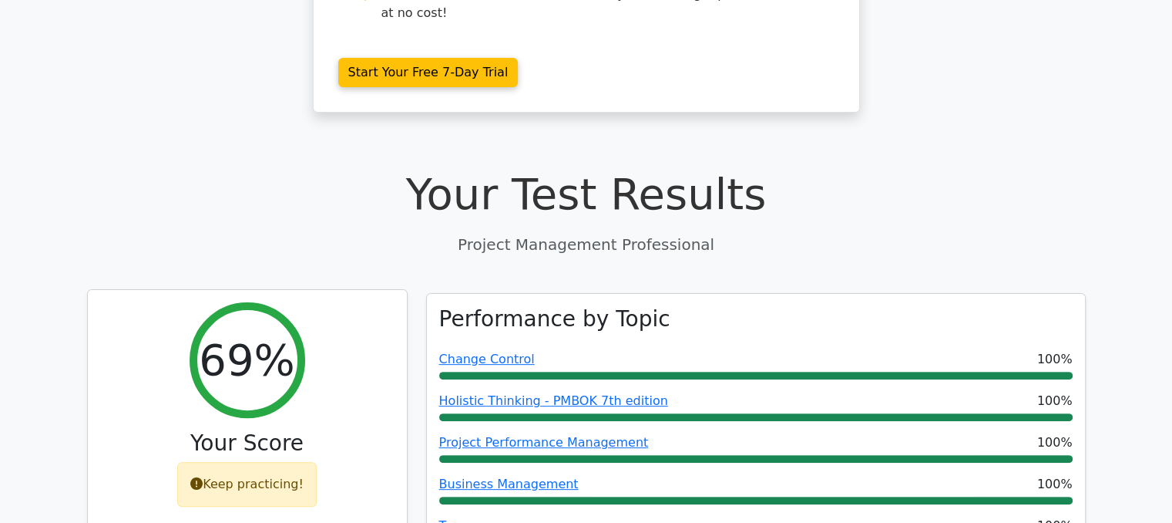
click at [200, 477] on icon at bounding box center [196, 483] width 12 height 12
click at [192, 462] on div "Keep practicing!" at bounding box center [247, 484] width 140 height 45
click at [203, 477] on icon at bounding box center [196, 483] width 12 height 12
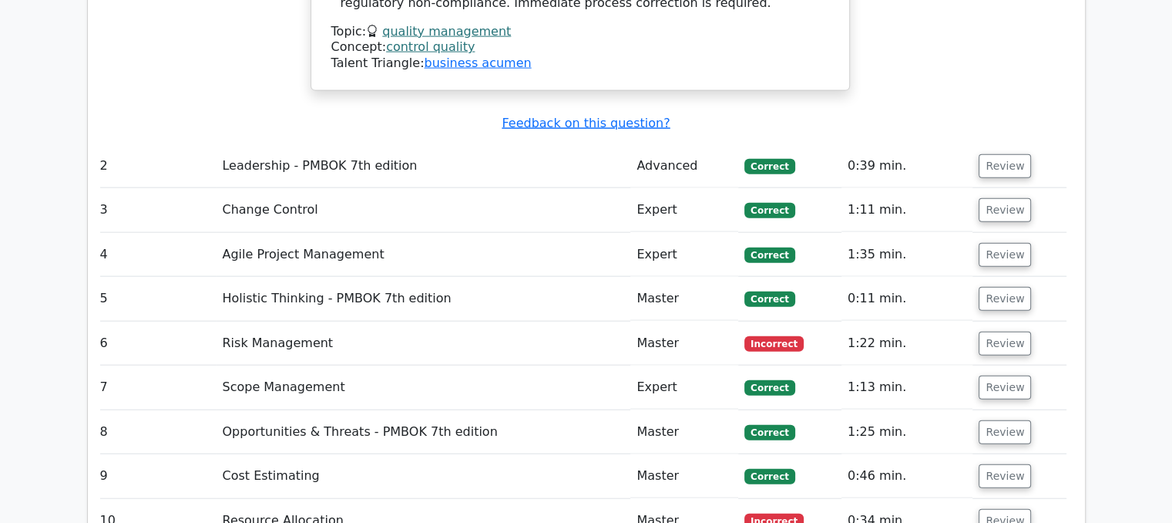
scroll to position [0, 0]
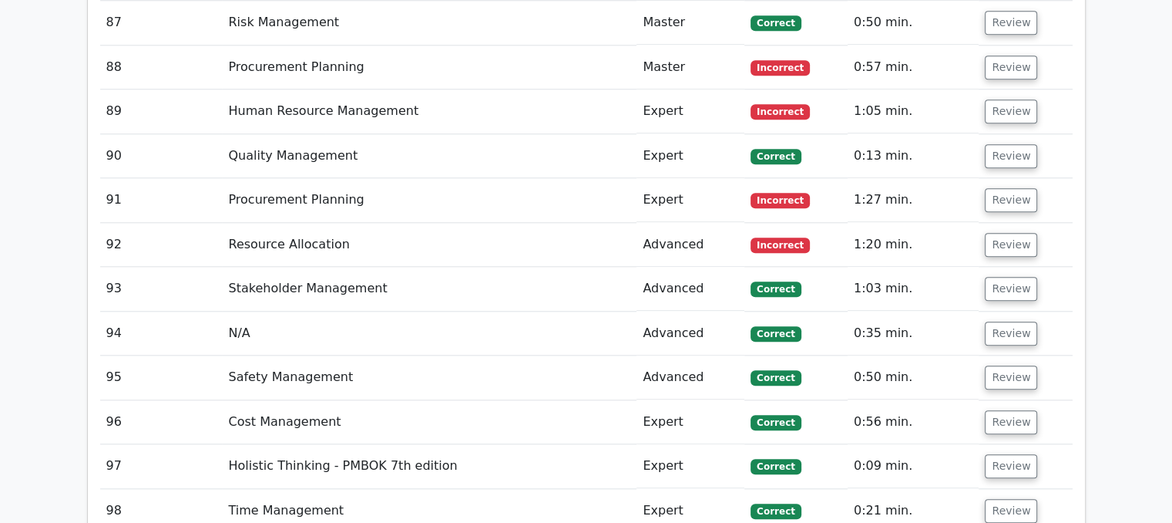
click at [160, 399] on td "95" at bounding box center [161, 377] width 123 height 44
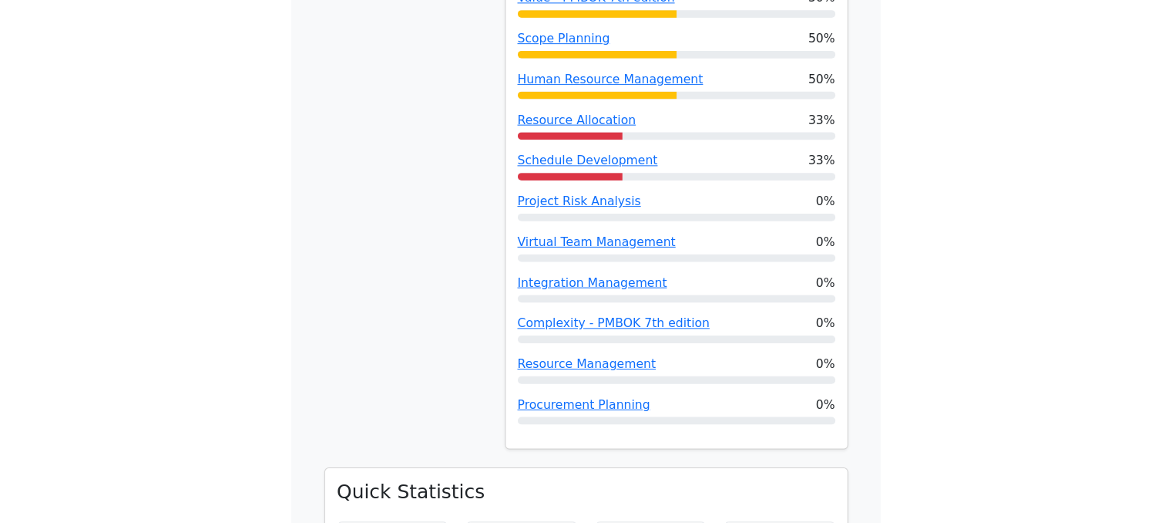
scroll to position [1849, 0]
